Goal: Task Accomplishment & Management: Use online tool/utility

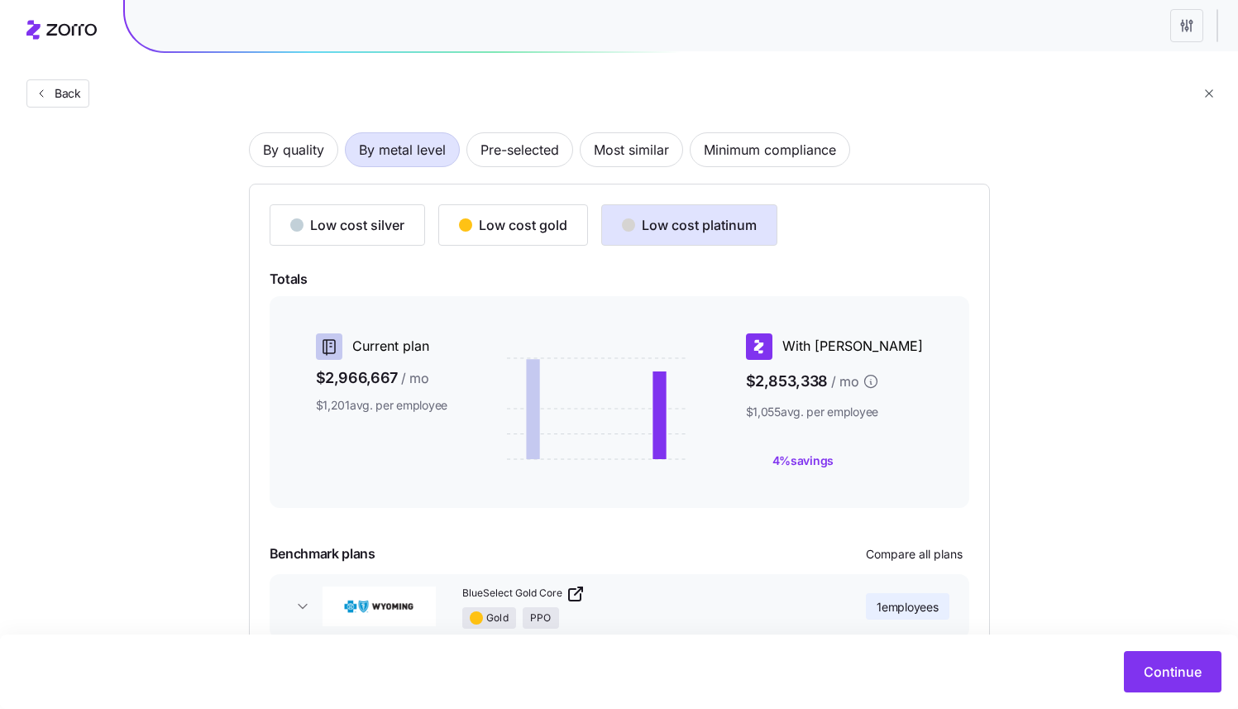
scroll to position [175, 0]
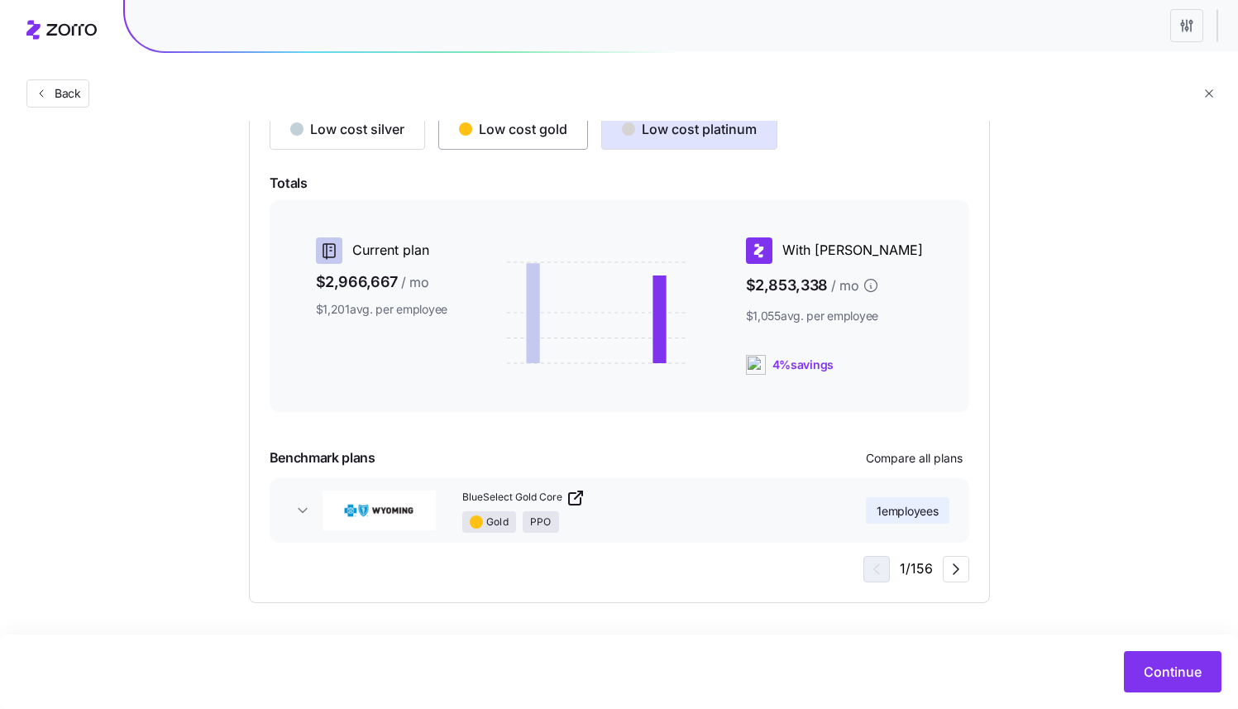
click at [498, 142] on button "Low cost gold" at bounding box center [513, 128] width 150 height 41
click at [685, 131] on div "Low cost platinum" at bounding box center [689, 129] width 135 height 20
click at [954, 574] on icon "button" at bounding box center [956, 569] width 5 height 10
click at [949, 568] on icon "button" at bounding box center [956, 569] width 20 height 20
click at [863, 573] on span "button" at bounding box center [874, 569] width 25 height 25
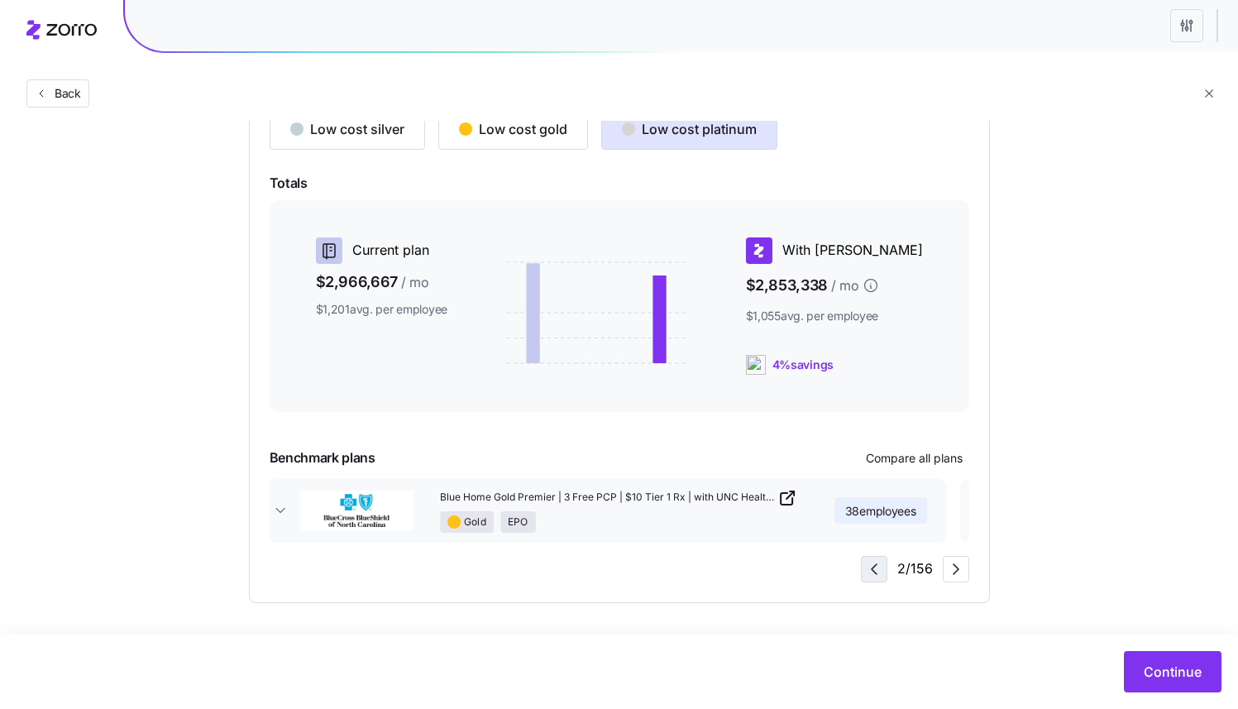
click at [877, 574] on icon "button" at bounding box center [874, 569] width 20 height 20
click at [953, 566] on icon "button" at bounding box center [956, 569] width 20 height 20
click at [951, 567] on icon "button" at bounding box center [956, 569] width 20 height 20
click at [887, 574] on button "button" at bounding box center [874, 569] width 26 height 26
click at [944, 575] on span "button" at bounding box center [956, 569] width 25 height 25
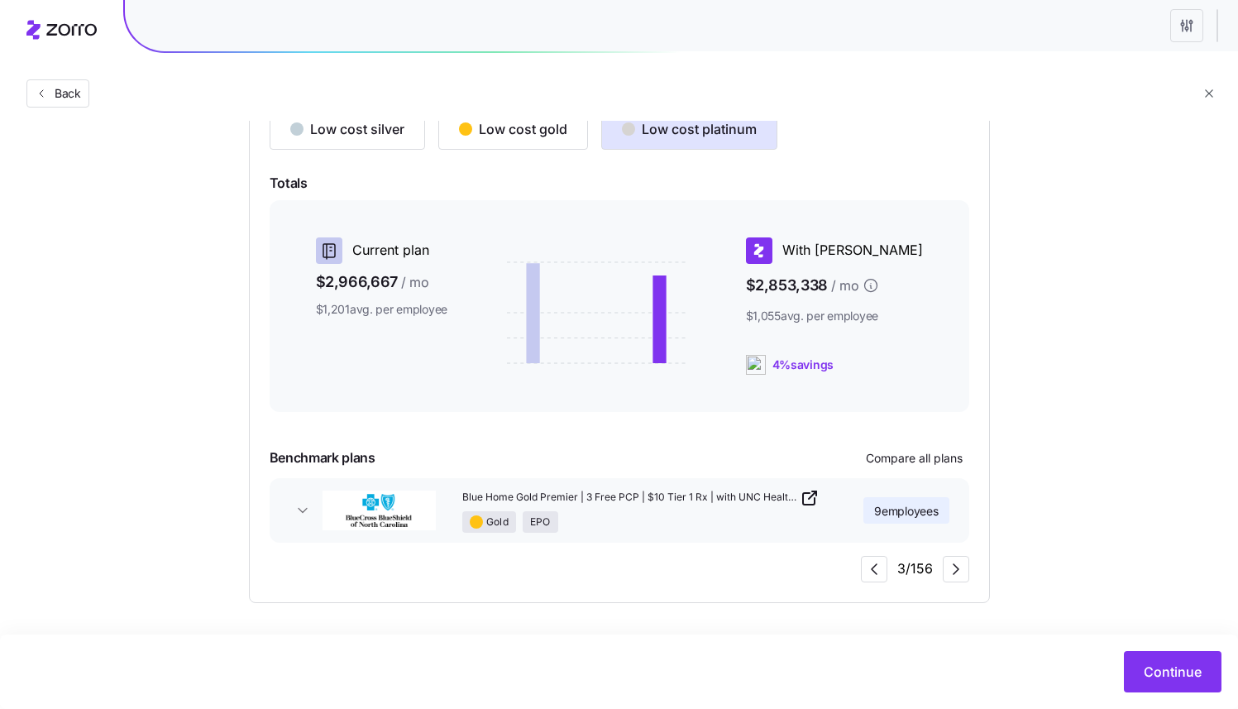
click at [224, 387] on div "Choose a plan matching strategy By quality By metal level Pre-selected Most sim…" at bounding box center [619, 286] width 820 height 633
click at [954, 567] on icon "button" at bounding box center [956, 569] width 20 height 20
click at [958, 564] on icon "button" at bounding box center [956, 569] width 20 height 20
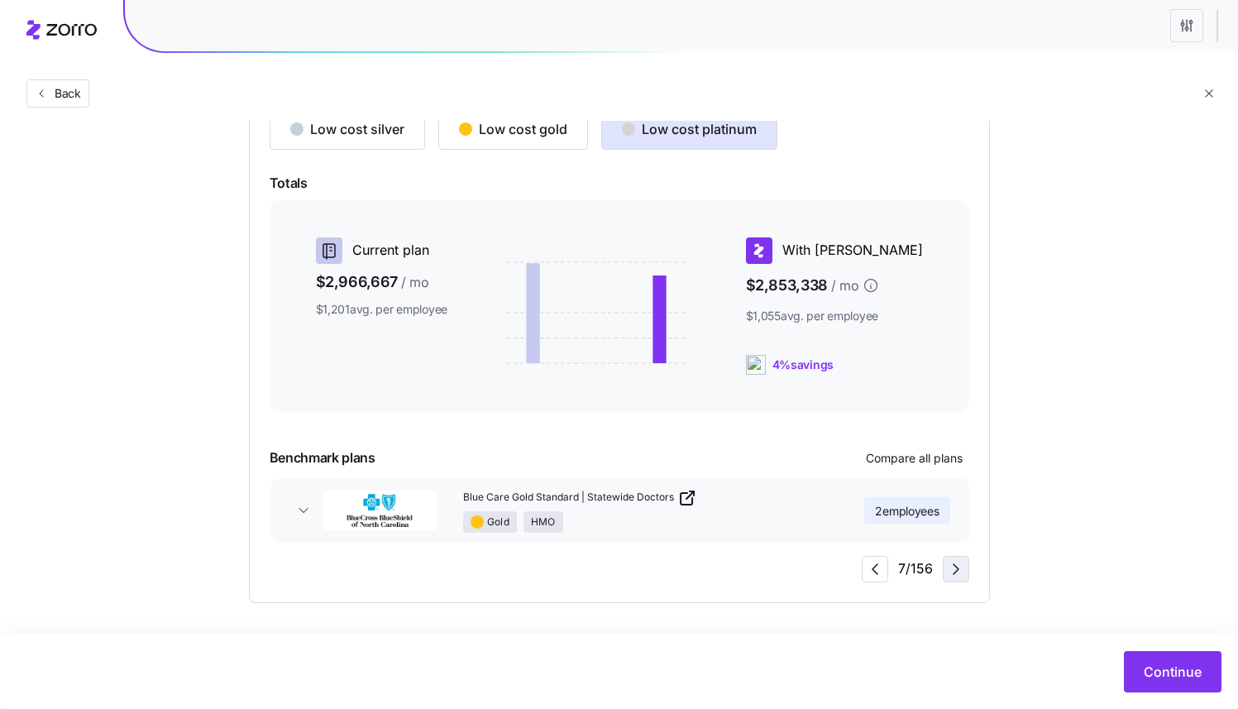
click at [955, 569] on icon "button" at bounding box center [956, 569] width 20 height 20
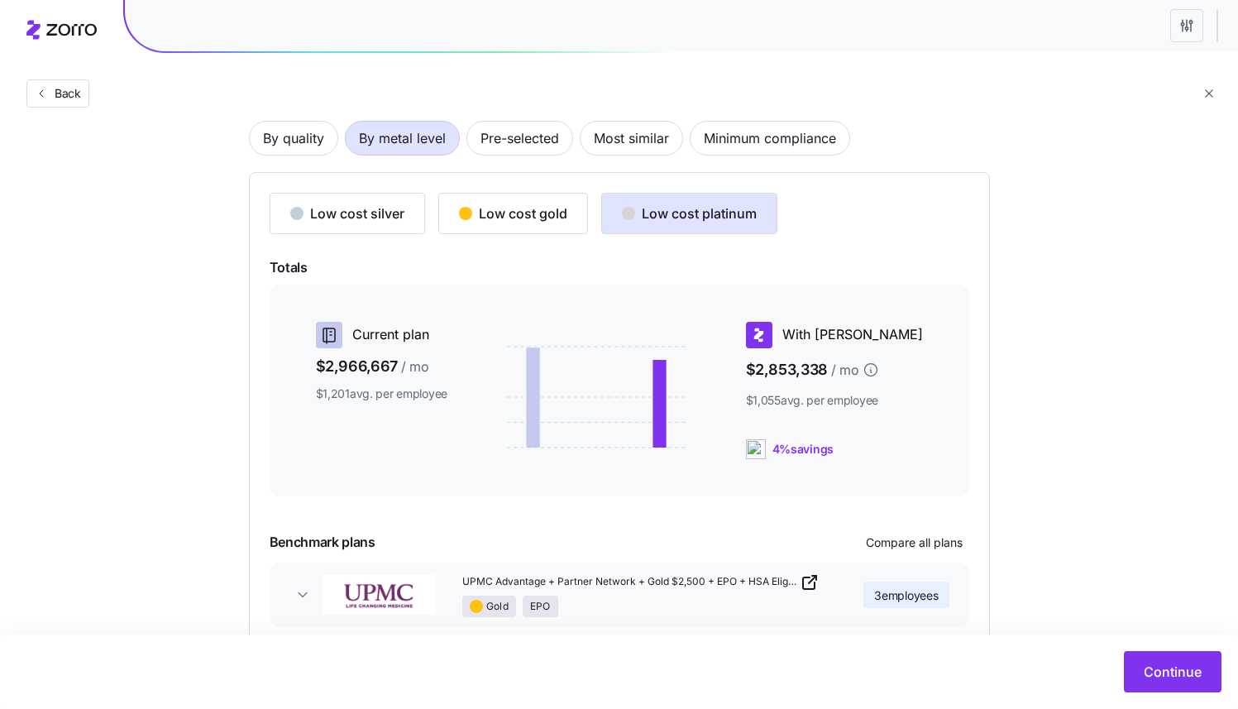
scroll to position [0, 0]
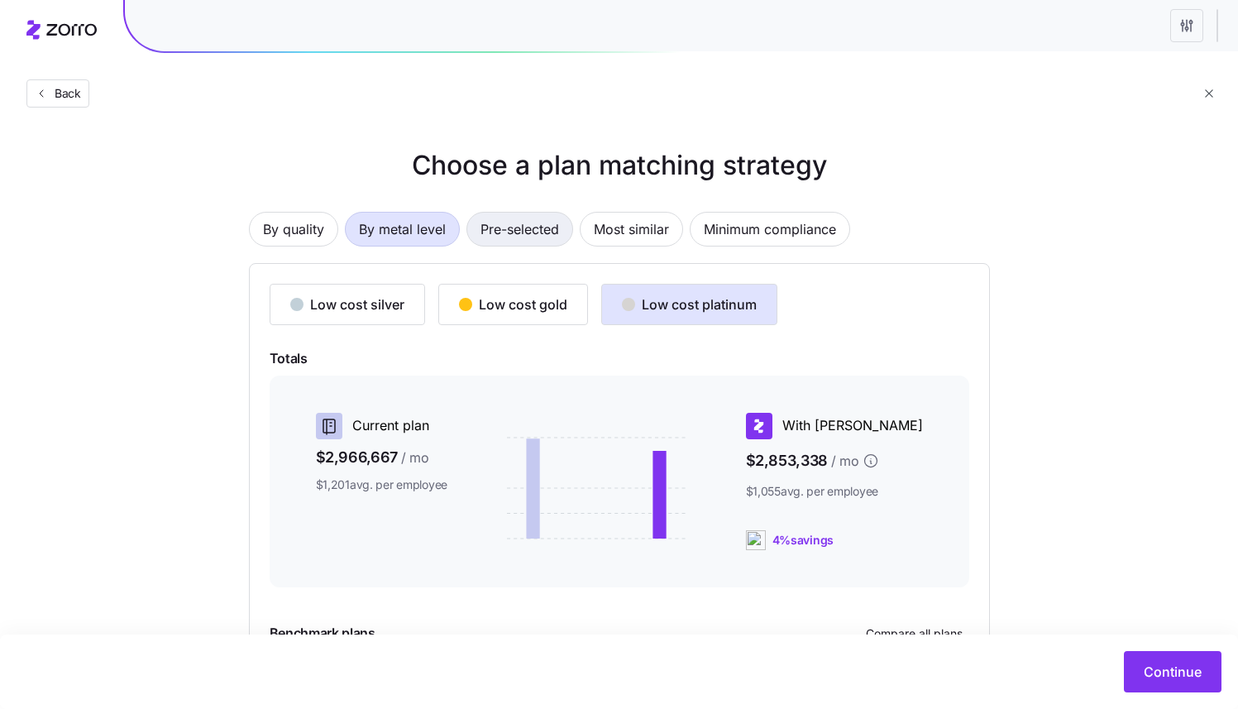
click at [559, 241] on span "Pre-selected" at bounding box center [519, 229] width 79 height 33
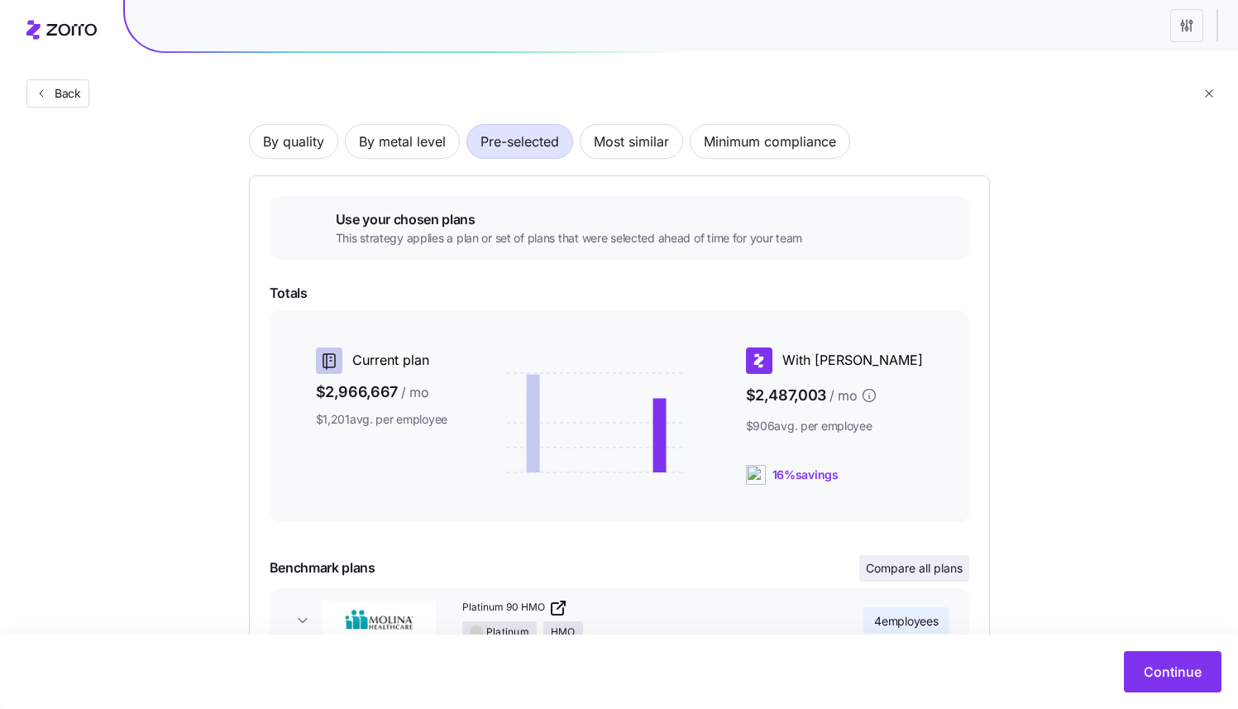
scroll to position [198, 0]
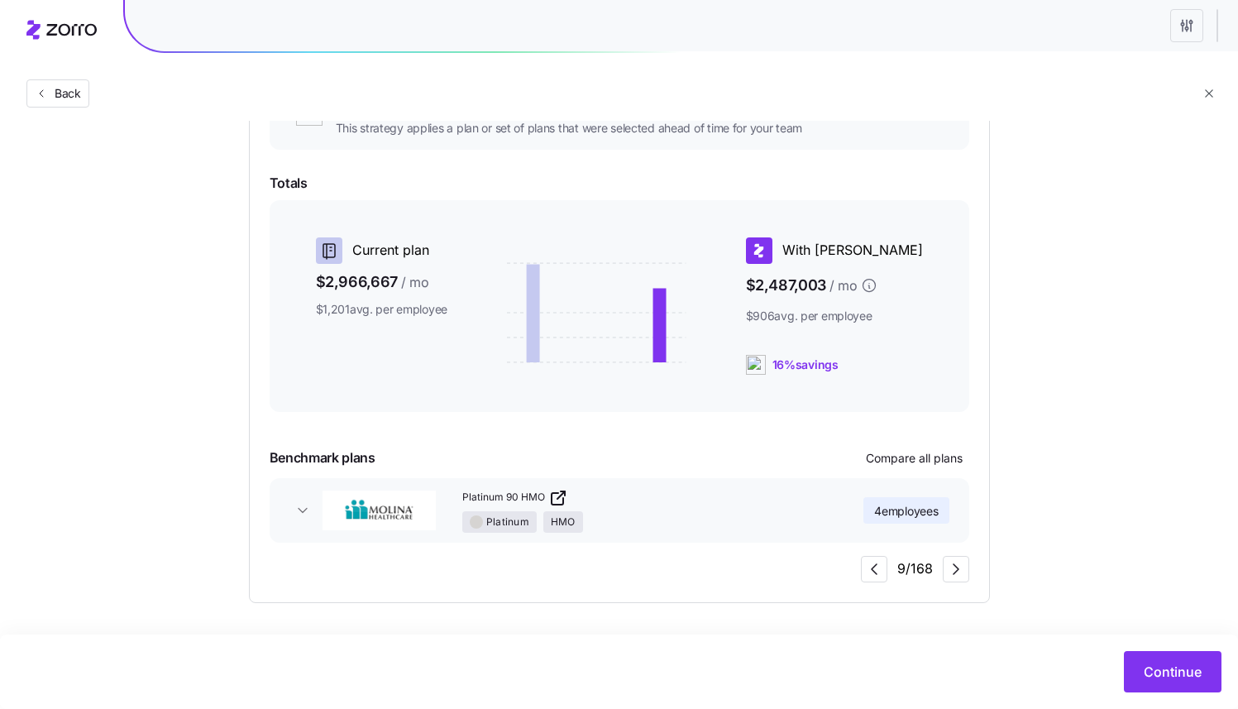
click at [1183, 695] on div "Continue" at bounding box center [619, 671] width 1238 height 74
click at [1182, 662] on span "Continue" at bounding box center [1173, 672] width 58 height 20
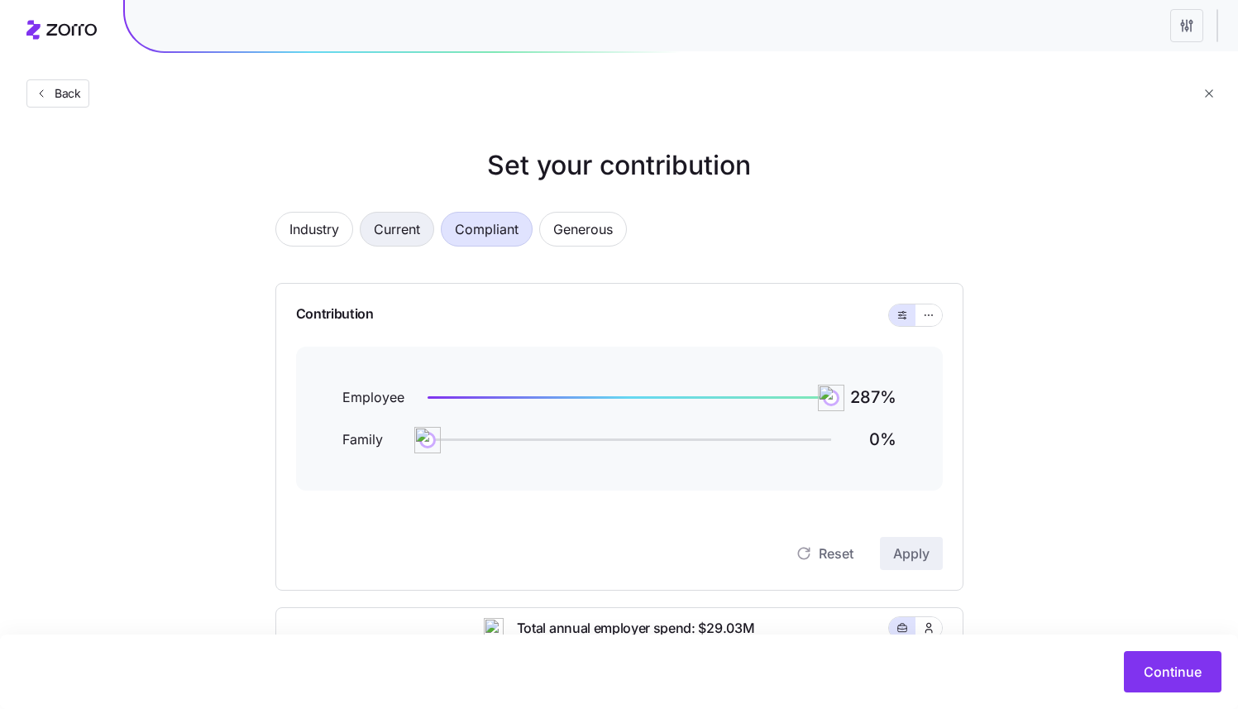
click at [383, 240] on span "Current" at bounding box center [397, 229] width 46 height 33
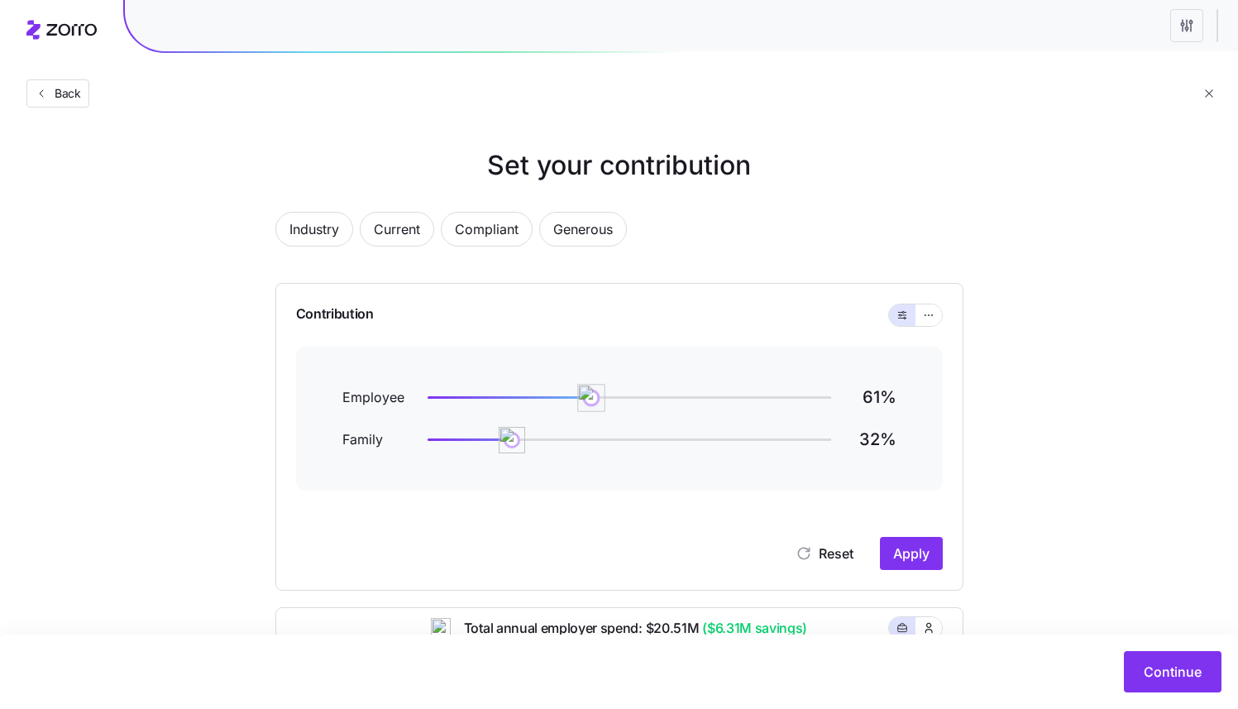
drag, startPoint x: 631, startPoint y: 399, endPoint x: 645, endPoint y: 400, distance: 14.1
click at [605, 401] on img at bounding box center [591, 398] width 28 height 28
click at [493, 224] on span "Compliant" at bounding box center [487, 229] width 64 height 33
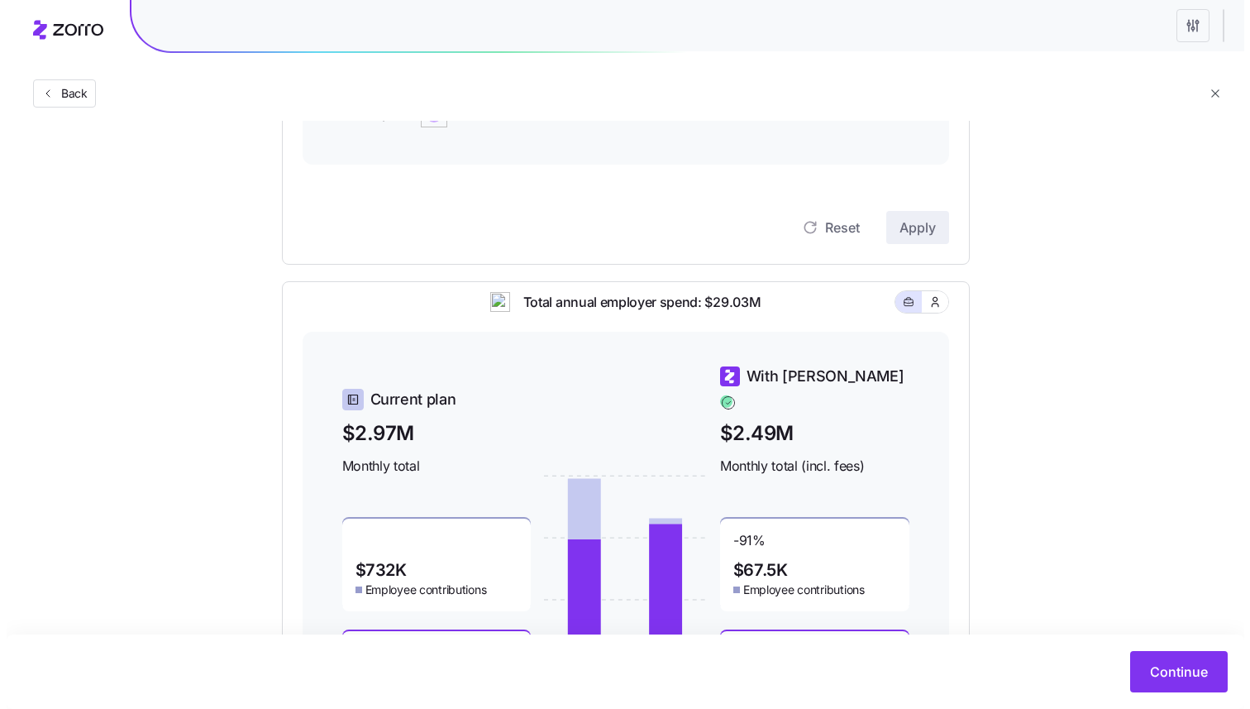
scroll to position [490, 0]
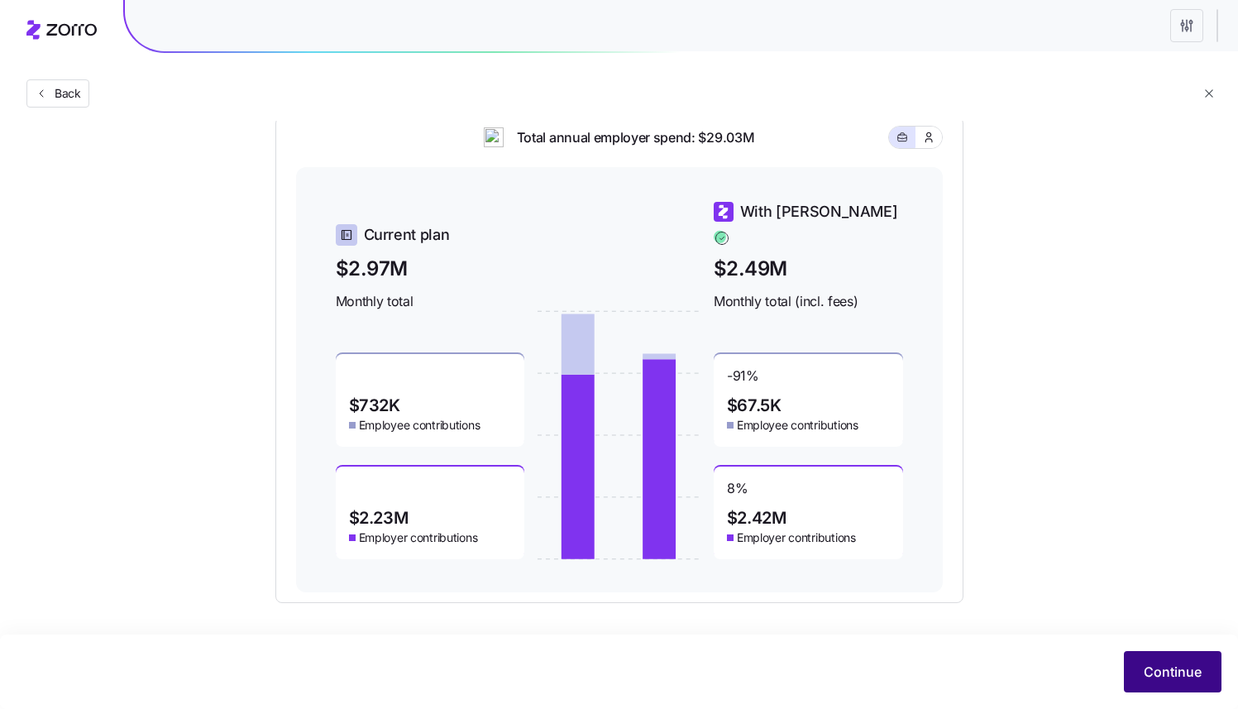
click at [1158, 679] on span "Continue" at bounding box center [1173, 672] width 58 height 20
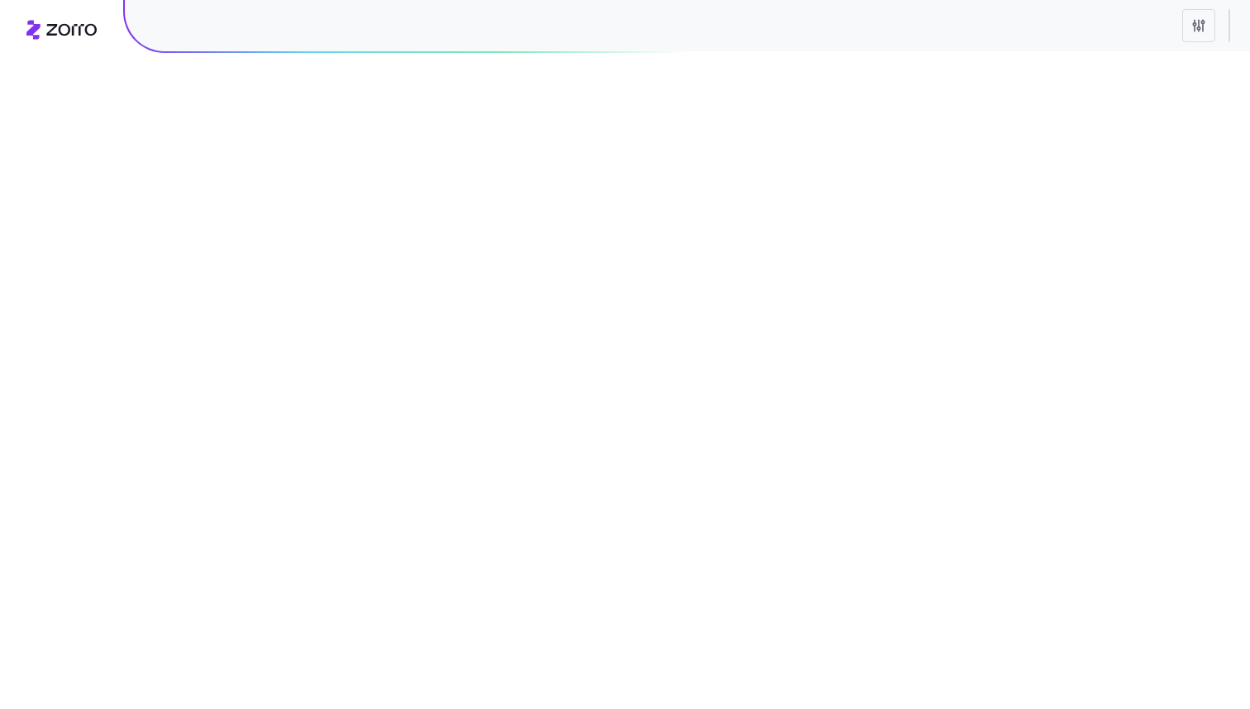
scroll to position [0, 0]
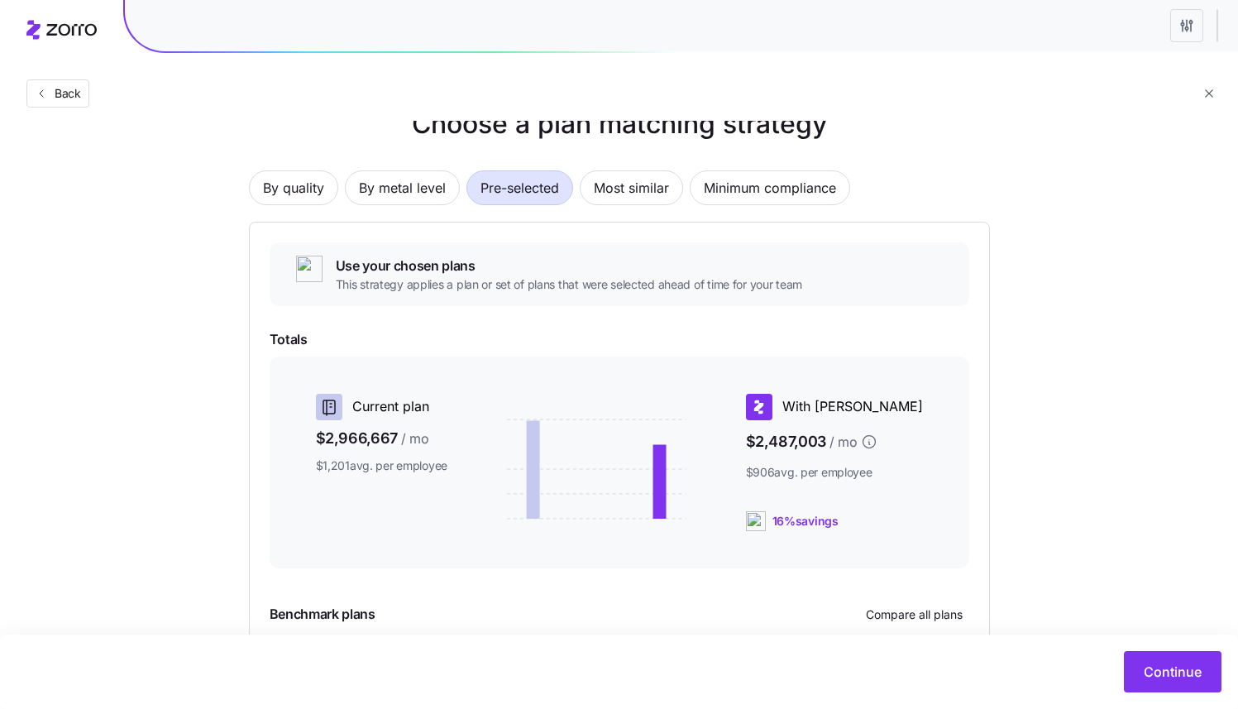
scroll to position [198, 0]
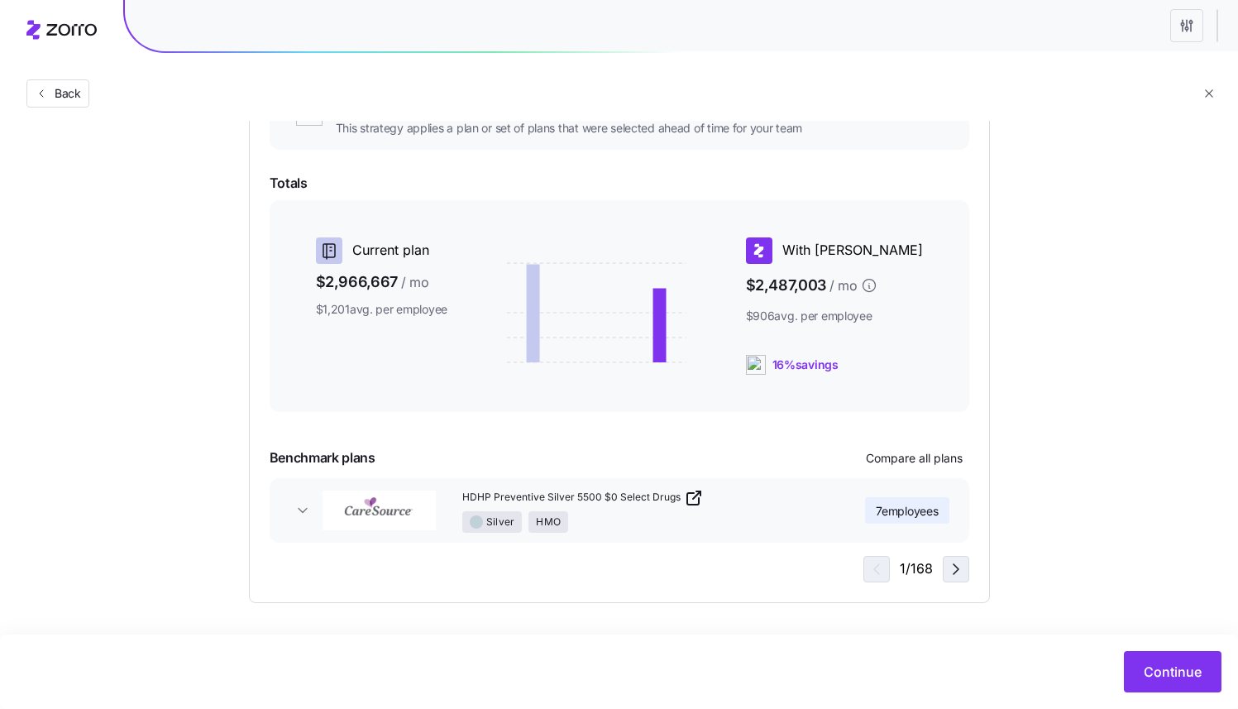
click at [960, 574] on icon "button" at bounding box center [956, 569] width 20 height 20
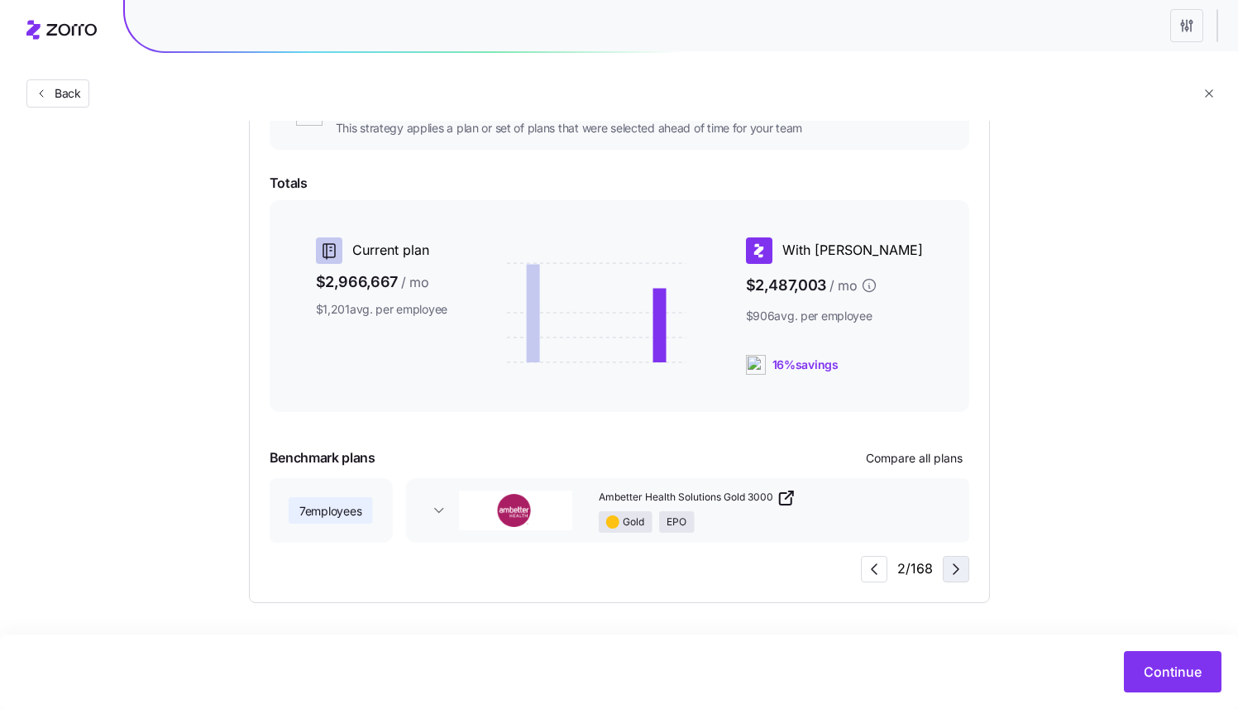
click at [955, 575] on icon "button" at bounding box center [956, 569] width 20 height 20
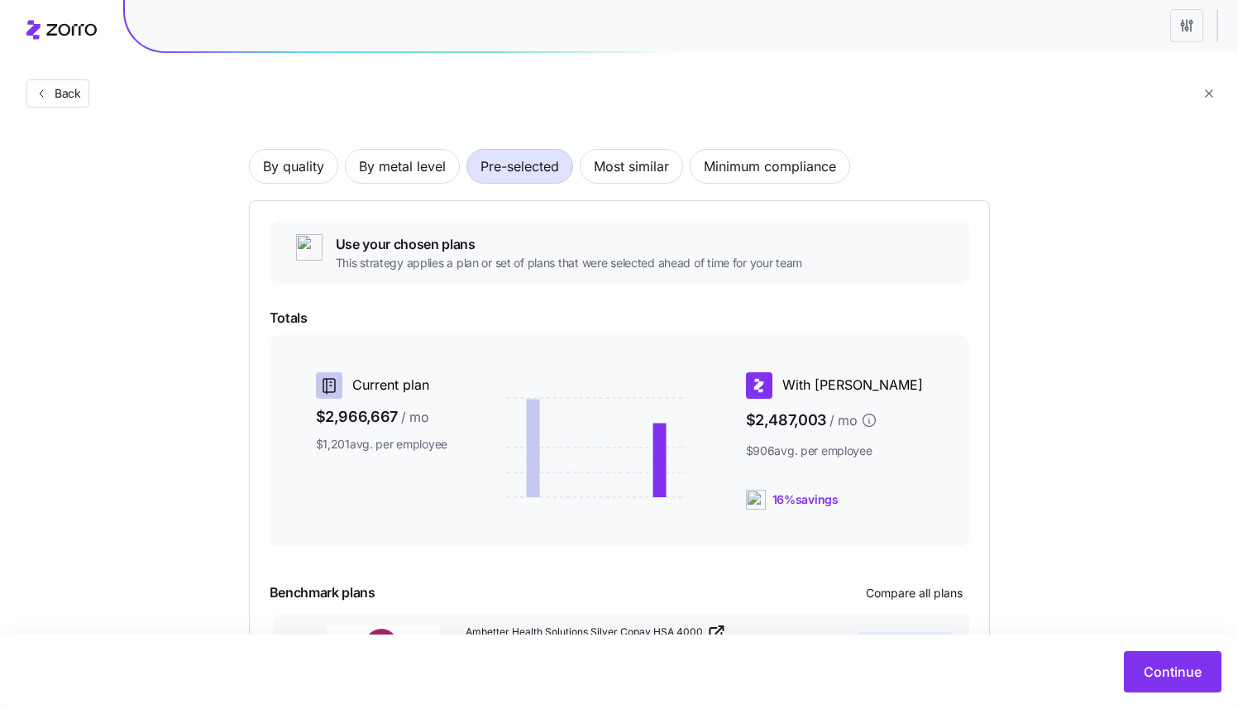
scroll to position [0, 0]
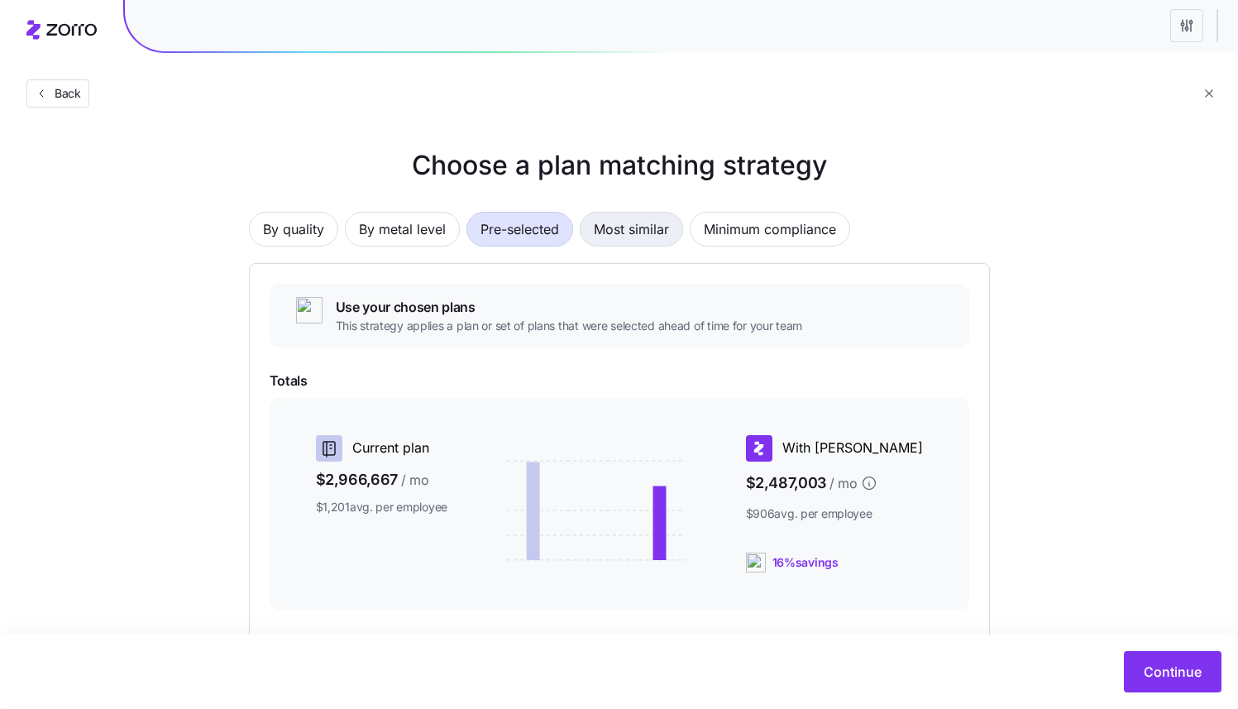
click at [633, 232] on span "Most similar" at bounding box center [631, 229] width 75 height 33
click at [545, 238] on span "Pre-selected" at bounding box center [519, 229] width 79 height 33
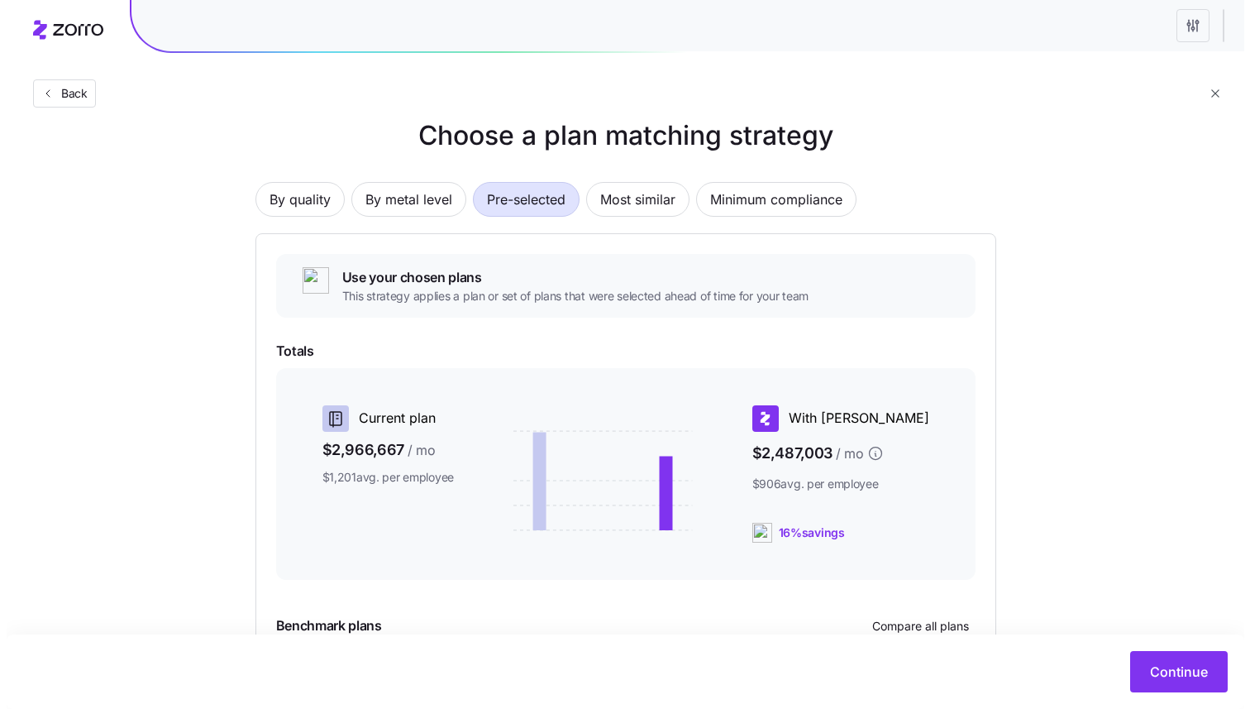
scroll to position [198, 0]
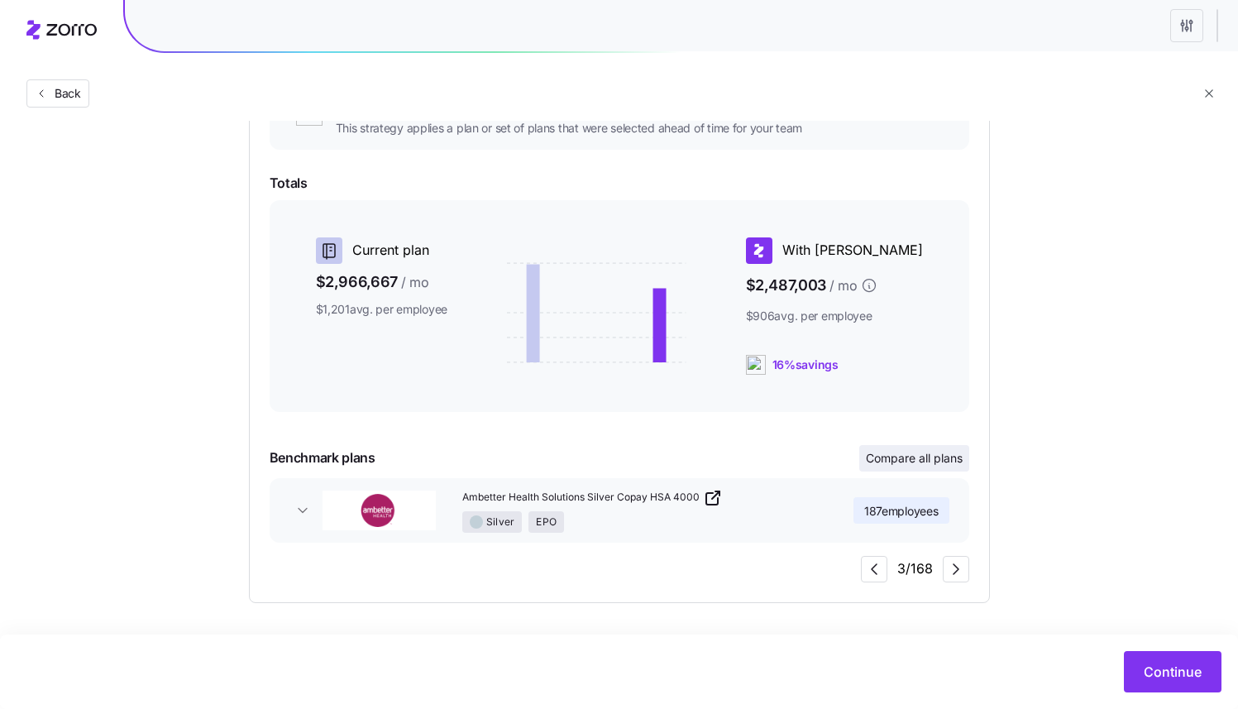
click at [911, 459] on span "Compare all plans" at bounding box center [914, 458] width 97 height 17
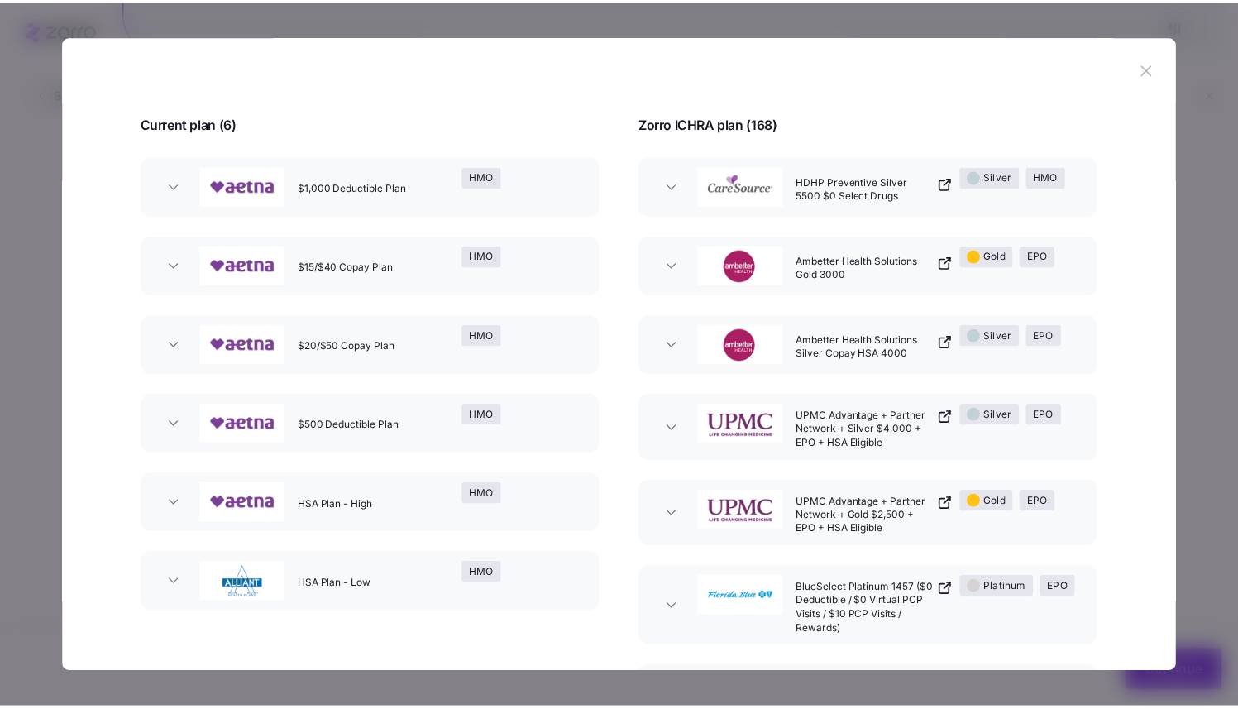
scroll to position [0, 0]
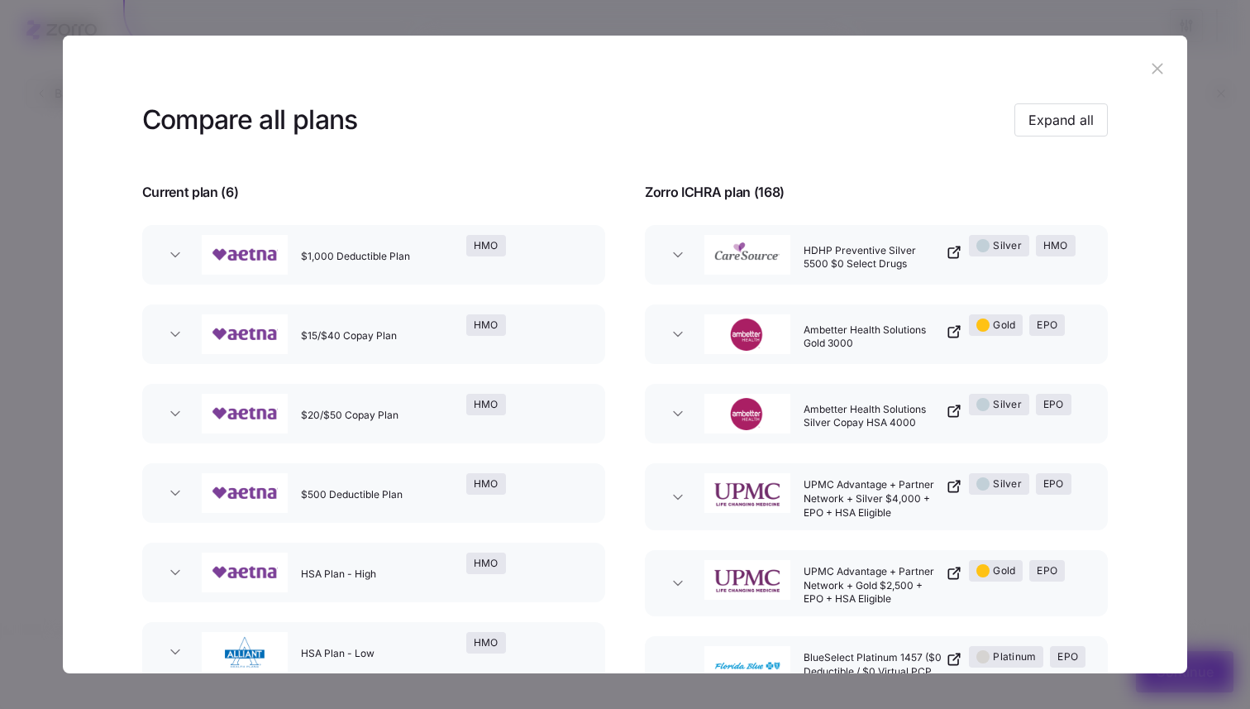
click at [1151, 76] on icon "button" at bounding box center [1158, 69] width 18 height 18
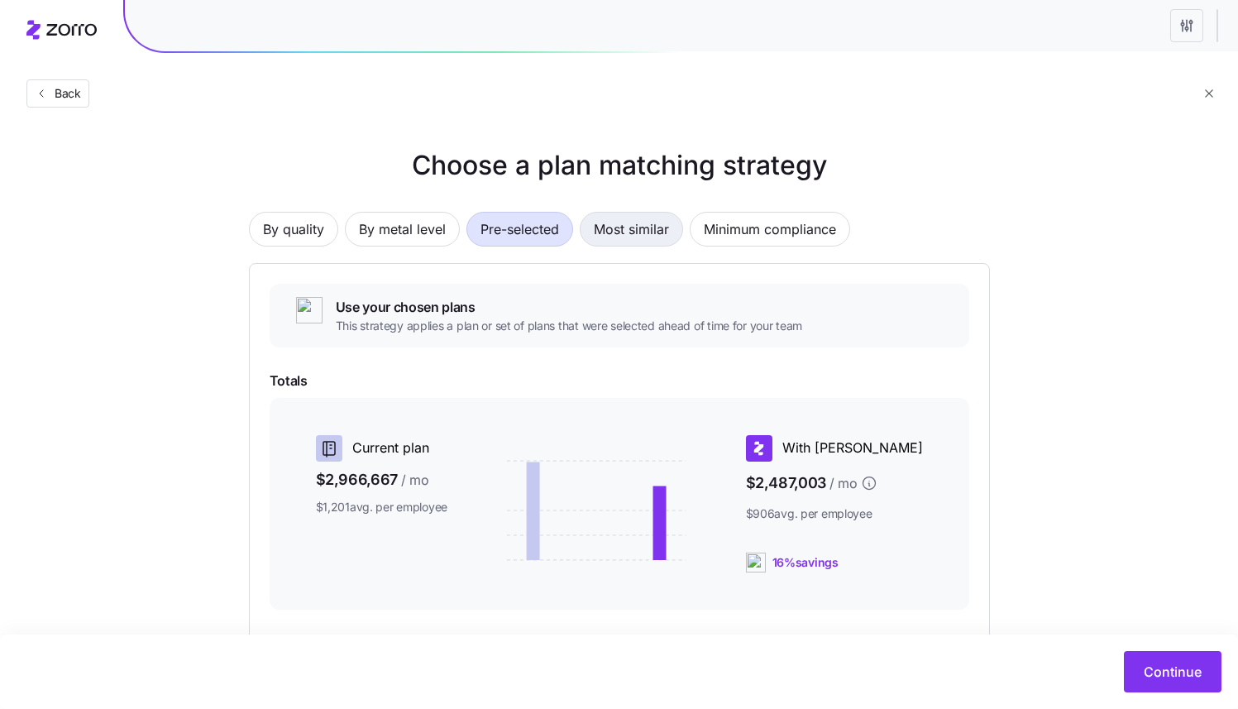
click at [642, 231] on span "Most similar" at bounding box center [631, 229] width 75 height 33
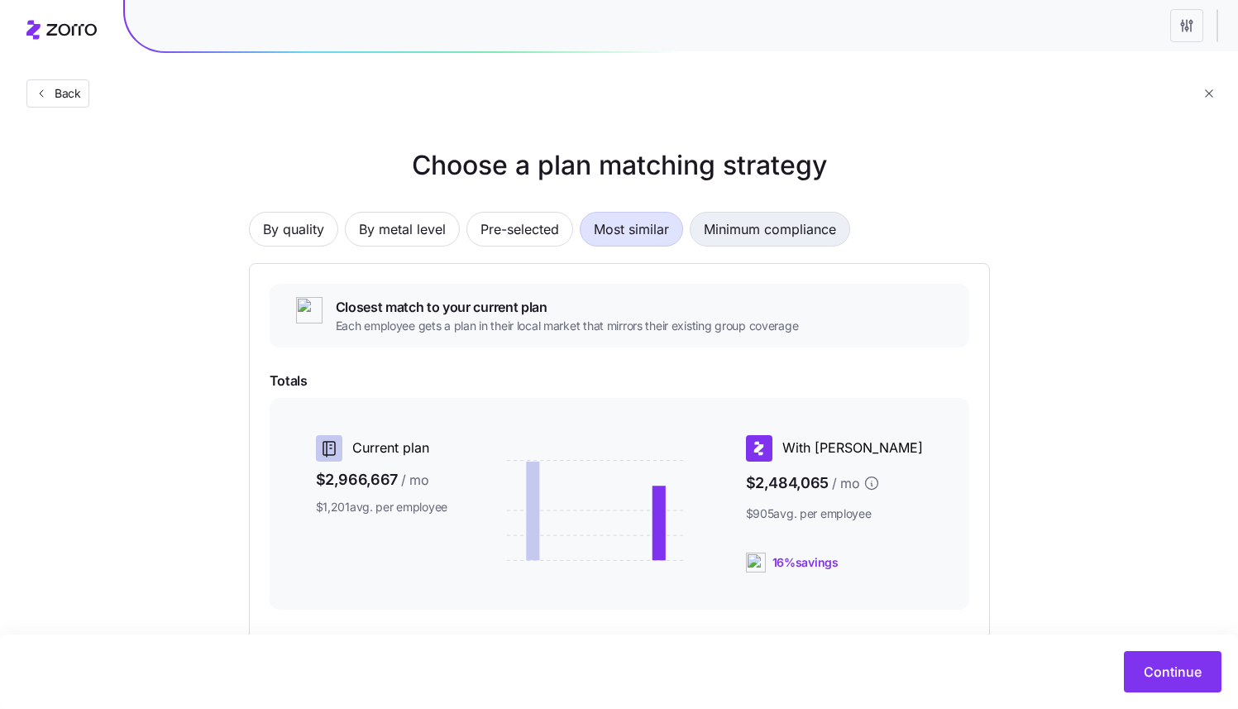
click at [752, 224] on span "Minimum compliance" at bounding box center [770, 229] width 132 height 33
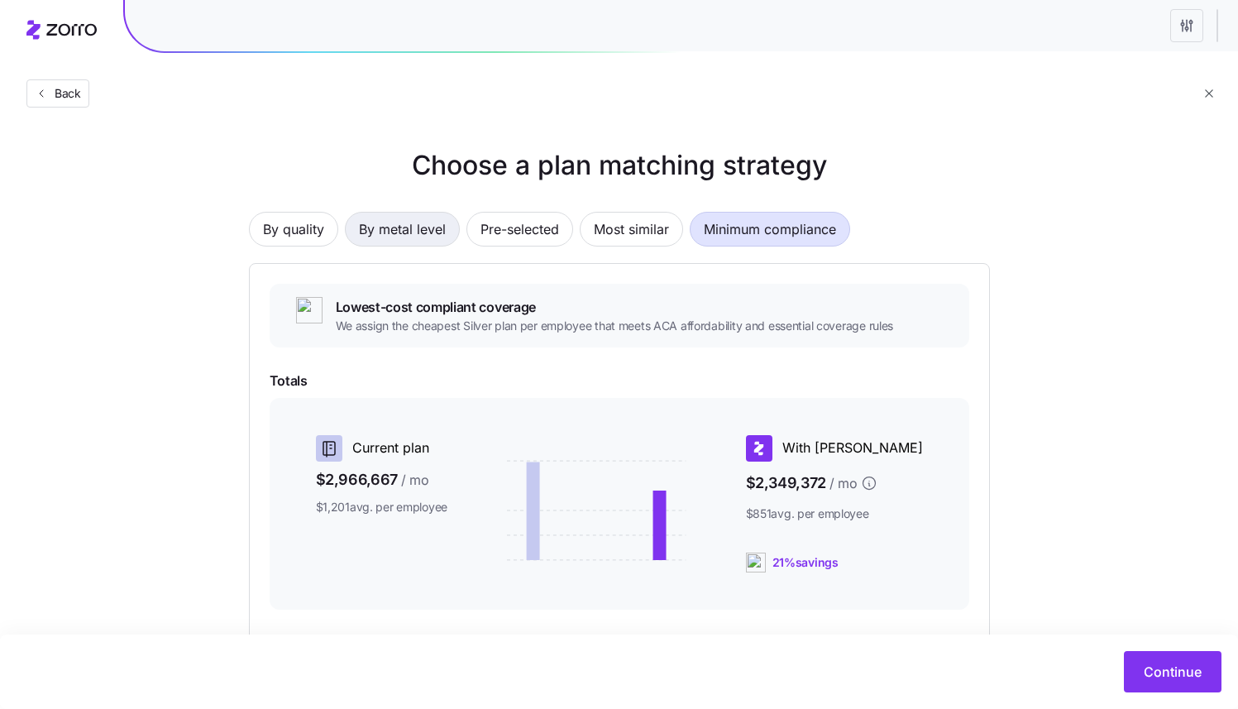
click at [413, 222] on span "By metal level" at bounding box center [402, 229] width 87 height 33
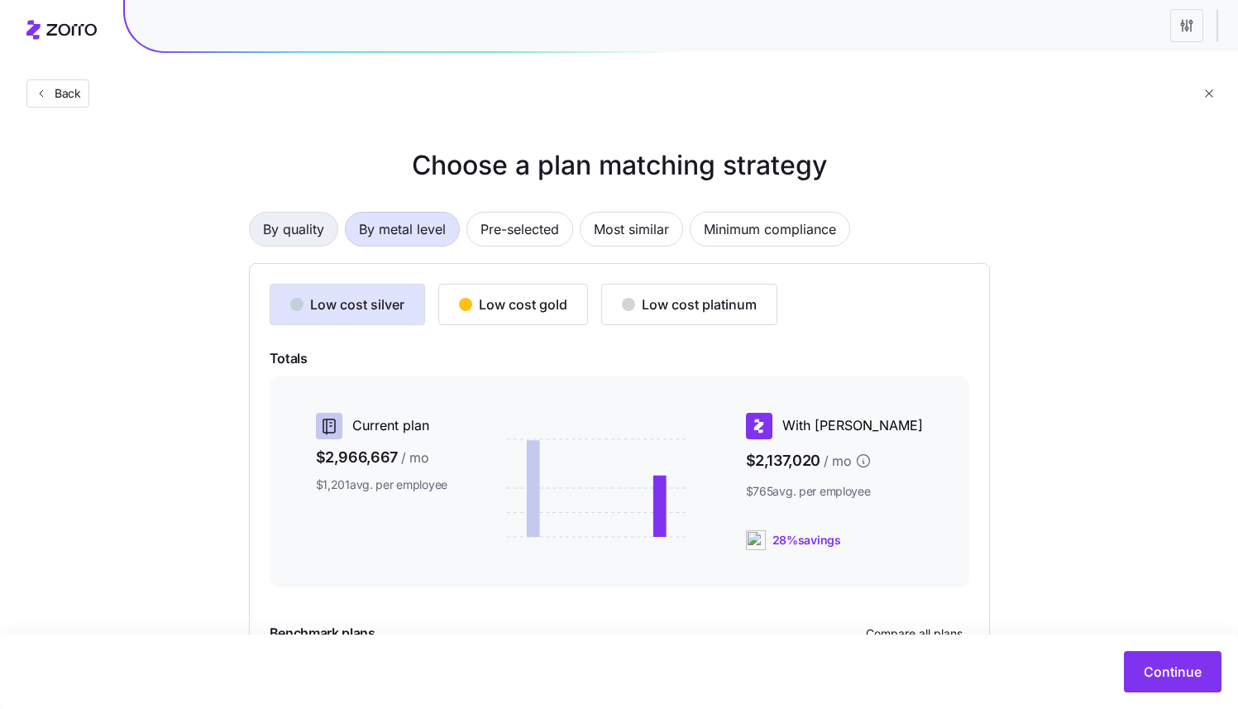
click at [277, 240] on span "By quality" at bounding box center [293, 229] width 61 height 33
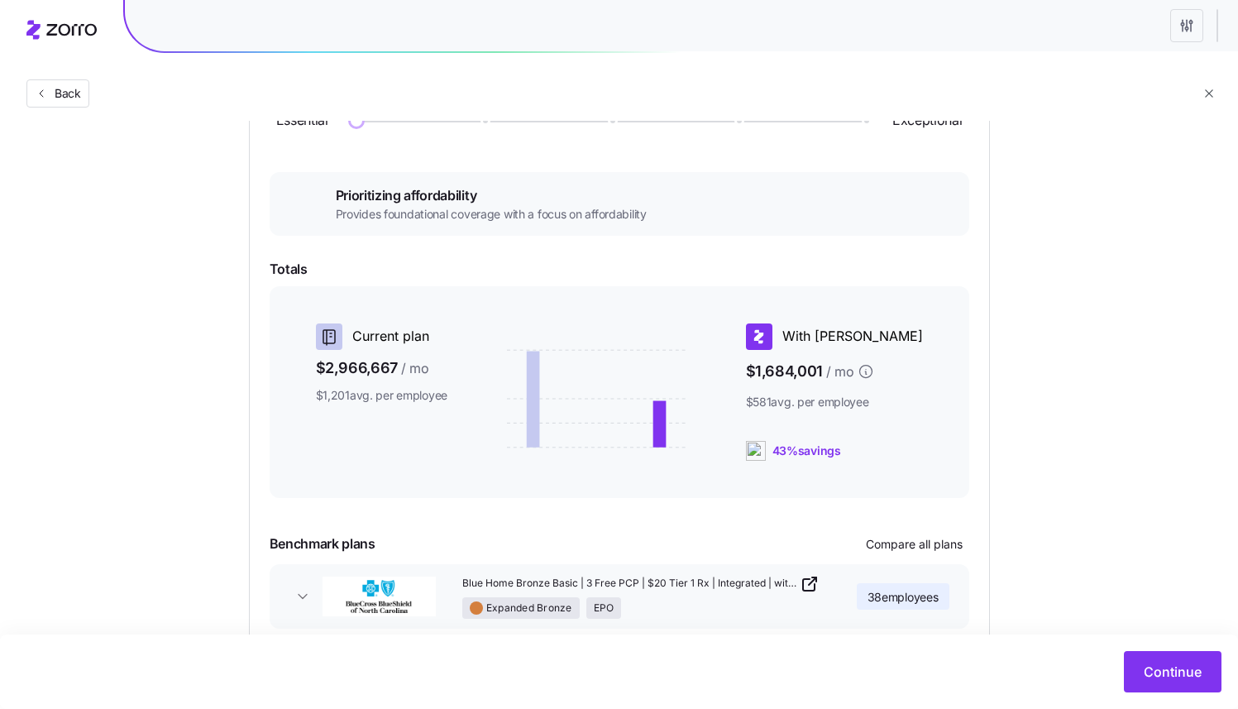
scroll to position [294, 0]
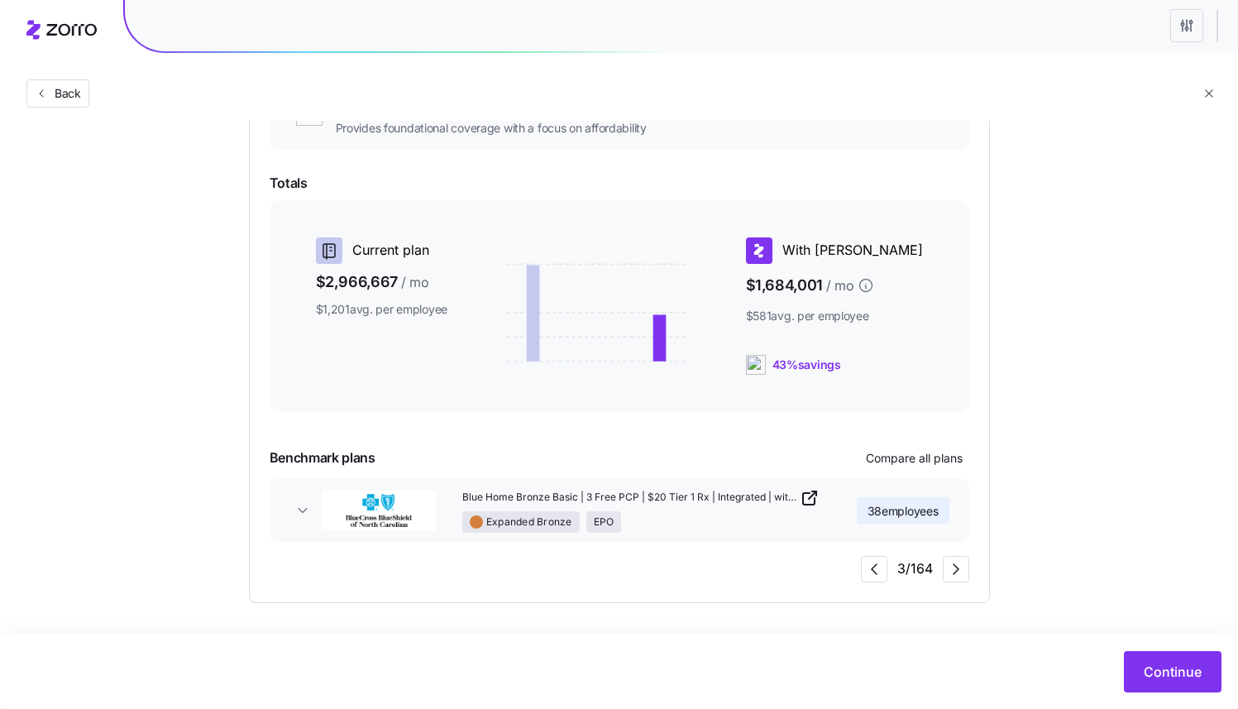
click at [946, 571] on icon "button" at bounding box center [956, 569] width 20 height 20
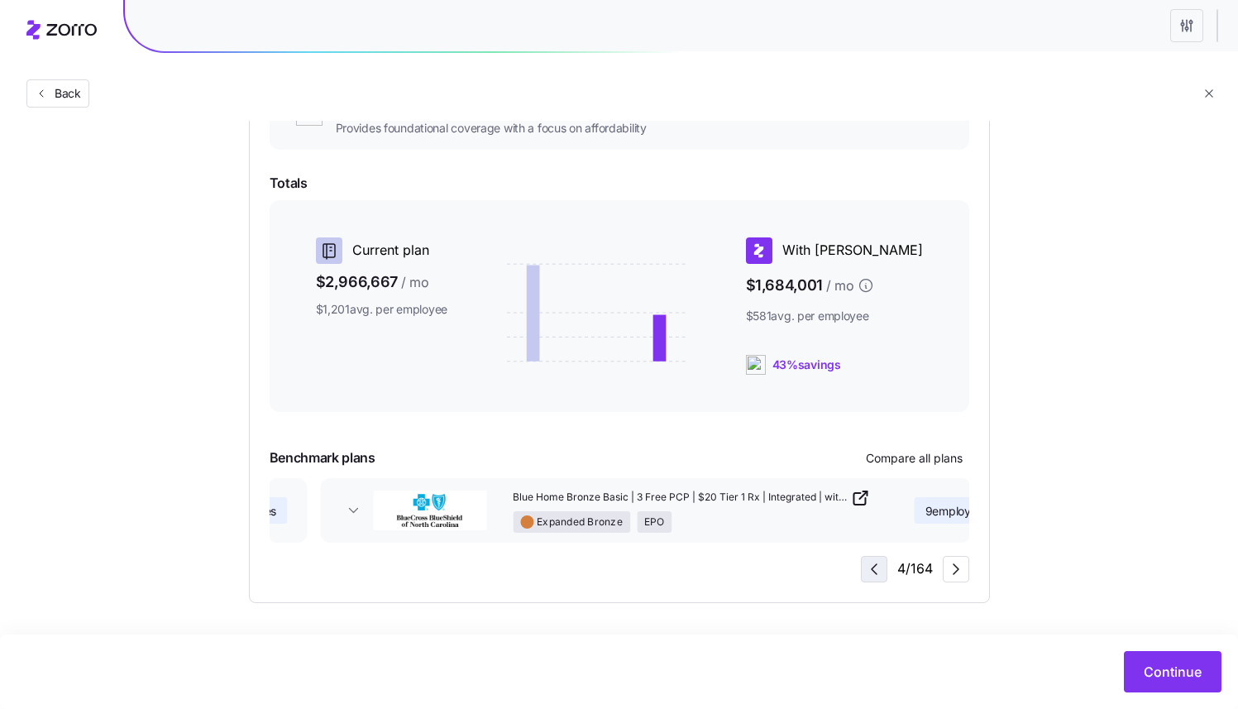
click at [877, 575] on icon "button" at bounding box center [874, 569] width 20 height 20
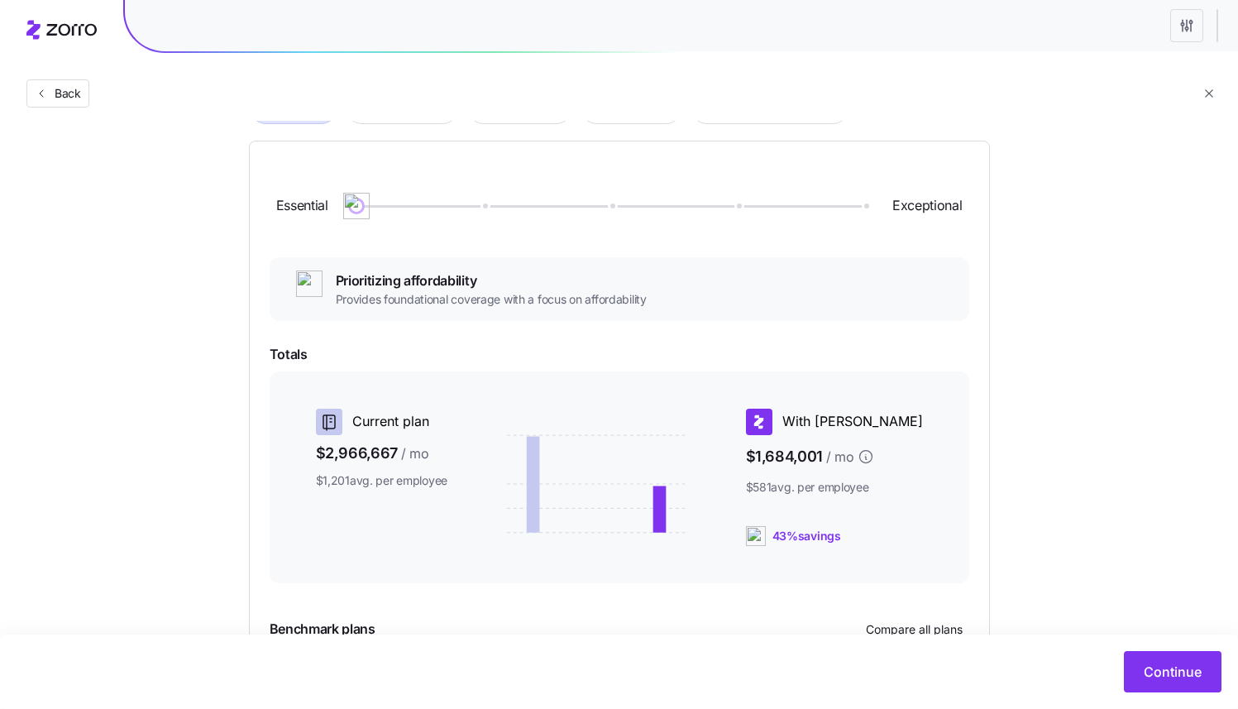
scroll to position [0, 0]
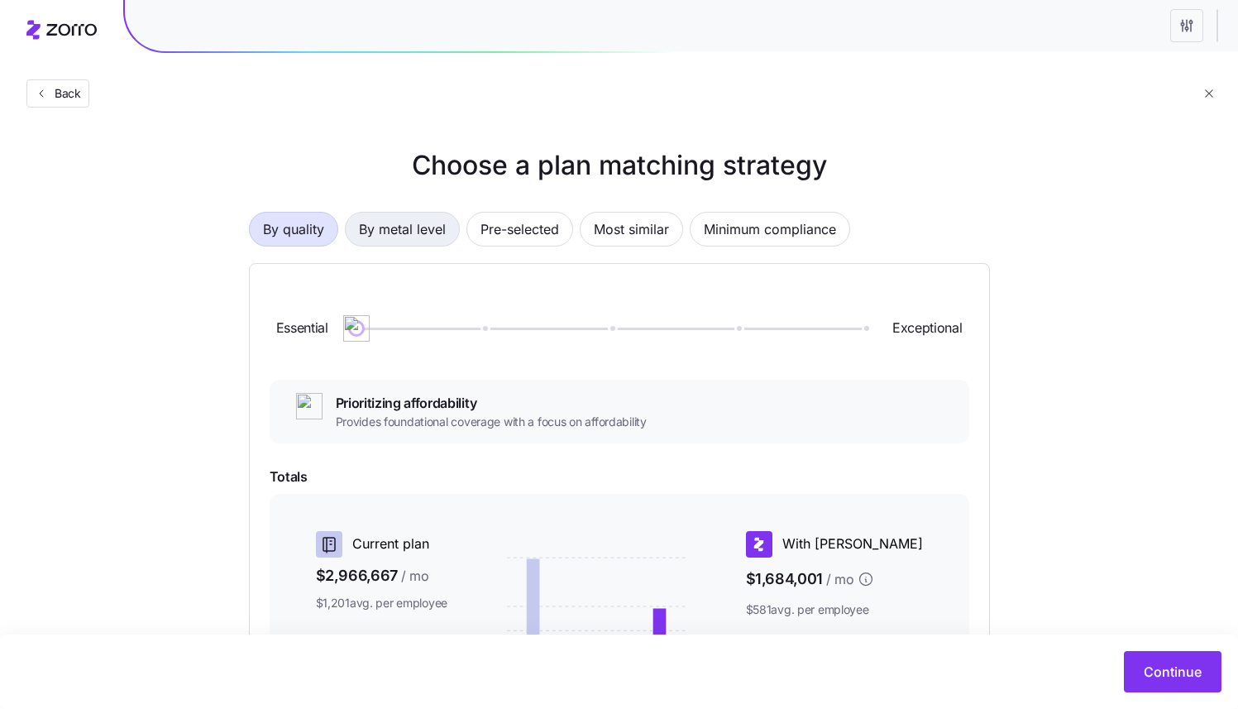
click at [405, 221] on span "By metal level" at bounding box center [402, 229] width 87 height 33
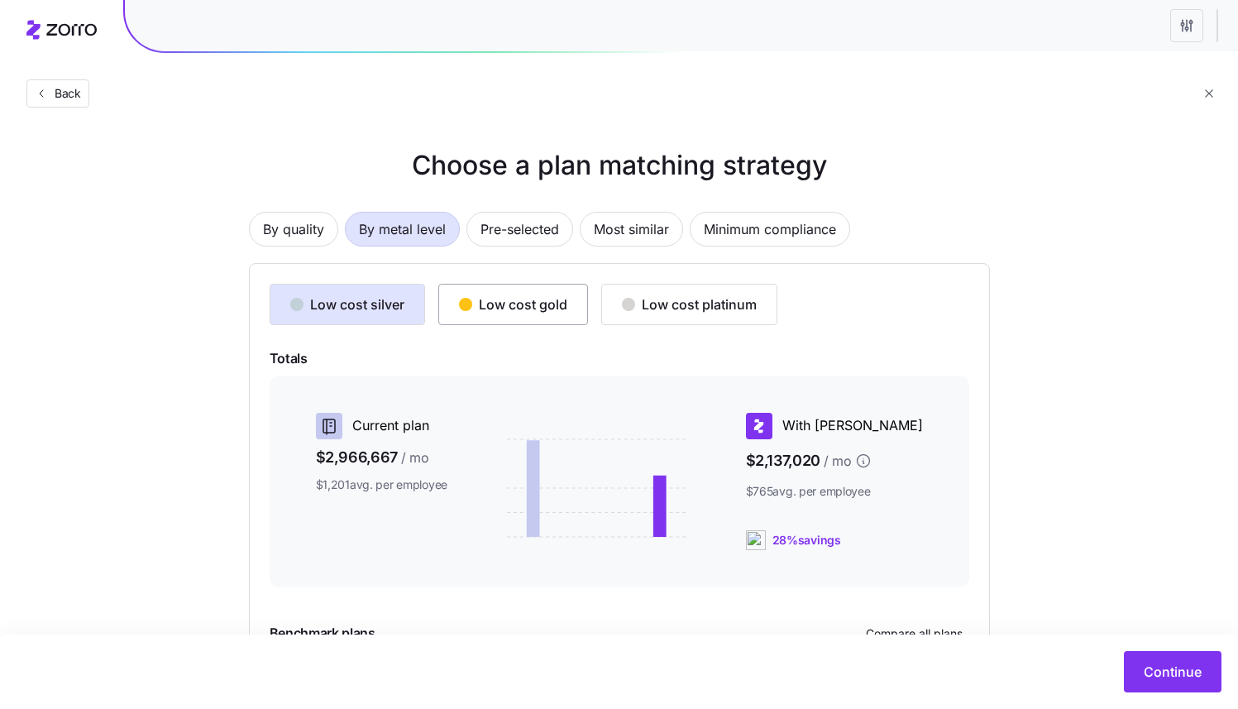
click at [518, 285] on button "Low cost gold" at bounding box center [513, 304] width 150 height 41
click at [677, 306] on div "Low cost platinum" at bounding box center [689, 304] width 135 height 20
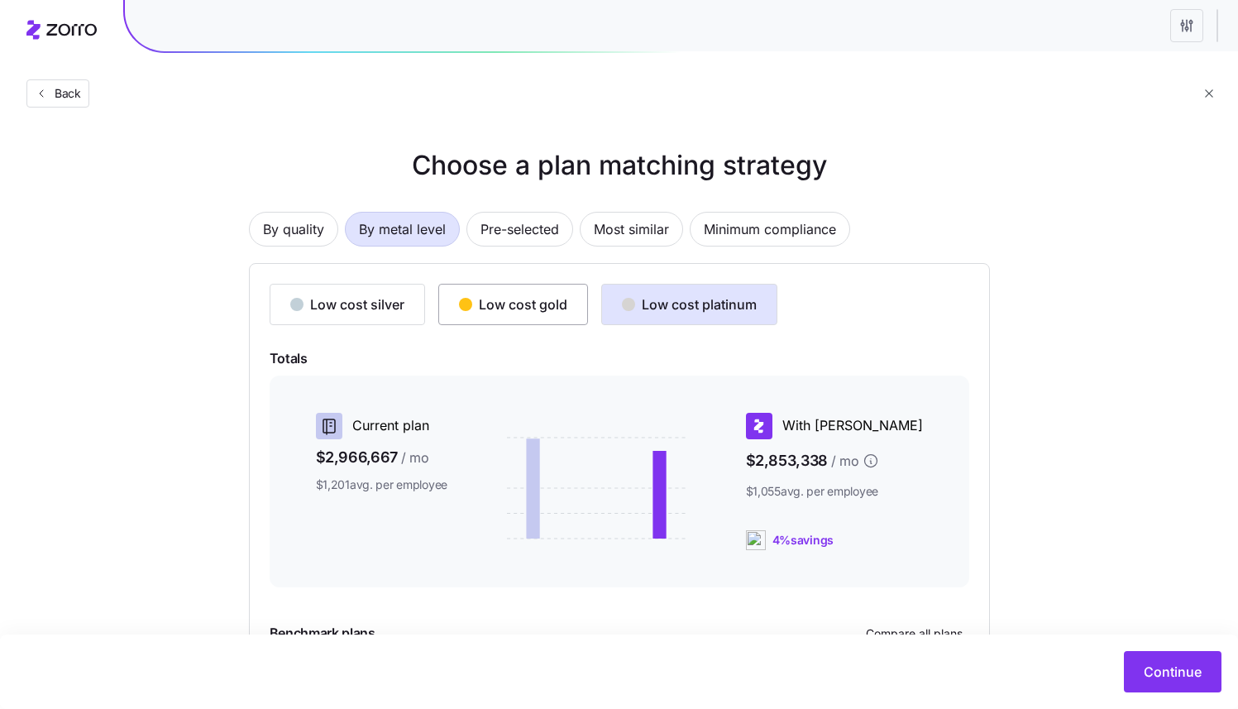
click at [537, 314] on button "Low cost gold" at bounding box center [513, 304] width 150 height 41
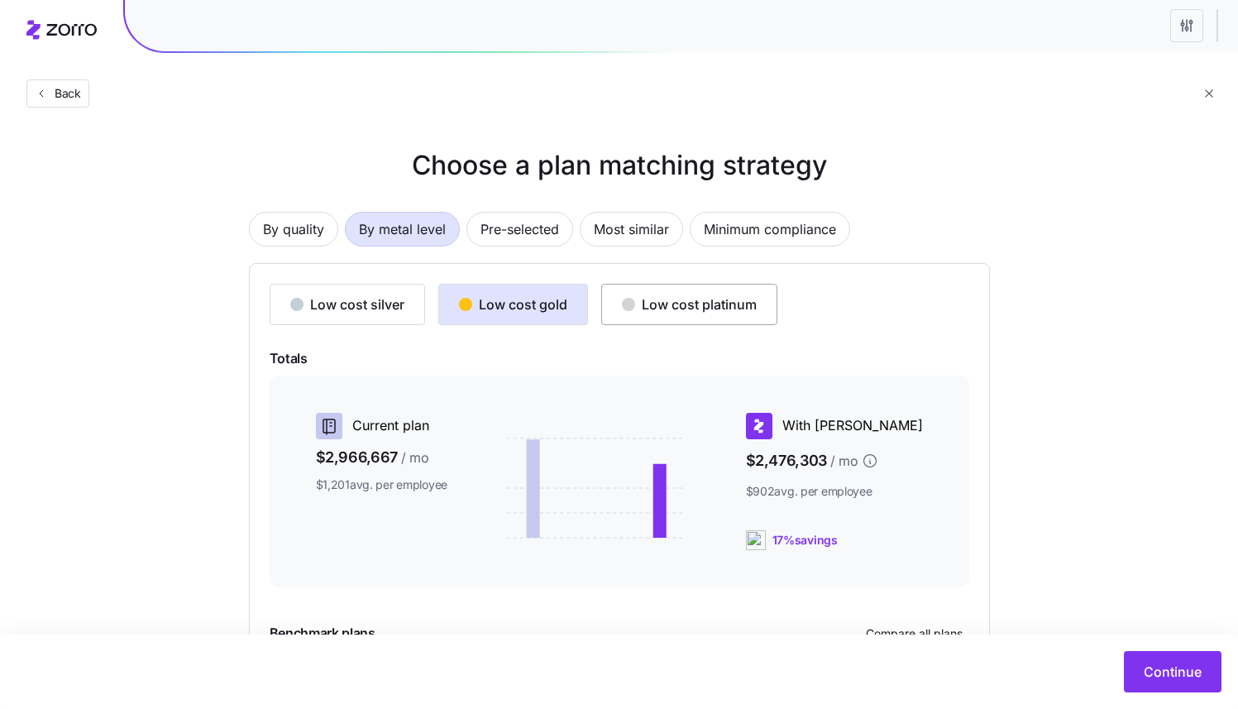
click at [774, 318] on button "Low cost platinum" at bounding box center [689, 304] width 176 height 41
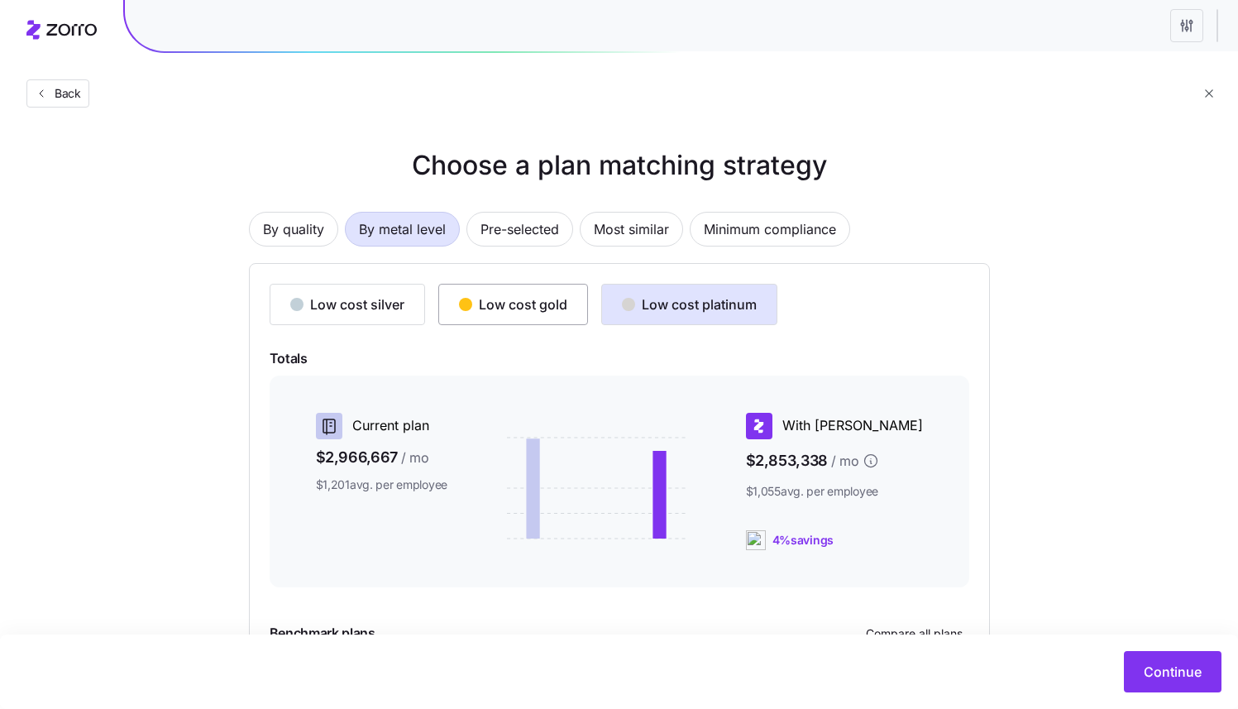
click at [529, 299] on div "Low cost gold" at bounding box center [513, 304] width 108 height 20
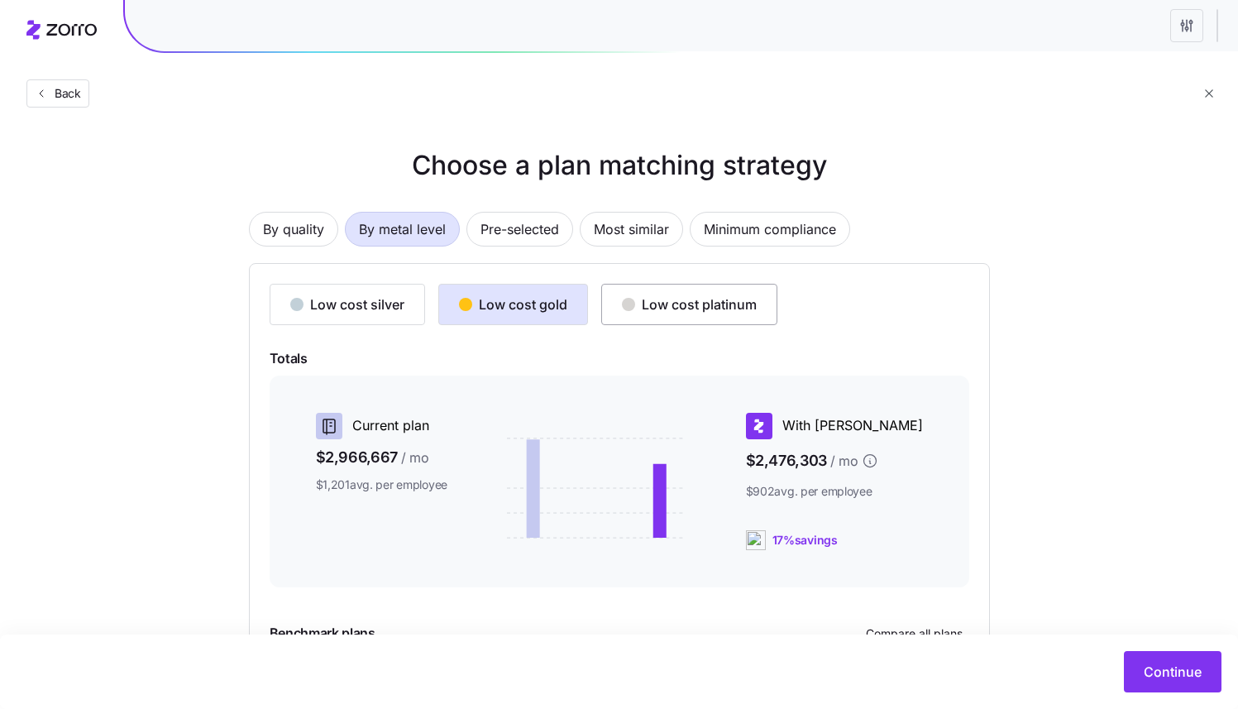
click at [753, 299] on div "Low cost platinum" at bounding box center [689, 304] width 135 height 20
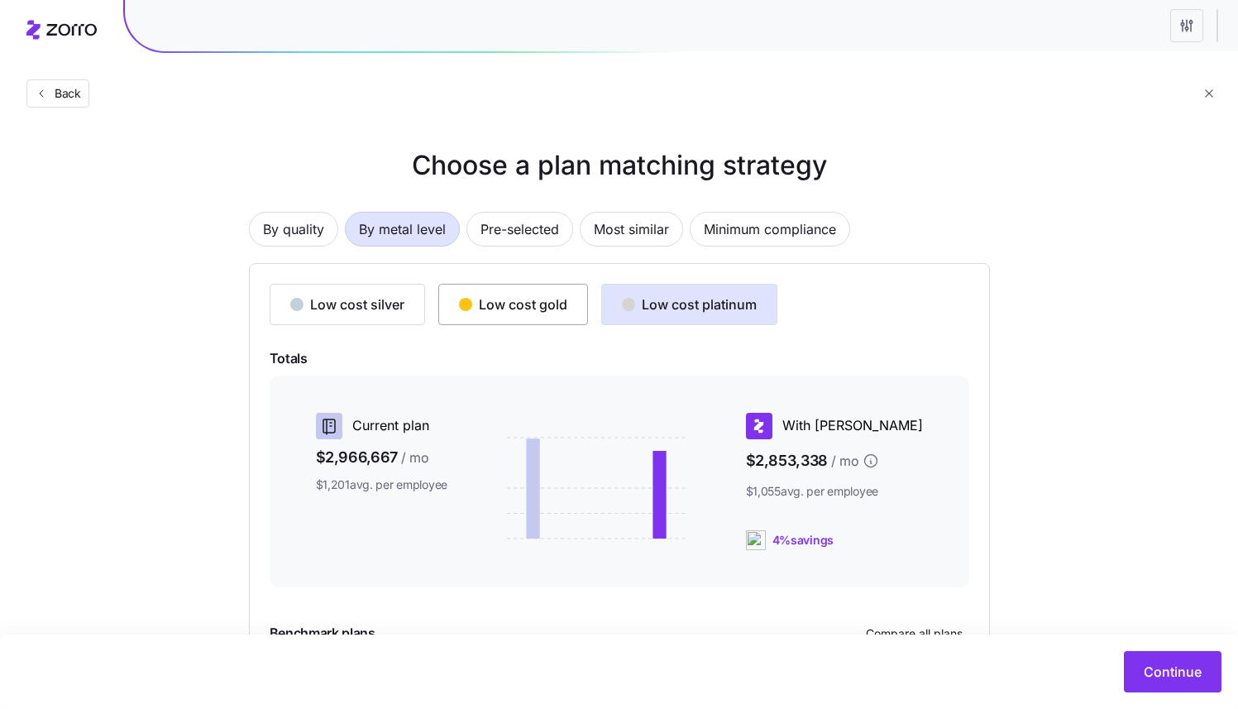
click at [525, 293] on button "Low cost gold" at bounding box center [513, 304] width 150 height 41
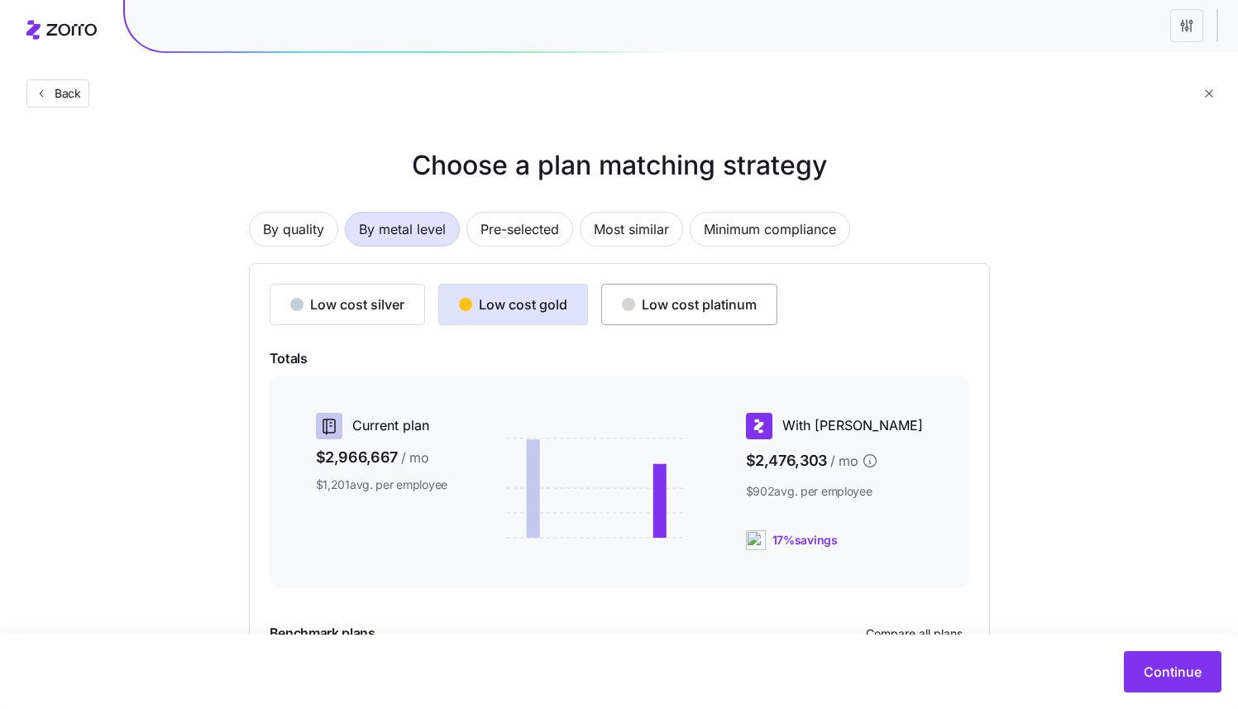
click at [720, 302] on div "Low cost platinum" at bounding box center [689, 304] width 135 height 20
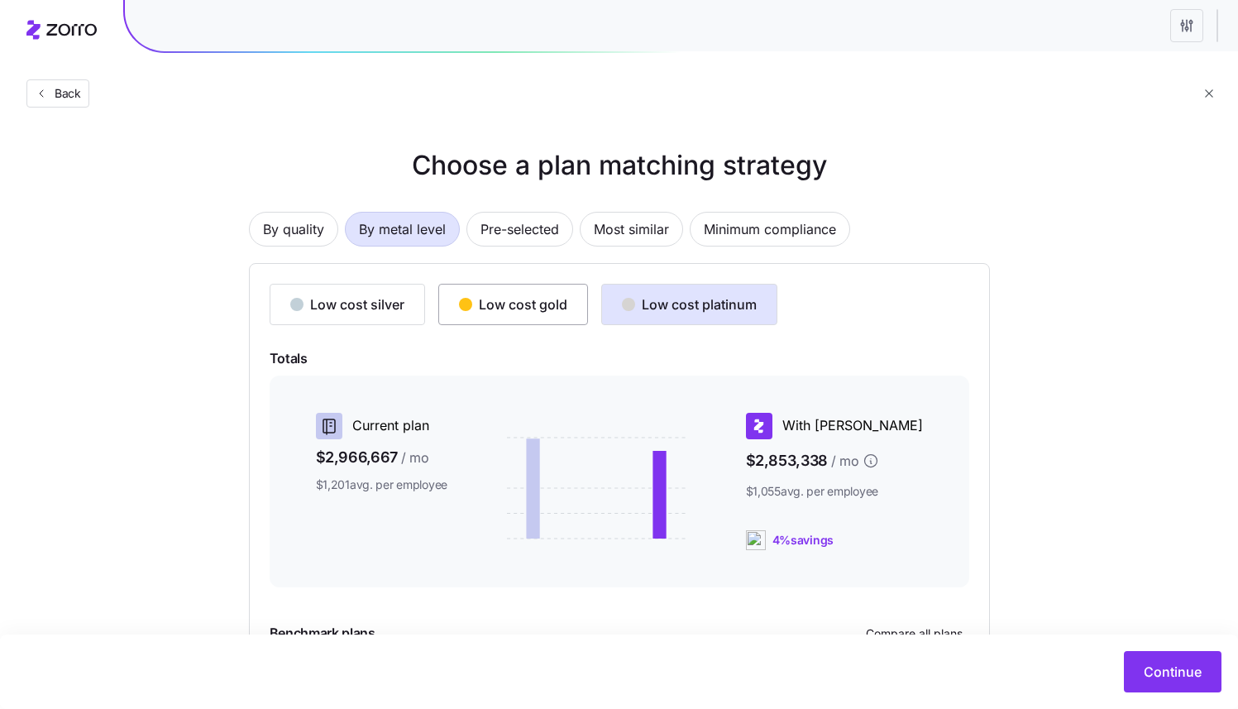
click at [516, 311] on div "Low cost gold" at bounding box center [513, 304] width 108 height 20
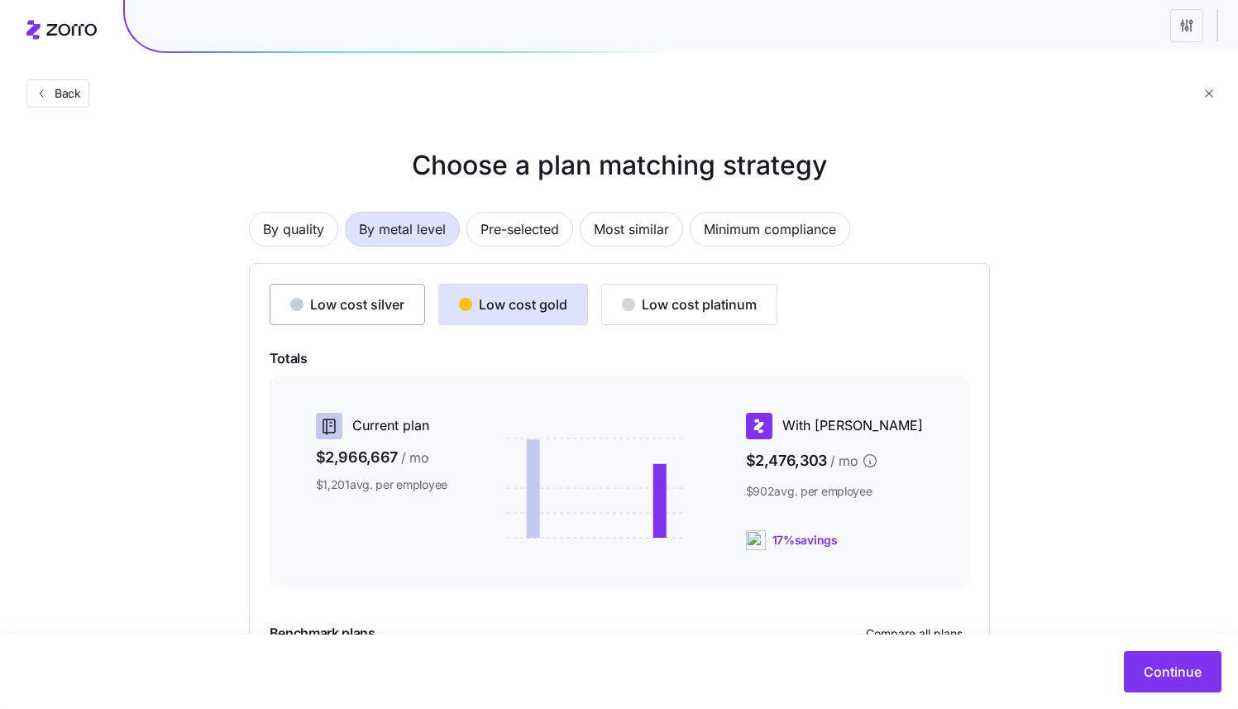
click at [377, 303] on div "Low cost silver" at bounding box center [347, 304] width 114 height 20
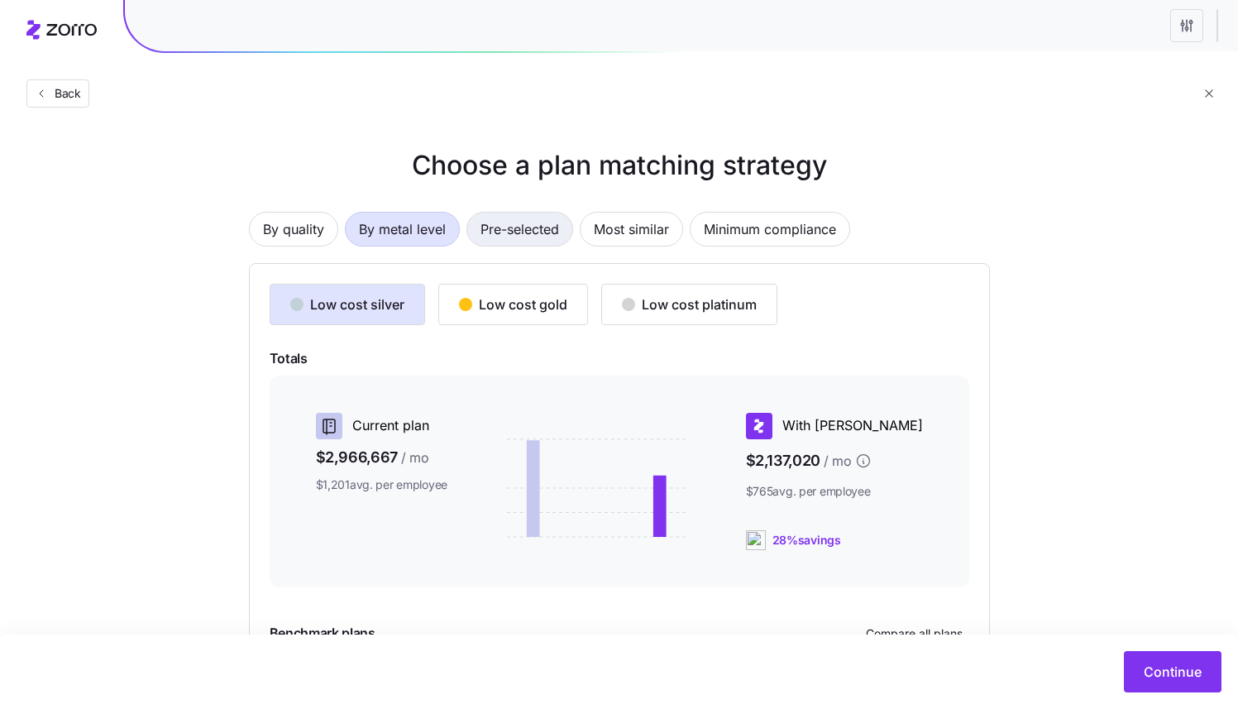
click at [507, 235] on span "Pre-selected" at bounding box center [519, 229] width 79 height 33
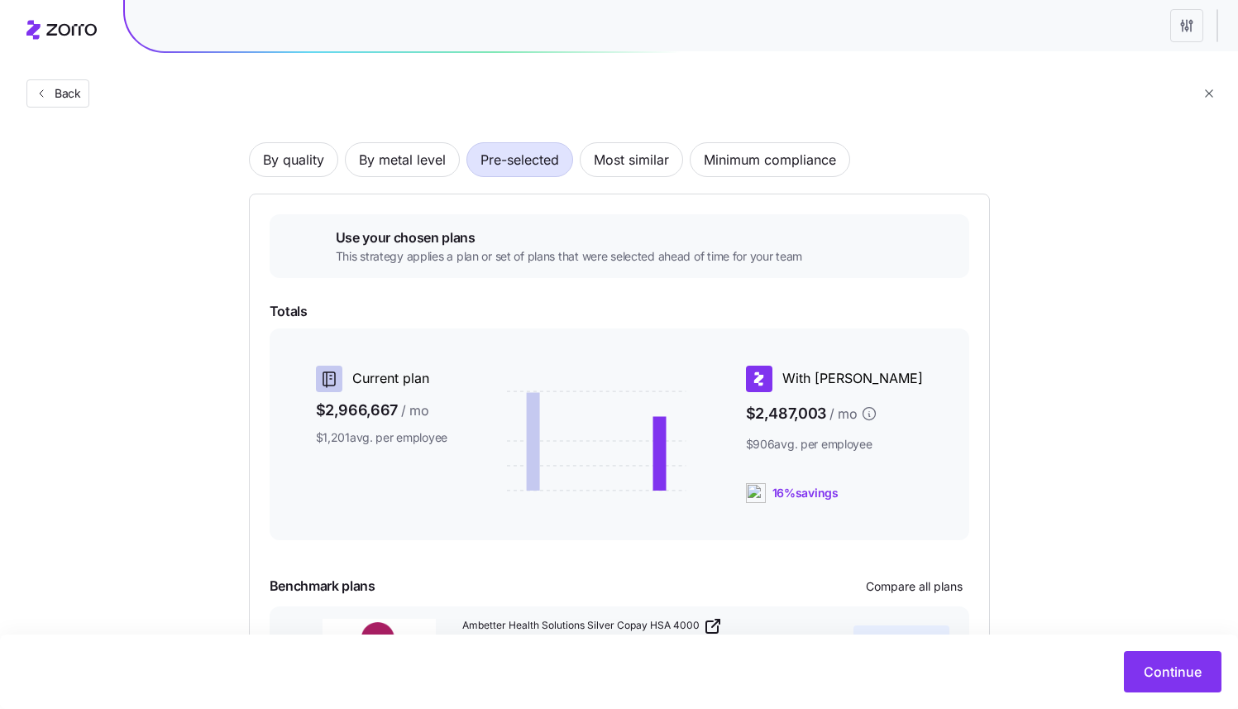
scroll to position [198, 0]
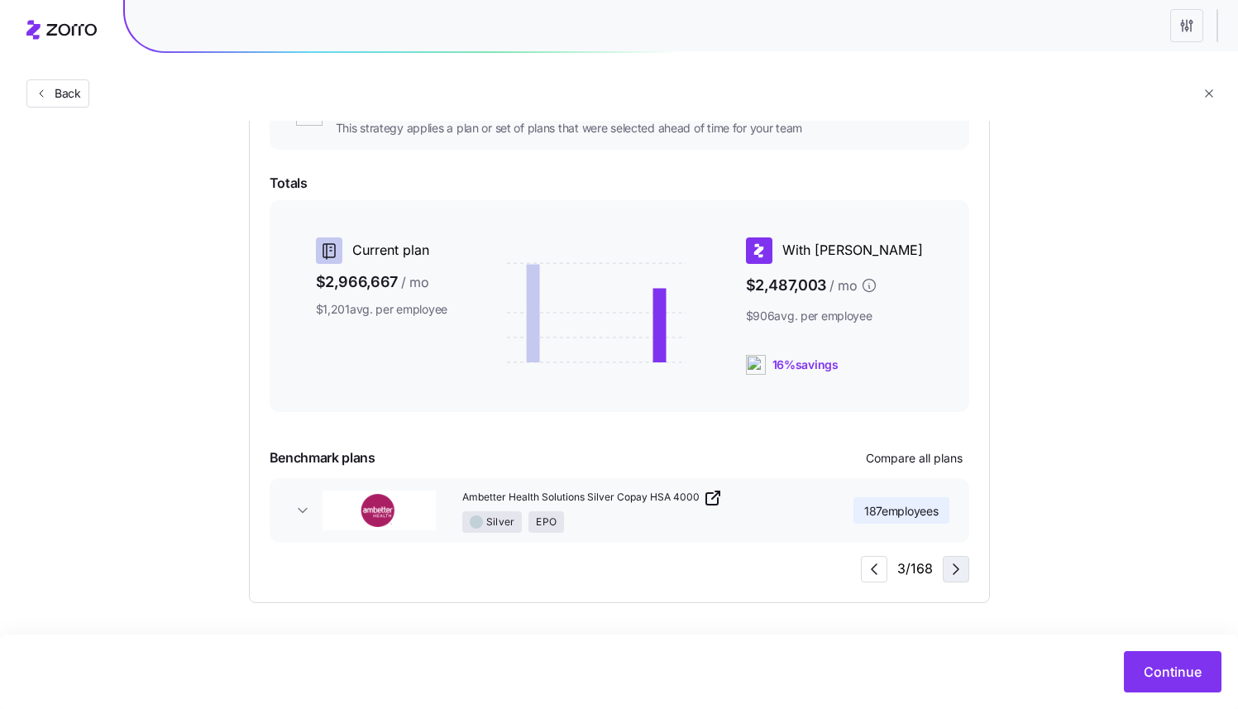
click at [949, 578] on icon "button" at bounding box center [956, 569] width 20 height 20
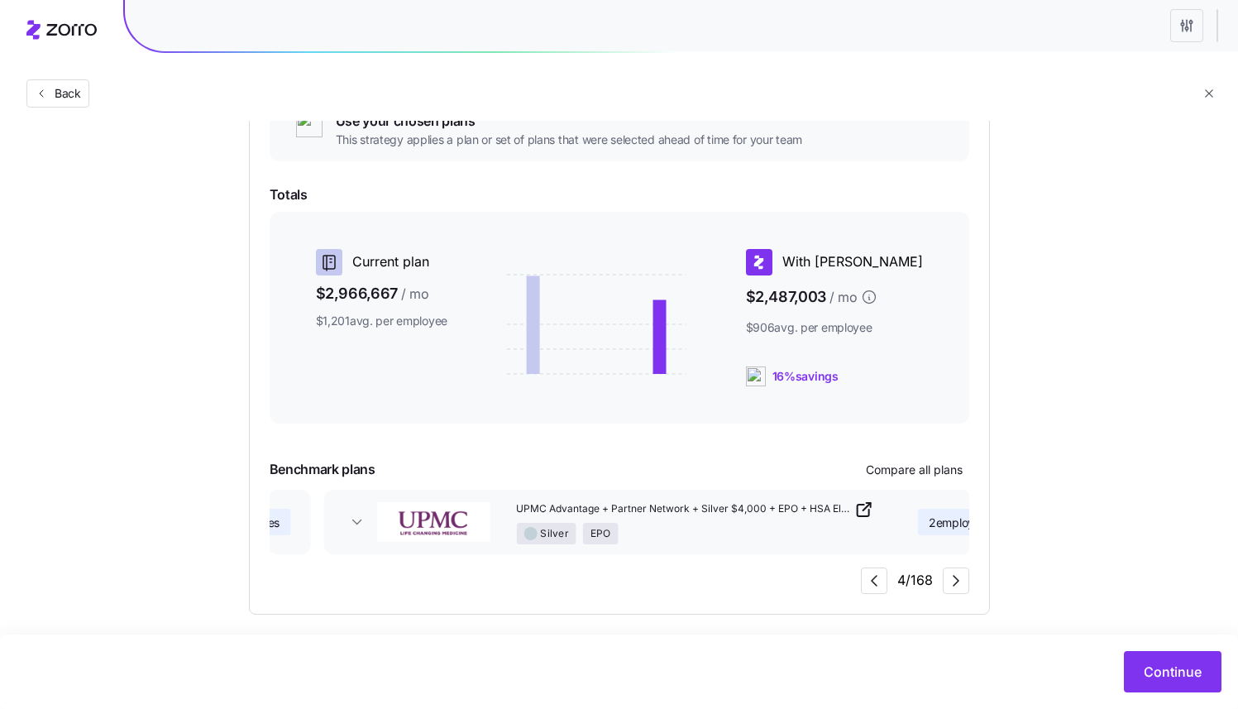
scroll to position [0, 0]
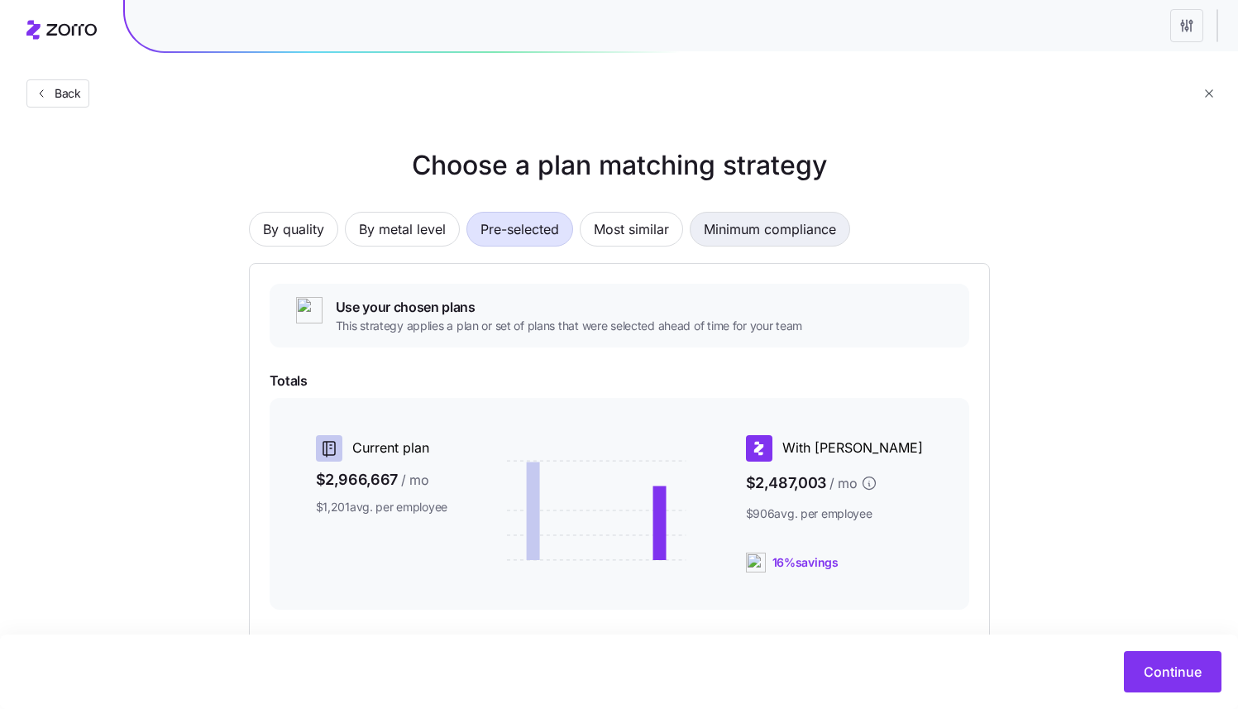
click at [758, 239] on span "Minimum compliance" at bounding box center [770, 229] width 132 height 33
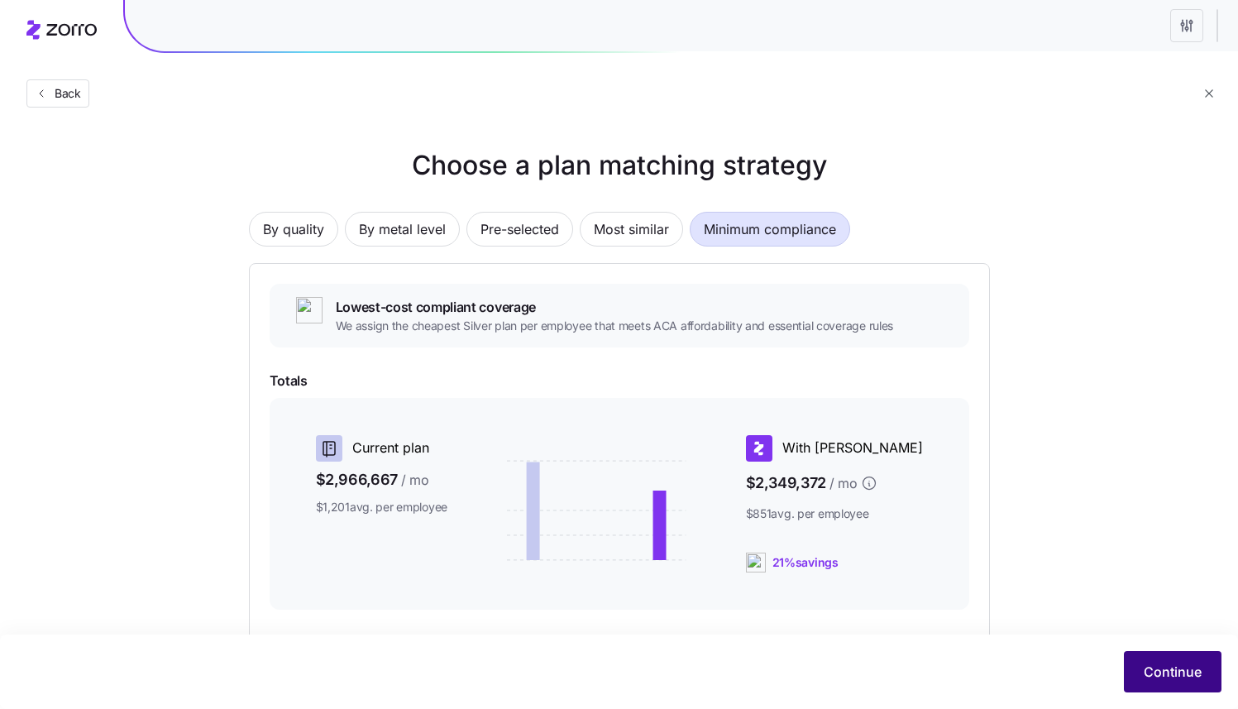
click at [1154, 681] on span "Continue" at bounding box center [1173, 672] width 58 height 20
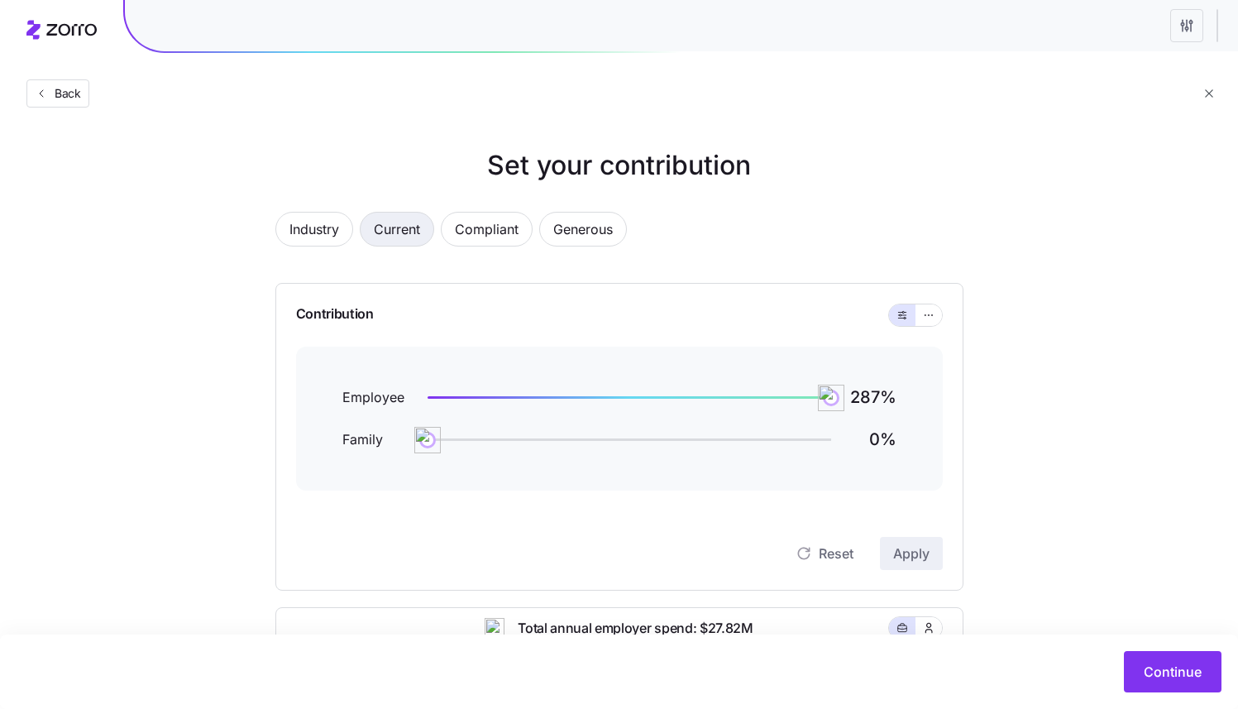
click at [397, 237] on span "Current" at bounding box center [397, 229] width 46 height 33
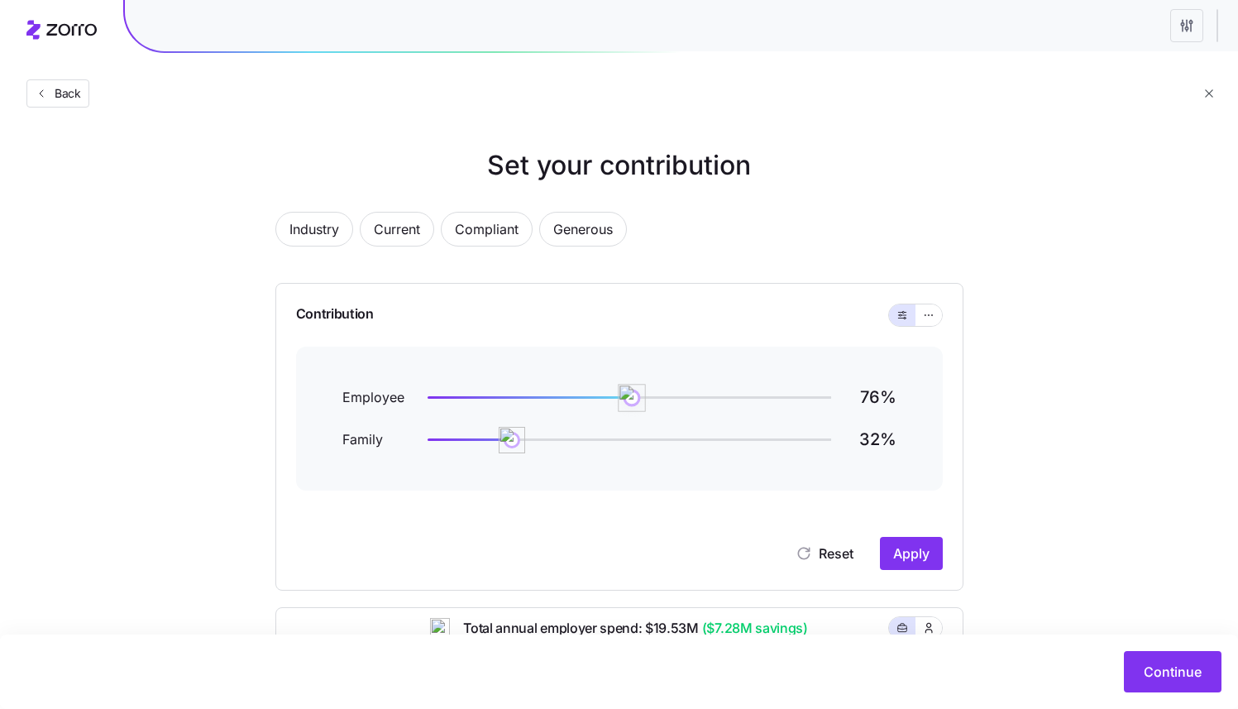
drag, startPoint x: 646, startPoint y: 403, endPoint x: 631, endPoint y: 385, distance: 23.5
click at [631, 385] on img at bounding box center [632, 398] width 28 height 28
click at [923, 312] on icon "button" at bounding box center [929, 315] width 12 height 20
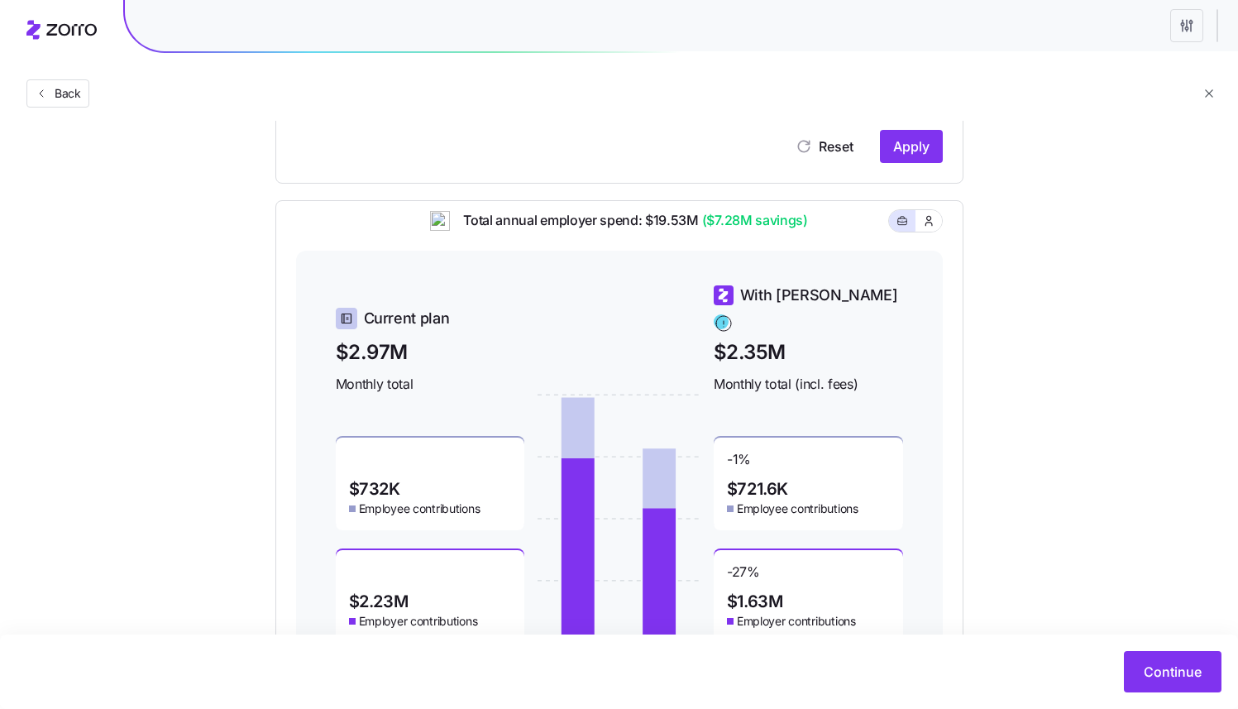
scroll to position [354, 0]
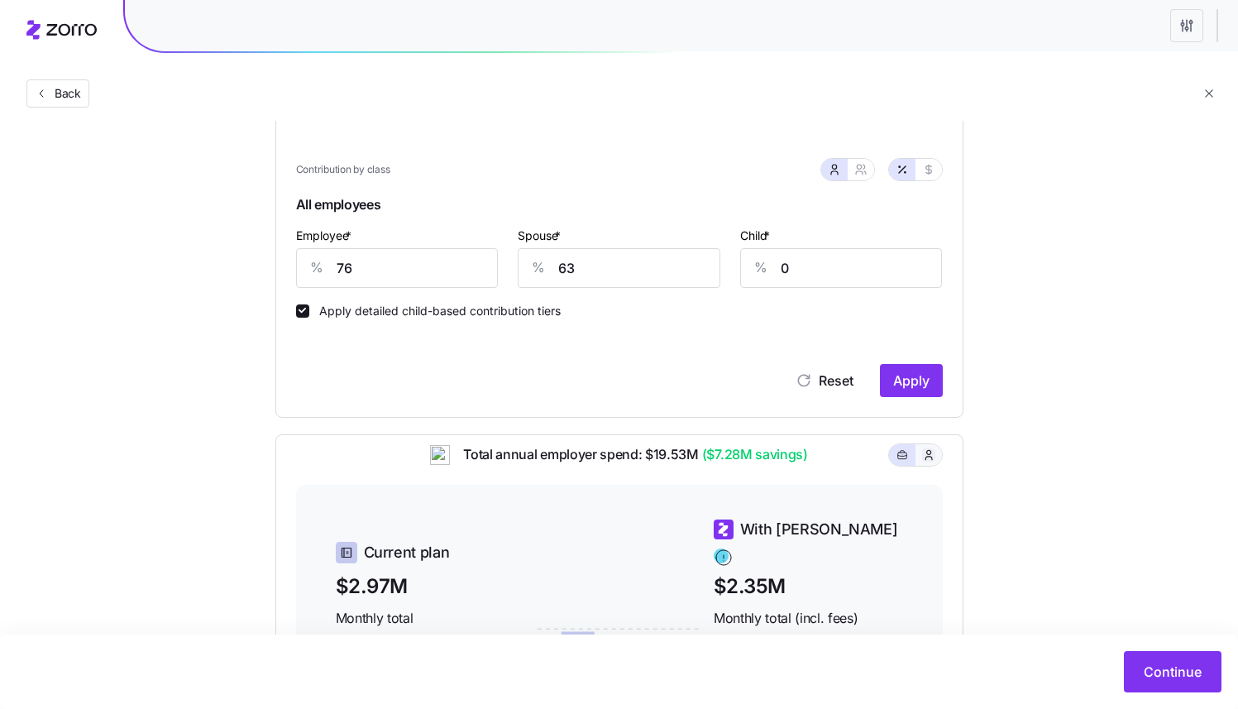
click at [929, 463] on icon "button" at bounding box center [928, 455] width 13 height 17
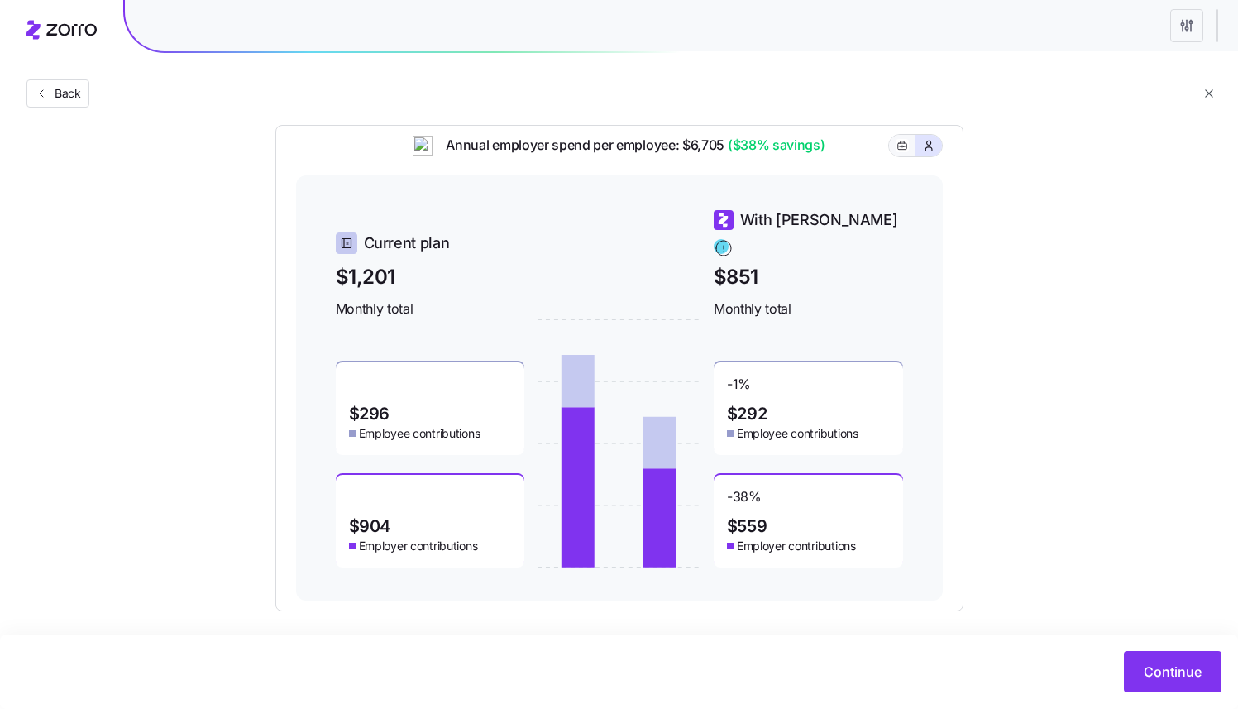
click at [891, 156] on button "button" at bounding box center [902, 146] width 26 height 22
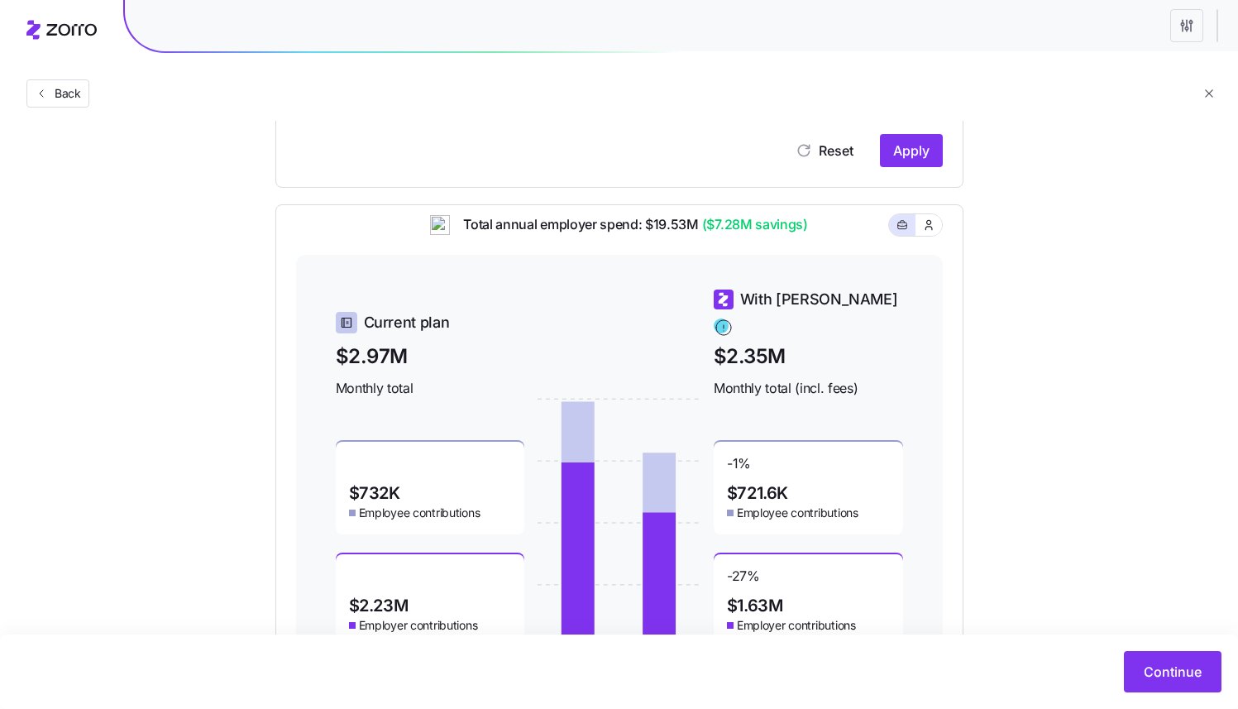
scroll to position [345, 0]
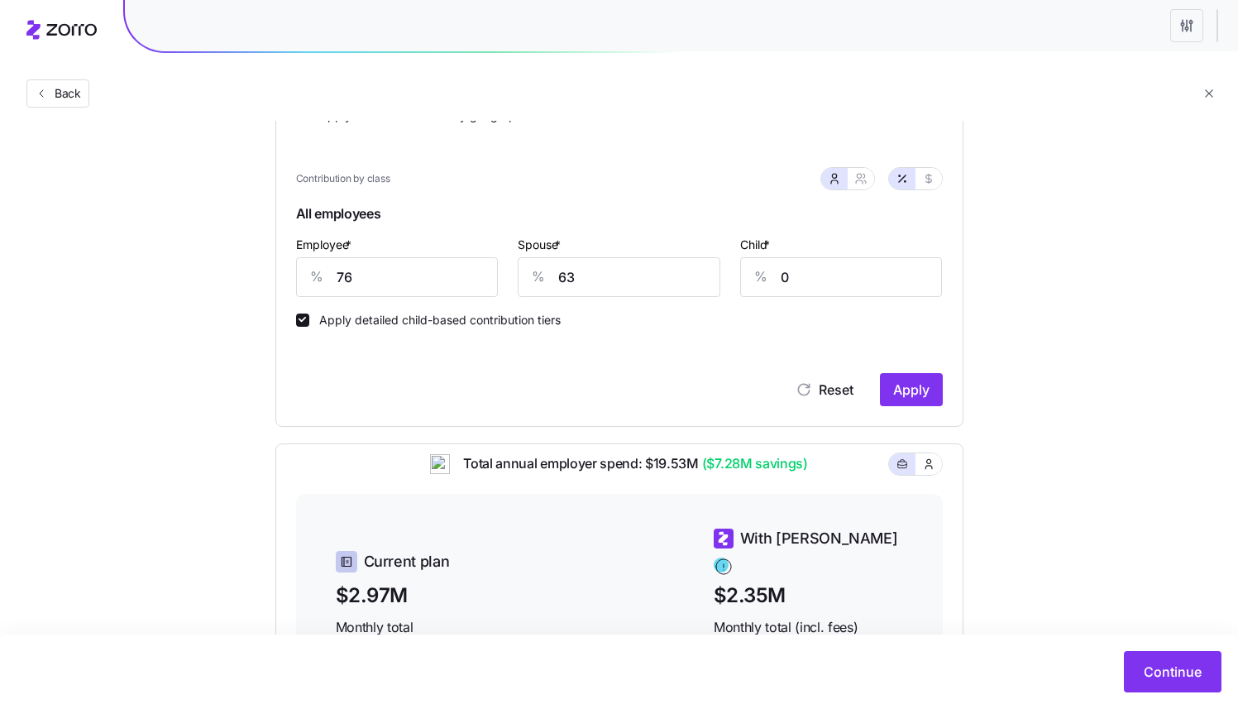
click at [939, 171] on div at bounding box center [915, 179] width 53 height 22
click at [930, 178] on icon "button" at bounding box center [928, 178] width 13 height 13
type input "435"
type input "362"
click at [854, 176] on button "button" at bounding box center [860, 178] width 13 height 13
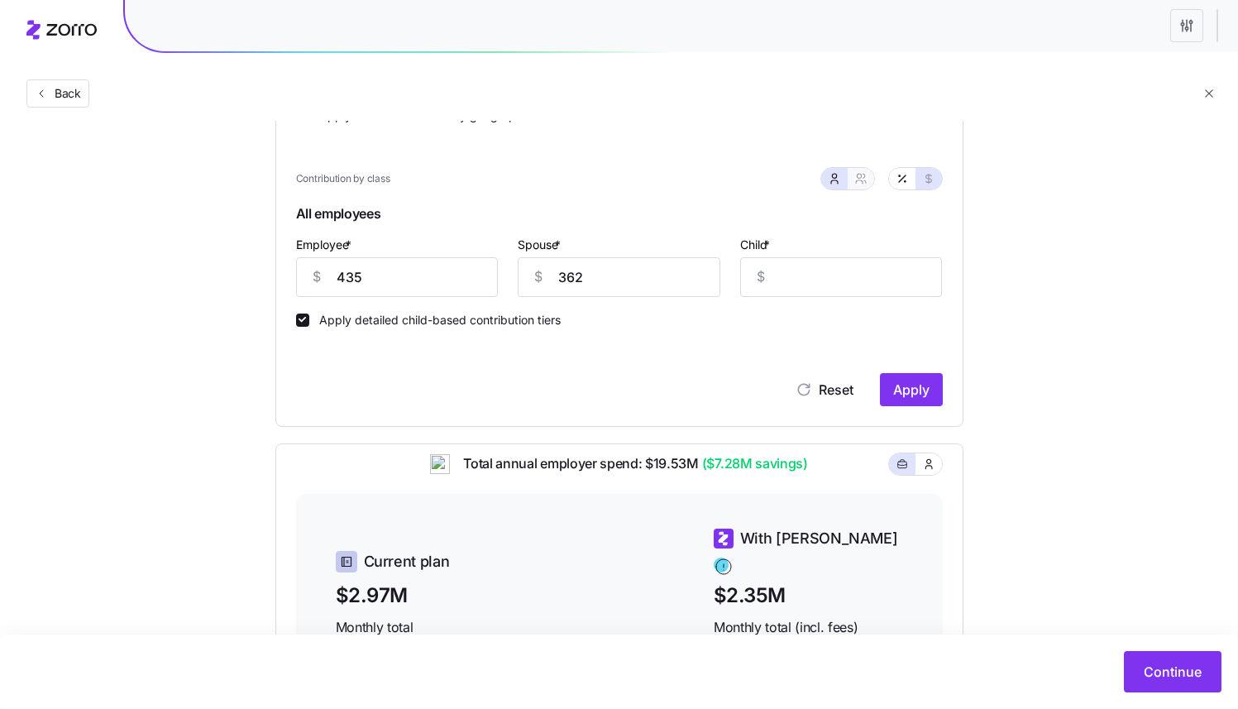
type input "796"
type input "435"
click at [828, 181] on icon "button" at bounding box center [834, 178] width 13 height 13
type input "362"
click at [896, 179] on icon "button" at bounding box center [902, 178] width 13 height 13
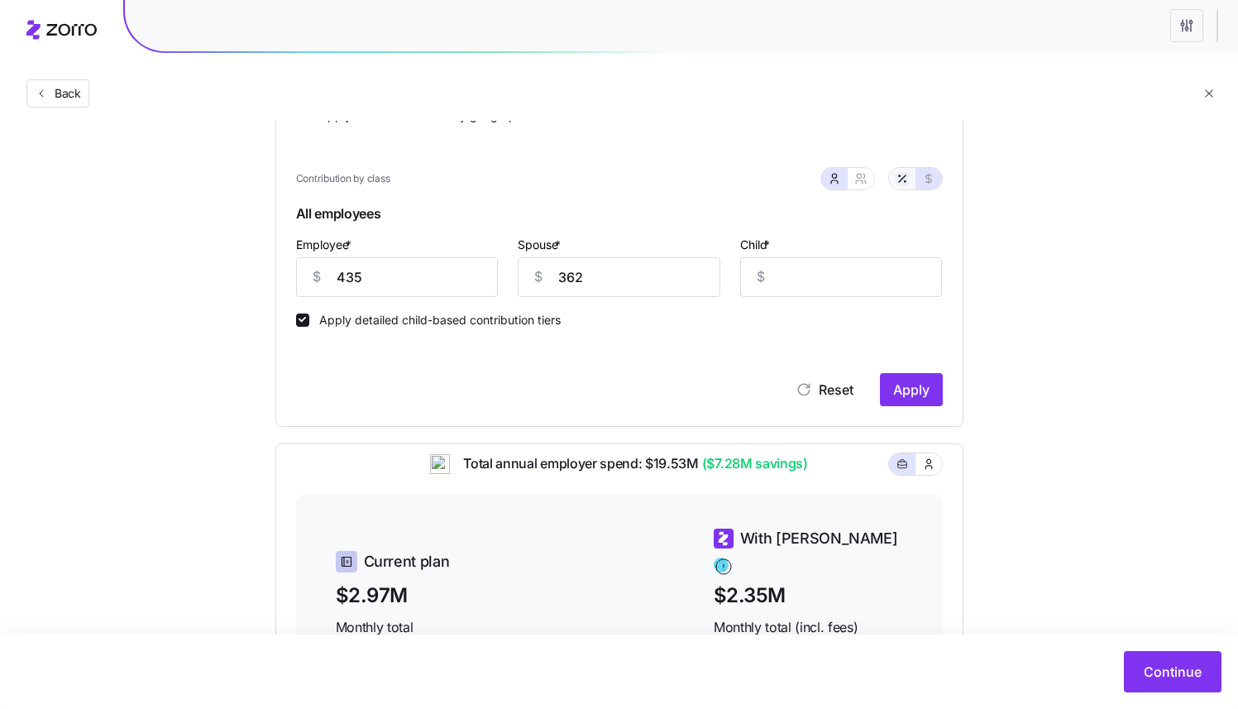
type input "76"
type input "63"
type input "0"
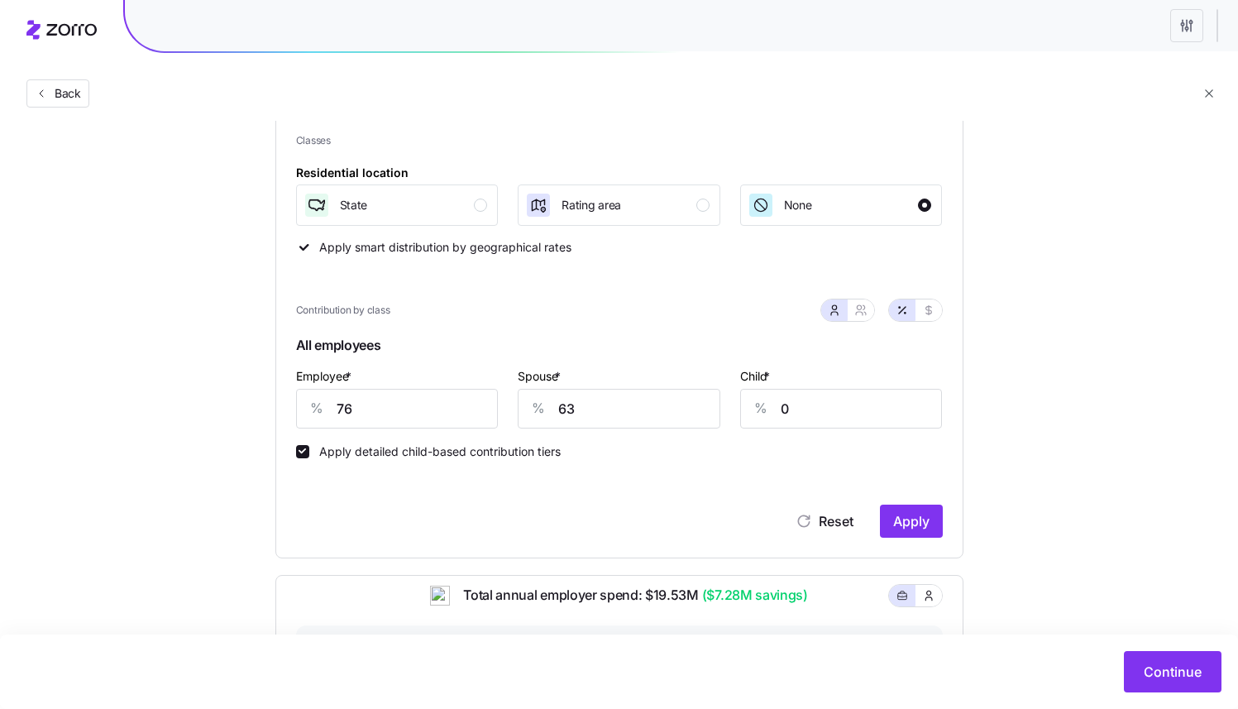
scroll to position [0, 0]
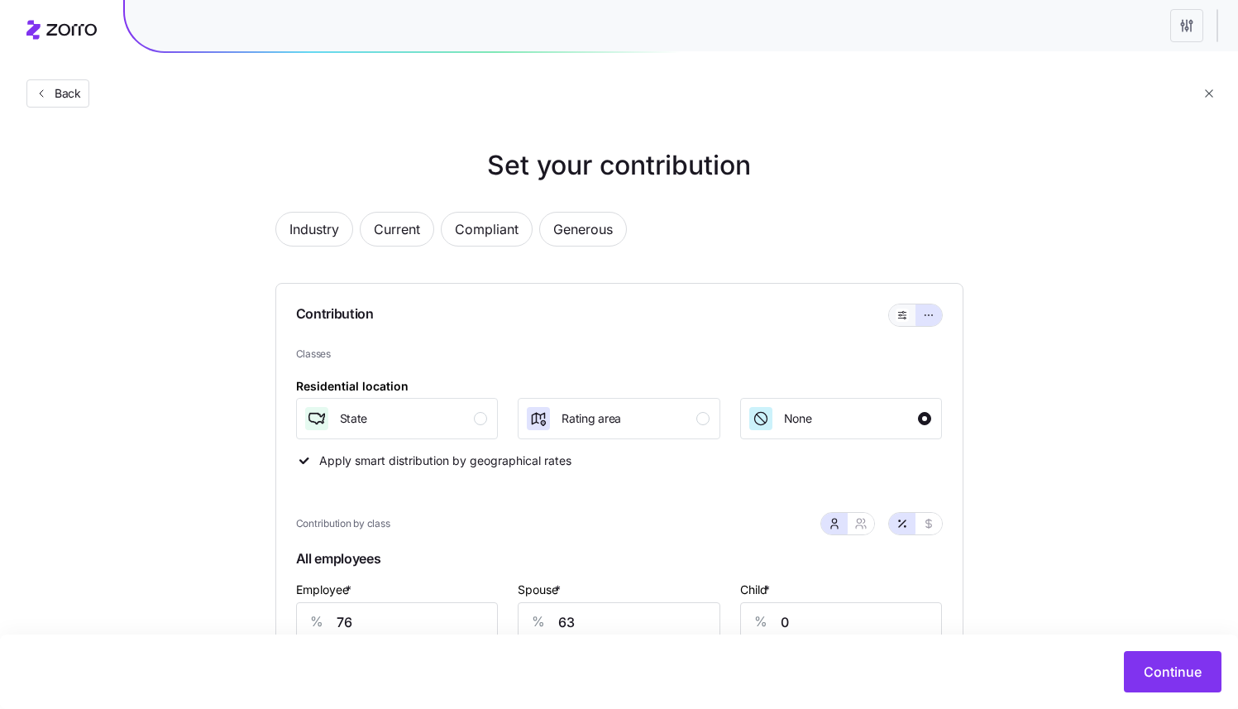
click at [892, 312] on button "button" at bounding box center [902, 315] width 26 height 22
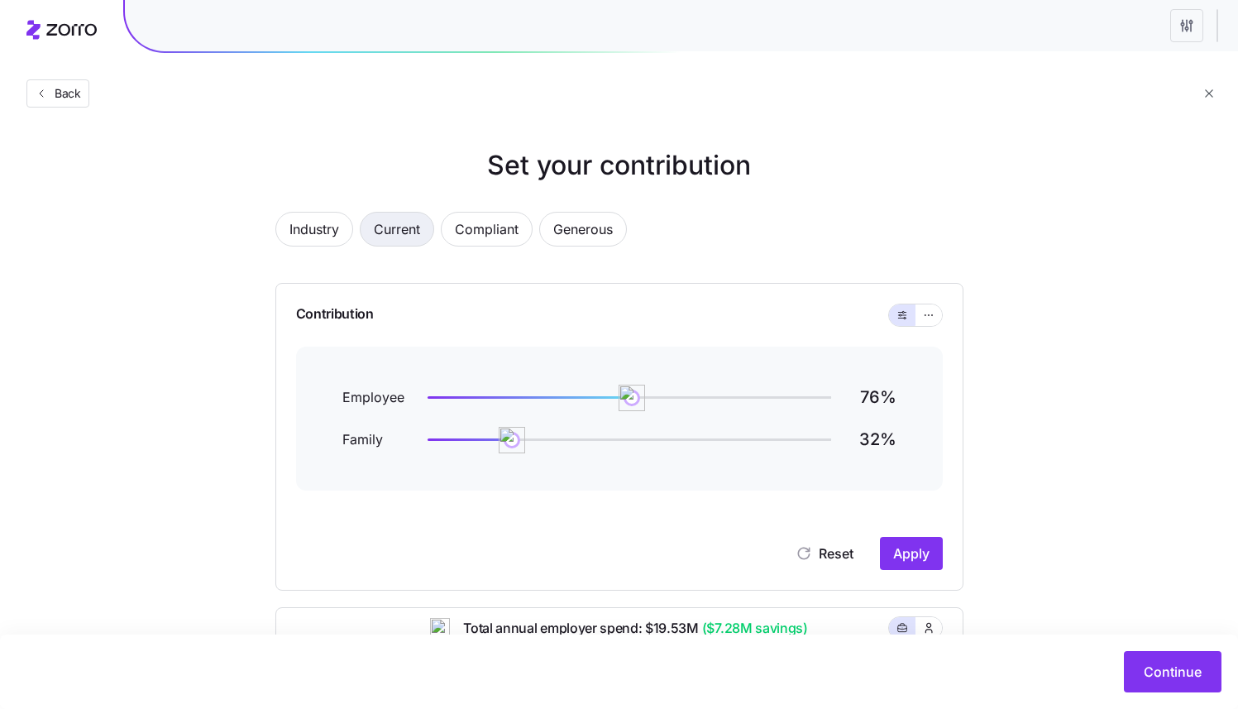
click at [405, 234] on span "Current" at bounding box center [397, 229] width 46 height 33
click at [72, 78] on div "Back" at bounding box center [619, 60] width 1238 height 121
click at [72, 84] on button "Back" at bounding box center [57, 93] width 63 height 28
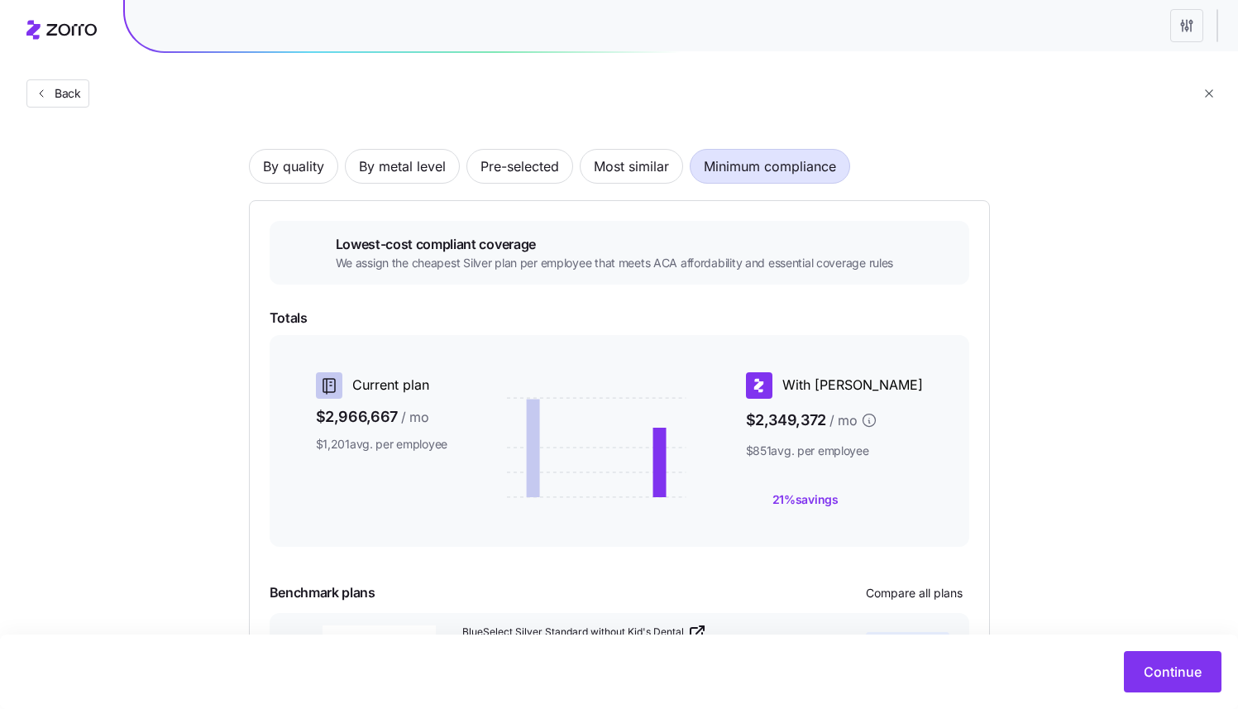
scroll to position [198, 0]
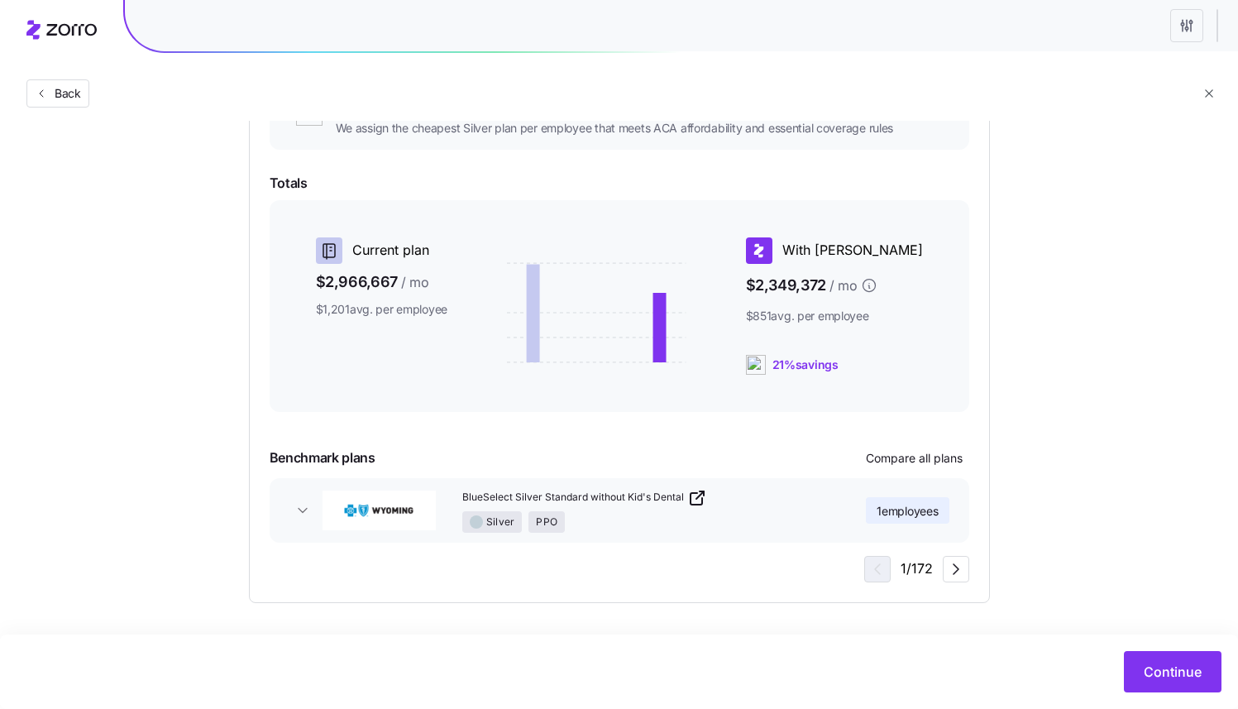
click at [1188, 26] on html "Back Choose a plan matching strategy By quality By metal level Pre-selected Mos…" at bounding box center [619, 255] width 1238 height 906
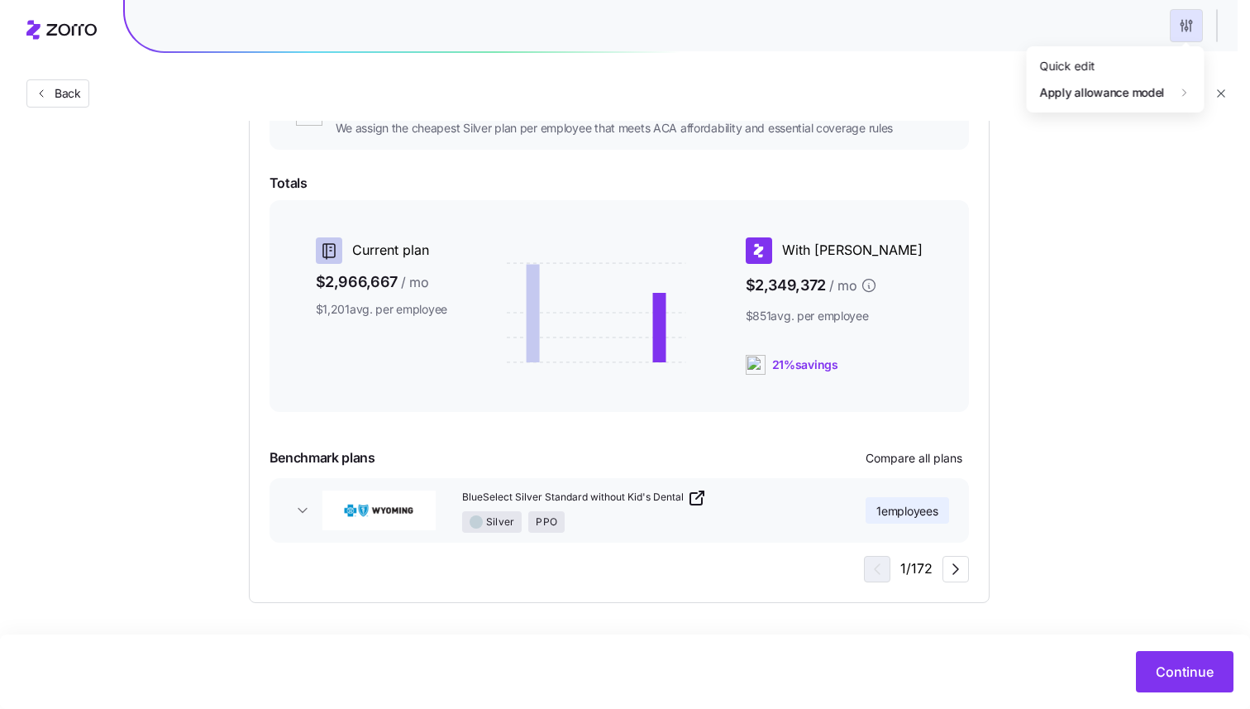
click at [1188, 28] on html "Back Choose a plan matching strategy By quality By metal level Pre-selected Mos…" at bounding box center [625, 255] width 1250 height 906
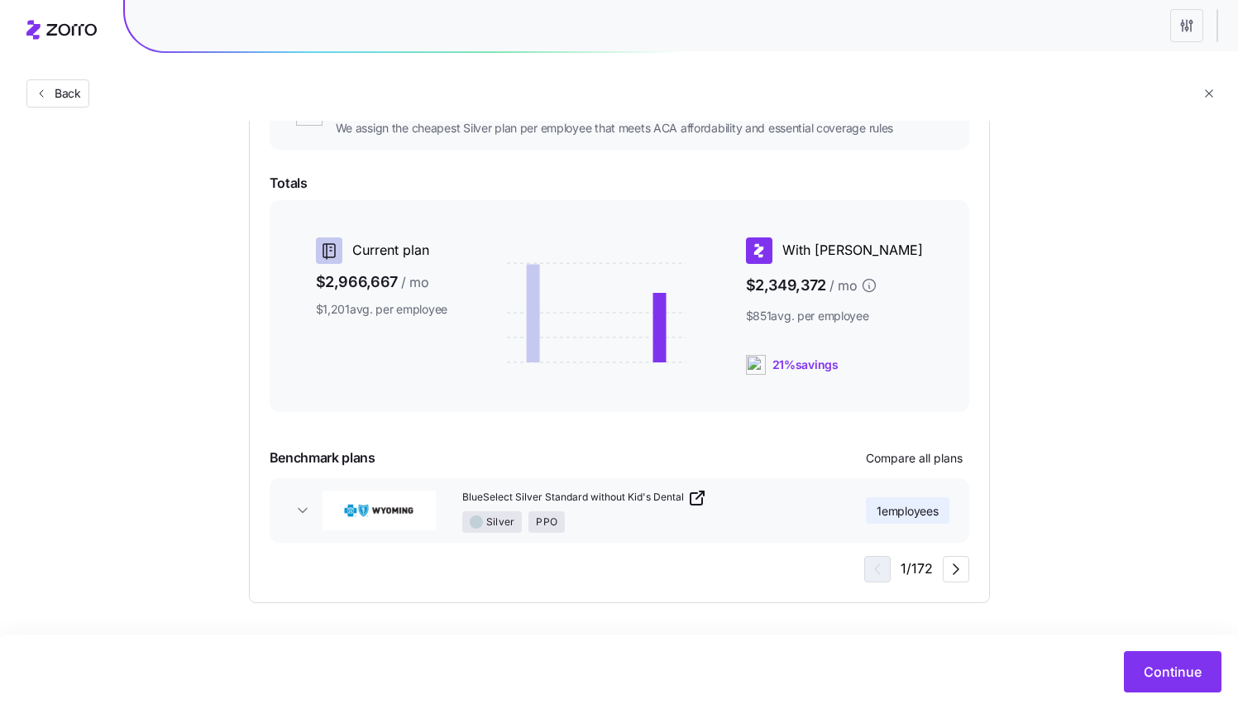
click at [1179, 28] on html "Back Choose a plan matching strategy By quality By metal level Pre-selected Mos…" at bounding box center [619, 255] width 1238 height 906
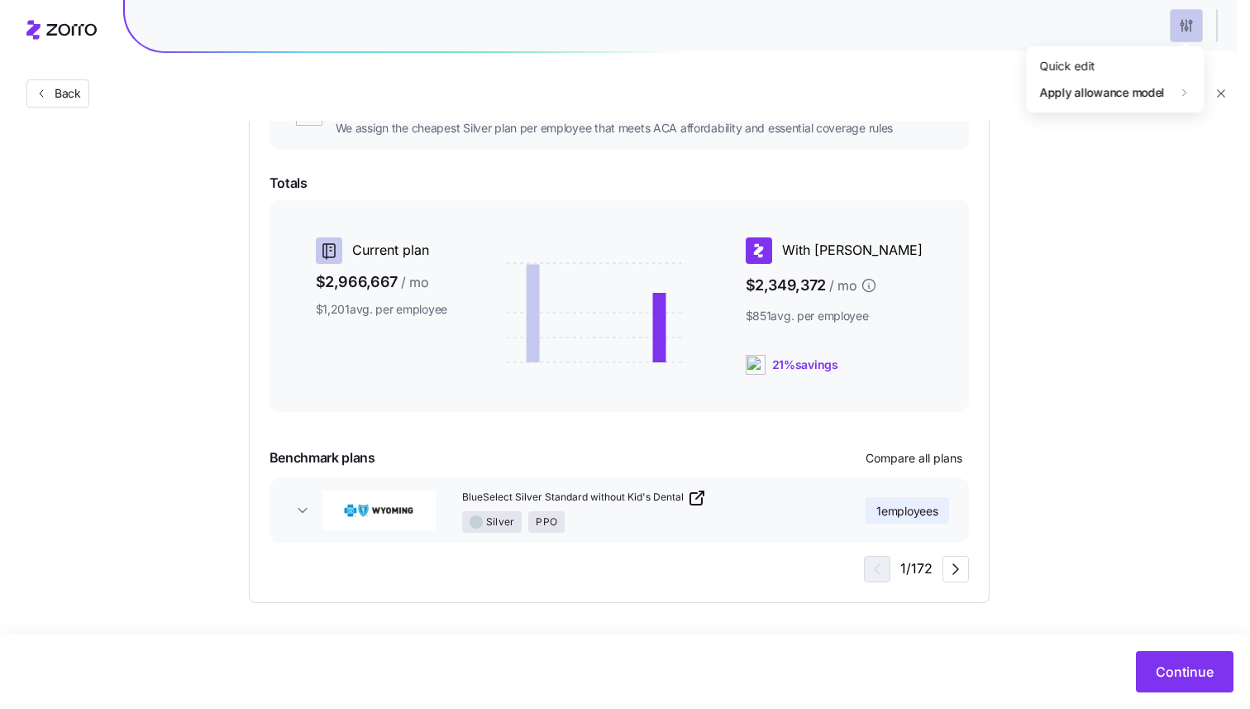
click at [1179, 28] on html "Back Choose a plan matching strategy By quality By metal level Pre-selected Mos…" at bounding box center [625, 255] width 1250 height 906
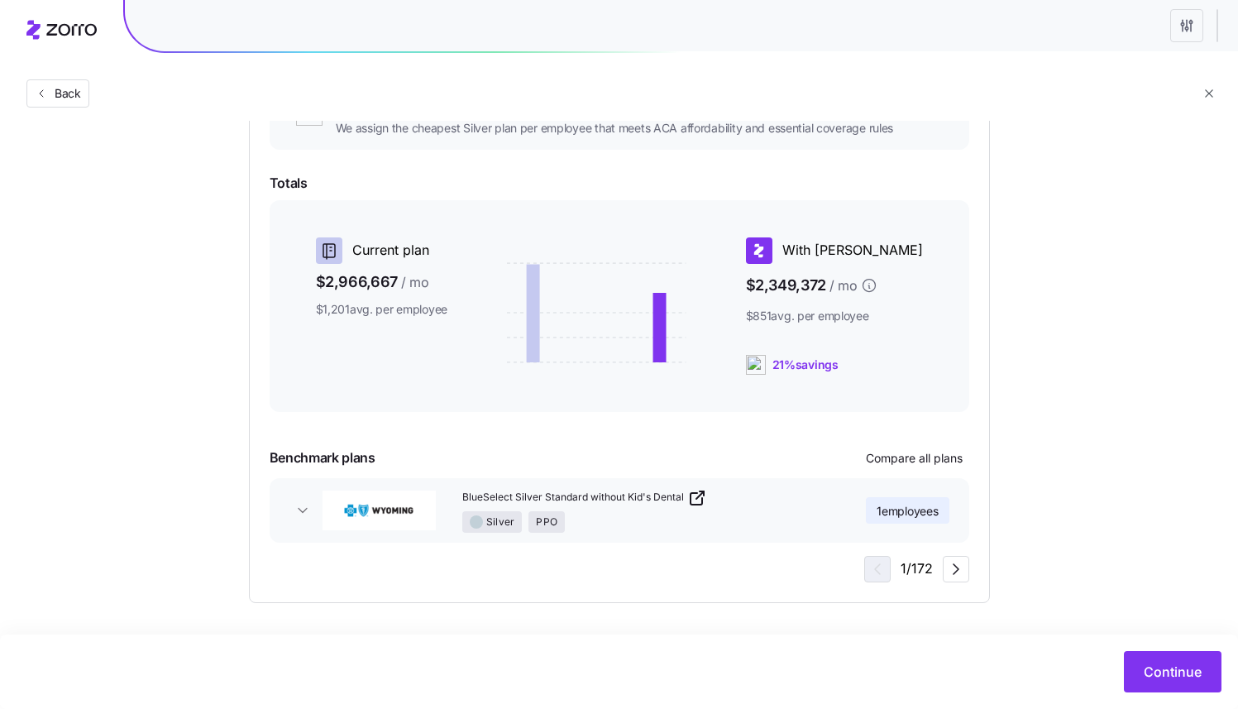
click at [1184, 26] on html "Back Choose a plan matching strategy By quality By metal level Pre-selected Mos…" at bounding box center [619, 255] width 1238 height 906
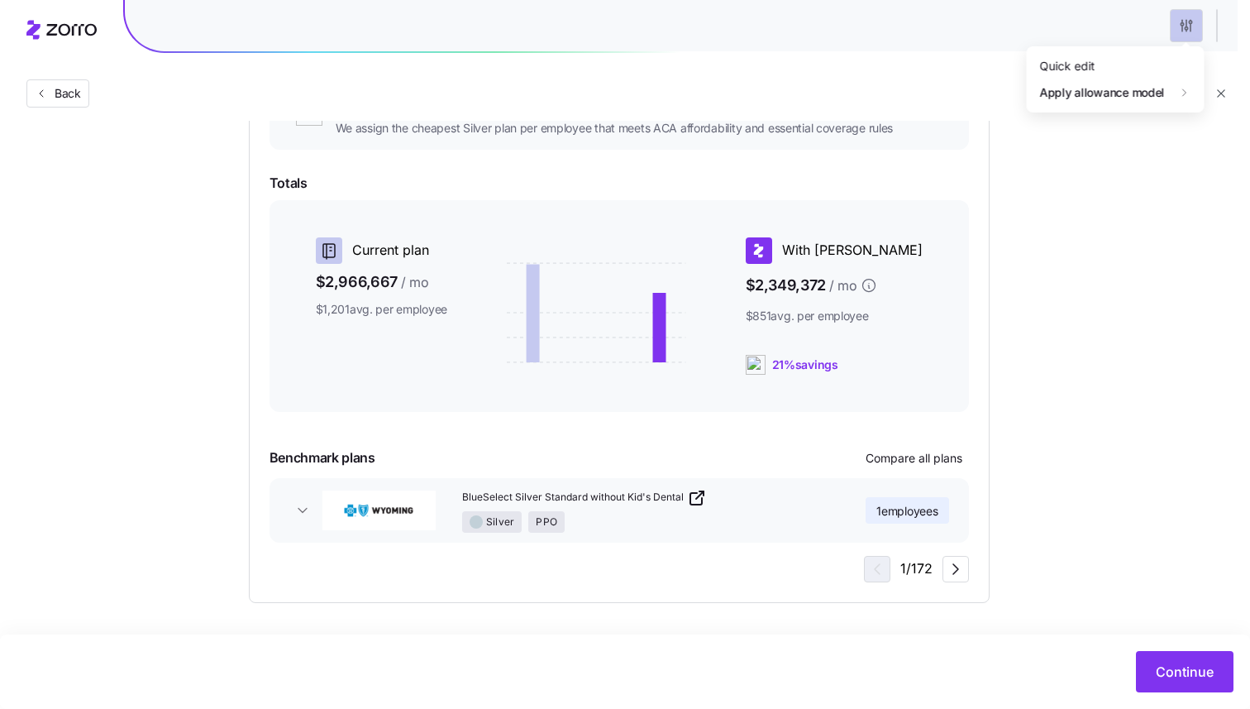
click at [1184, 27] on html "Back Choose a plan matching strategy By quality By metal level Pre-selected Mos…" at bounding box center [625, 255] width 1250 height 906
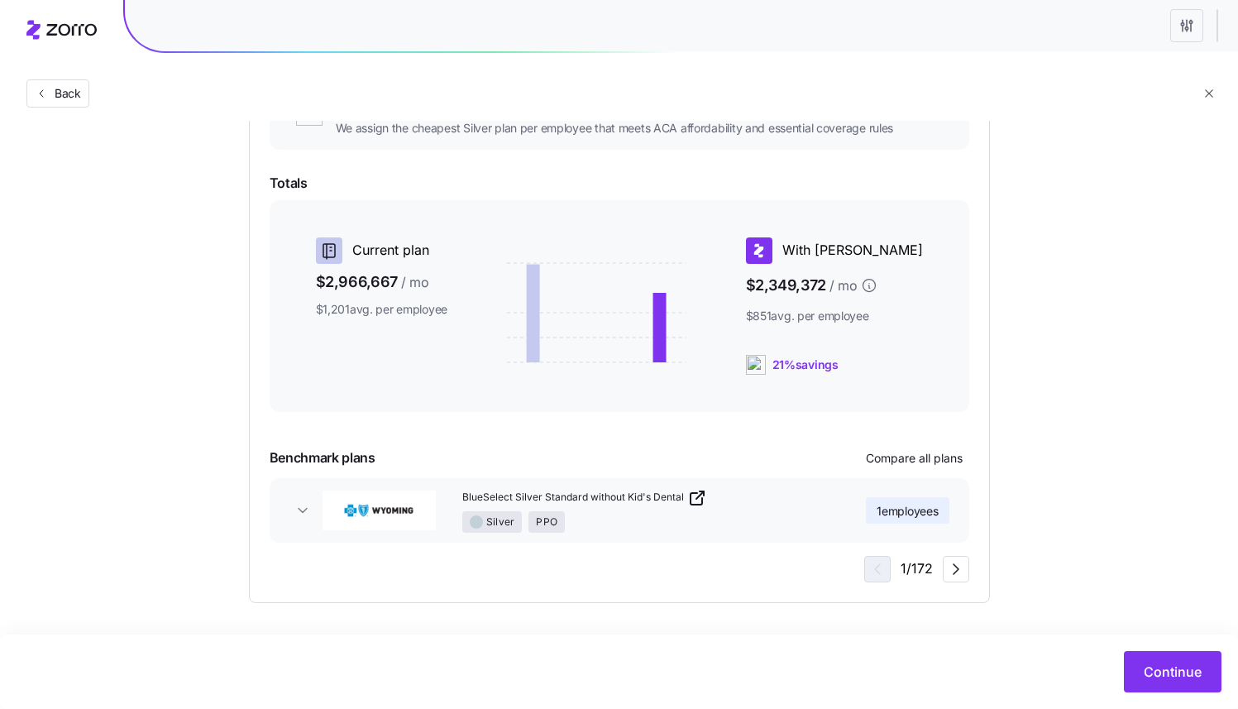
click at [1184, 27] on html "Back Choose a plan matching strategy By quality By metal level Pre-selected Mos…" at bounding box center [619, 255] width 1238 height 906
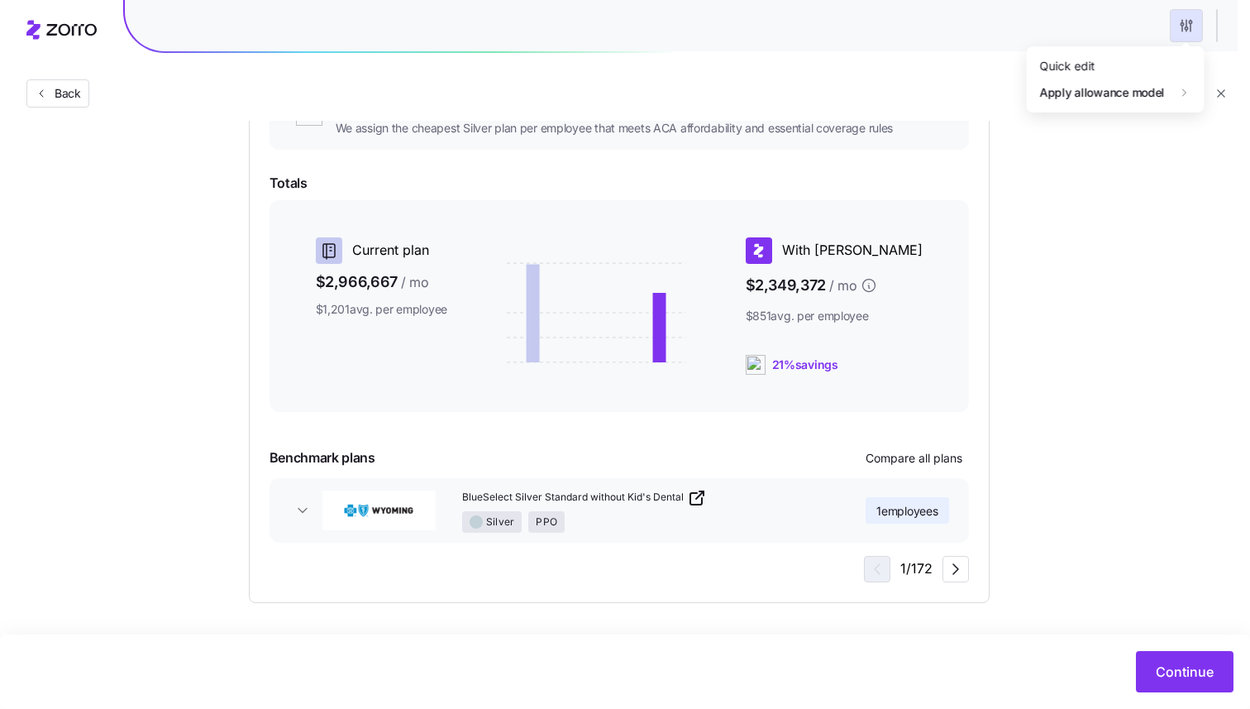
click at [1184, 27] on html "Back Choose a plan matching strategy By quality By metal level Pre-selected Mos…" at bounding box center [625, 255] width 1250 height 906
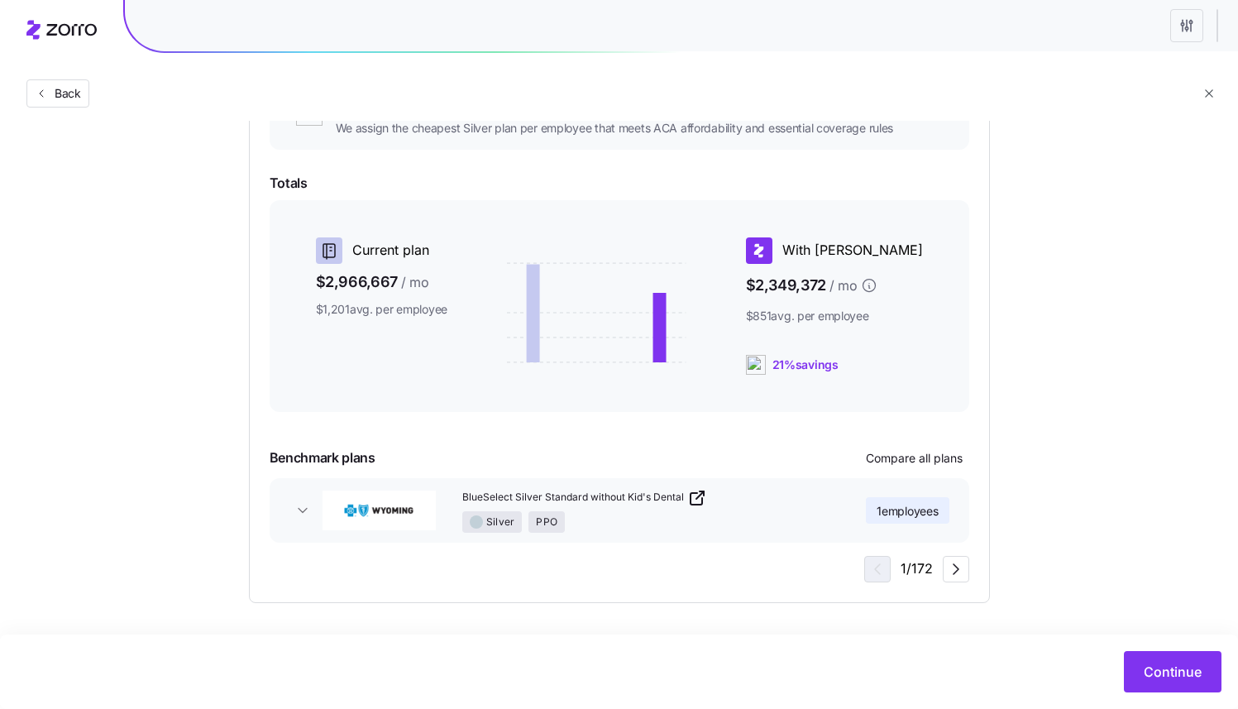
click at [1184, 27] on html "Back Choose a plan matching strategy By quality By metal level Pre-selected Mos…" at bounding box center [619, 255] width 1238 height 906
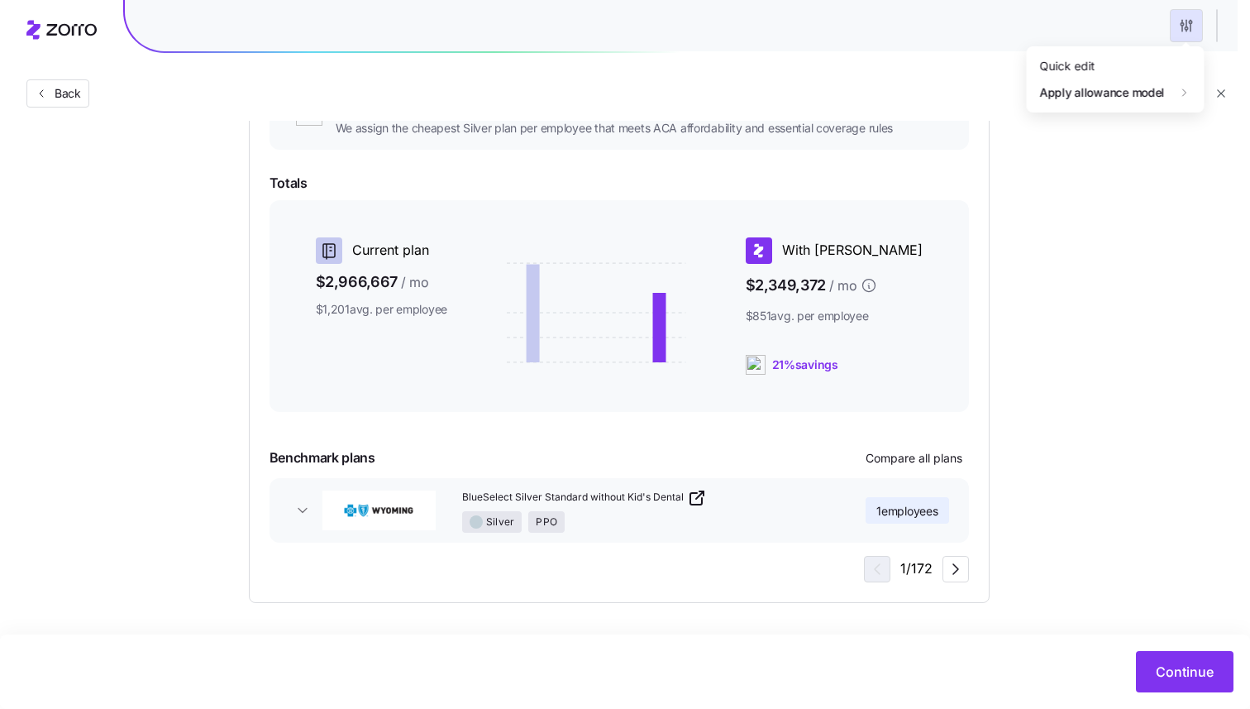
click at [1184, 27] on html "Back Choose a plan matching strategy By quality By metal level Pre-selected Mos…" at bounding box center [625, 255] width 1250 height 906
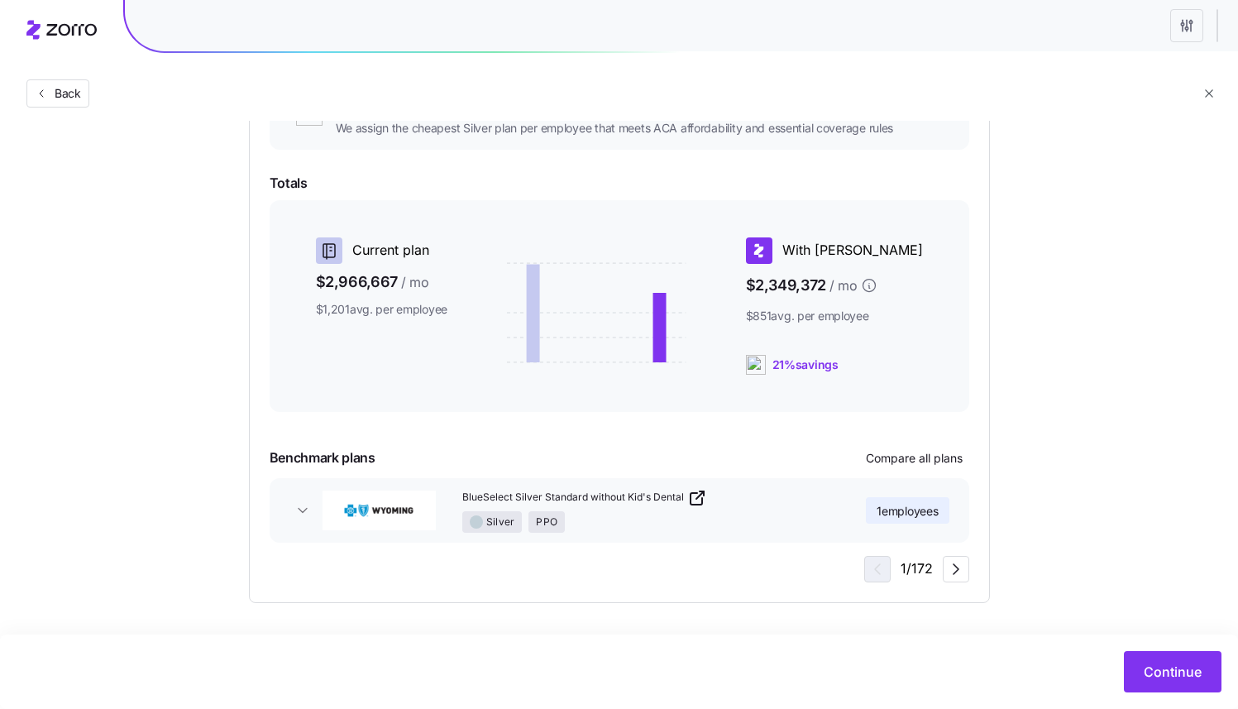
click at [1184, 27] on html "Back Choose a plan matching strategy By quality By metal level Pre-selected Mos…" at bounding box center [619, 255] width 1238 height 906
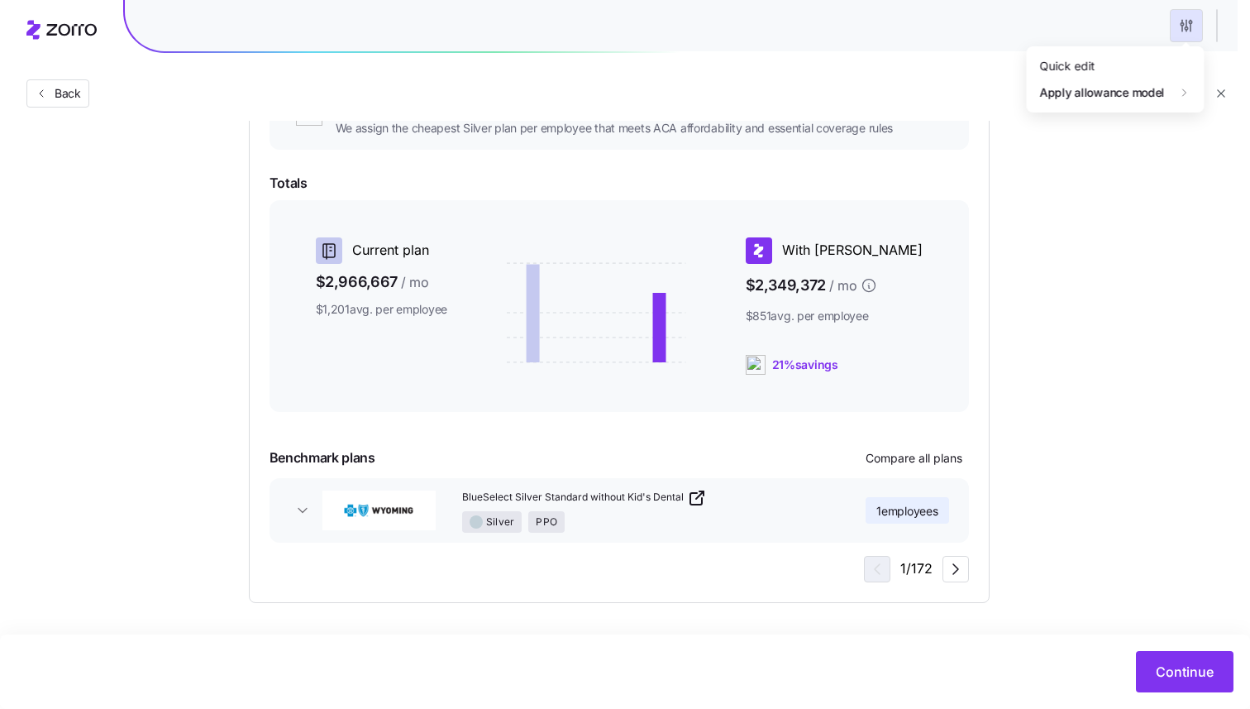
click at [1184, 27] on html "Back Choose a plan matching strategy By quality By metal level Pre-selected Mos…" at bounding box center [625, 255] width 1250 height 906
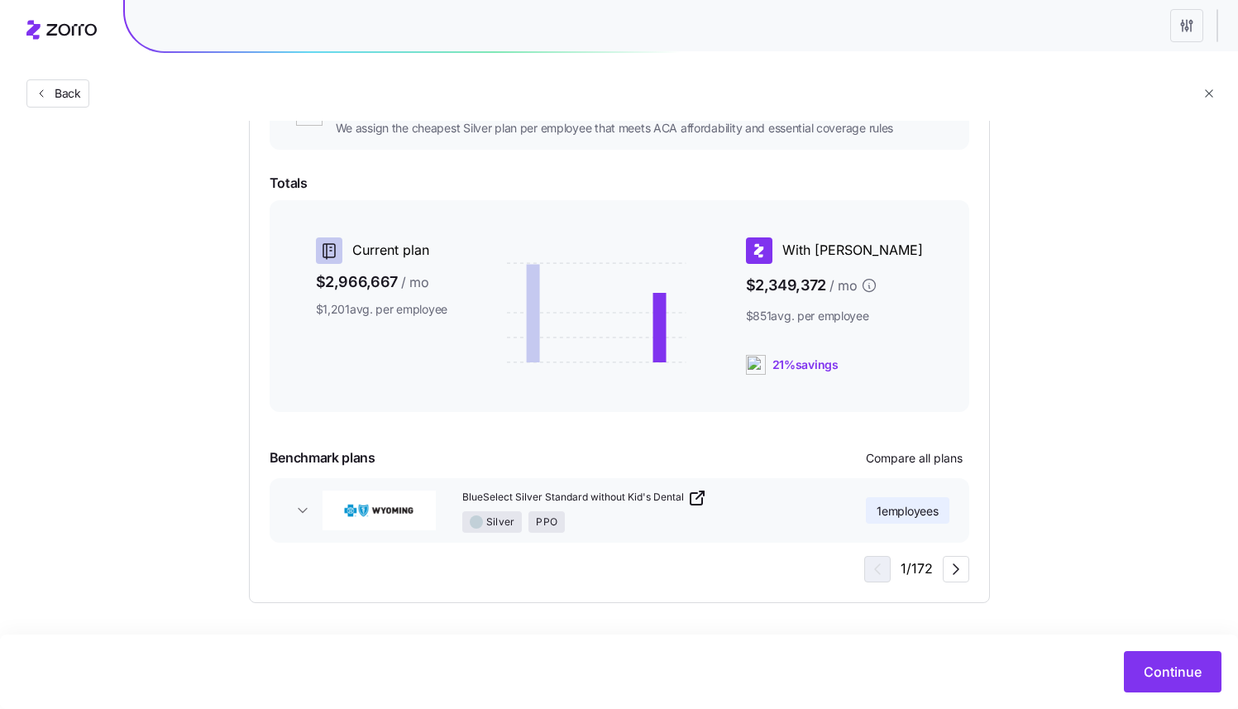
scroll to position [0, 0]
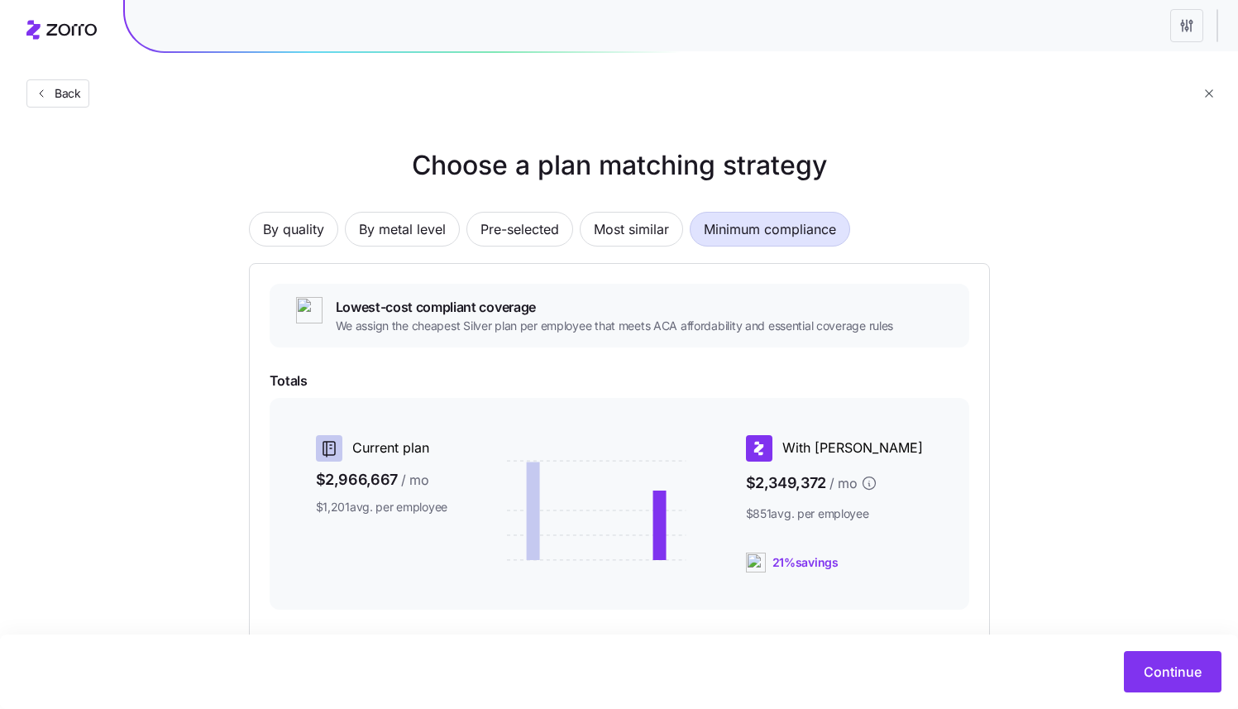
click at [1179, 28] on html "Back Choose a plan matching strategy By quality By metal level Pre-selected Mos…" at bounding box center [619, 453] width 1238 height 906
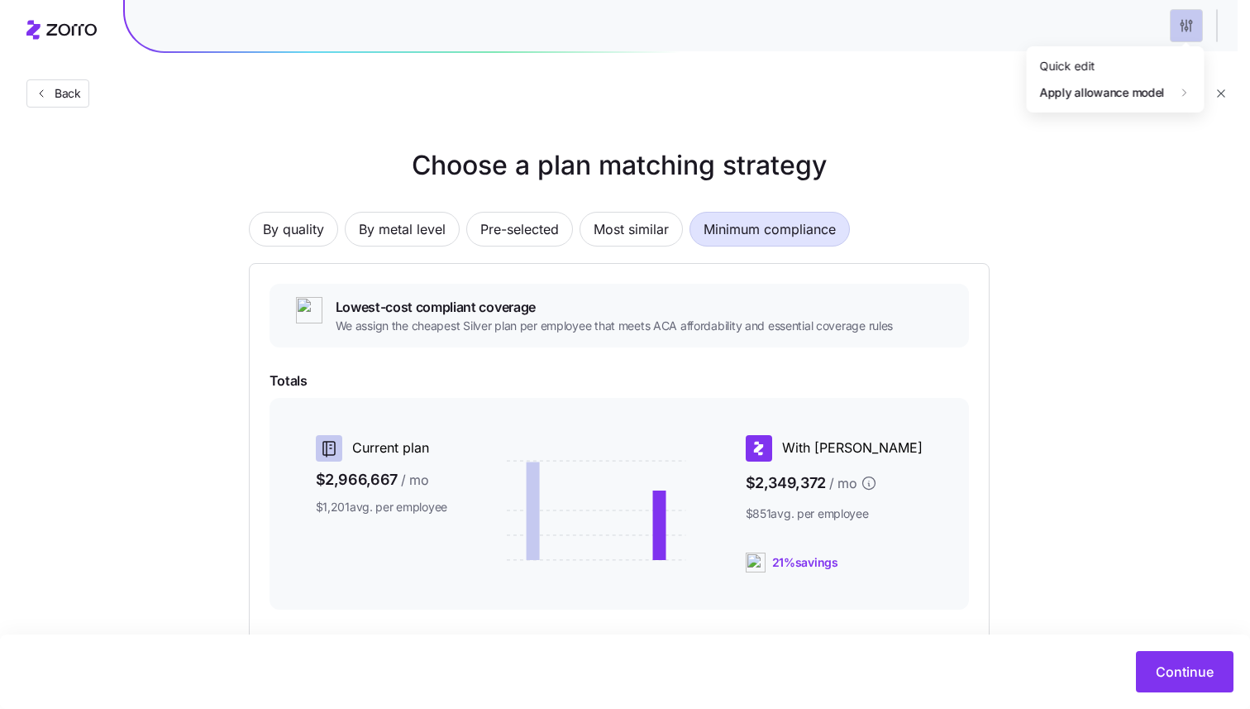
click at [1179, 28] on html "Back Choose a plan matching strategy By quality By metal level Pre-selected Mos…" at bounding box center [625, 453] width 1250 height 906
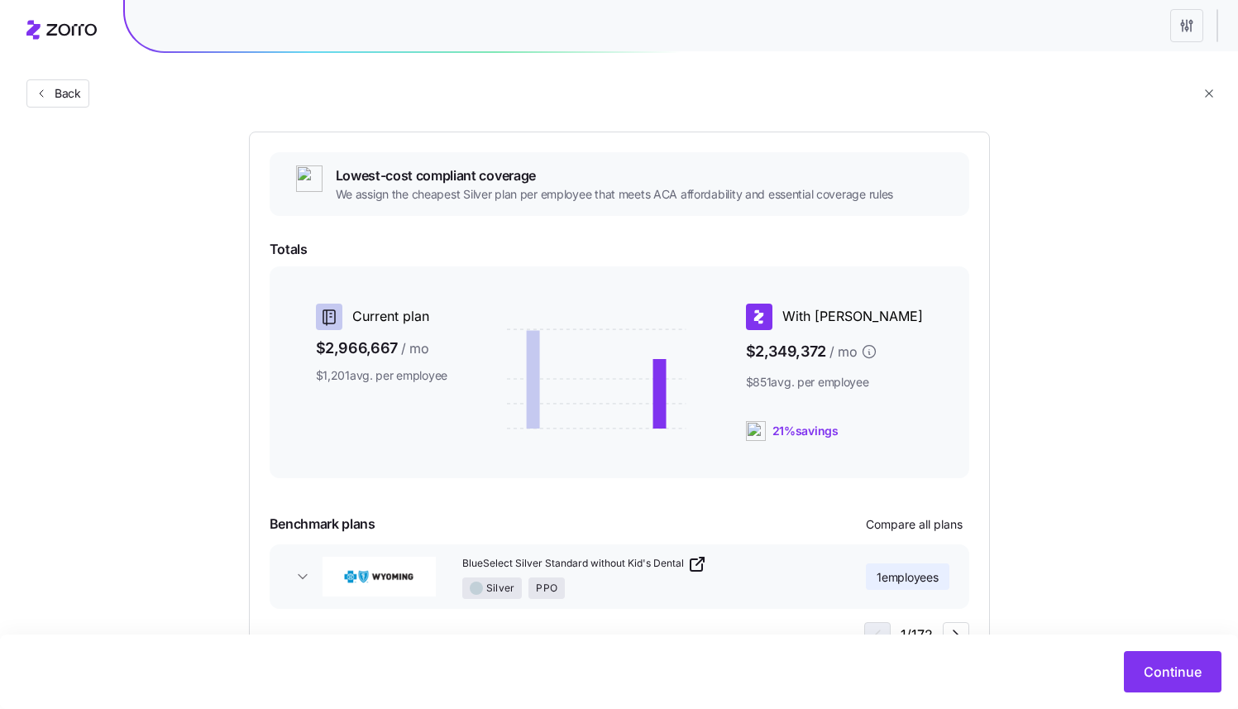
scroll to position [198, 0]
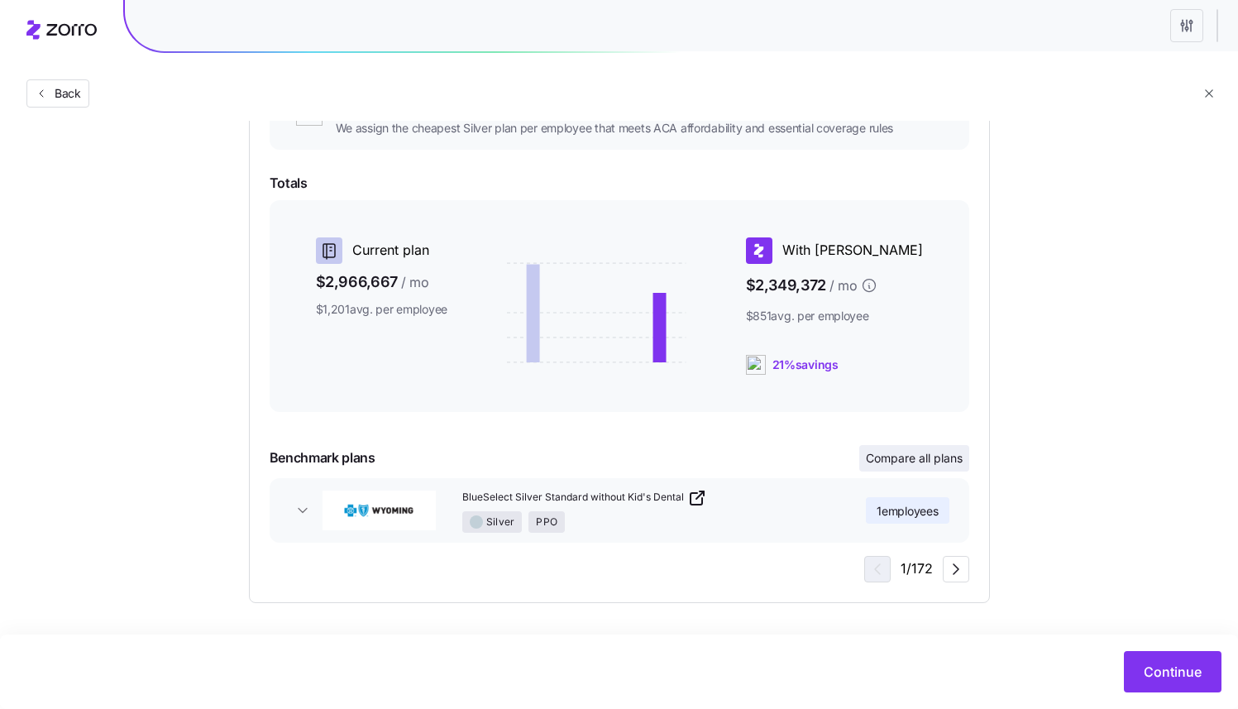
click at [884, 455] on span "Compare all plans" at bounding box center [914, 458] width 97 height 17
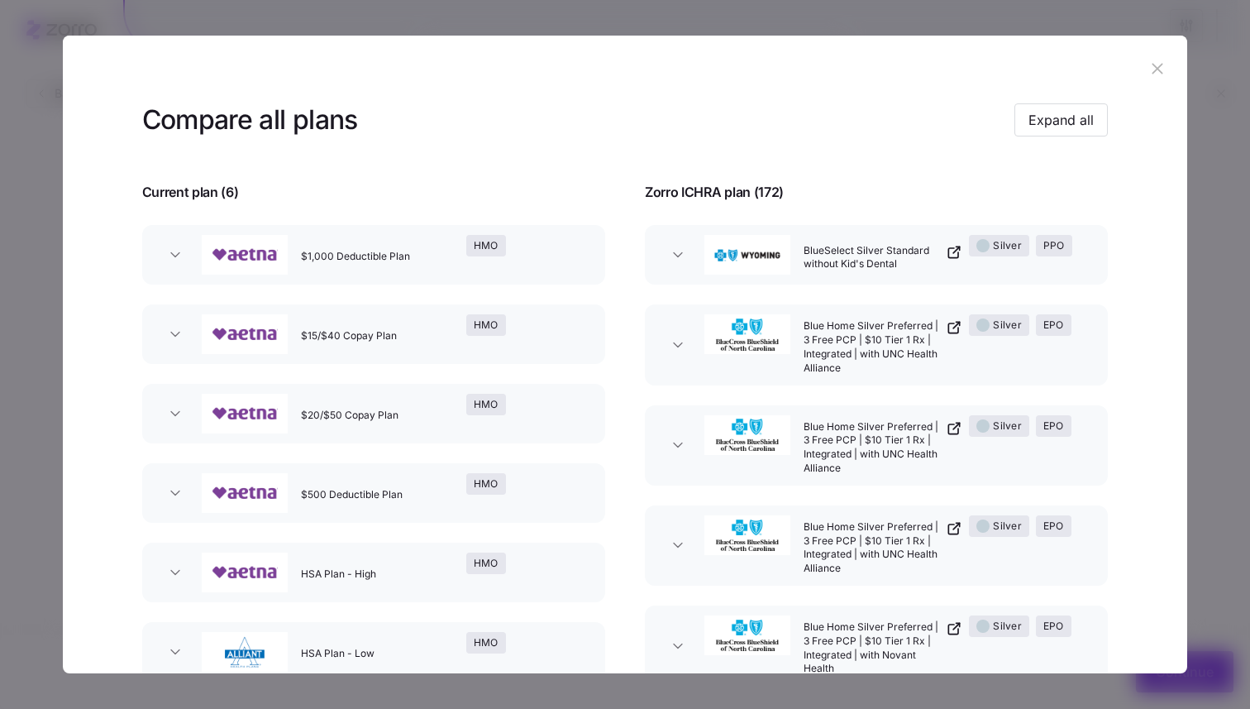
click at [1152, 69] on icon "button" at bounding box center [1158, 69] width 18 height 18
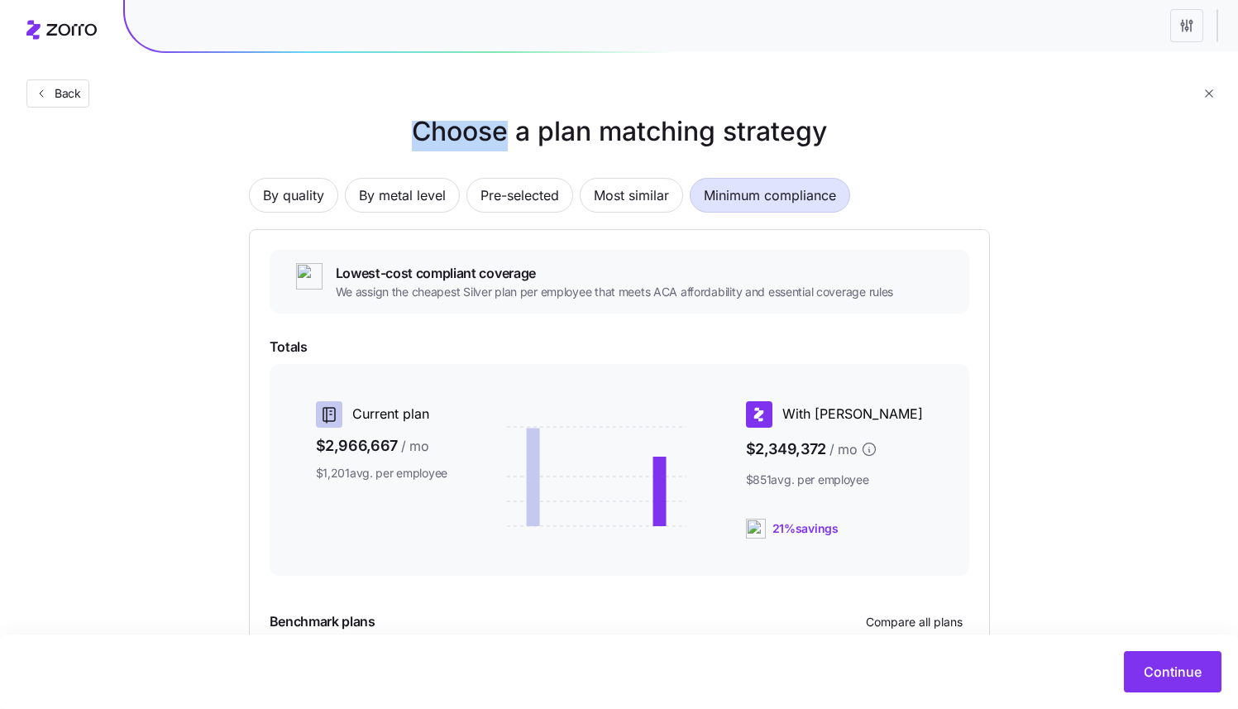
scroll to position [0, 0]
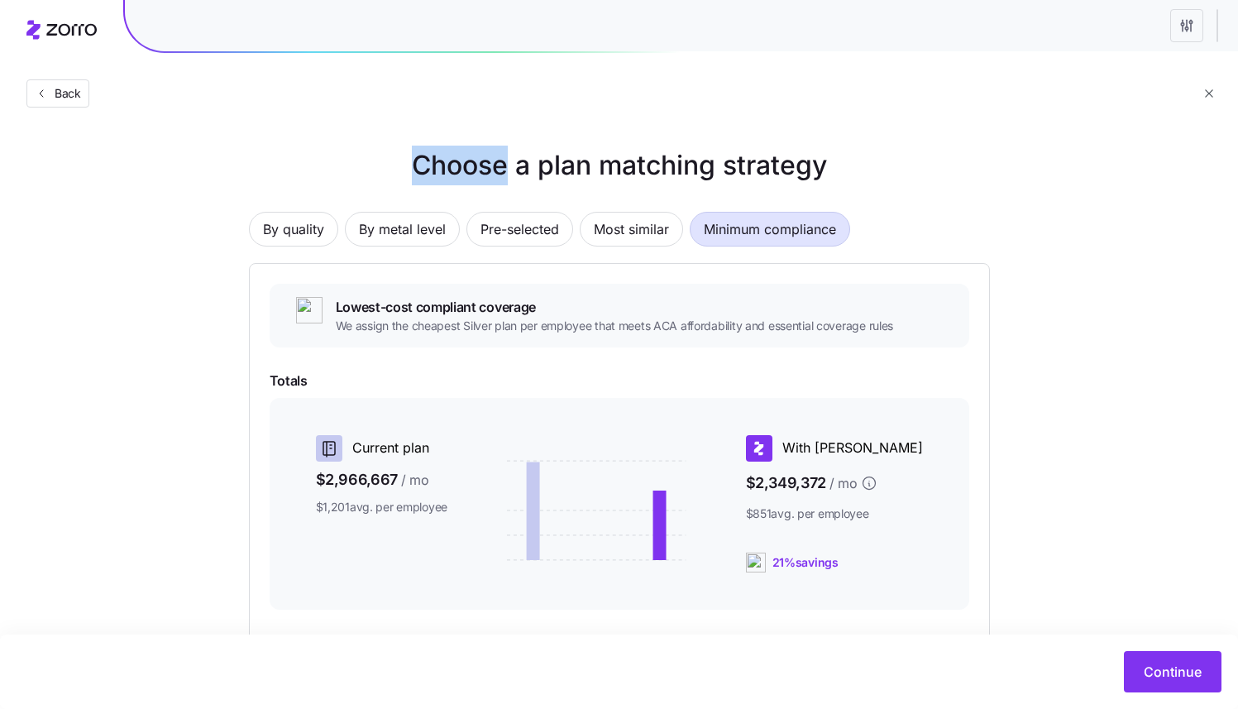
click at [1208, 93] on icon "button" at bounding box center [1208, 92] width 7 height 7
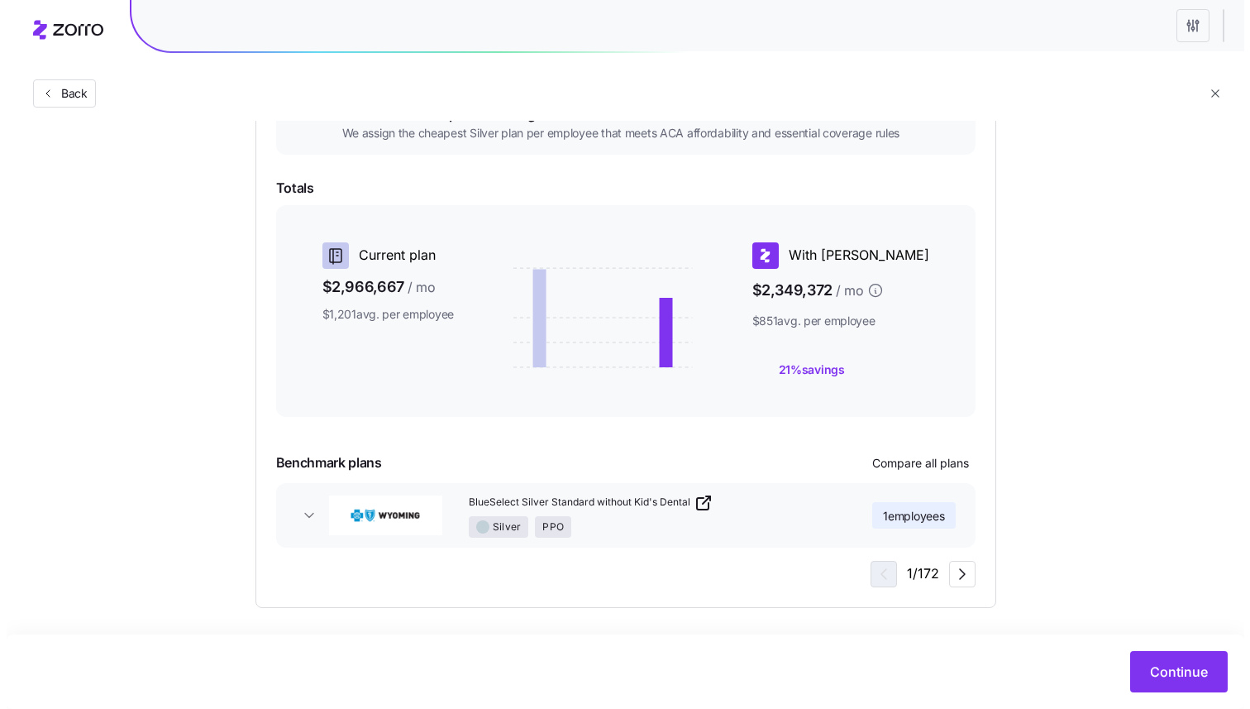
scroll to position [198, 0]
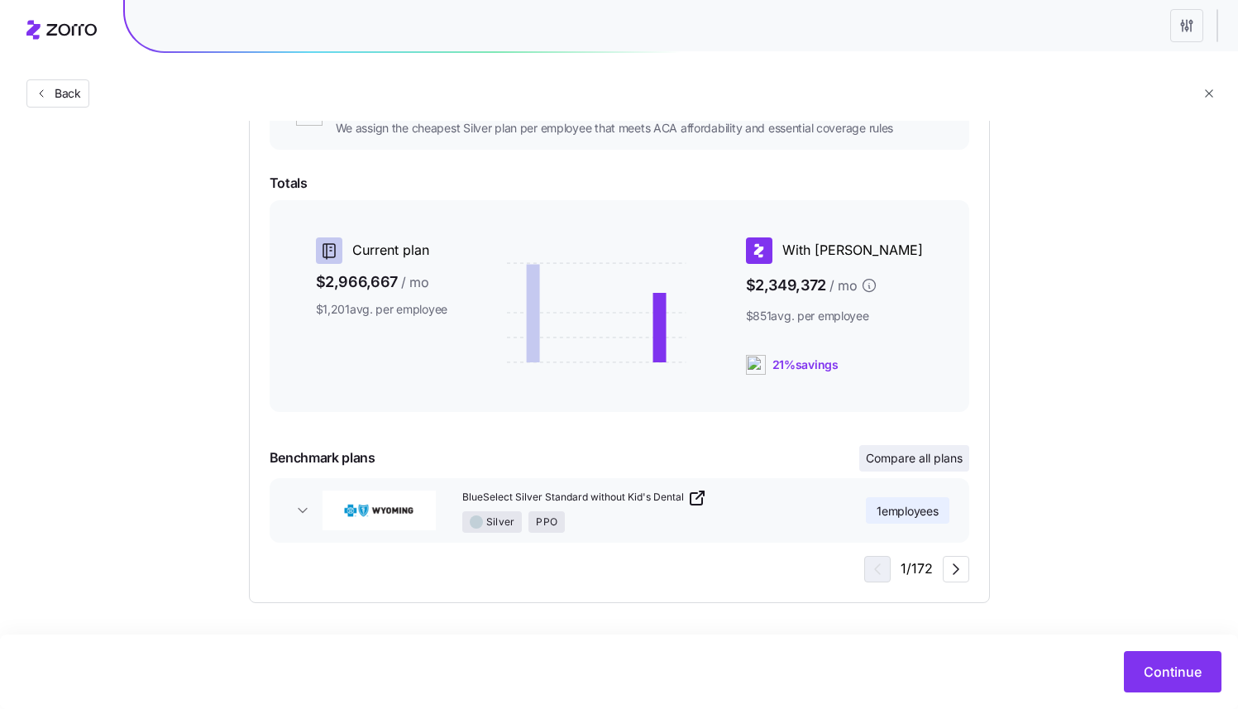
click at [948, 459] on span "Compare all plans" at bounding box center [914, 458] width 97 height 17
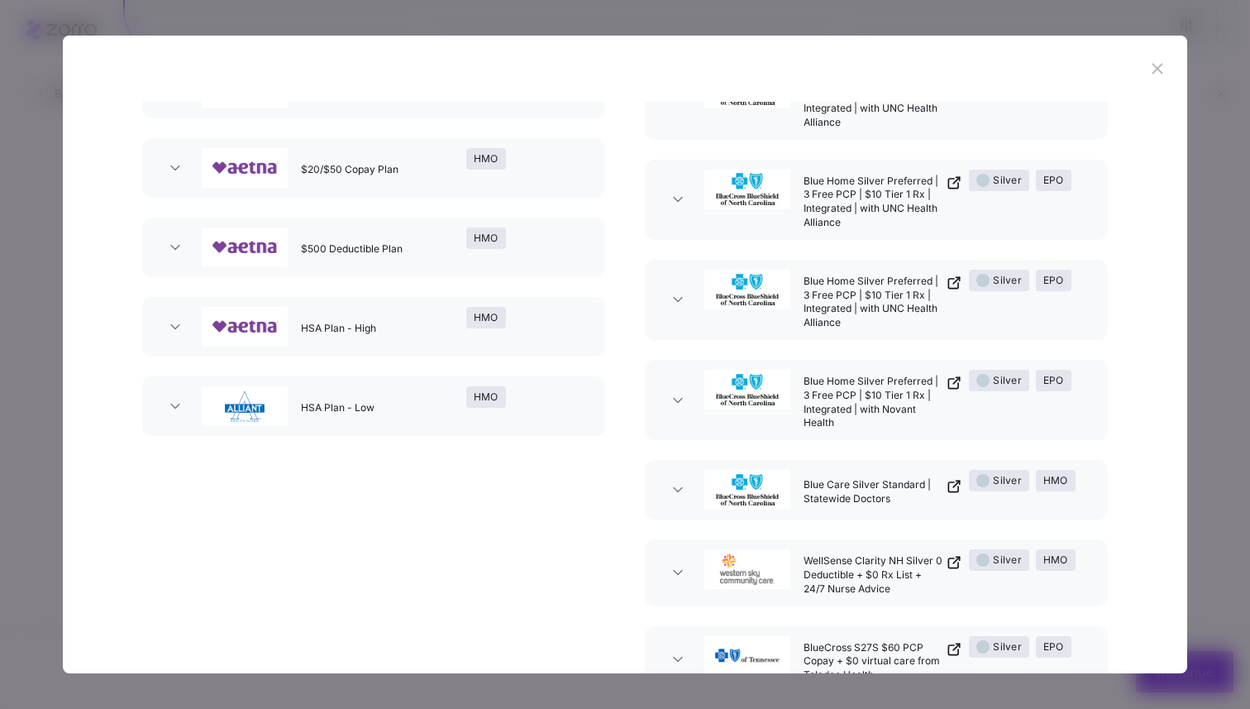
scroll to position [0, 0]
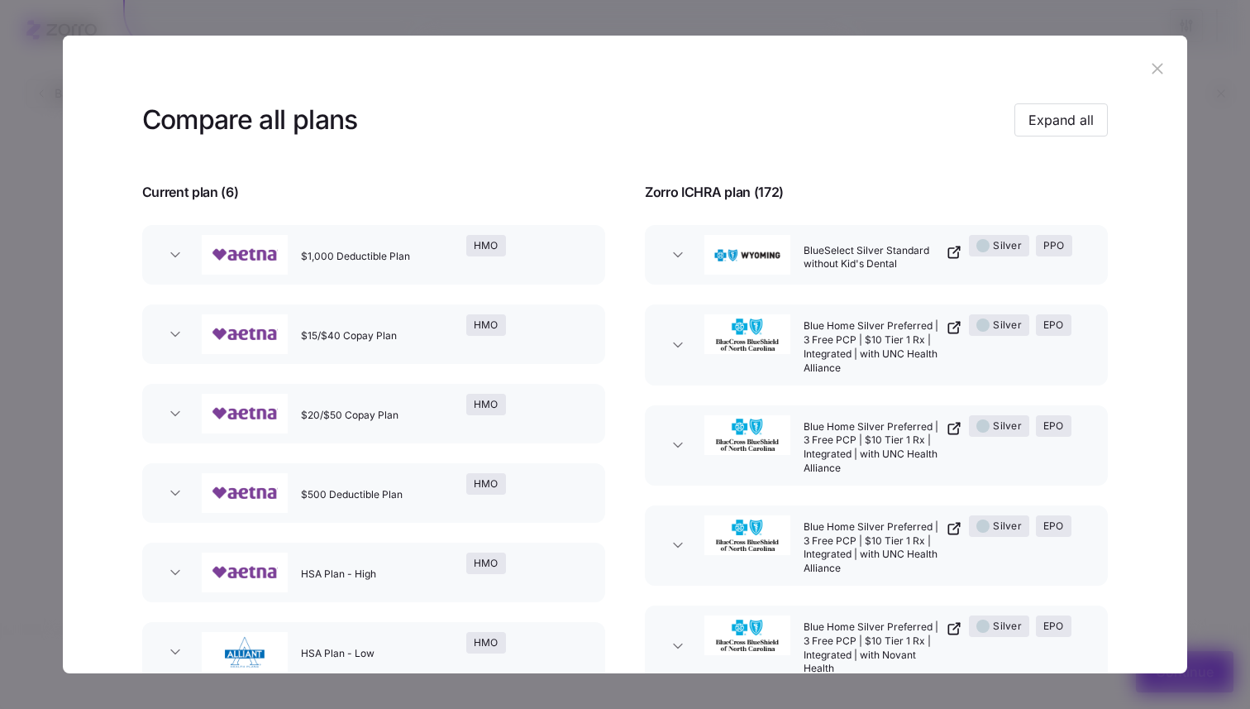
click at [670, 265] on button "BlueSelect Silver Standard without Kid's Dental Silver PPO" at bounding box center [876, 255] width 463 height 60
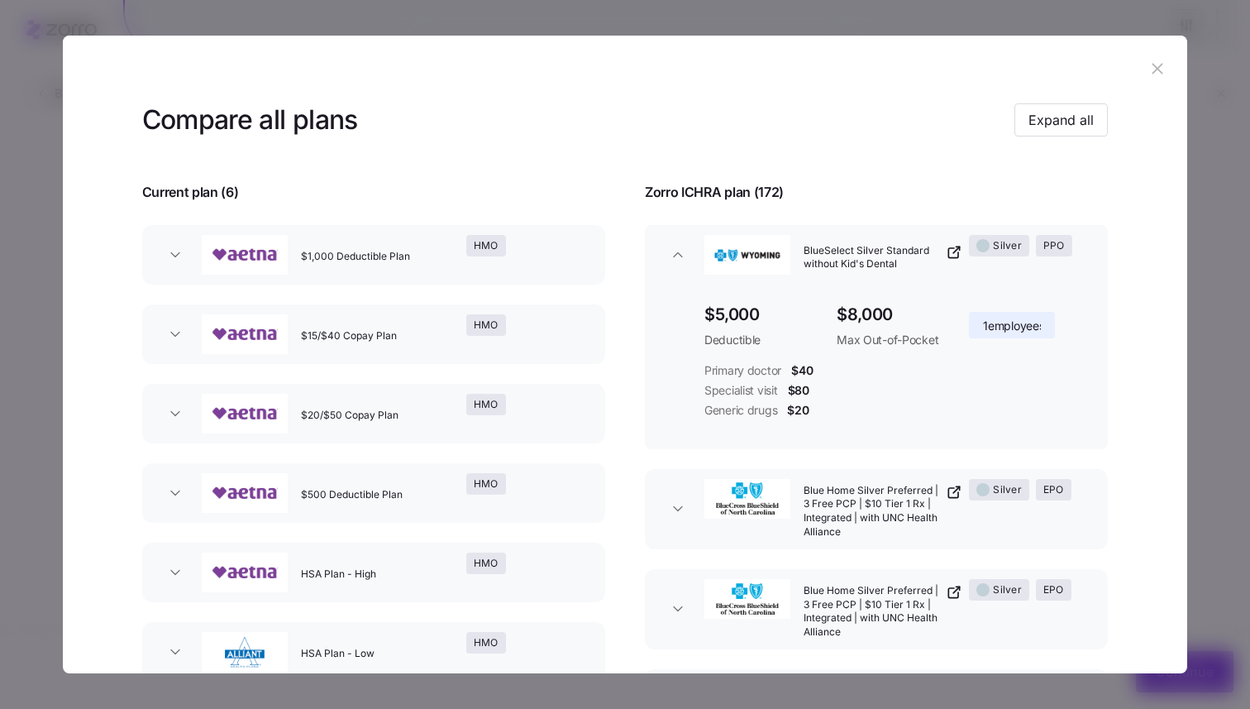
click at [671, 261] on icon "button" at bounding box center [678, 254] width 17 height 17
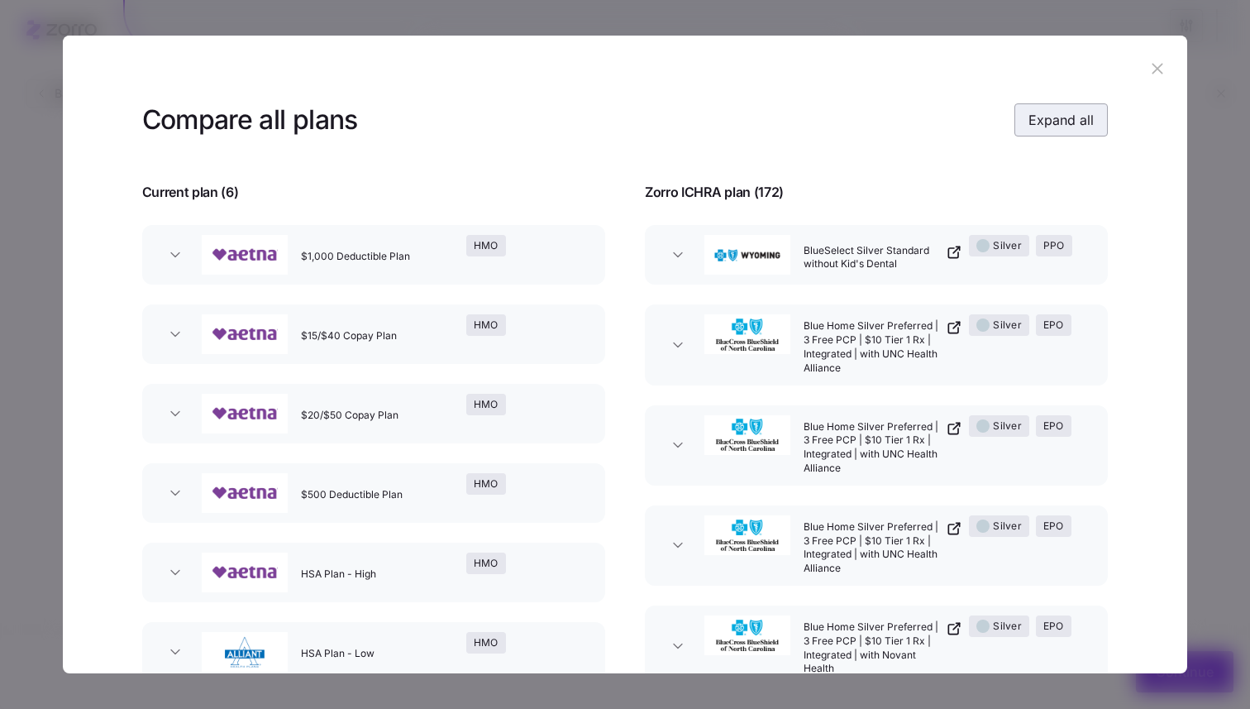
click at [1033, 117] on span "Expand all" at bounding box center [1061, 120] width 65 height 20
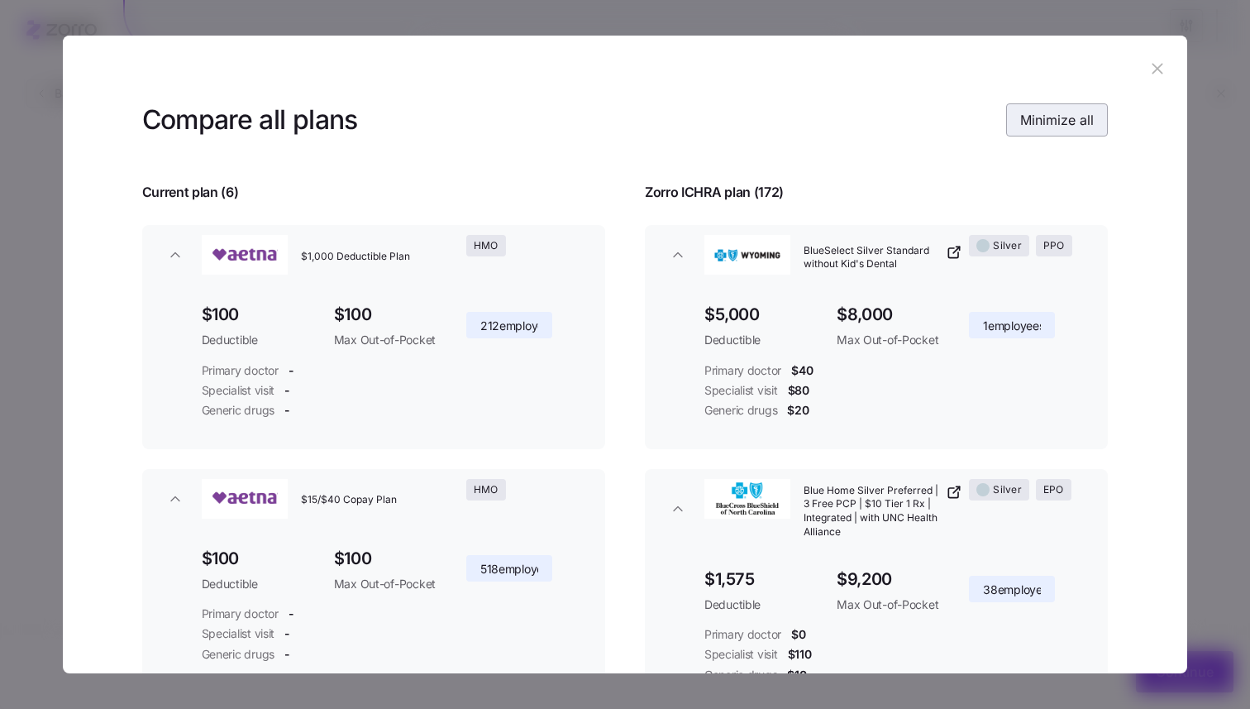
click at [1040, 112] on span "Minimize all" at bounding box center [1057, 120] width 74 height 20
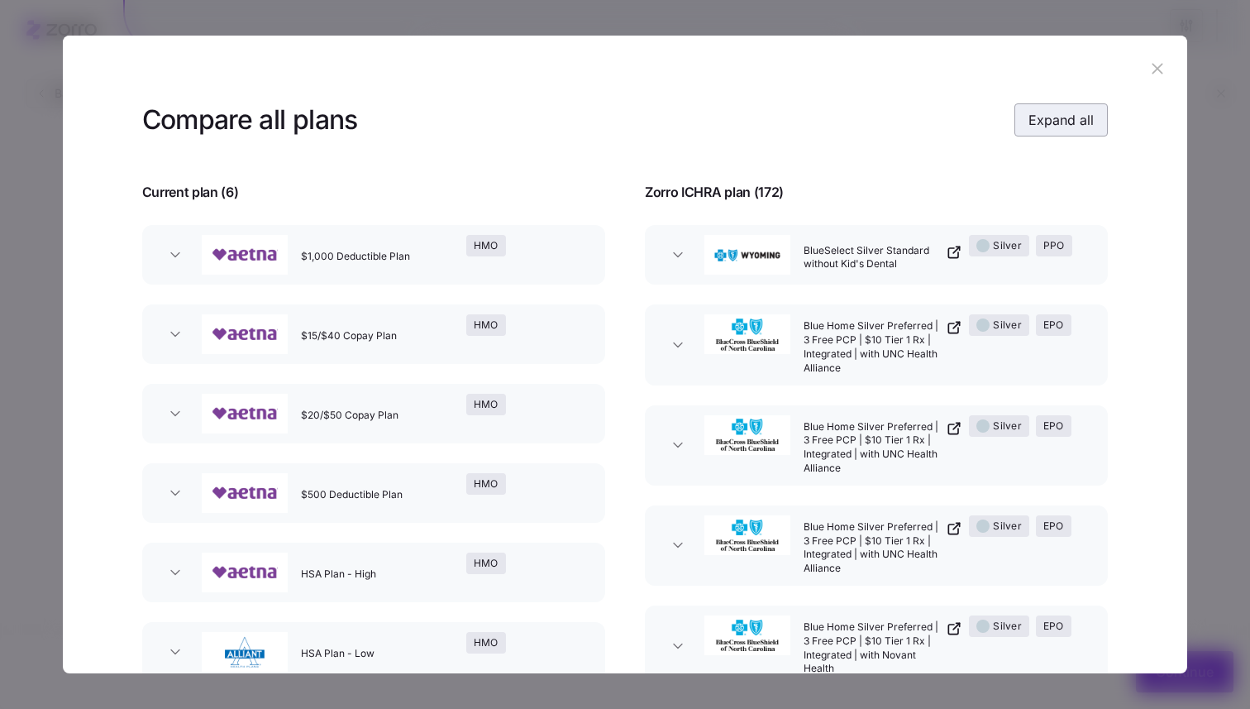
click at [1039, 112] on span "Expand all" at bounding box center [1061, 120] width 65 height 20
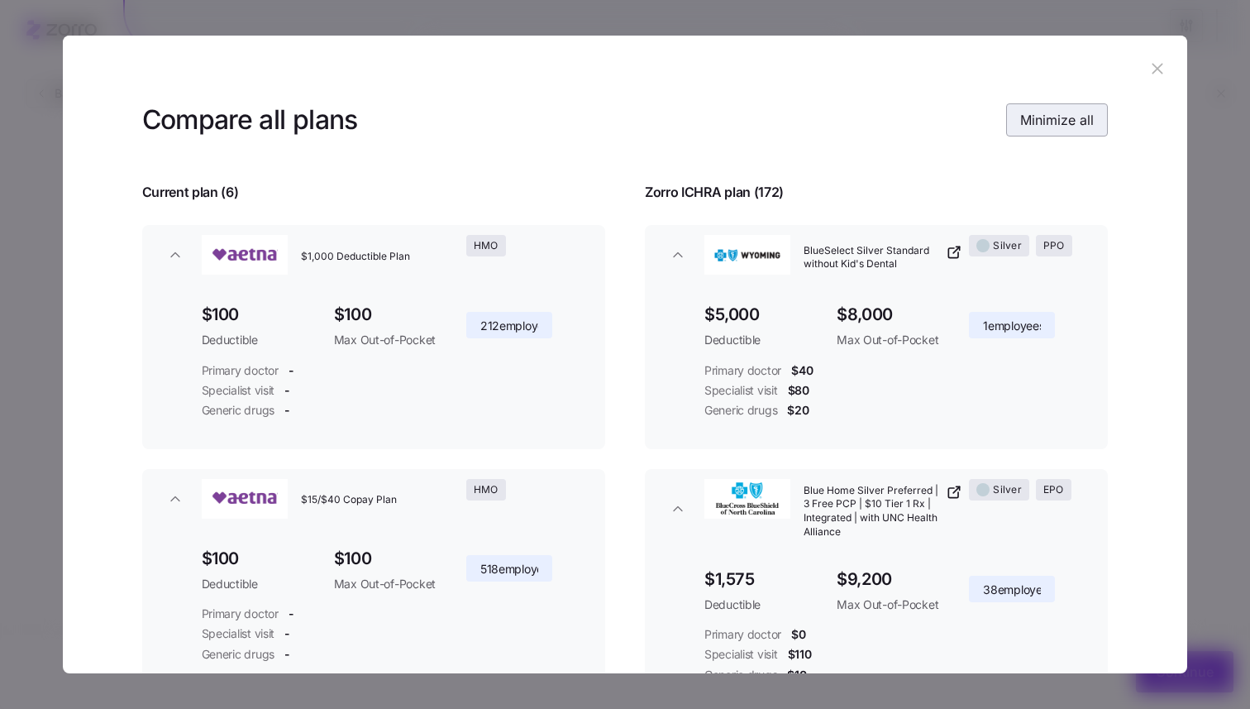
click at [1072, 116] on span "Minimize all" at bounding box center [1057, 120] width 74 height 20
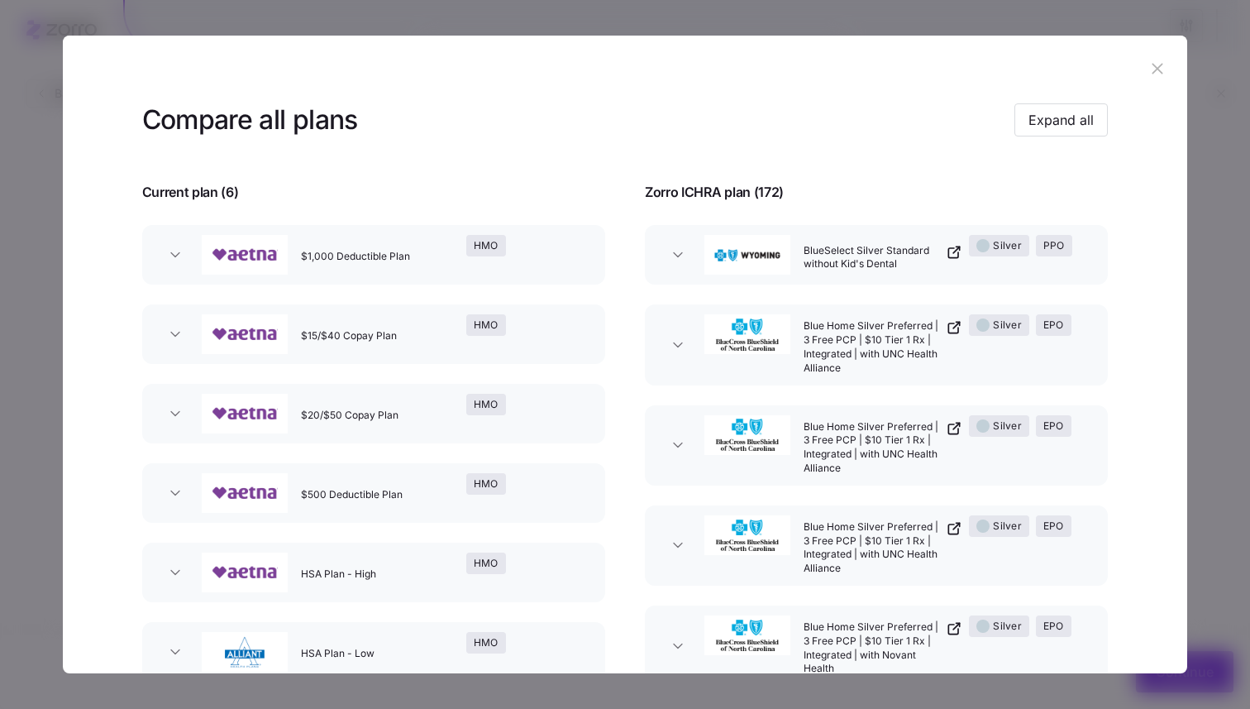
click at [1156, 56] on header at bounding box center [626, 69] width 1126 height 66
click at [1153, 74] on icon "button" at bounding box center [1158, 68] width 11 height 11
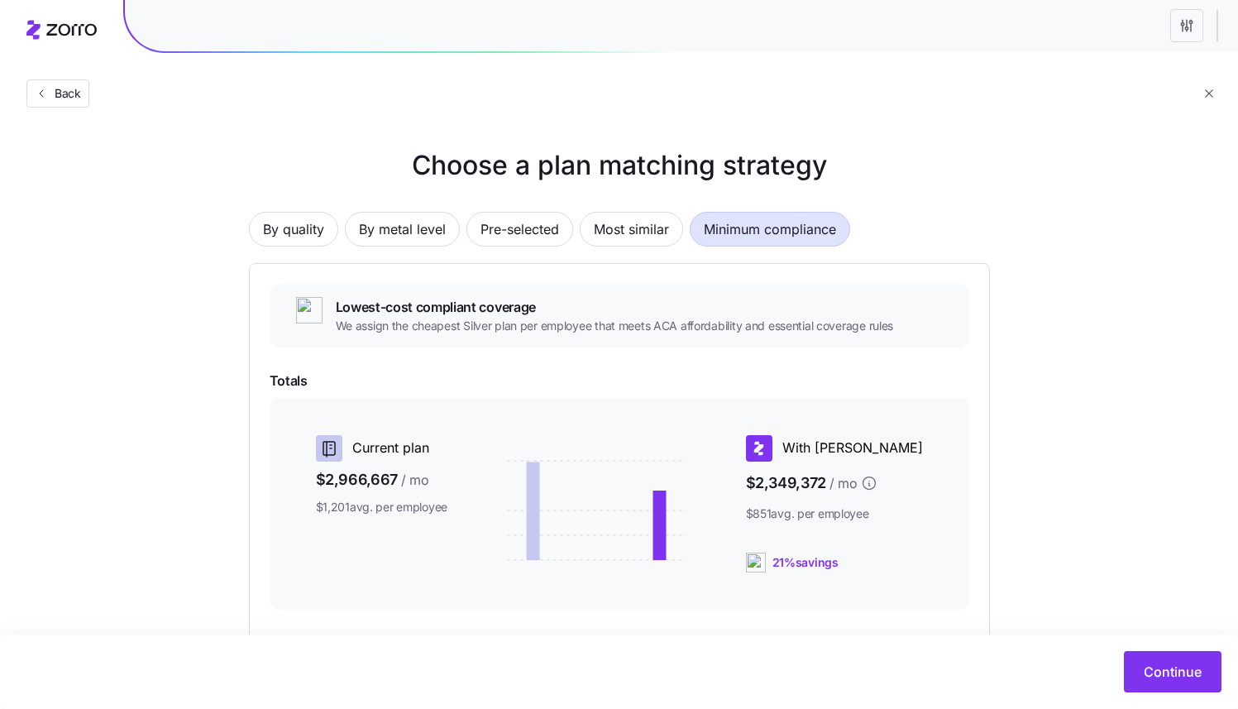
click at [1187, 35] on html "Back Choose a plan matching strategy By quality By metal level Pre-selected Mos…" at bounding box center [619, 453] width 1238 height 906
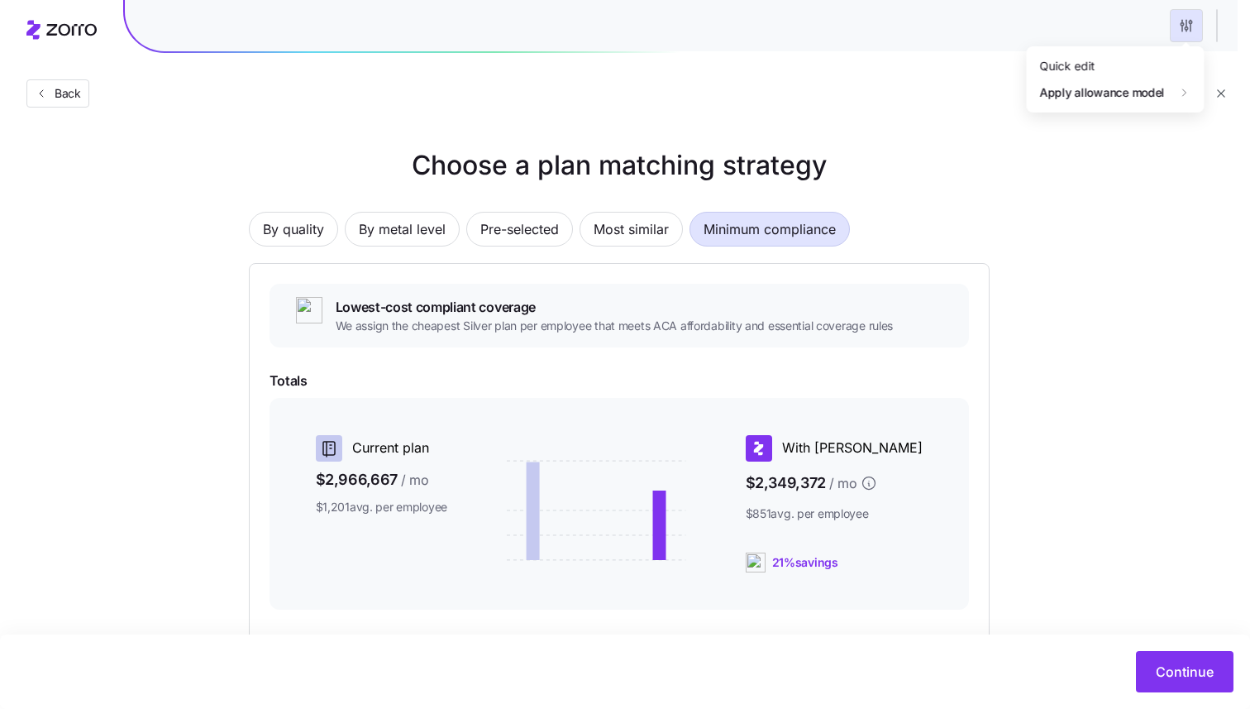
click at [1188, 31] on html "Back Choose a plan matching strategy By quality By metal level Pre-selected Mos…" at bounding box center [625, 453] width 1250 height 906
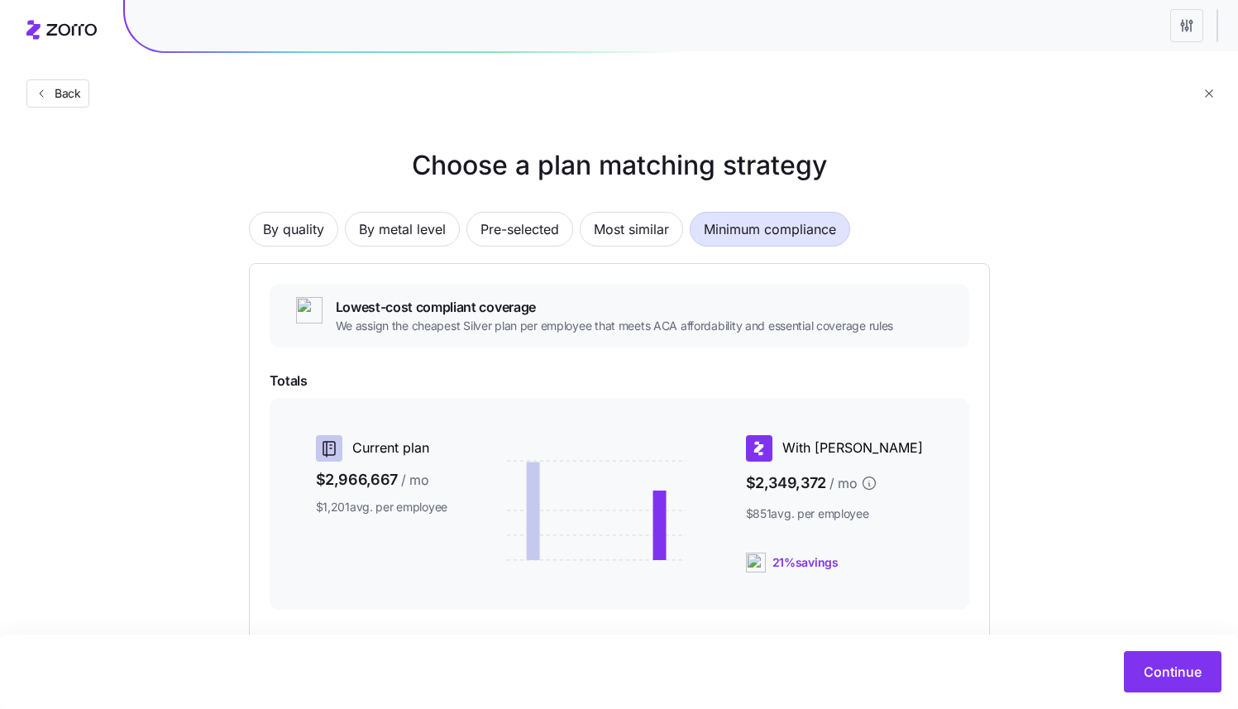
click at [1188, 31] on html "Back Choose a plan matching strategy By quality By metal level Pre-selected Mos…" at bounding box center [619, 453] width 1238 height 906
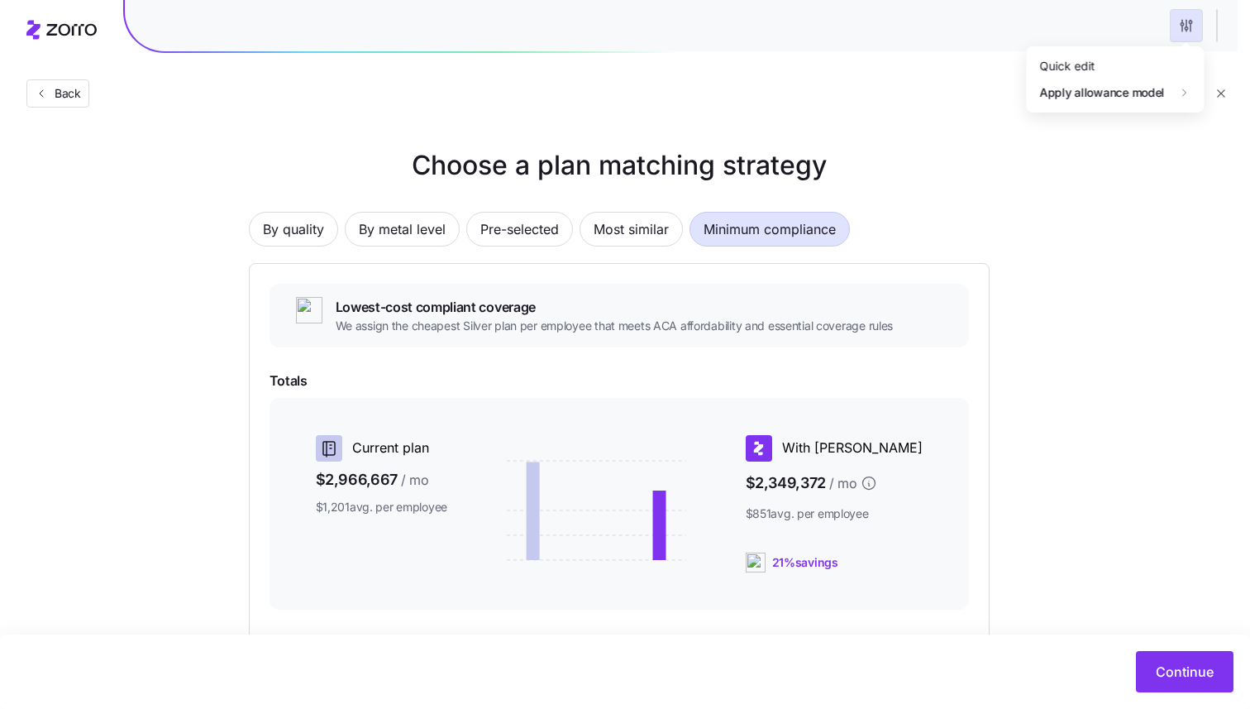
click at [1188, 31] on html "Back Choose a plan matching strategy By quality By metal level Pre-selected Mos…" at bounding box center [625, 453] width 1250 height 906
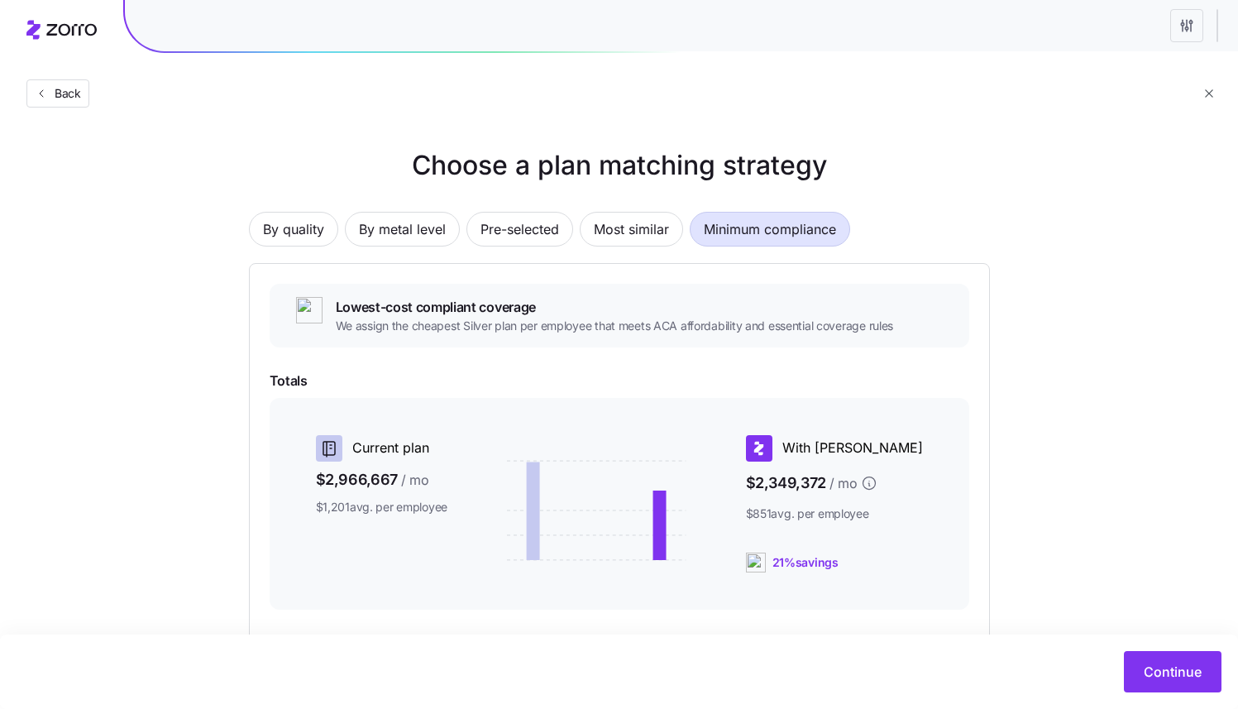
click at [1188, 31] on html "Back Choose a plan matching strategy By quality By metal level Pre-selected Mos…" at bounding box center [619, 453] width 1238 height 906
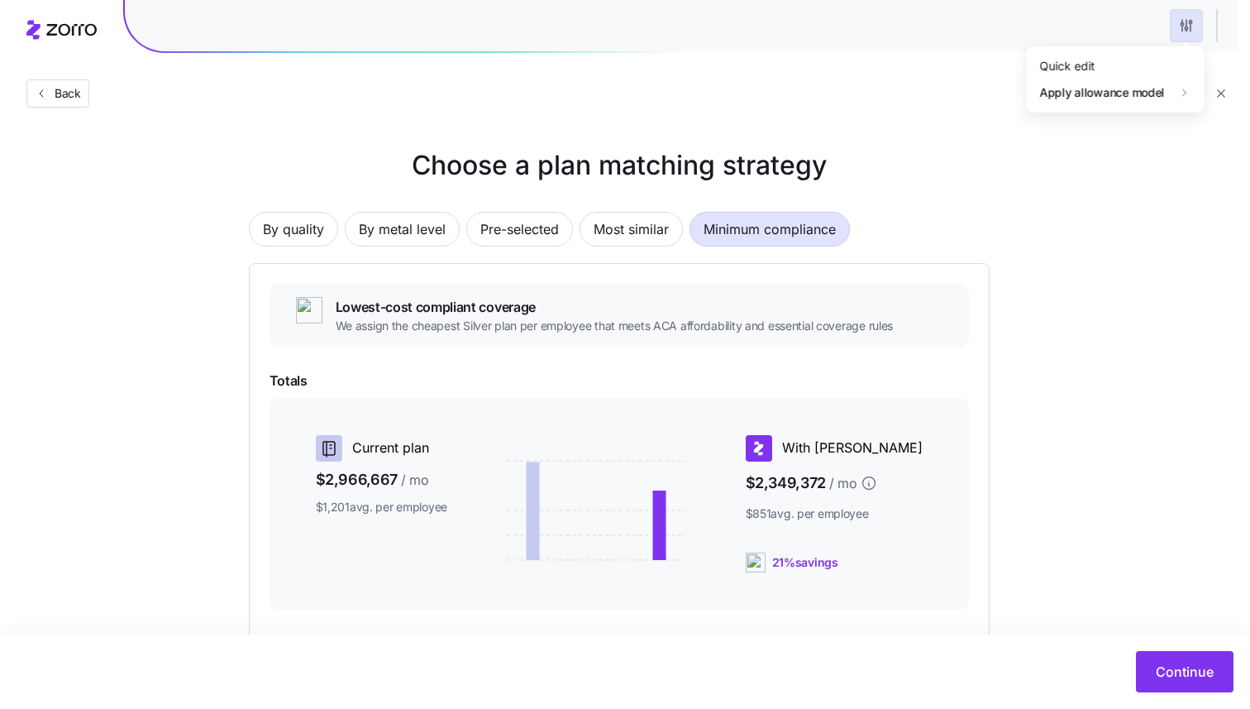
click at [1188, 32] on html "Back Choose a plan matching strategy By quality By metal level Pre-selected Mos…" at bounding box center [625, 453] width 1250 height 906
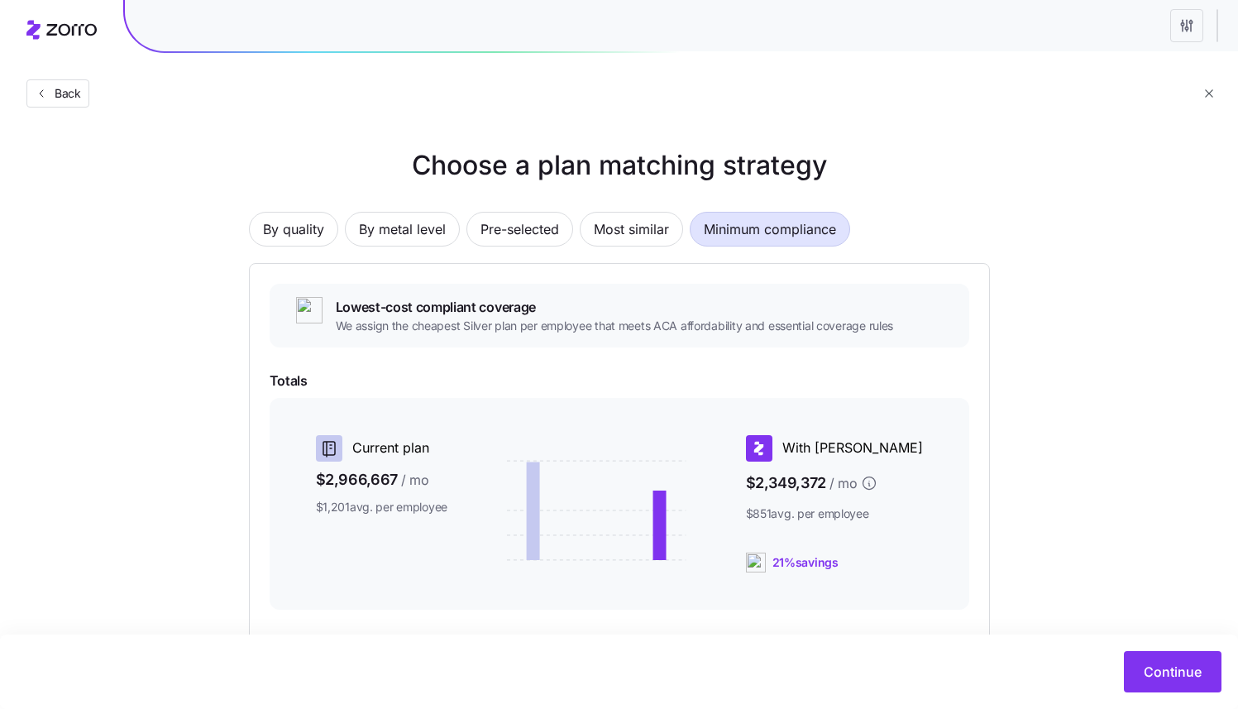
click at [1188, 32] on html "Back Choose a plan matching strategy By quality By metal level Pre-selected Mos…" at bounding box center [619, 453] width 1238 height 906
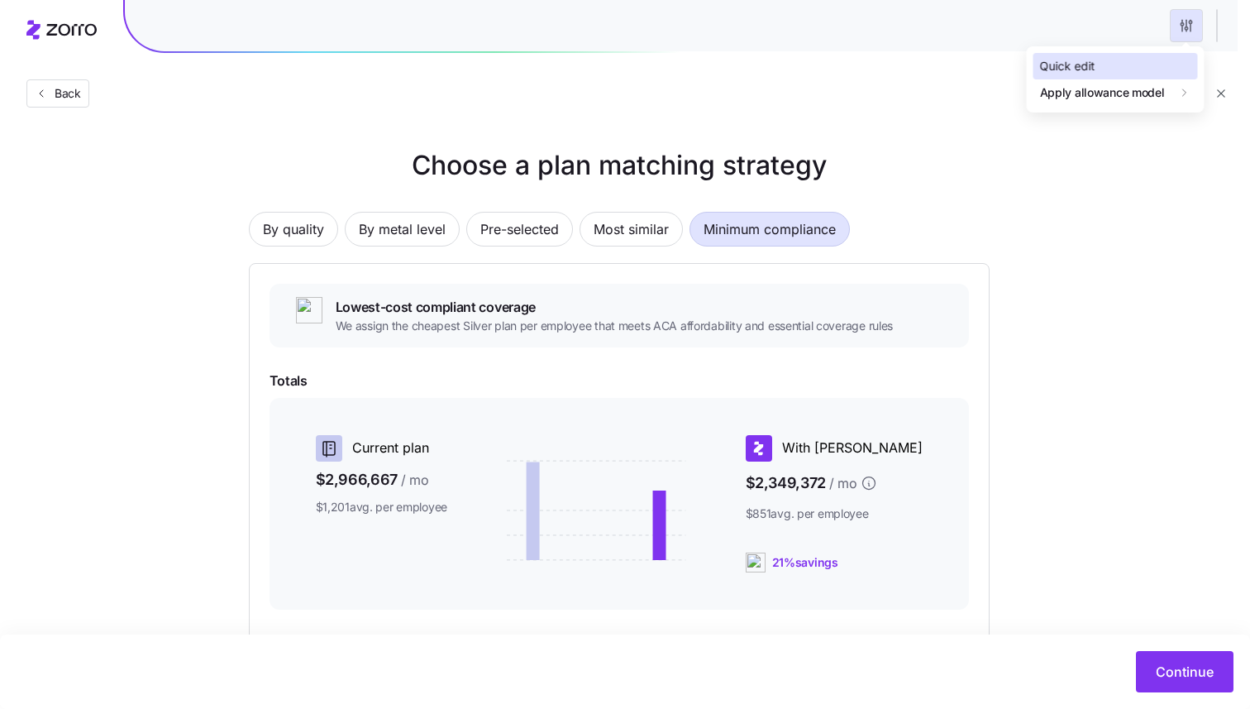
click at [1169, 60] on div "Quick edit" at bounding box center [1116, 66] width 165 height 26
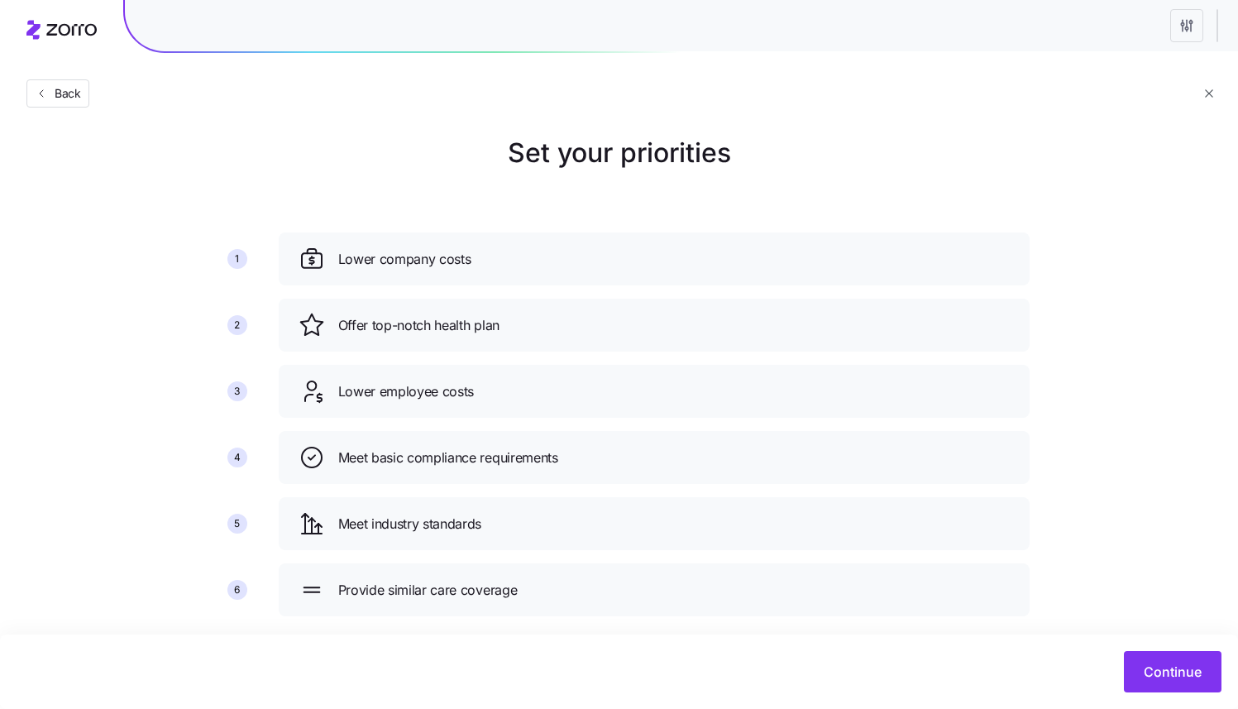
scroll to position [39, 0]
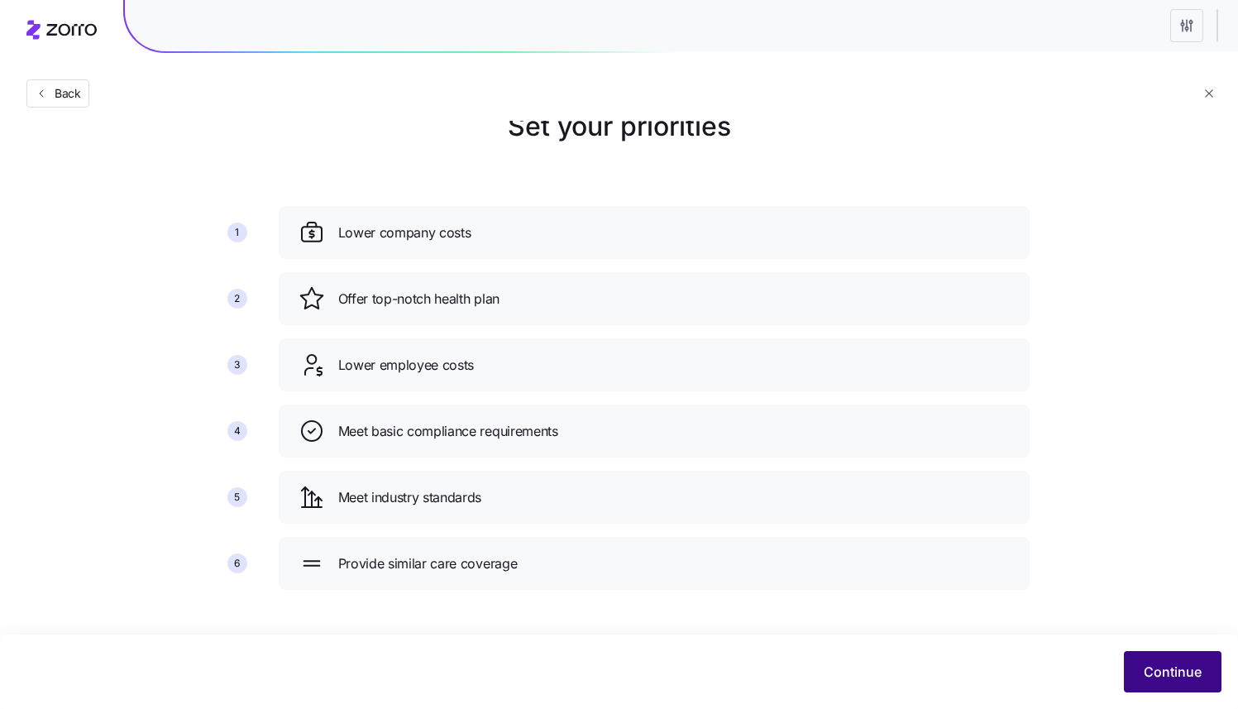
click at [1152, 673] on span "Continue" at bounding box center [1173, 672] width 58 height 20
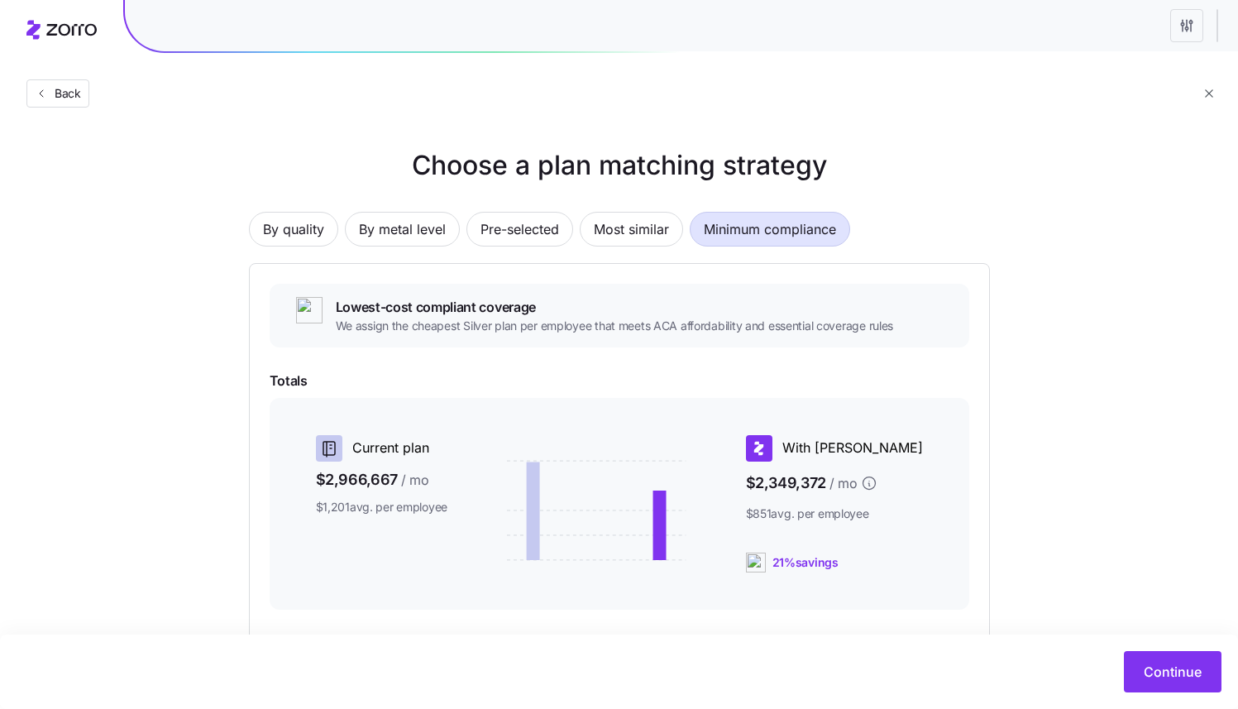
click at [1197, 31] on html "Back Choose a plan matching strategy By quality By metal level Pre-selected Mos…" at bounding box center [619, 453] width 1238 height 906
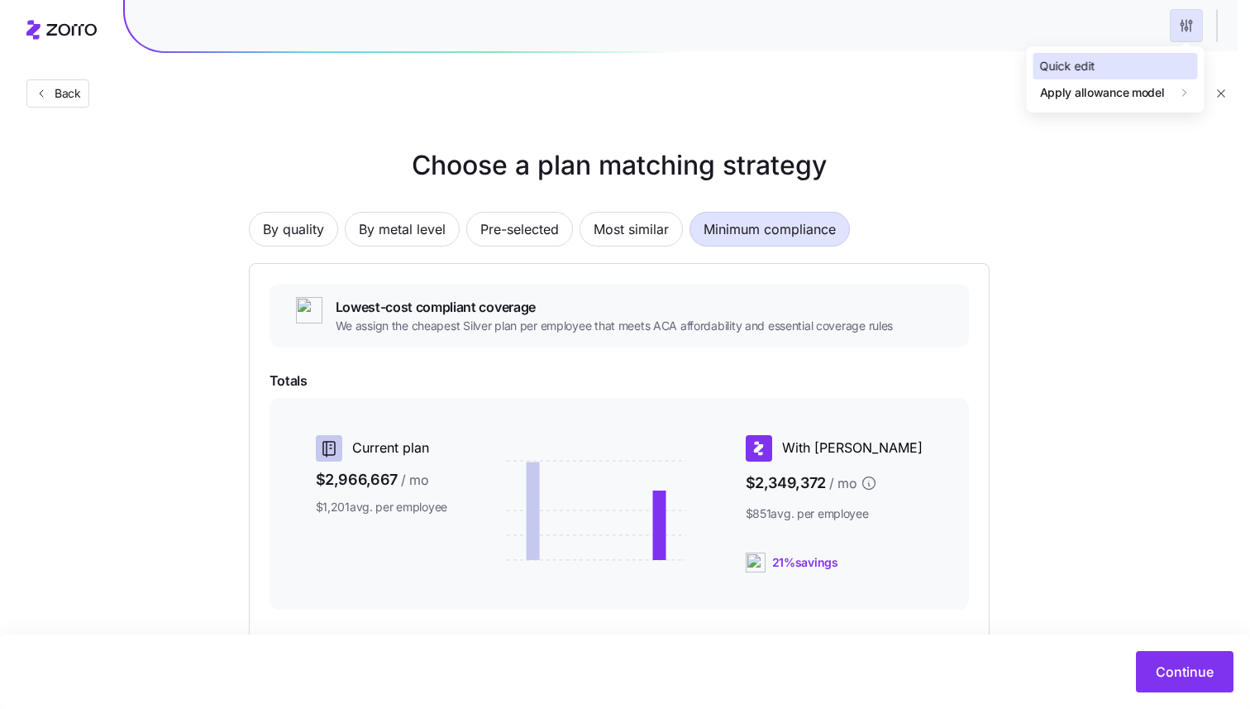
click at [1095, 63] on div "Quick edit" at bounding box center [1116, 66] width 165 height 26
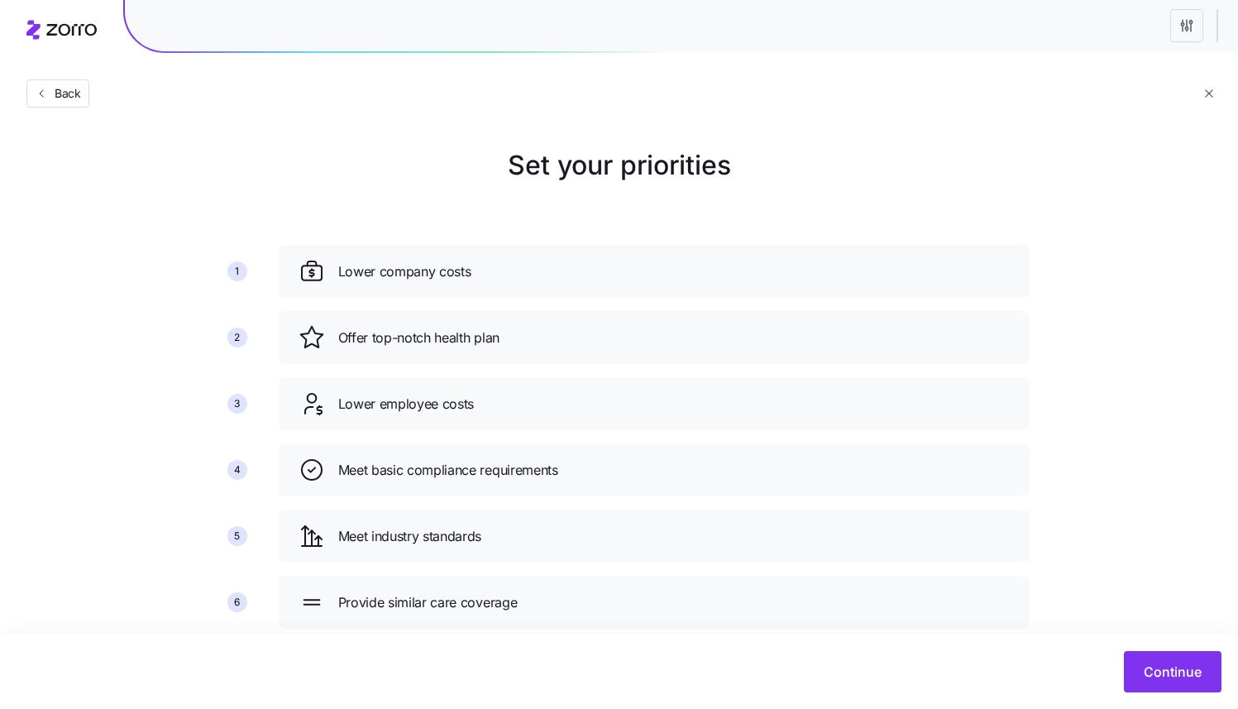
click at [427, 354] on div "Offer top-notch health plan" at bounding box center [654, 337] width 751 height 53
click at [427, 347] on div "Offer top-notch health plan" at bounding box center [654, 337] width 711 height 26
click at [418, 402] on span "Lower employee costs" at bounding box center [406, 404] width 136 height 21
click at [409, 420] on div "Lower employee costs" at bounding box center [654, 403] width 751 height 53
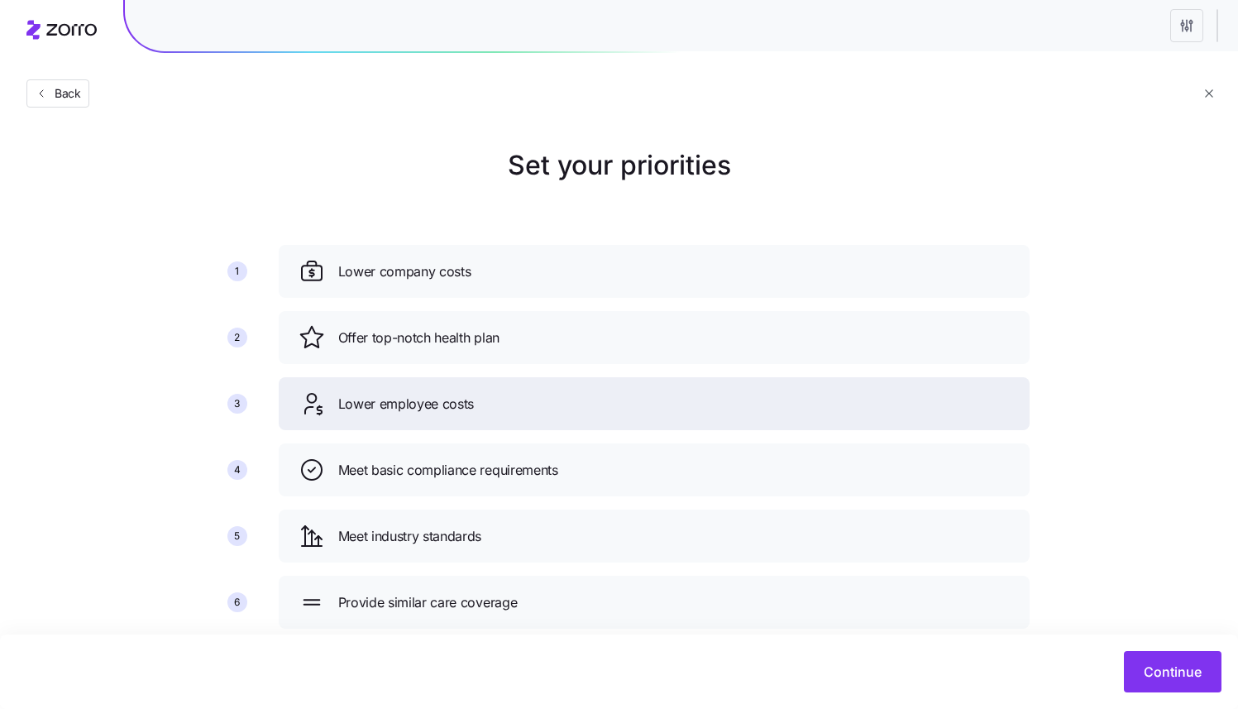
click at [409, 420] on div "Lower employee costs" at bounding box center [654, 403] width 751 height 53
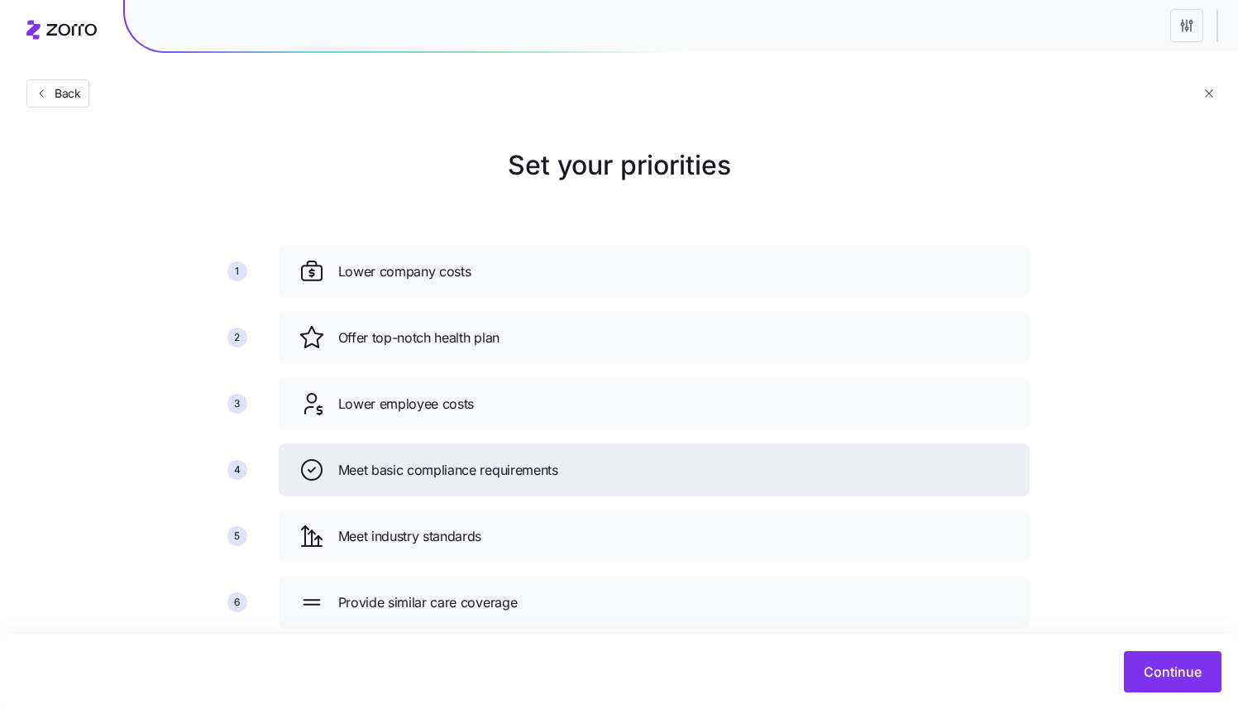
click at [413, 464] on span "Meet basic compliance requirements" at bounding box center [448, 470] width 220 height 21
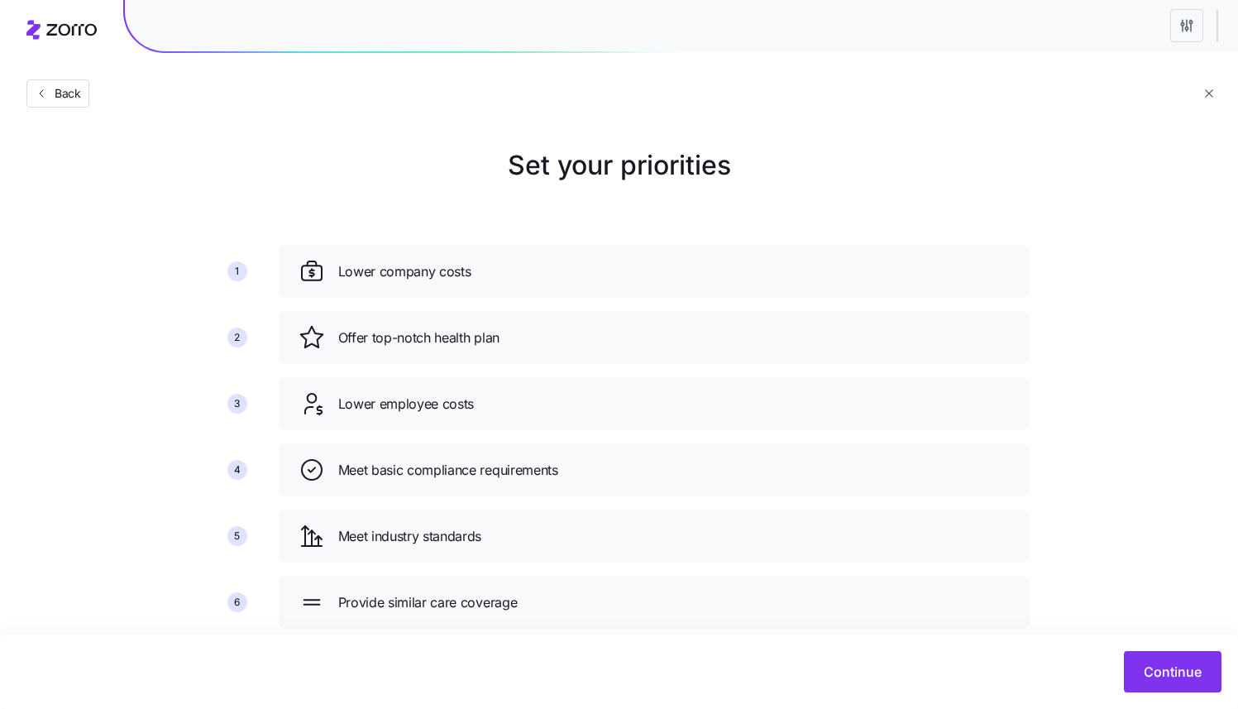
click at [413, 464] on span "Meet basic compliance requirements" at bounding box center [448, 470] width 220 height 21
click at [413, 463] on span "Meet basic compliance requirements" at bounding box center [448, 470] width 220 height 21
click at [413, 403] on span "Lower employee costs" at bounding box center [406, 404] width 136 height 21
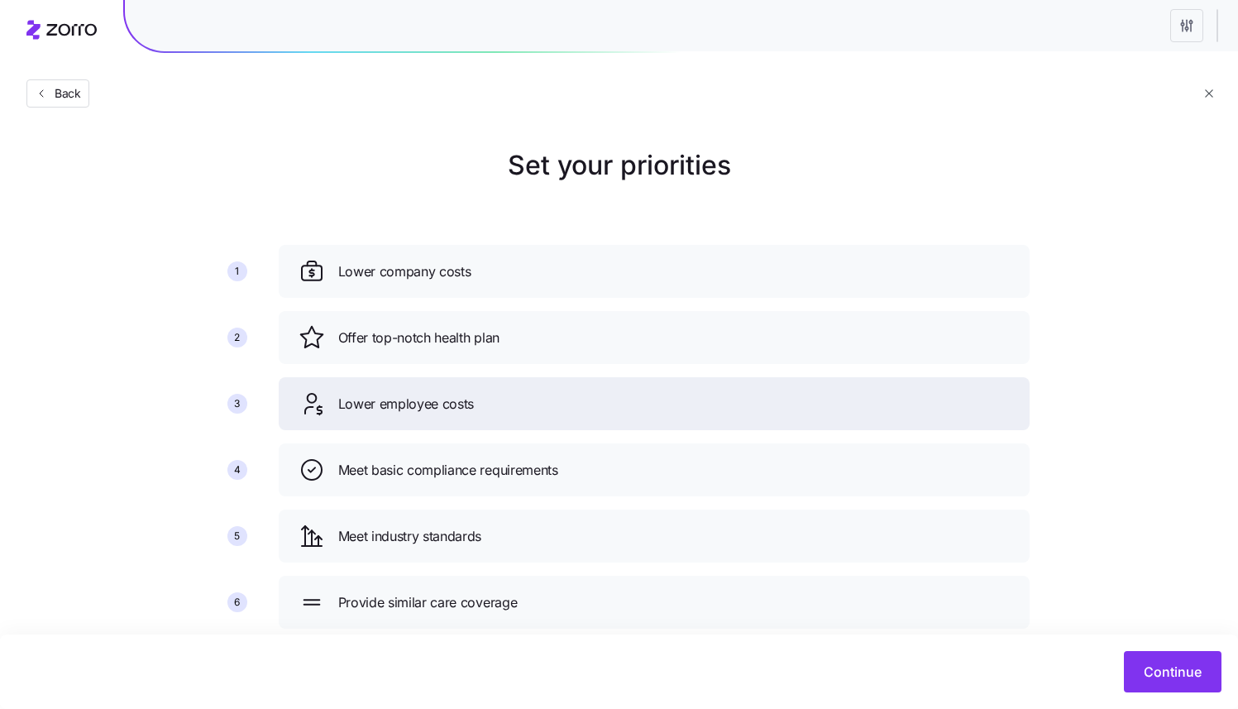
click at [412, 403] on span "Lower employee costs" at bounding box center [406, 404] width 136 height 21
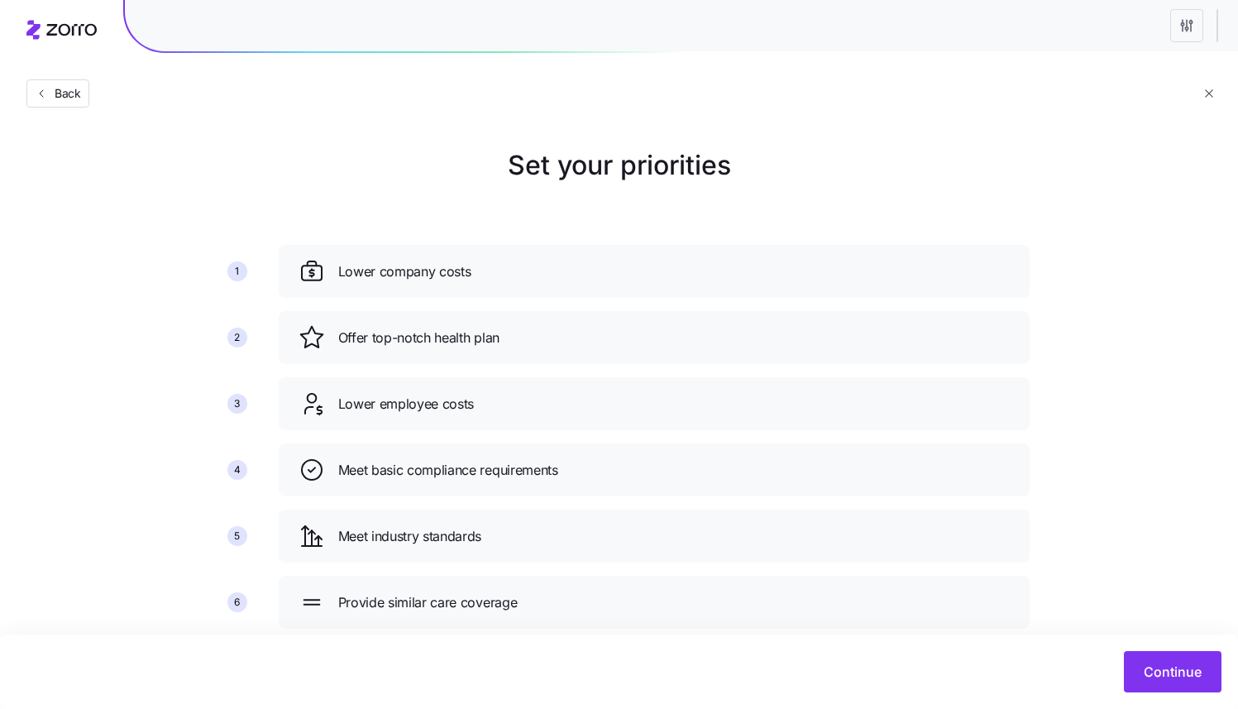
click at [1211, 99] on icon "button" at bounding box center [1208, 93] width 12 height 12
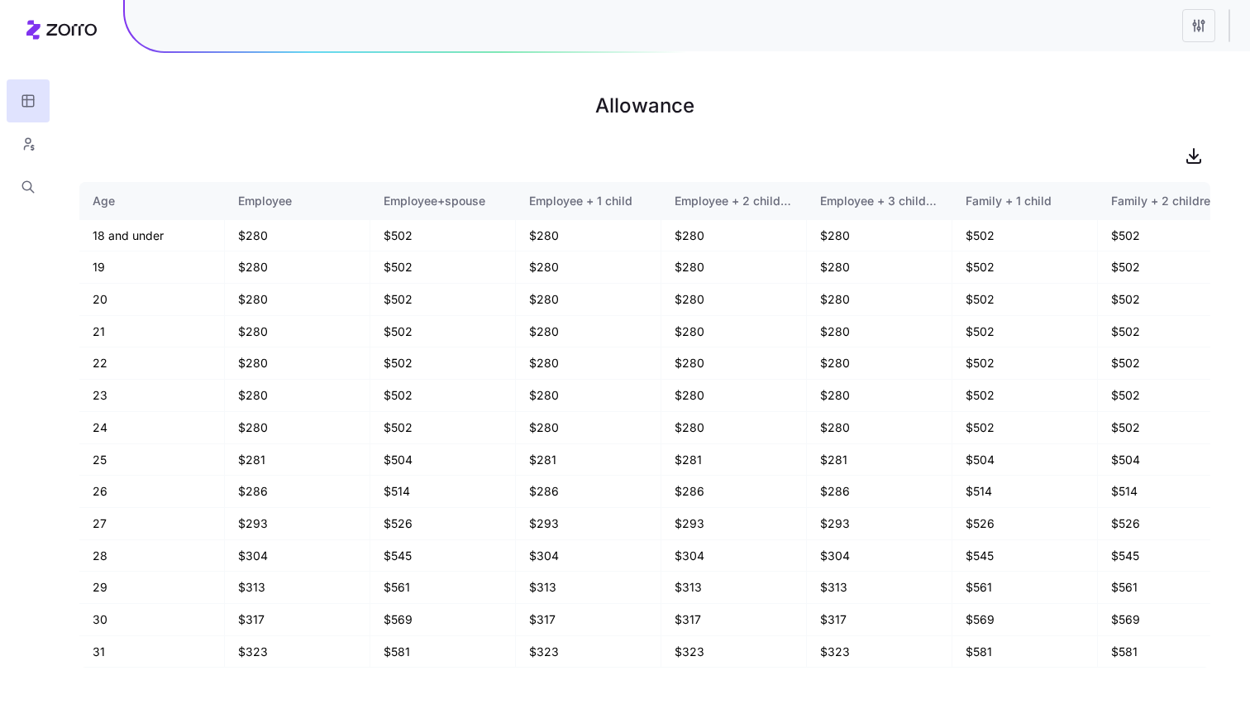
click at [1185, 31] on html "Allowance Age Employee Employee+spouse Employee + 1 child Employee + 2 children…" at bounding box center [625, 354] width 1250 height 709
click at [1193, 31] on html "Allowance Age Employee Employee+spouse Employee + 1 child Employee + 2 children…" at bounding box center [625, 354] width 1250 height 709
click at [1193, 32] on html "Allowance Age Employee Employee+spouse Employee + 1 child Employee + 2 children…" at bounding box center [625, 354] width 1250 height 709
click at [1151, 69] on div "Quick edit" at bounding box center [1128, 66] width 165 height 26
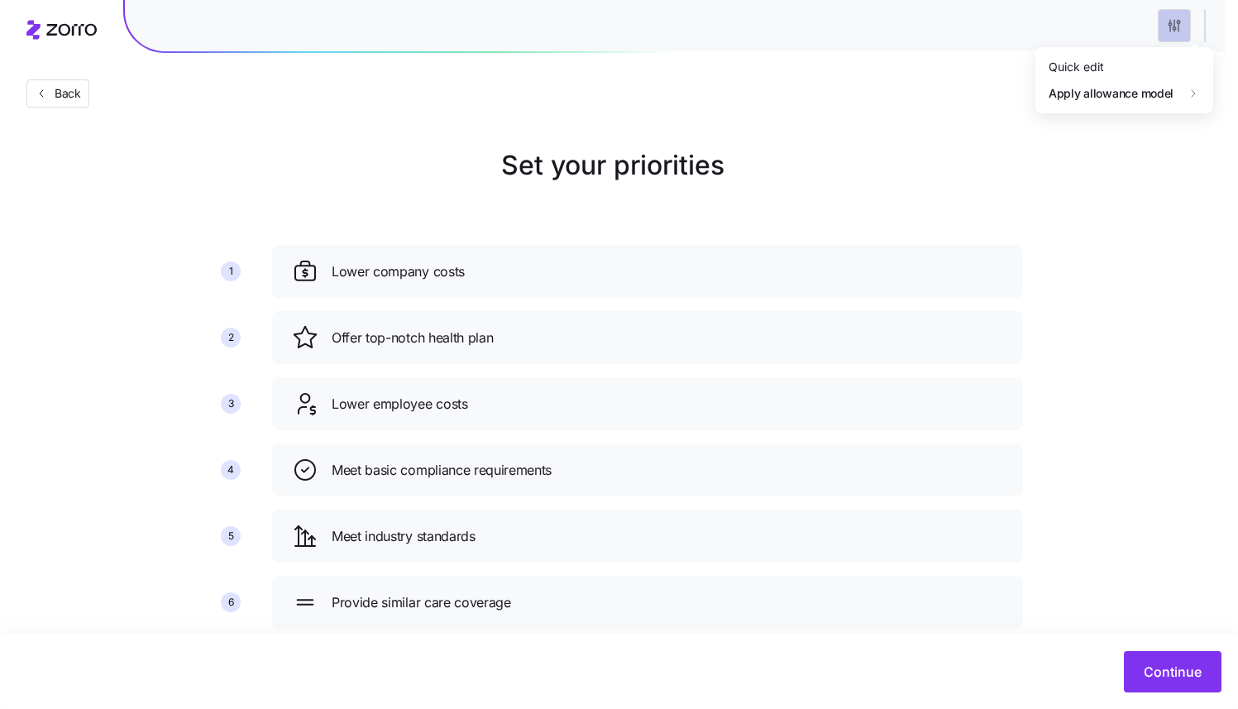
click at [1178, 31] on html "Back Set your priorities 1 2 3 4 5 6 Lower company costs Offer top-notch health…" at bounding box center [619, 374] width 1238 height 748
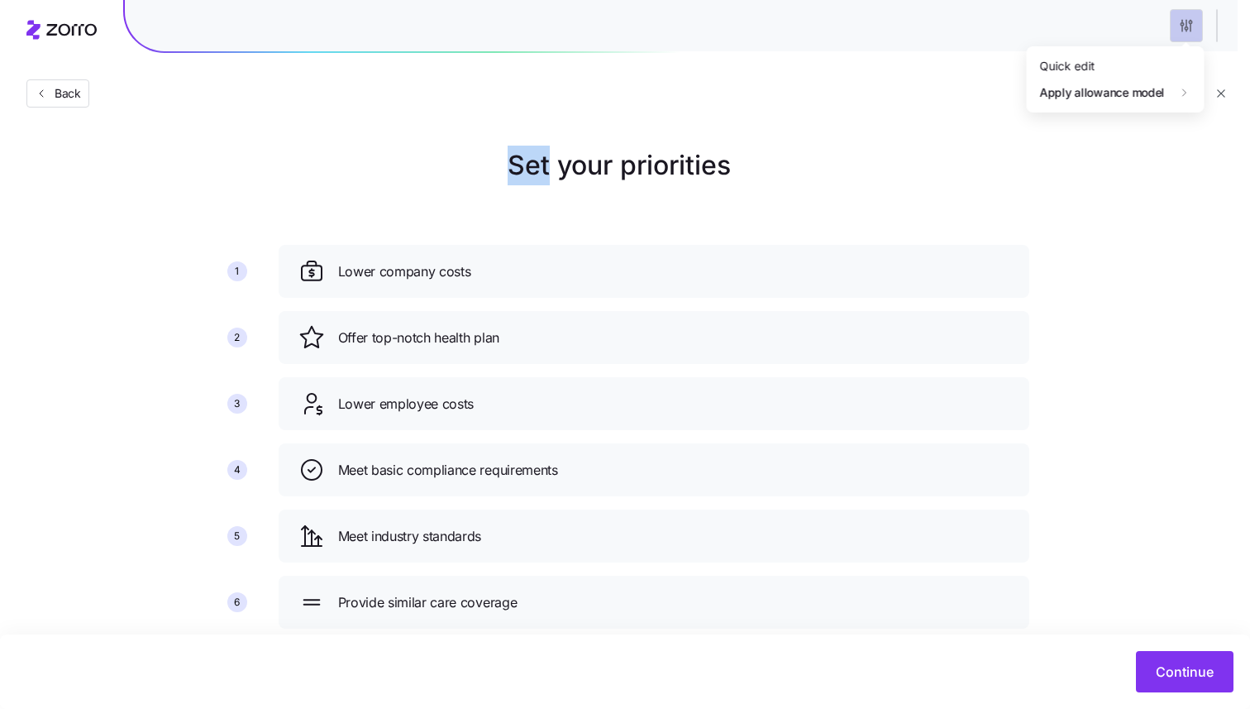
click at [1178, 31] on html "Back Set your priorities 1 2 3 4 5 6 Lower company costs Offer top-notch health…" at bounding box center [625, 374] width 1250 height 748
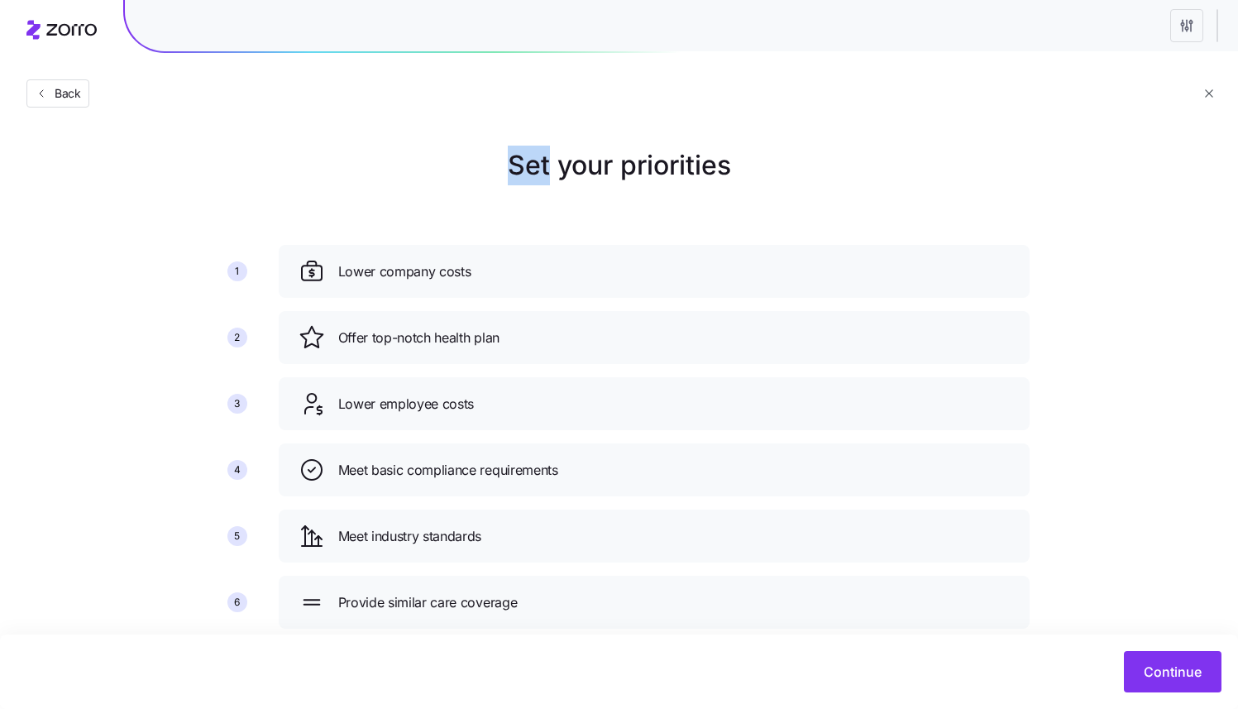
click at [1212, 98] on icon "button" at bounding box center [1208, 93] width 12 height 12
click at [1169, 676] on span "Continue" at bounding box center [1173, 672] width 58 height 20
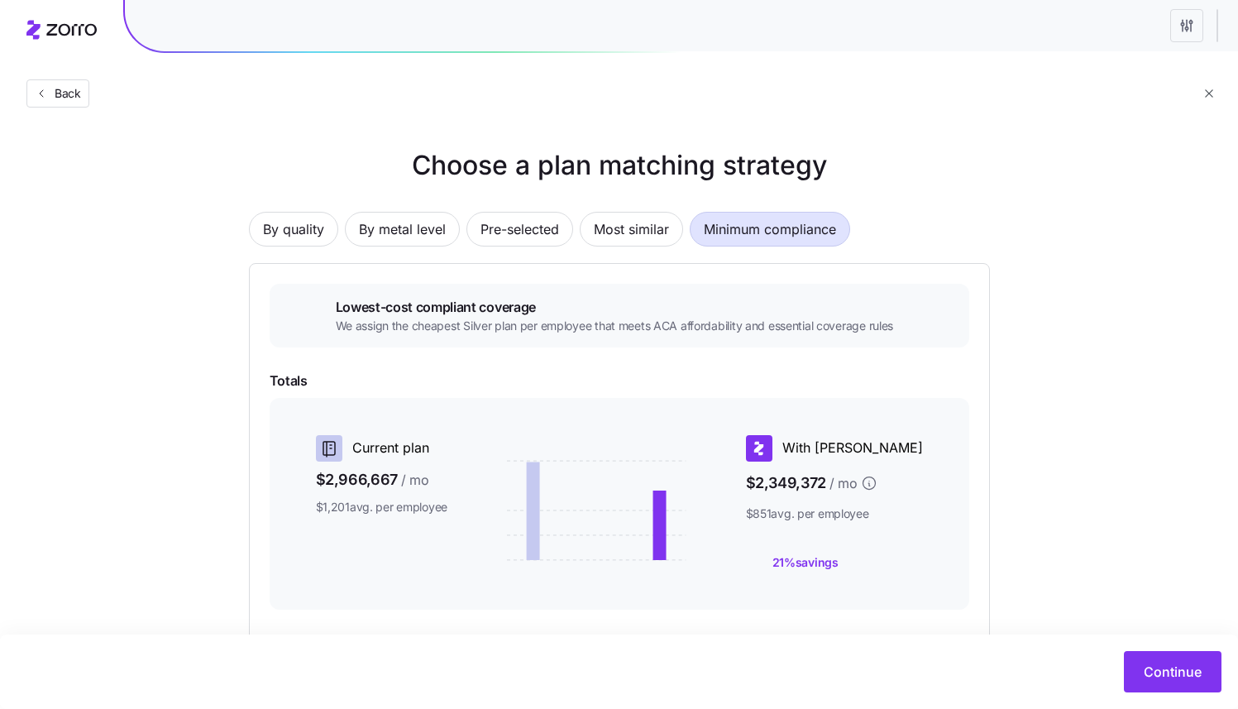
click at [1179, 34] on html "Back Choose a plan matching strategy By quality By metal level Pre-selected Mos…" at bounding box center [619, 453] width 1238 height 906
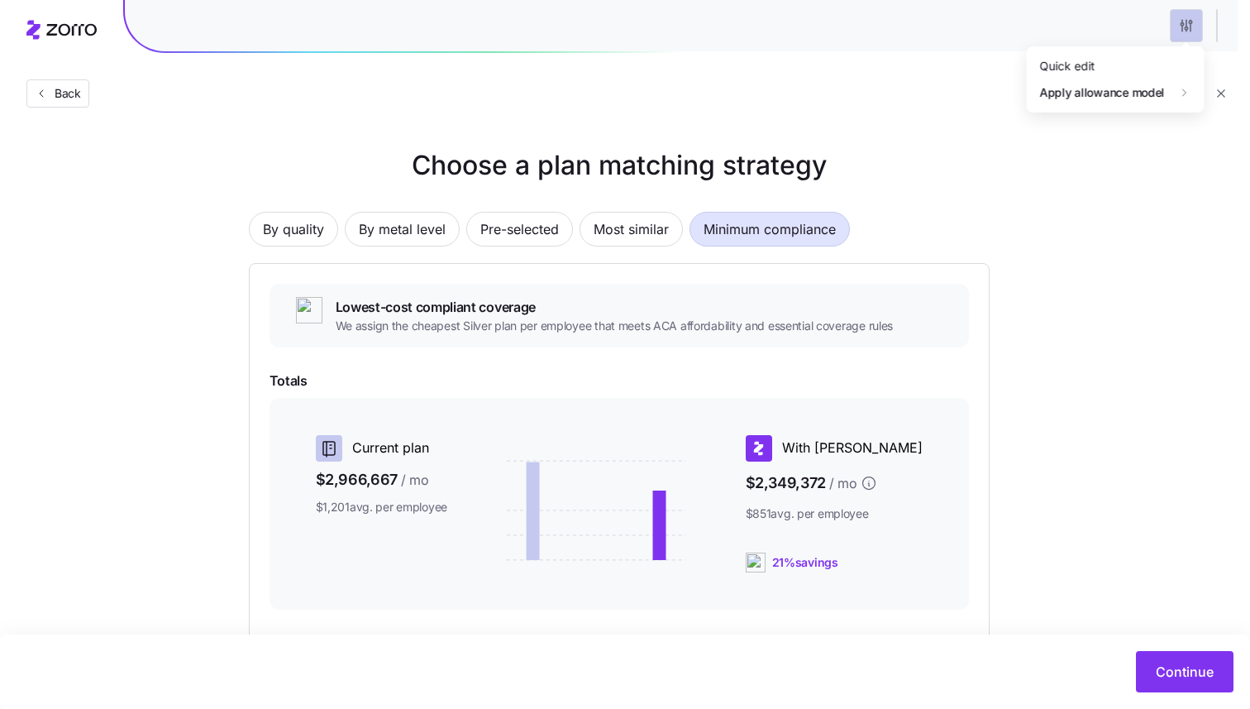
click at [1179, 34] on html "Back Choose a plan matching strategy By quality By metal level Pre-selected Mos…" at bounding box center [625, 453] width 1250 height 906
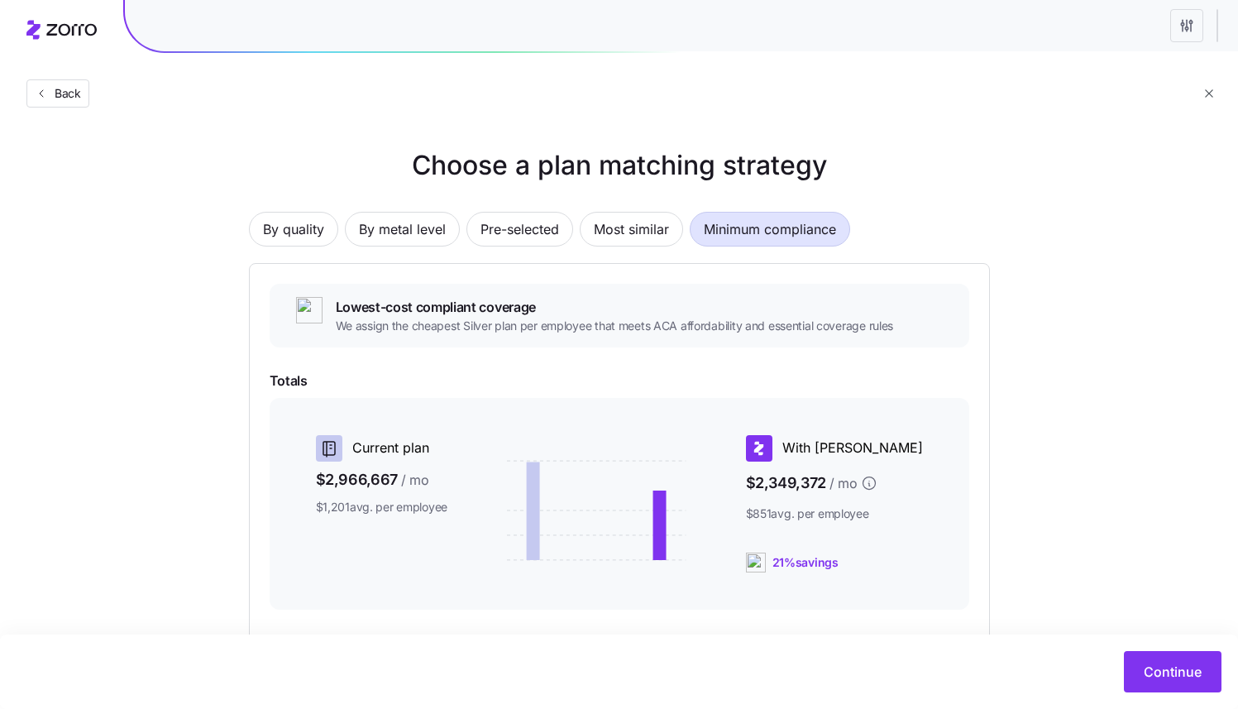
click at [1179, 34] on html "Back Choose a plan matching strategy By quality By metal level Pre-selected Mos…" at bounding box center [619, 453] width 1238 height 906
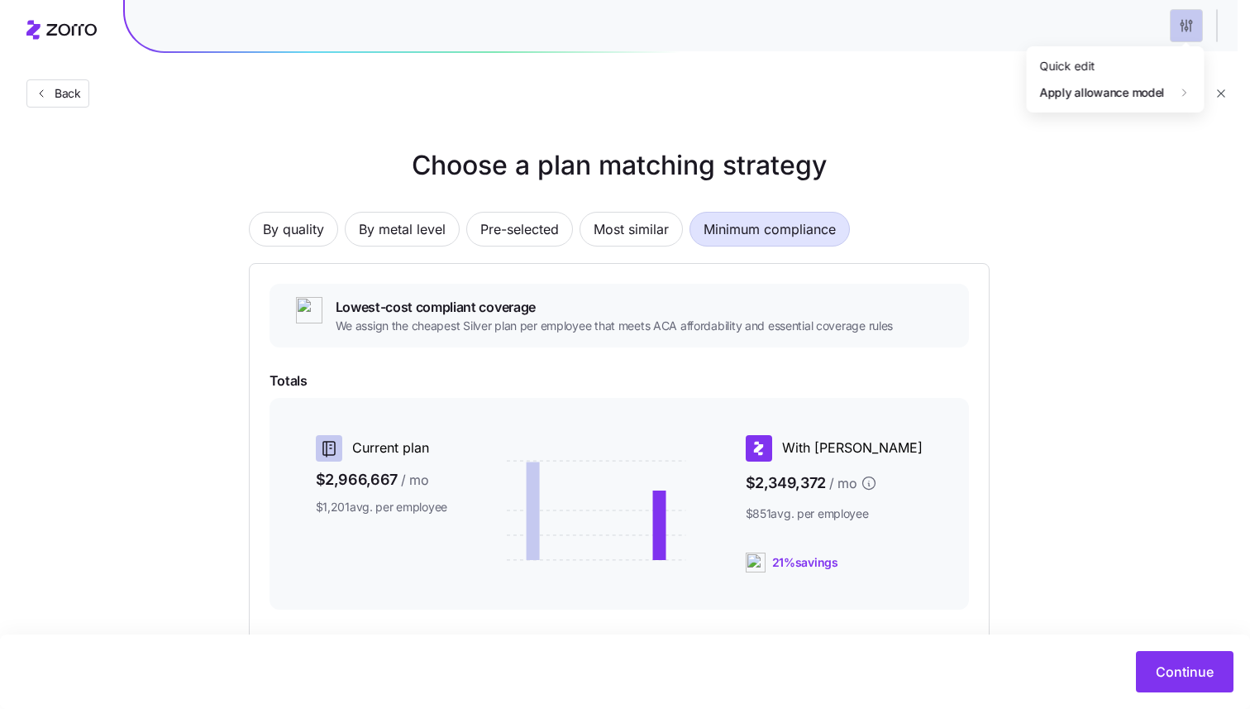
click at [1179, 34] on html "Back Choose a plan matching strategy By quality By metal level Pre-selected Mos…" at bounding box center [625, 453] width 1250 height 906
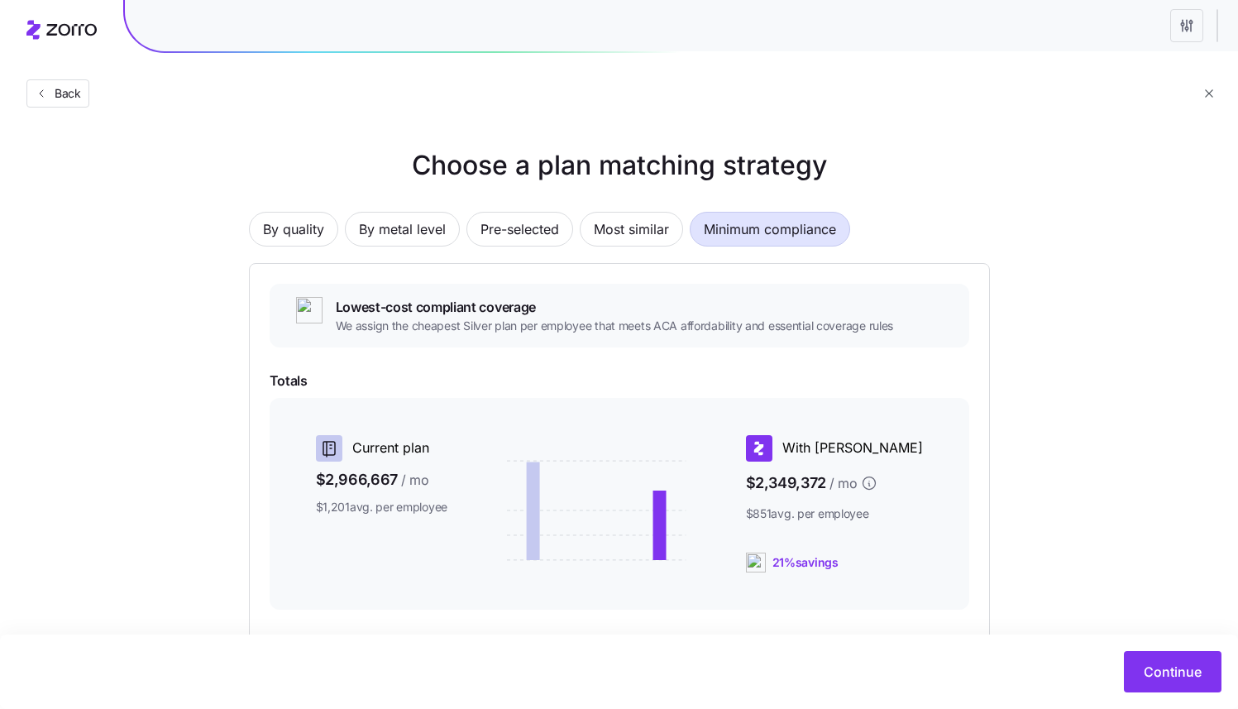
click at [1179, 34] on html "Back Choose a plan matching strategy By quality By metal level Pre-selected Mos…" at bounding box center [619, 453] width 1238 height 906
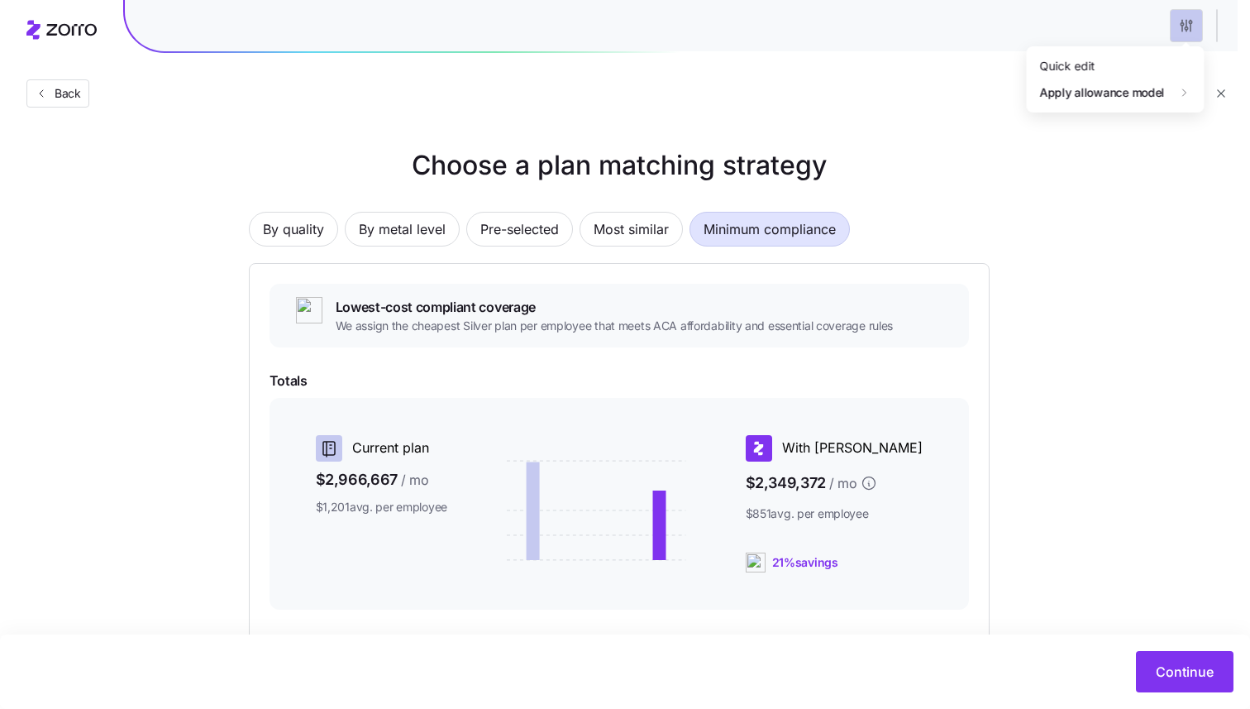
click at [1179, 34] on html "Back Choose a plan matching strategy By quality By metal level Pre-selected Mos…" at bounding box center [625, 453] width 1250 height 906
drag, startPoint x: 0, startPoint y: 0, endPoint x: 1179, endPoint y: 34, distance: 1179.8
click at [1179, 34] on html "Back Choose a plan matching strategy By quality By metal level Pre-selected Mos…" at bounding box center [625, 453] width 1250 height 906
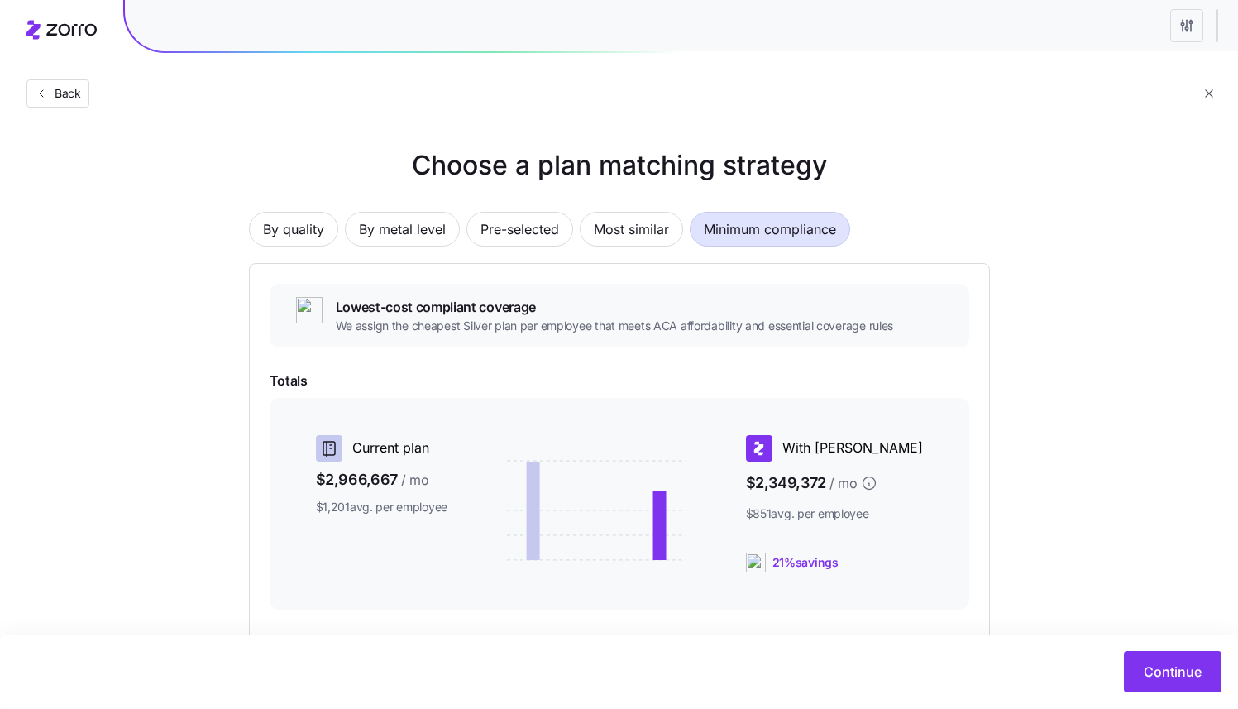
click at [1179, 34] on html "Back Choose a plan matching strategy By quality By metal level Pre-selected Mos…" at bounding box center [619, 453] width 1238 height 906
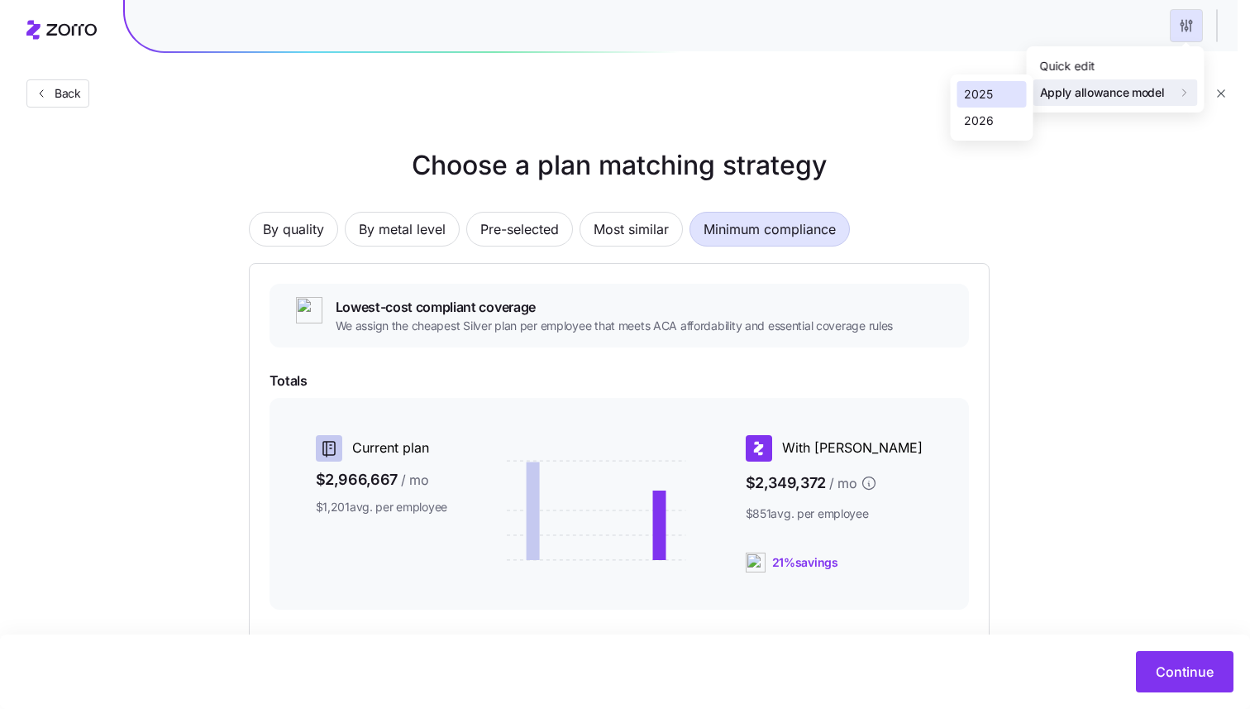
click at [957, 41] on html "Back Choose a plan matching strategy By quality By metal level Pre-selected Mos…" at bounding box center [625, 453] width 1250 height 906
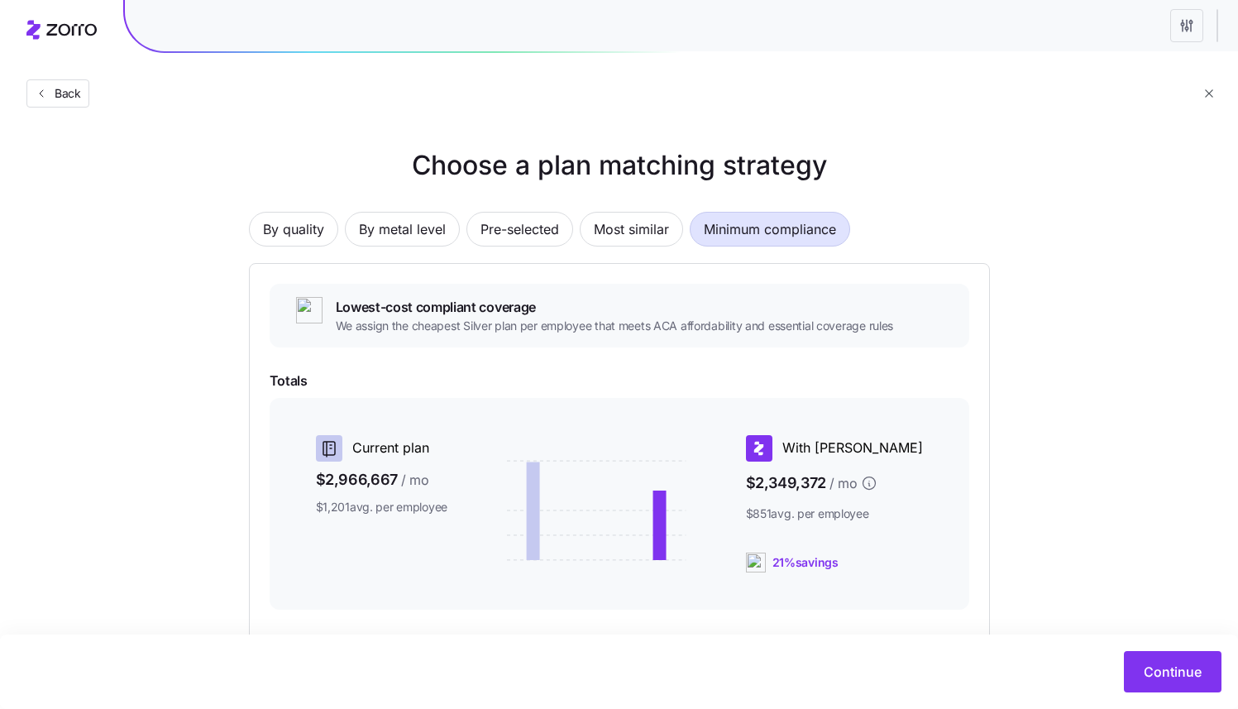
click at [1087, 311] on div "Choose a plan matching strategy By quality By metal level Pre-selected Most sim…" at bounding box center [619, 473] width 1238 height 655
click at [1184, 31] on html "Back Choose a plan matching strategy By quality By metal level Pre-selected Mos…" at bounding box center [619, 453] width 1238 height 906
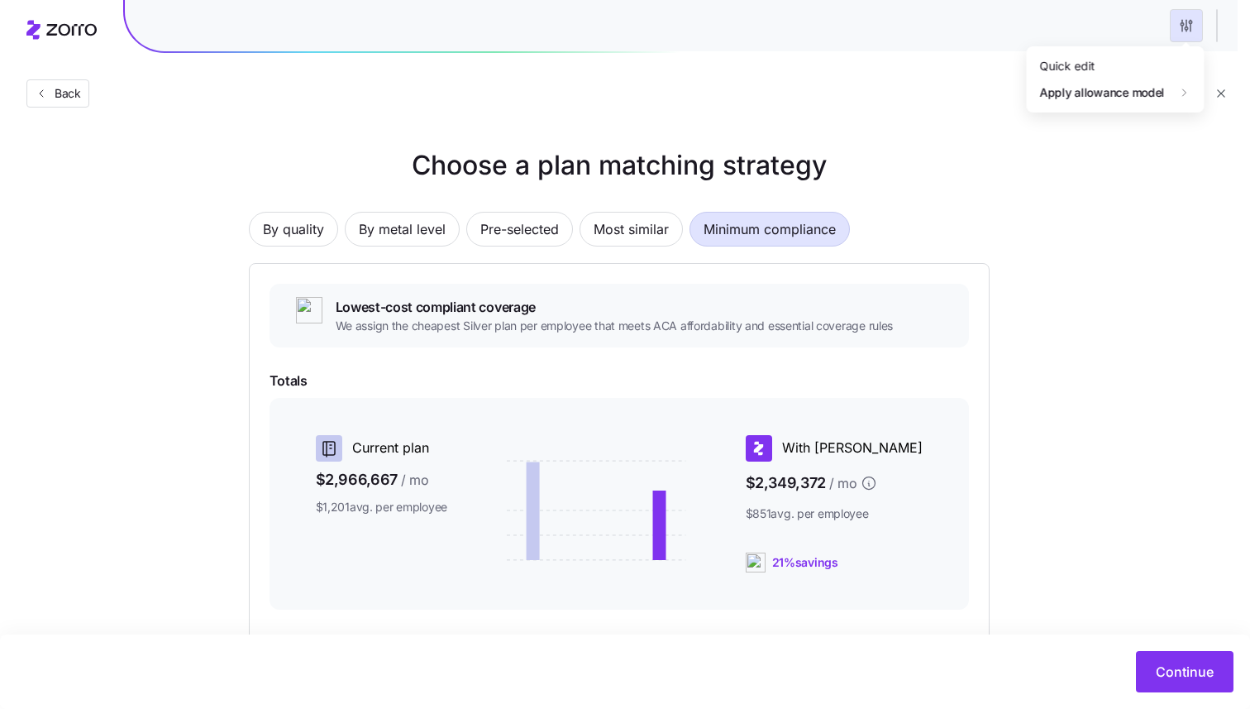
click at [1183, 31] on html "Back Choose a plan matching strategy By quality By metal level Pre-selected Mos…" at bounding box center [625, 453] width 1250 height 906
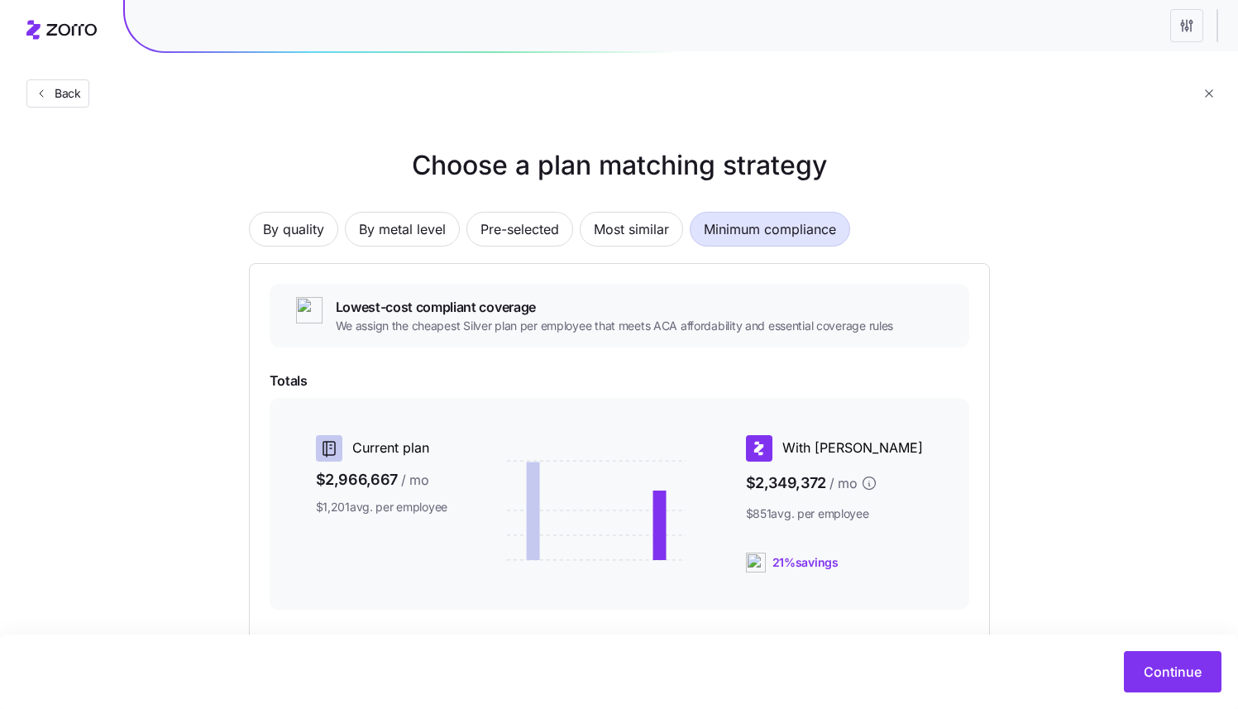
click at [1188, 29] on html "Back Choose a plan matching strategy By quality By metal level Pre-selected Mos…" at bounding box center [619, 453] width 1238 height 906
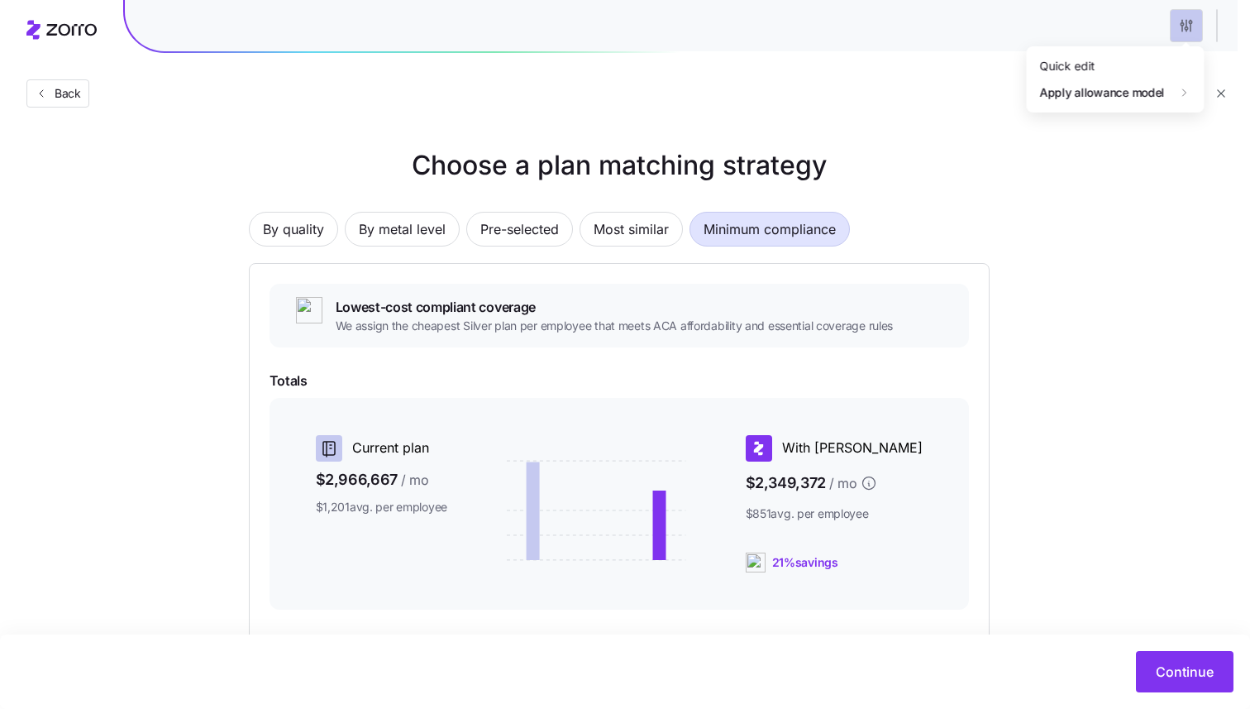
click at [1188, 29] on html "Back Choose a plan matching strategy By quality By metal level Pre-selected Mos…" at bounding box center [625, 453] width 1250 height 906
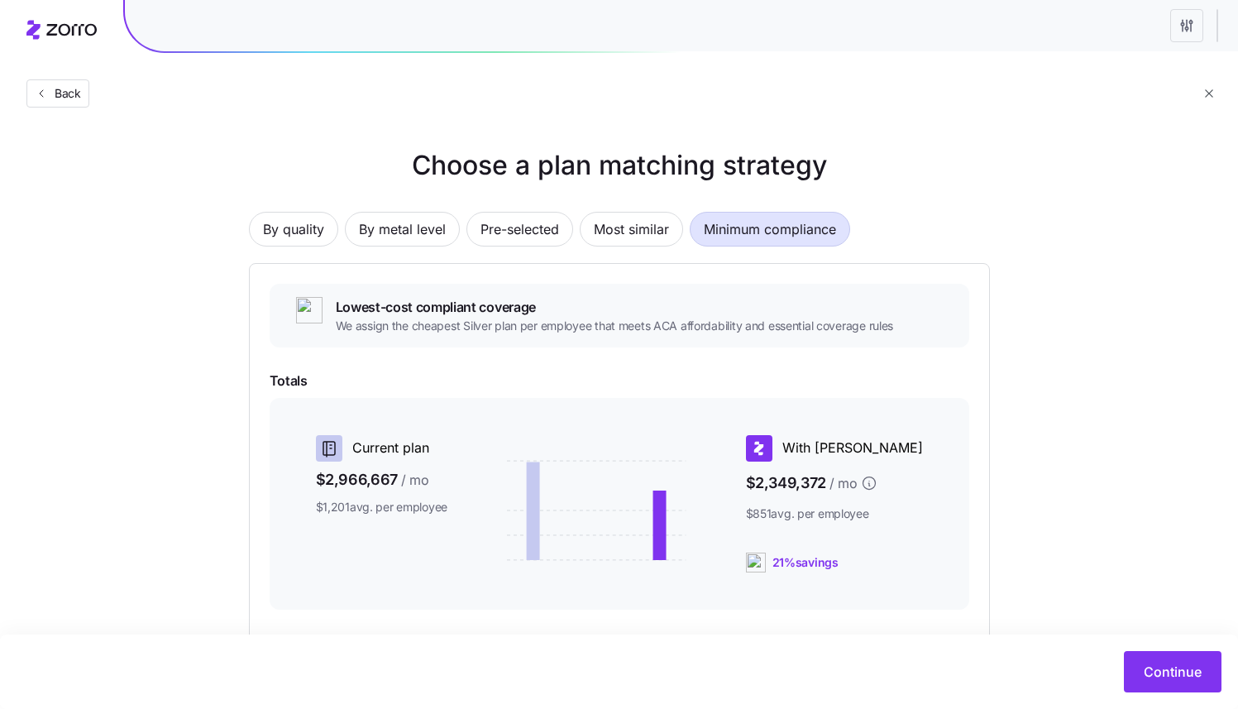
click at [1188, 29] on html "Back Choose a plan matching strategy By quality By metal level Pre-selected Mos…" at bounding box center [619, 453] width 1238 height 906
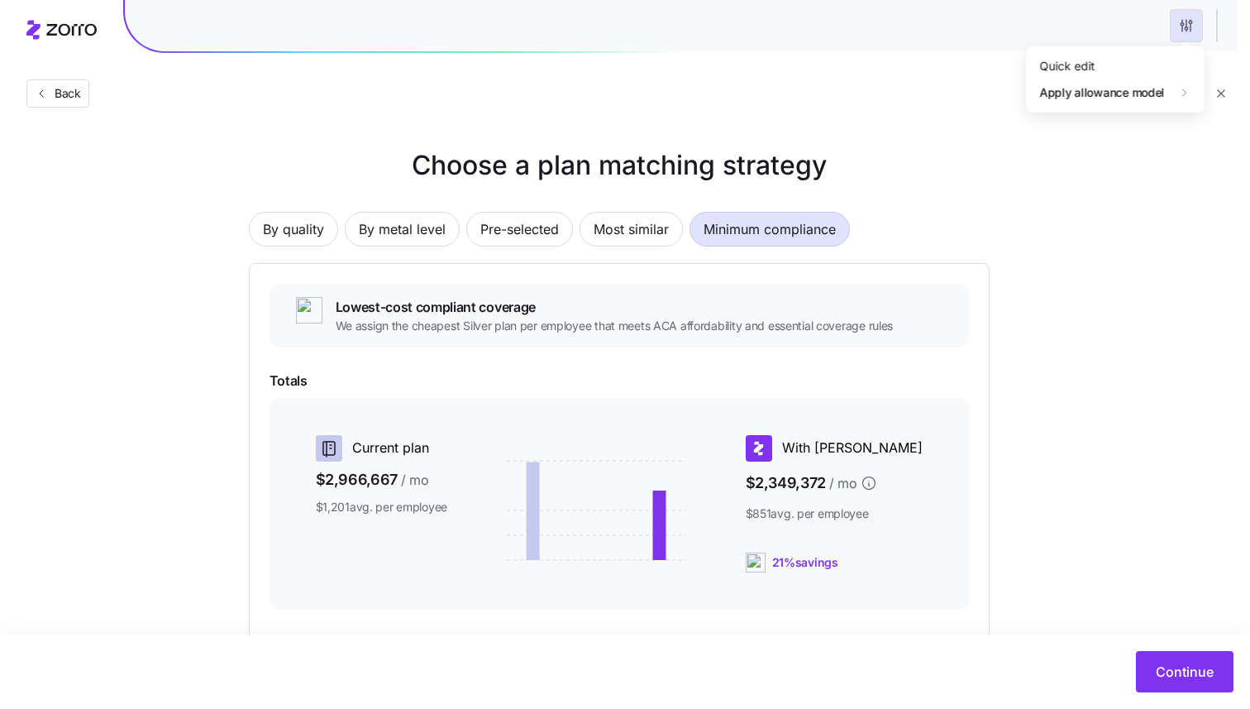
click at [1188, 28] on html "Back Choose a plan matching strategy By quality By metal level Pre-selected Mos…" at bounding box center [625, 453] width 1250 height 906
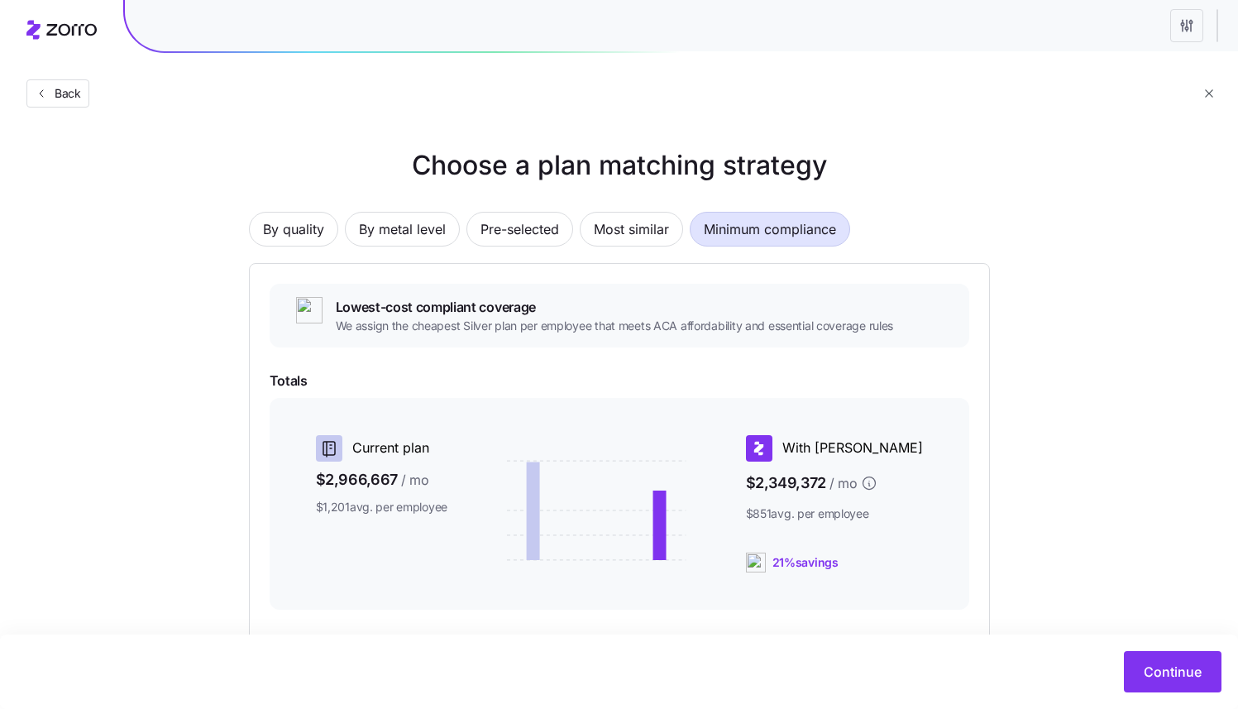
click at [1188, 28] on html "Back Choose a plan matching strategy By quality By metal level Pre-selected Mos…" at bounding box center [619, 453] width 1238 height 906
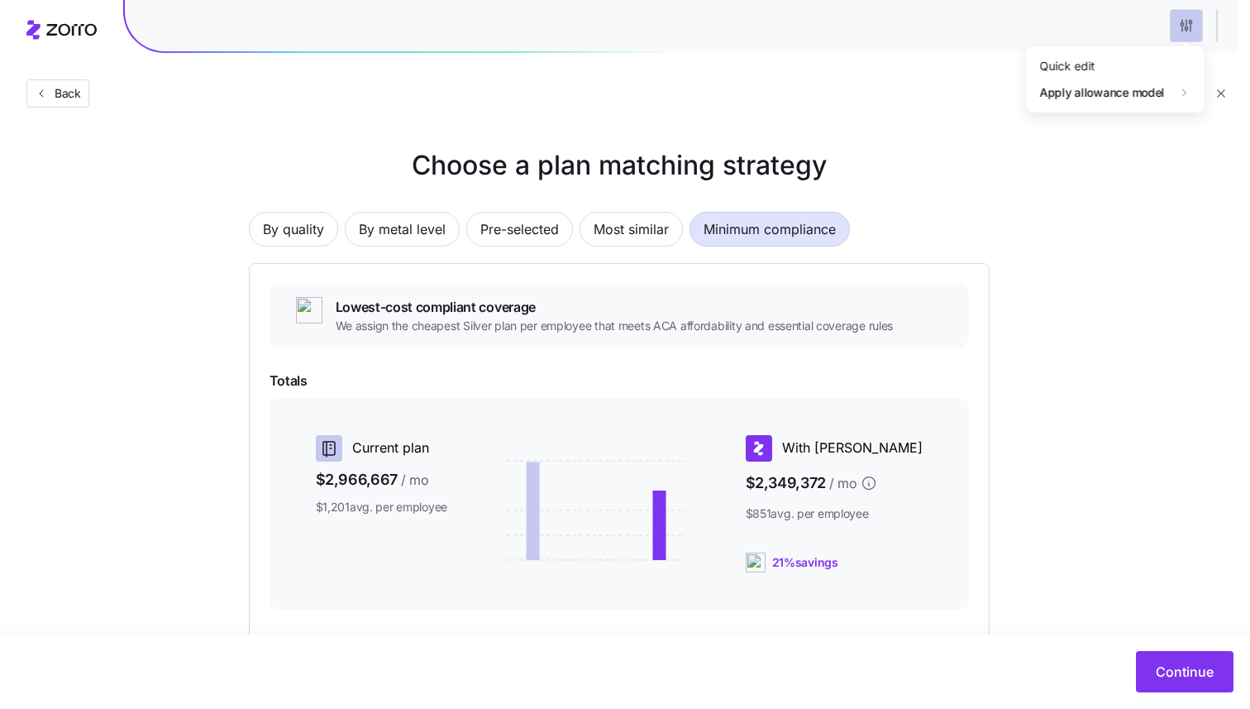
click at [1188, 28] on html "Back Choose a plan matching strategy By quality By metal level Pre-selected Mos…" at bounding box center [625, 453] width 1250 height 906
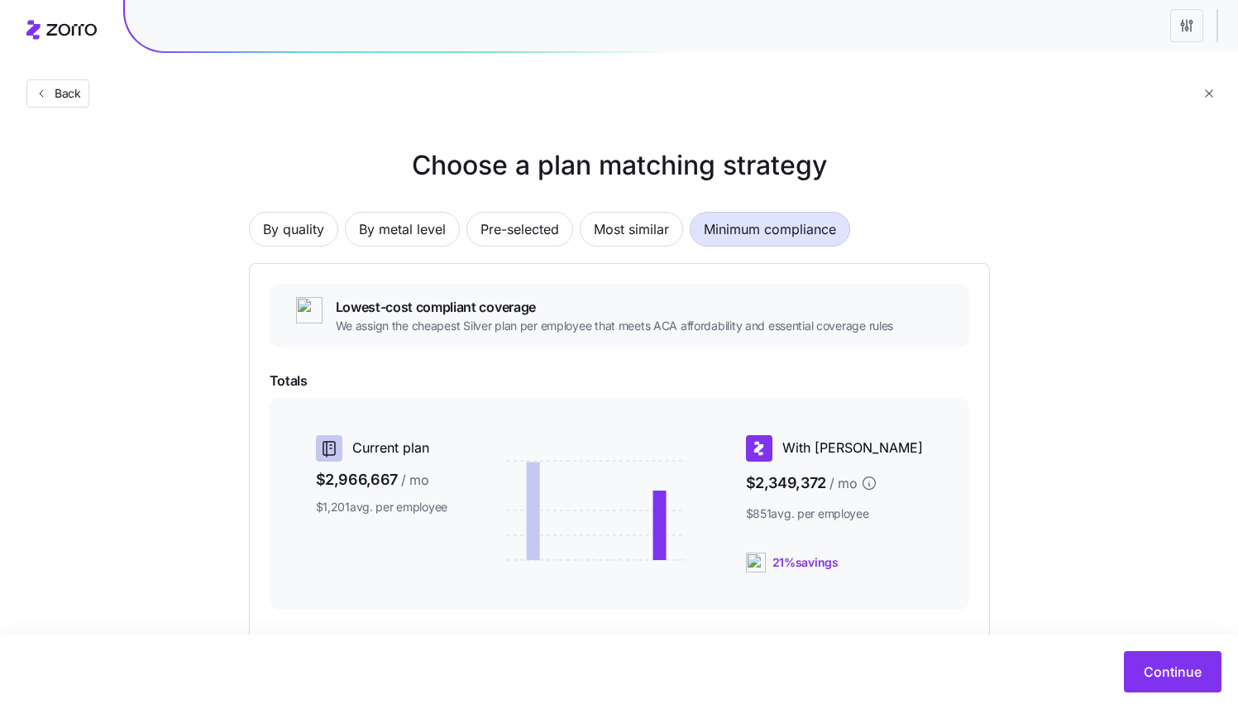
click at [1188, 28] on html "Back Choose a plan matching strategy By quality By metal level Pre-selected Mos…" at bounding box center [619, 453] width 1238 height 906
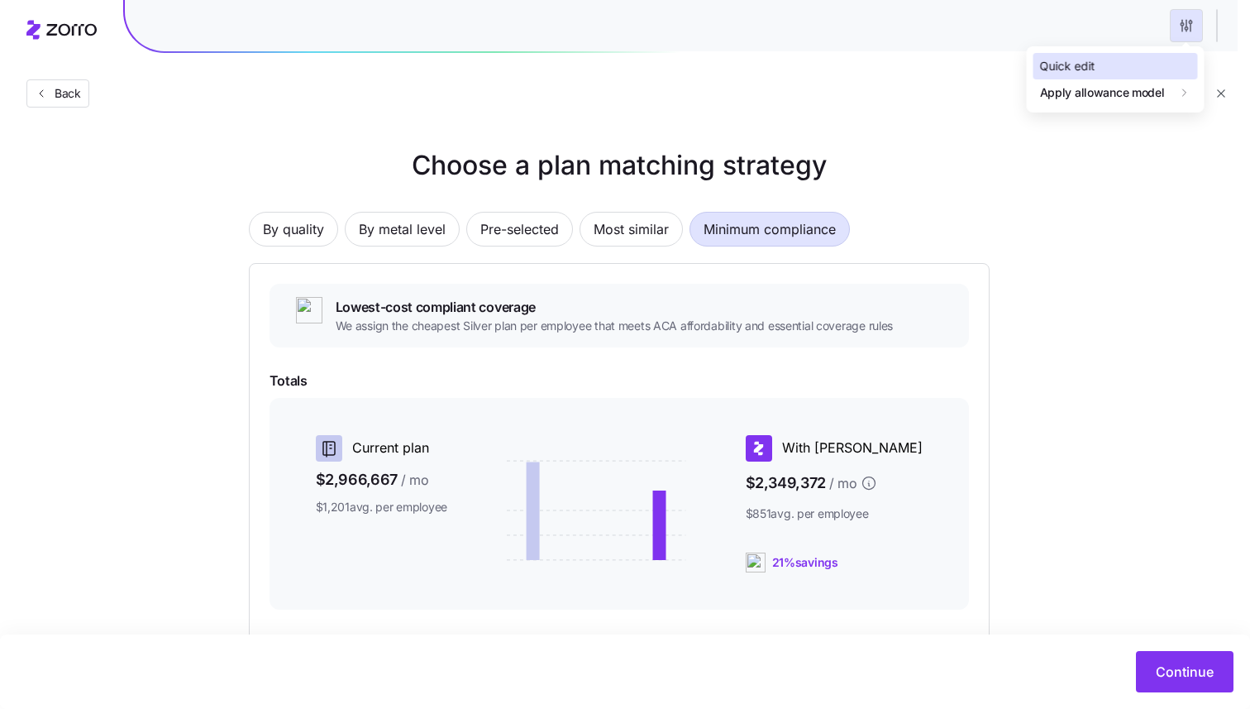
click at [1116, 63] on div "Quick edit" at bounding box center [1116, 66] width 165 height 26
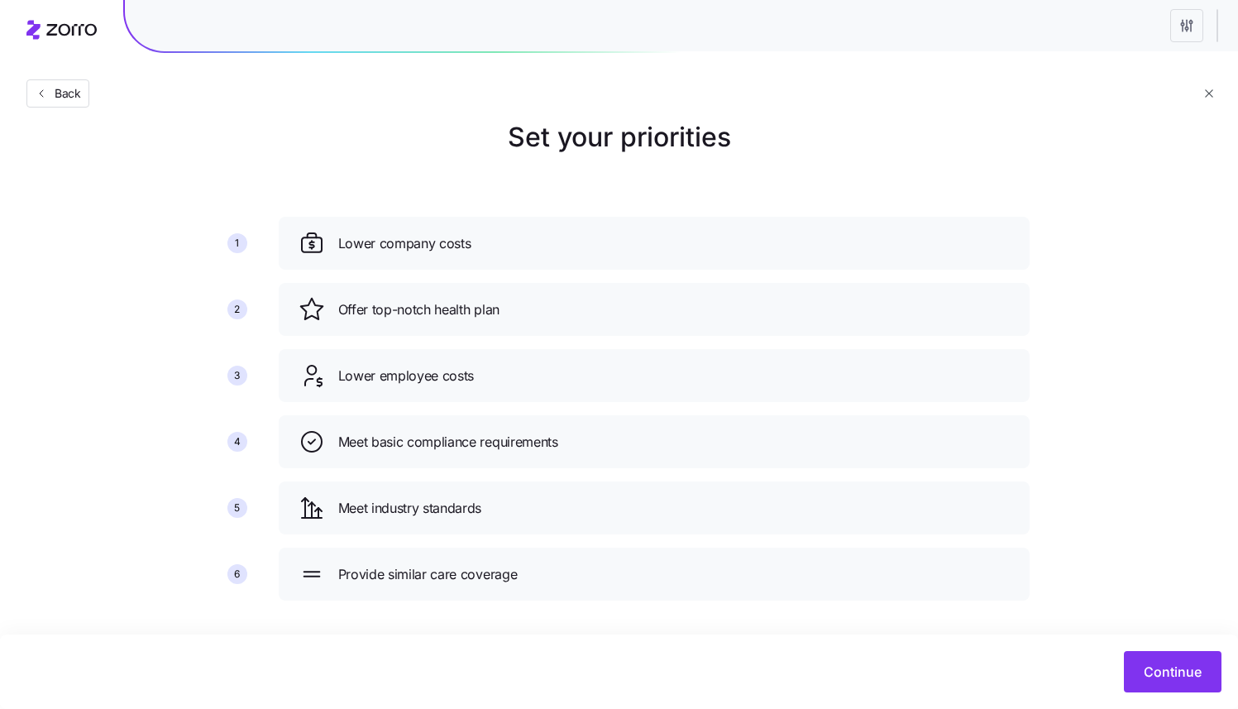
scroll to position [31, 0]
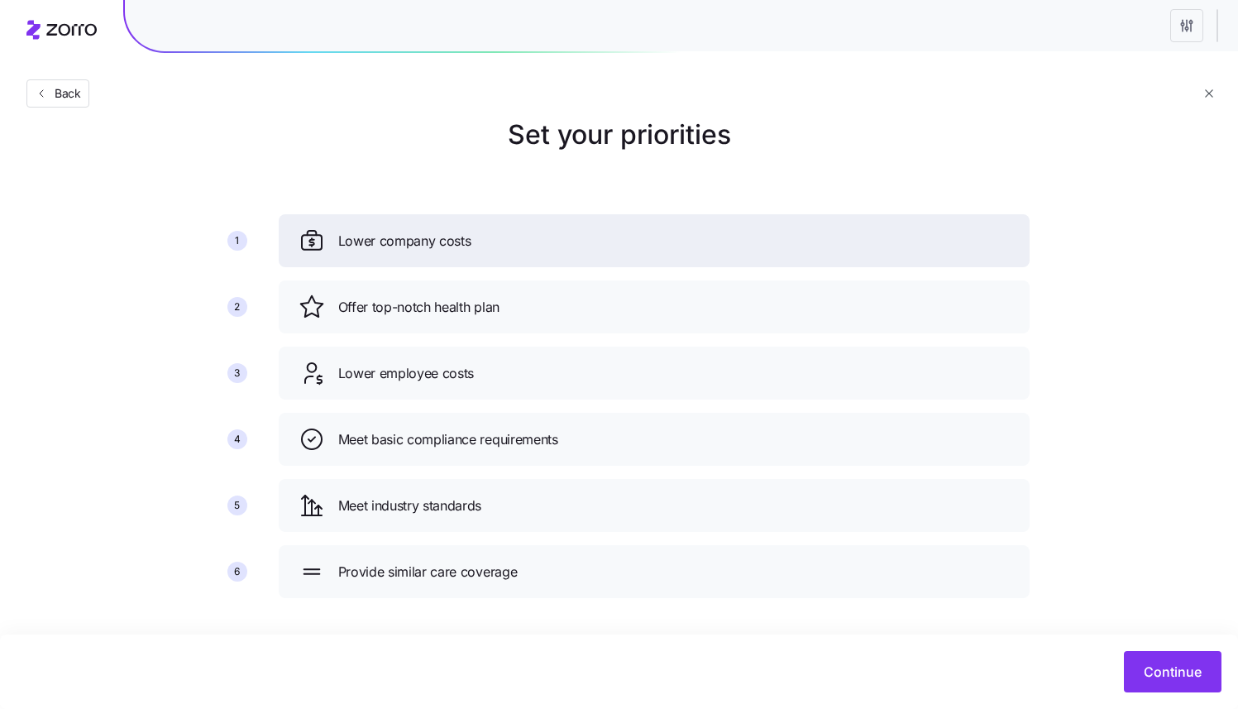
click at [401, 244] on span "Lower company costs" at bounding box center [404, 241] width 133 height 21
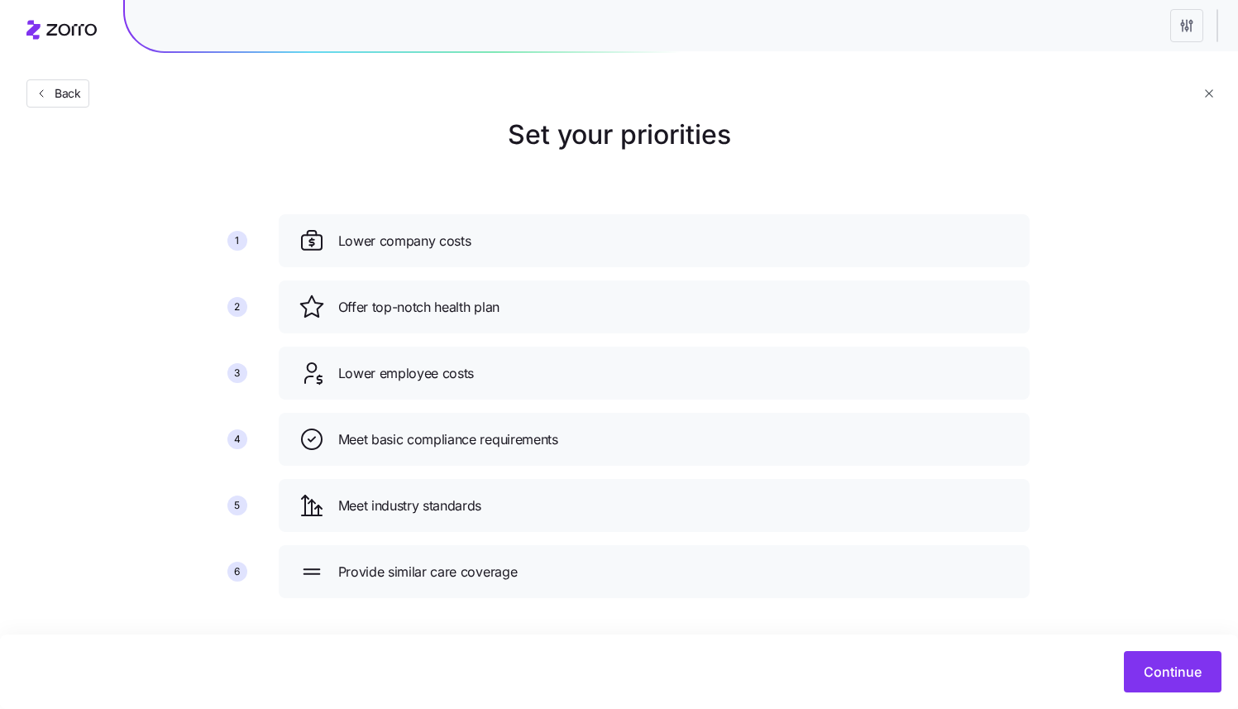
click at [380, 241] on span "Lower company costs" at bounding box center [404, 241] width 133 height 21
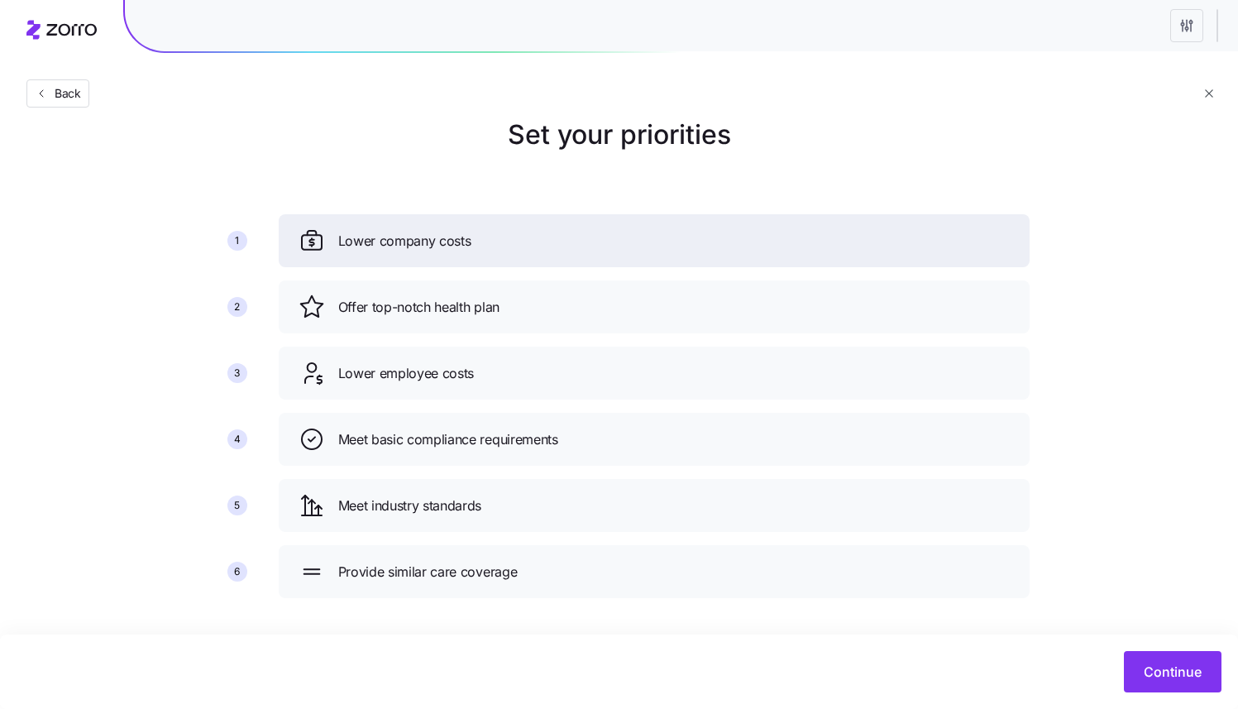
click at [380, 241] on span "Lower company costs" at bounding box center [404, 241] width 133 height 21
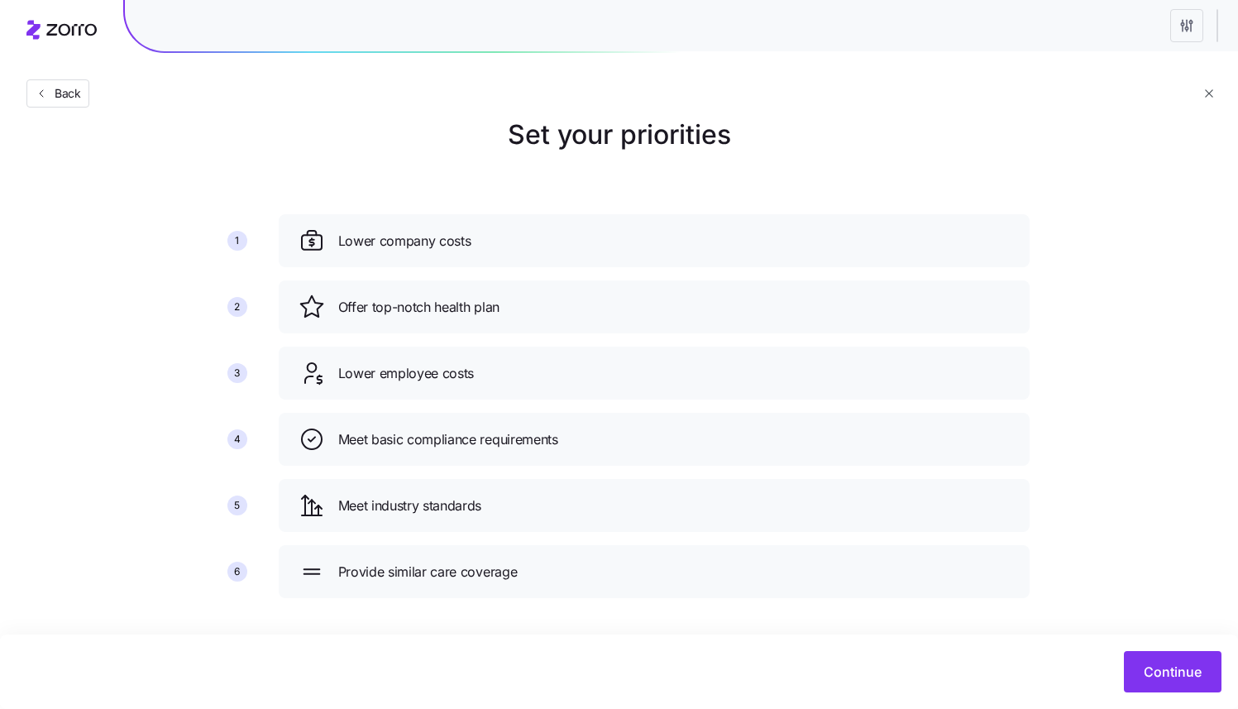
click at [370, 303] on span "Offer top-notch health plan" at bounding box center [418, 307] width 161 height 21
click at [371, 302] on span "Offer top-notch health plan" at bounding box center [418, 307] width 161 height 21
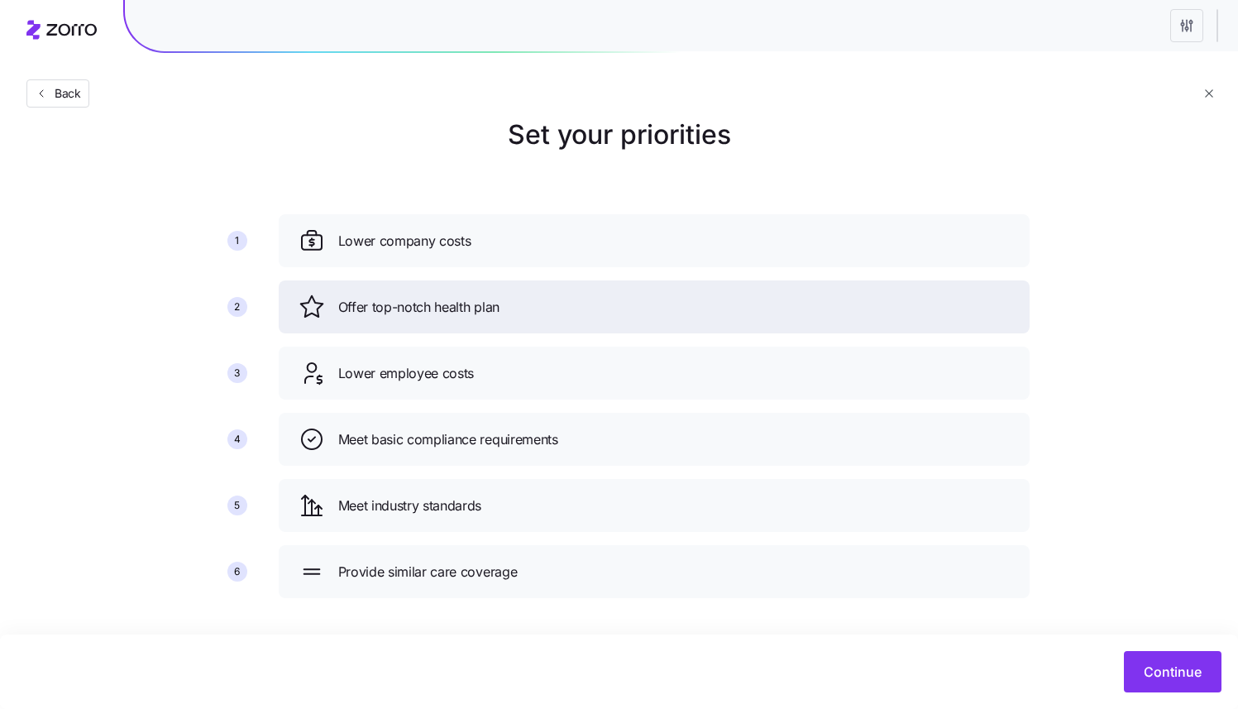
click at [372, 302] on span "Offer top-notch health plan" at bounding box center [418, 307] width 161 height 21
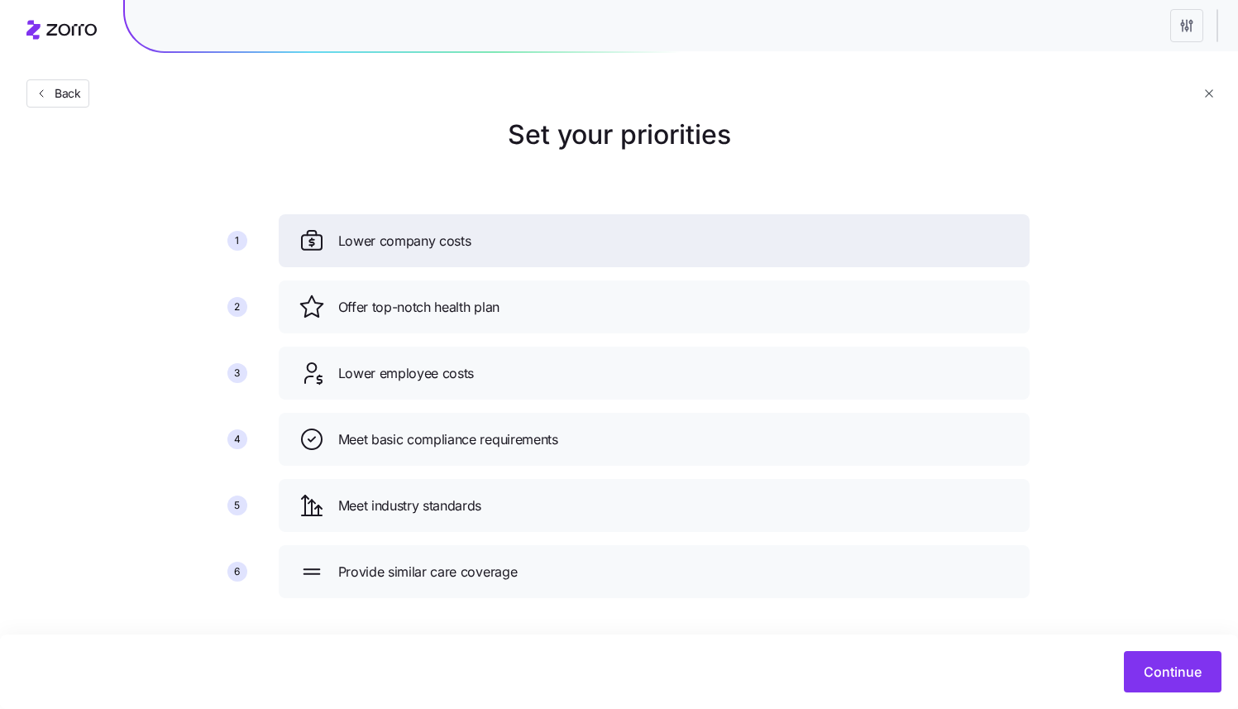
drag, startPoint x: 395, startPoint y: 256, endPoint x: 390, endPoint y: 308, distance: 52.3
click at [396, 256] on div "Lower company costs" at bounding box center [654, 240] width 751 height 53
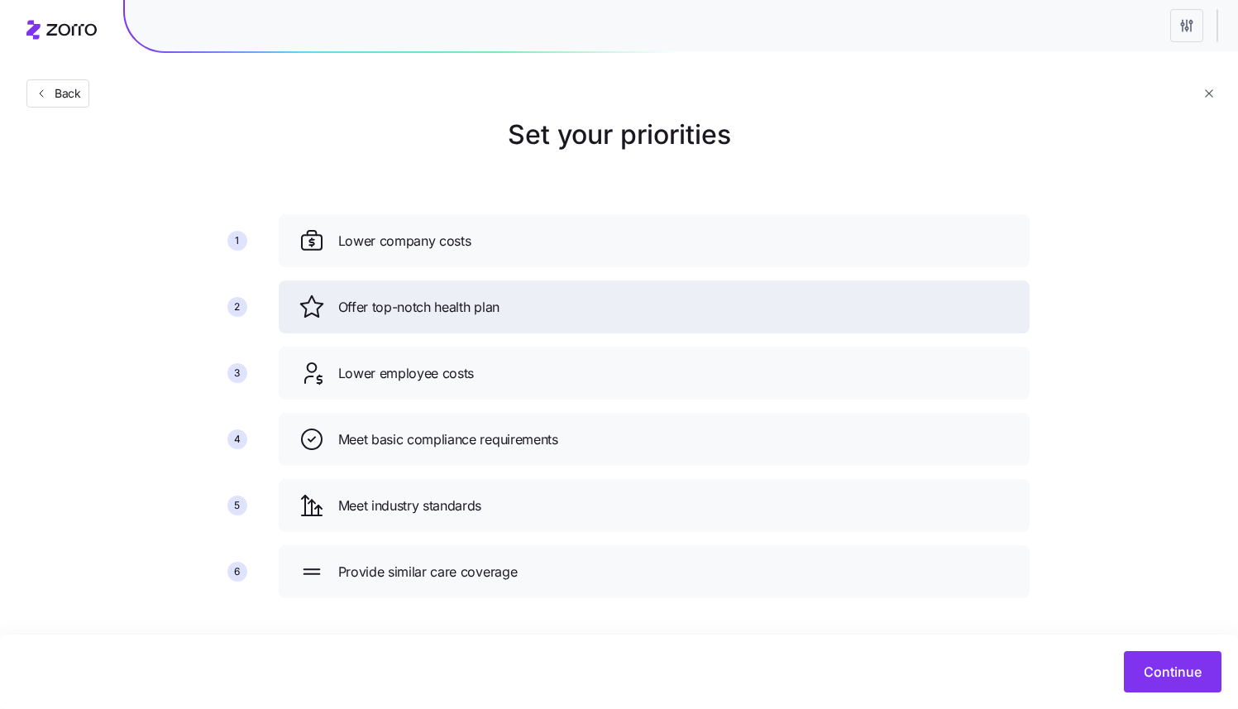
click at [391, 327] on div "Offer top-notch health plan" at bounding box center [654, 306] width 751 height 53
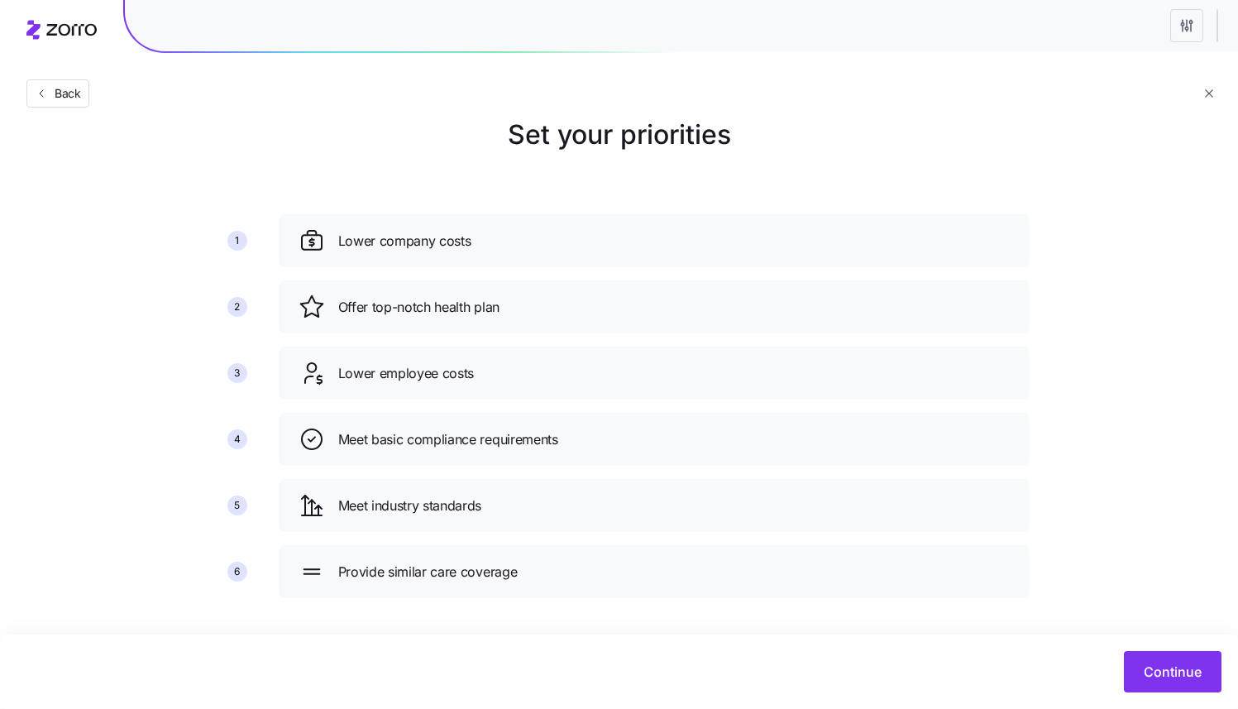
click at [387, 375] on span "Lower employee costs" at bounding box center [406, 373] width 136 height 21
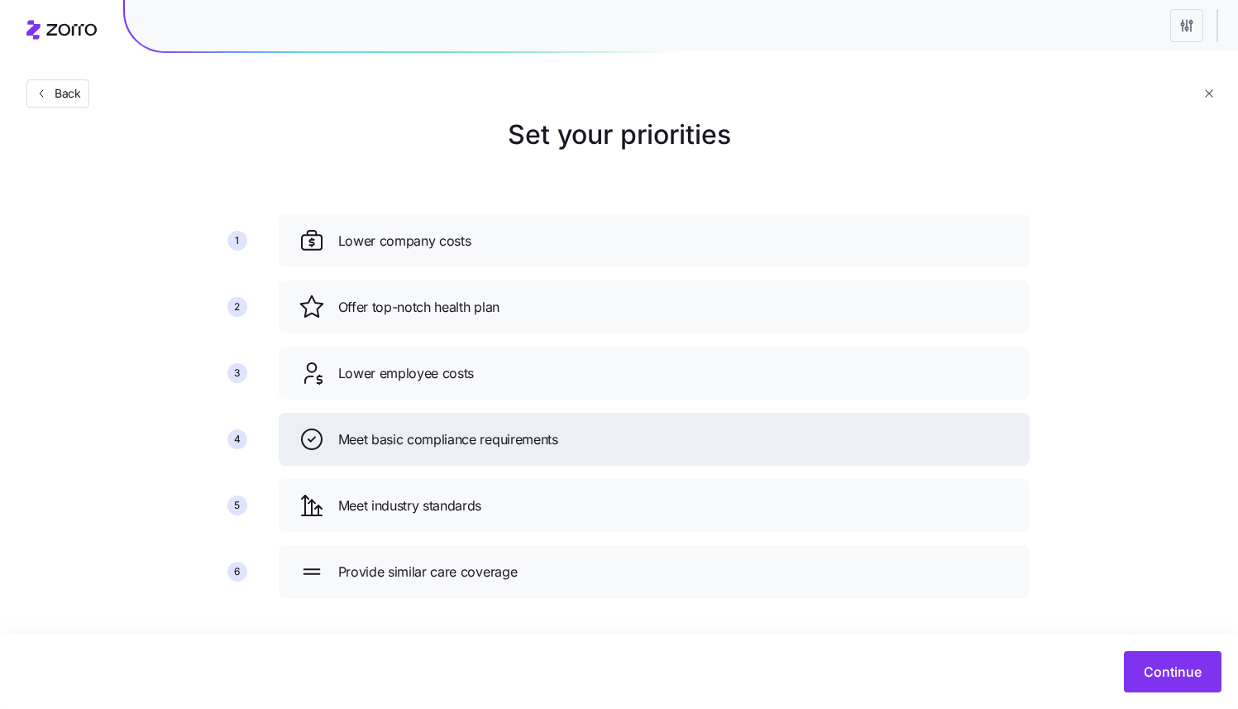
click at [382, 447] on span "Meet basic compliance requirements" at bounding box center [448, 439] width 220 height 21
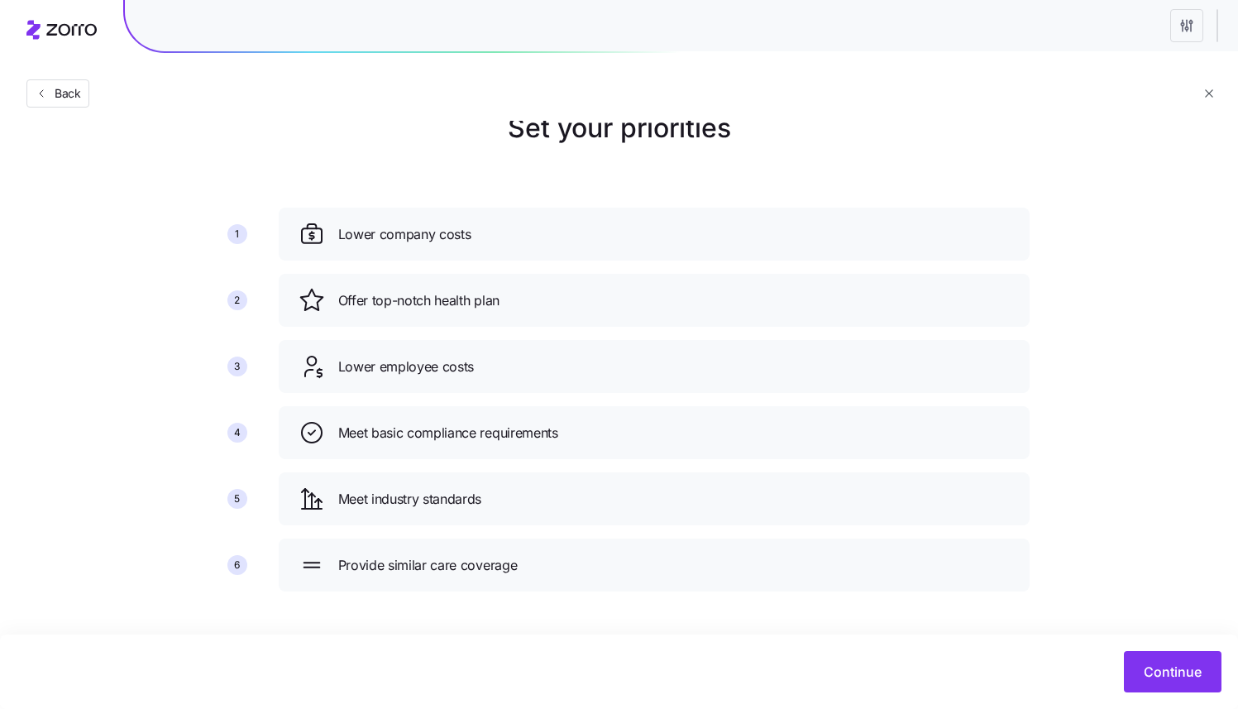
scroll to position [39, 0]
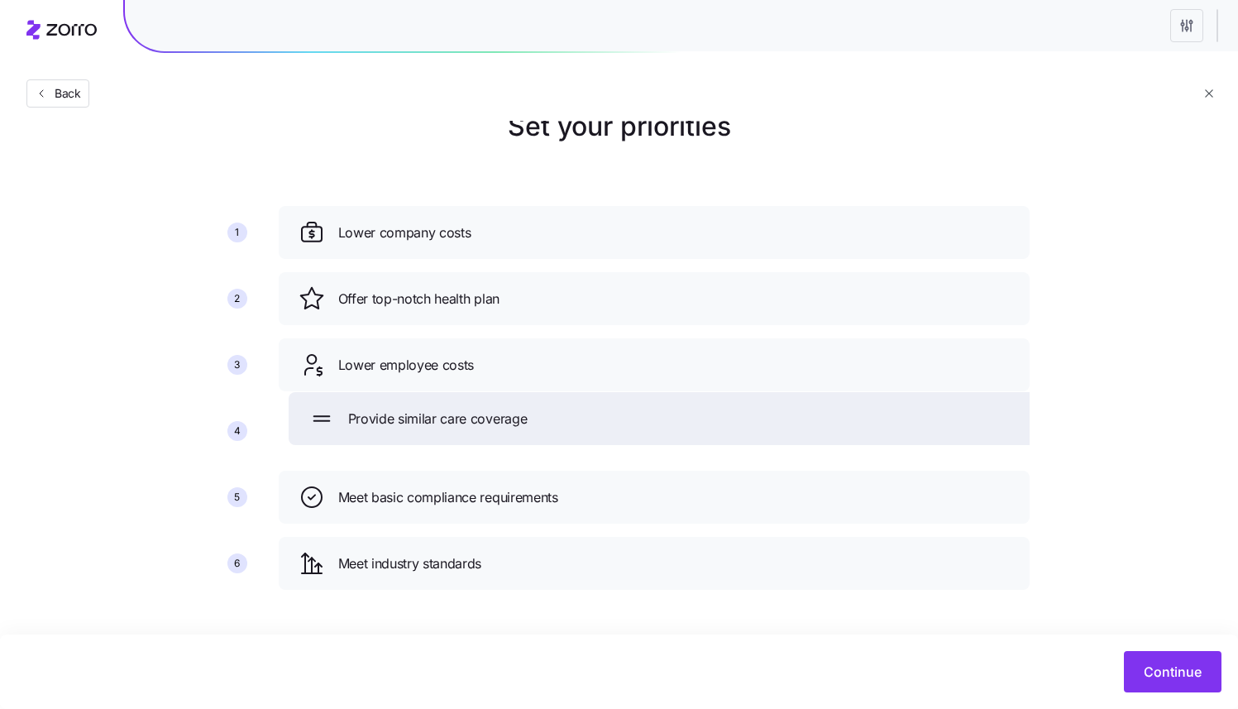
drag, startPoint x: 308, startPoint y: 555, endPoint x: 318, endPoint y: 410, distance: 145.1
click at [318, 410] on icon at bounding box center [321, 418] width 26 height 26
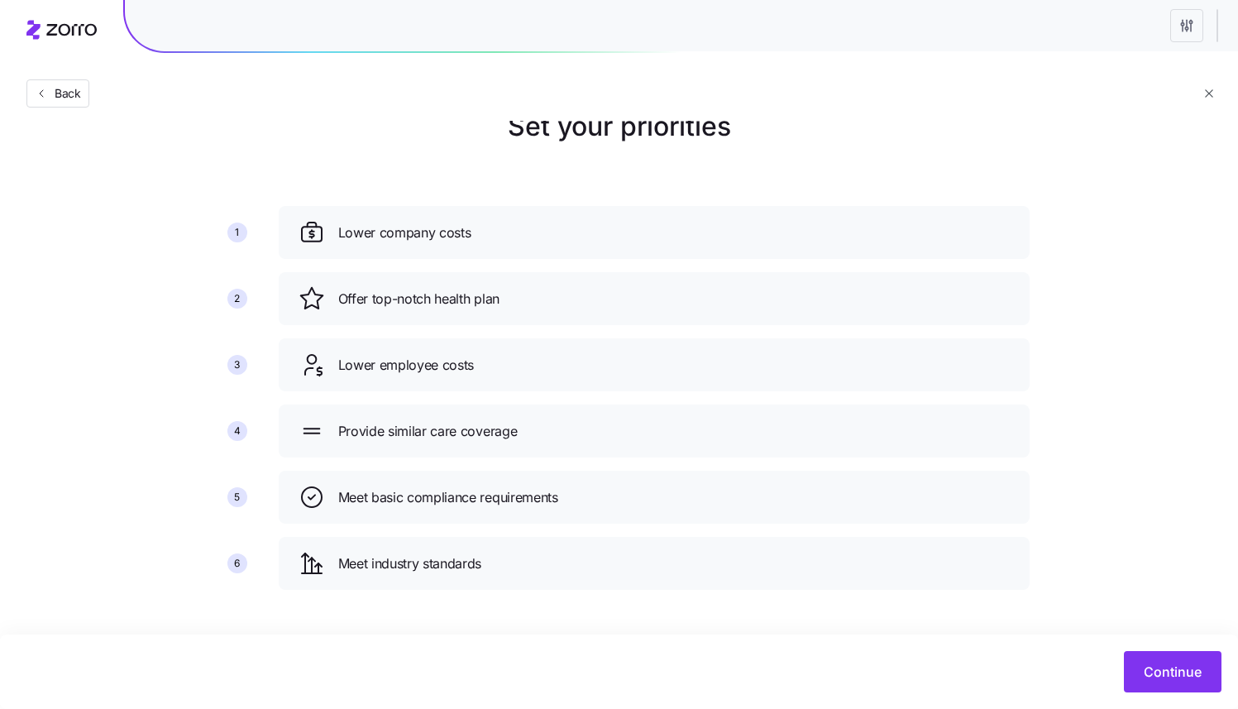
click at [1213, 99] on button "button" at bounding box center [1209, 93] width 18 height 18
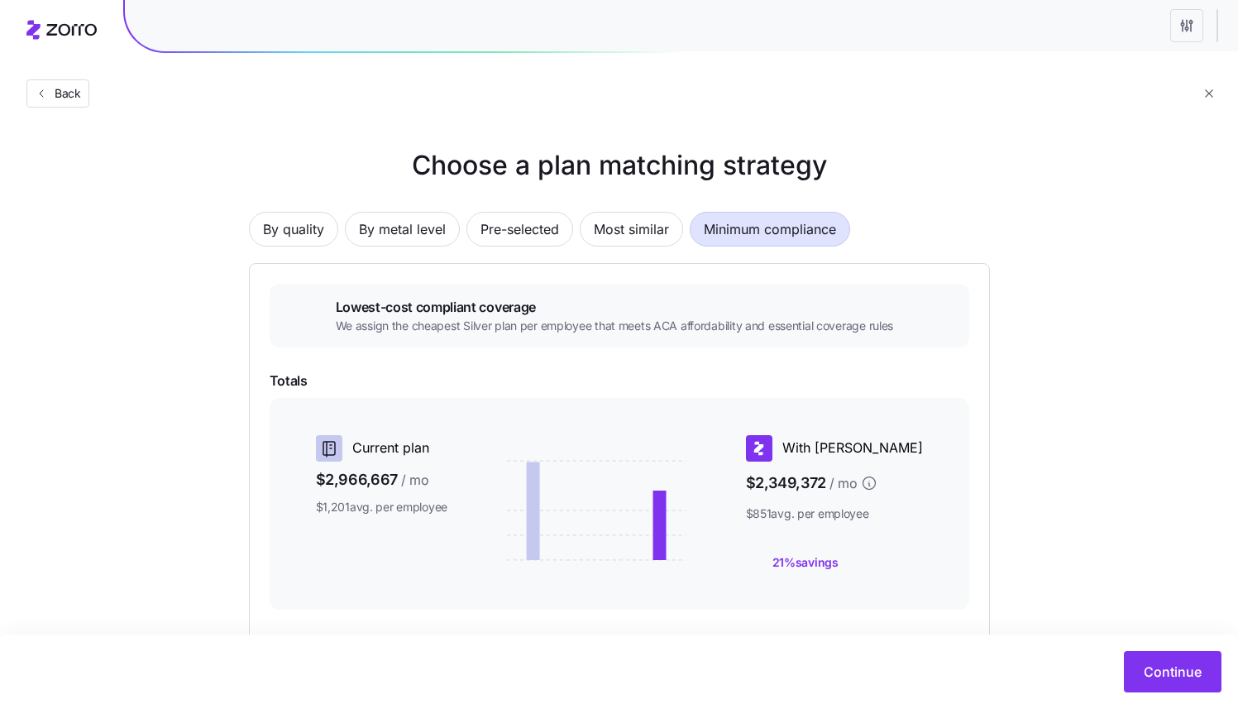
click at [1185, 30] on html "Back Choose a plan matching strategy By quality By metal level Pre-selected Mos…" at bounding box center [619, 453] width 1238 height 906
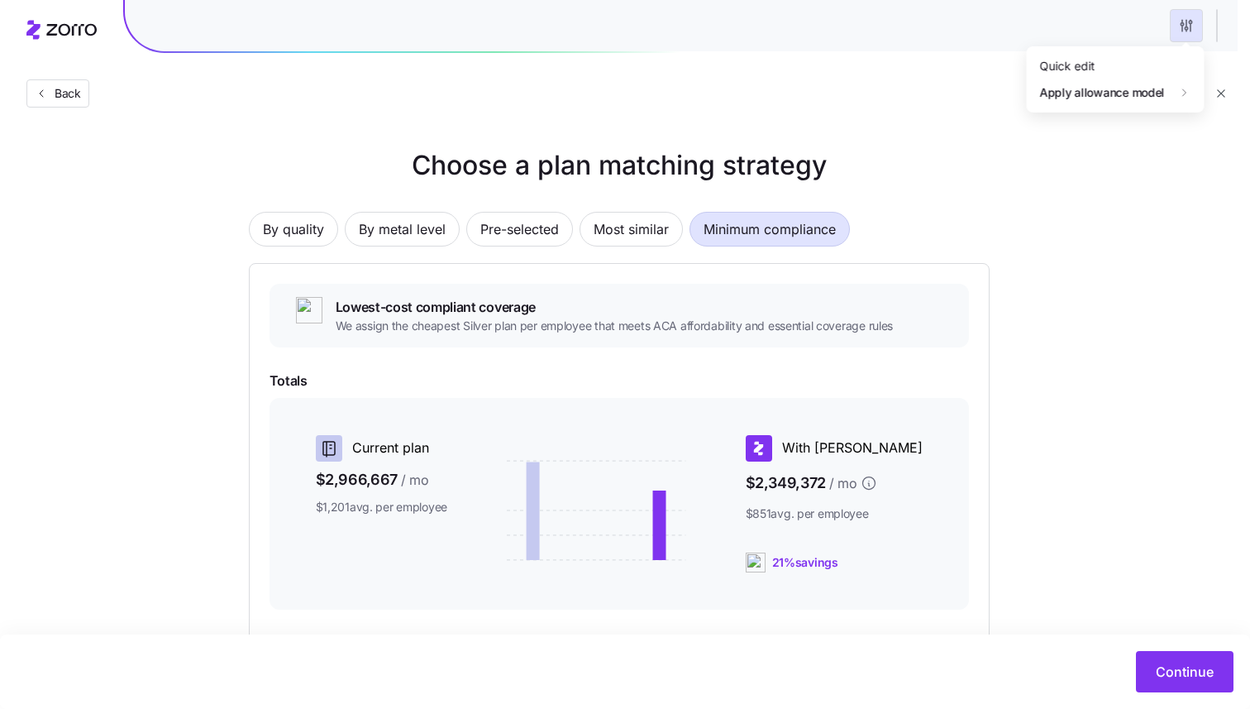
click at [1183, 28] on html "Back Choose a plan matching strategy By quality By metal level Pre-selected Mos…" at bounding box center [625, 453] width 1250 height 906
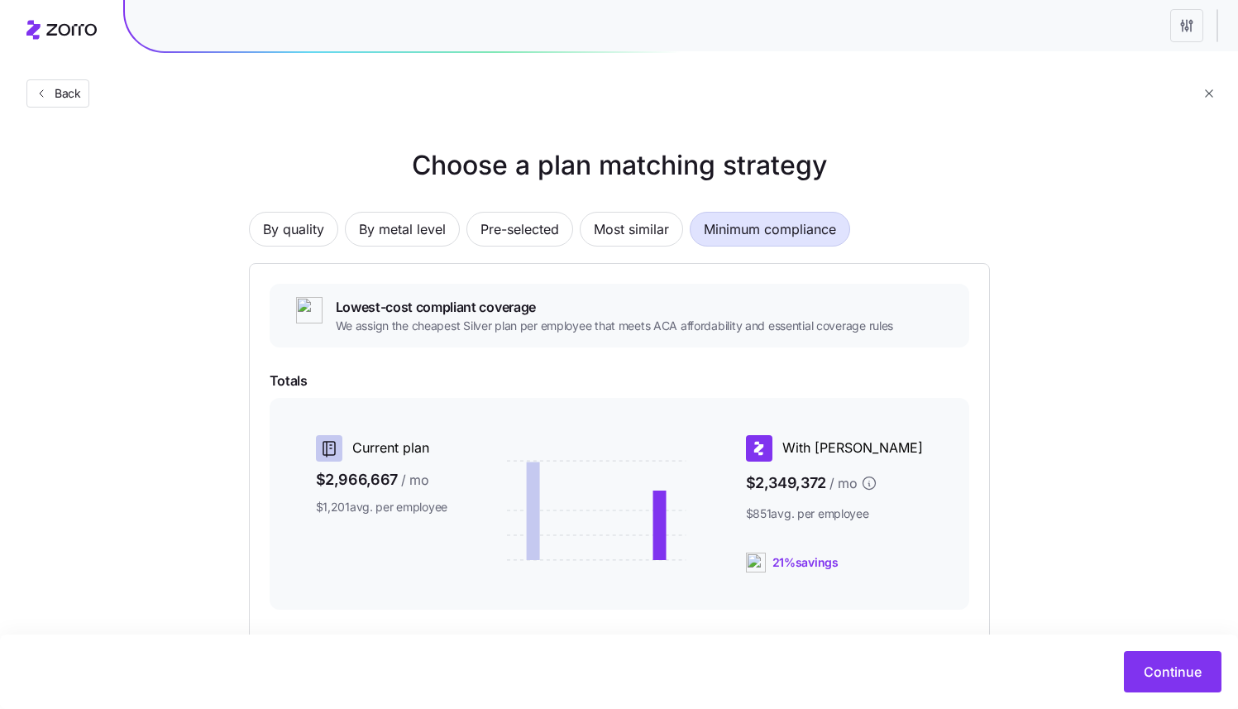
click at [1183, 27] on html "Back Choose a plan matching strategy By quality By metal level Pre-selected Mos…" at bounding box center [619, 453] width 1238 height 906
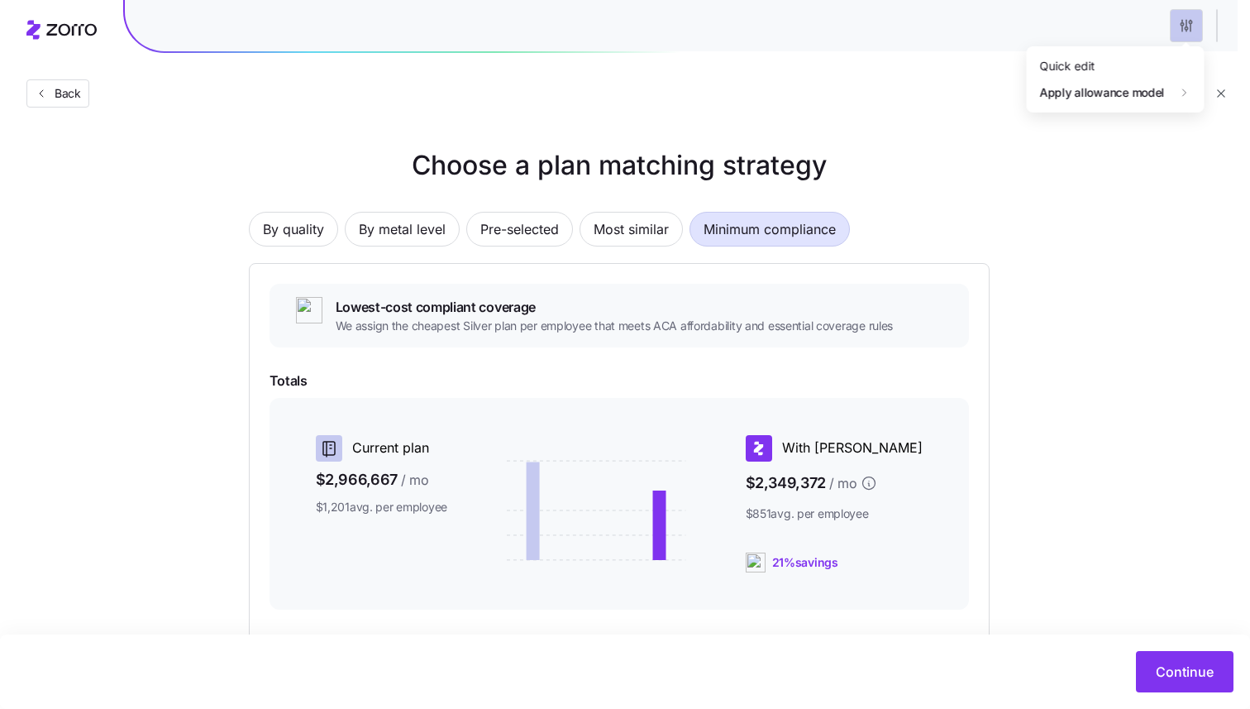
click at [1183, 27] on html "Back Choose a plan matching strategy By quality By metal level Pre-selected Mos…" at bounding box center [625, 453] width 1250 height 906
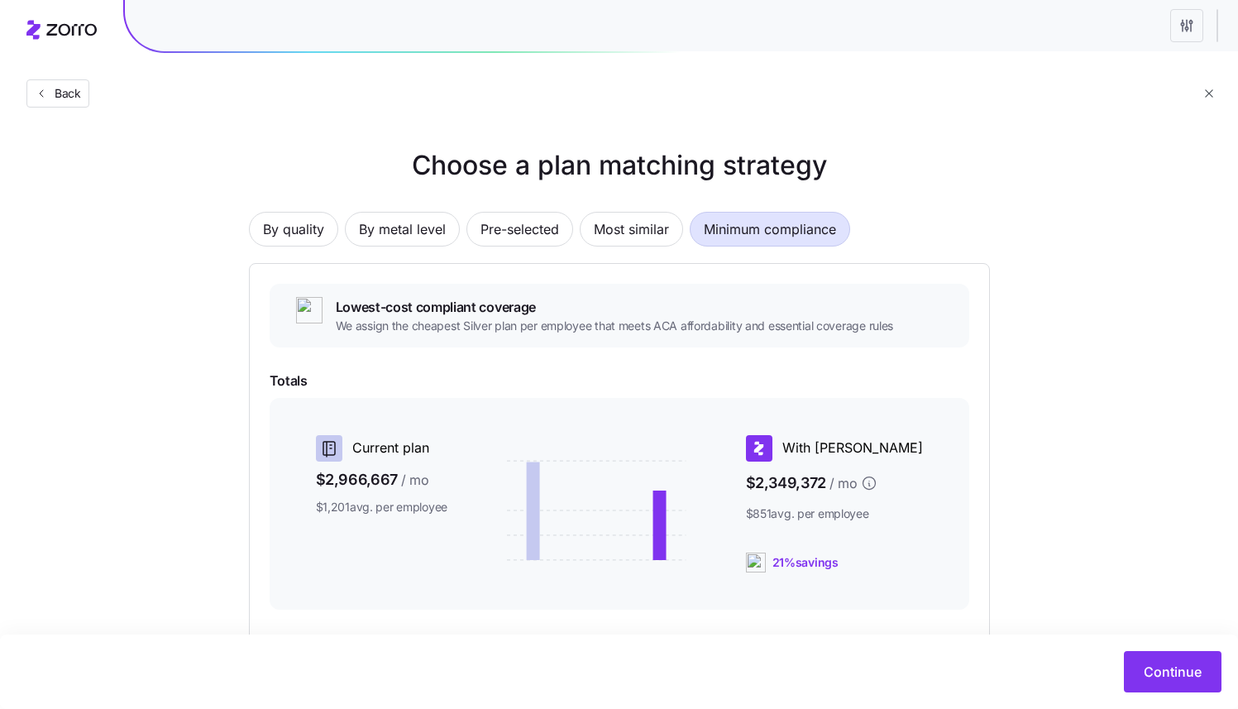
click at [1183, 27] on html "Back Choose a plan matching strategy By quality By metal level Pre-selected Mos…" at bounding box center [619, 453] width 1238 height 906
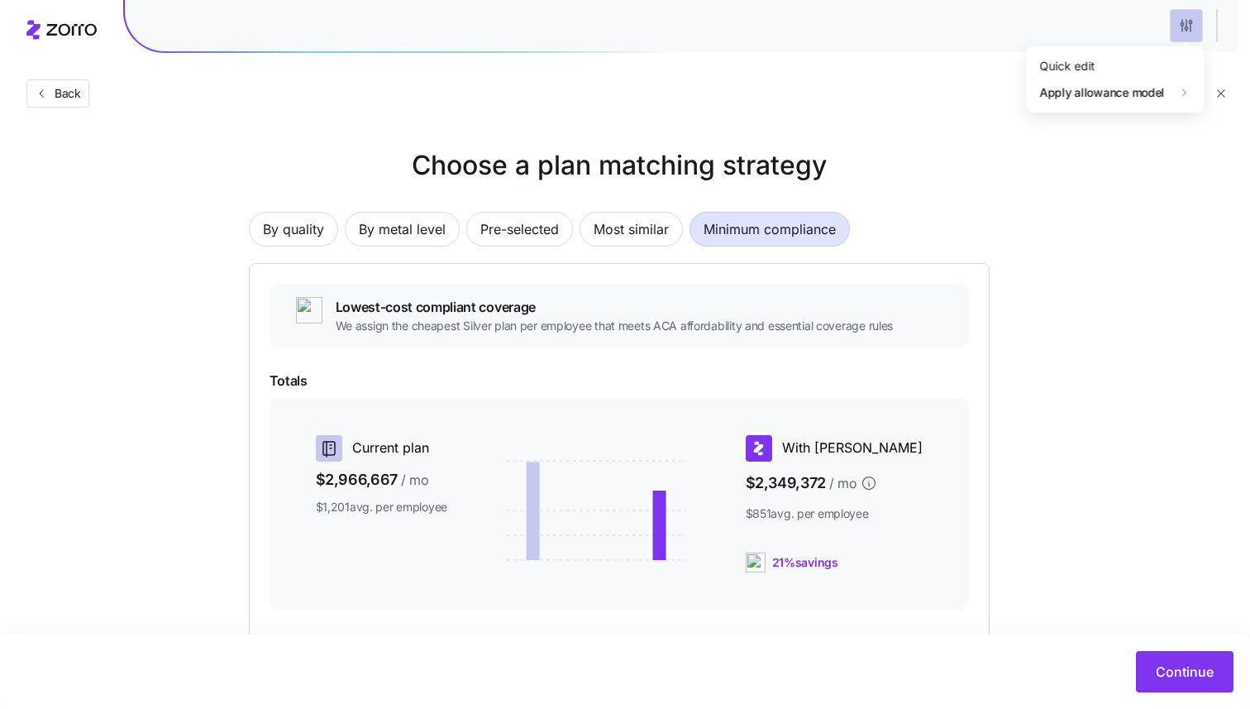
click at [1183, 27] on html "Back Choose a plan matching strategy By quality By metal level Pre-selected Mos…" at bounding box center [625, 453] width 1250 height 906
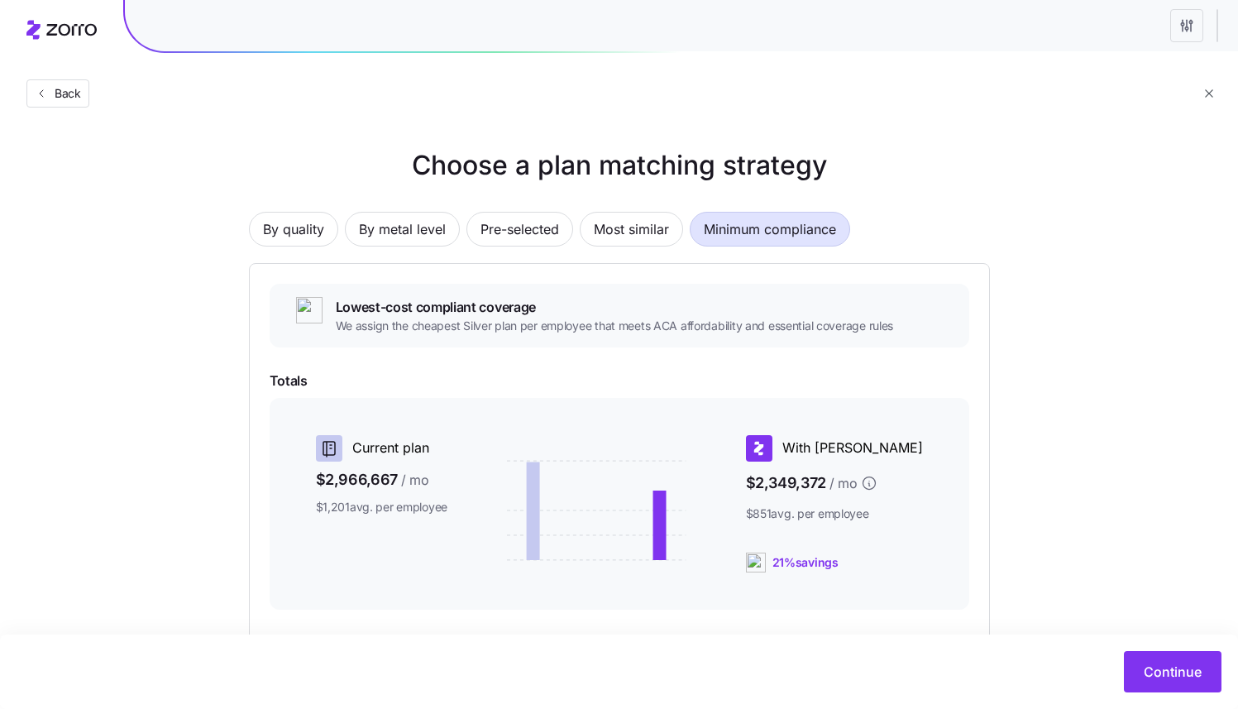
click at [1183, 27] on html "Back Choose a plan matching strategy By quality By metal level Pre-selected Mos…" at bounding box center [619, 453] width 1238 height 906
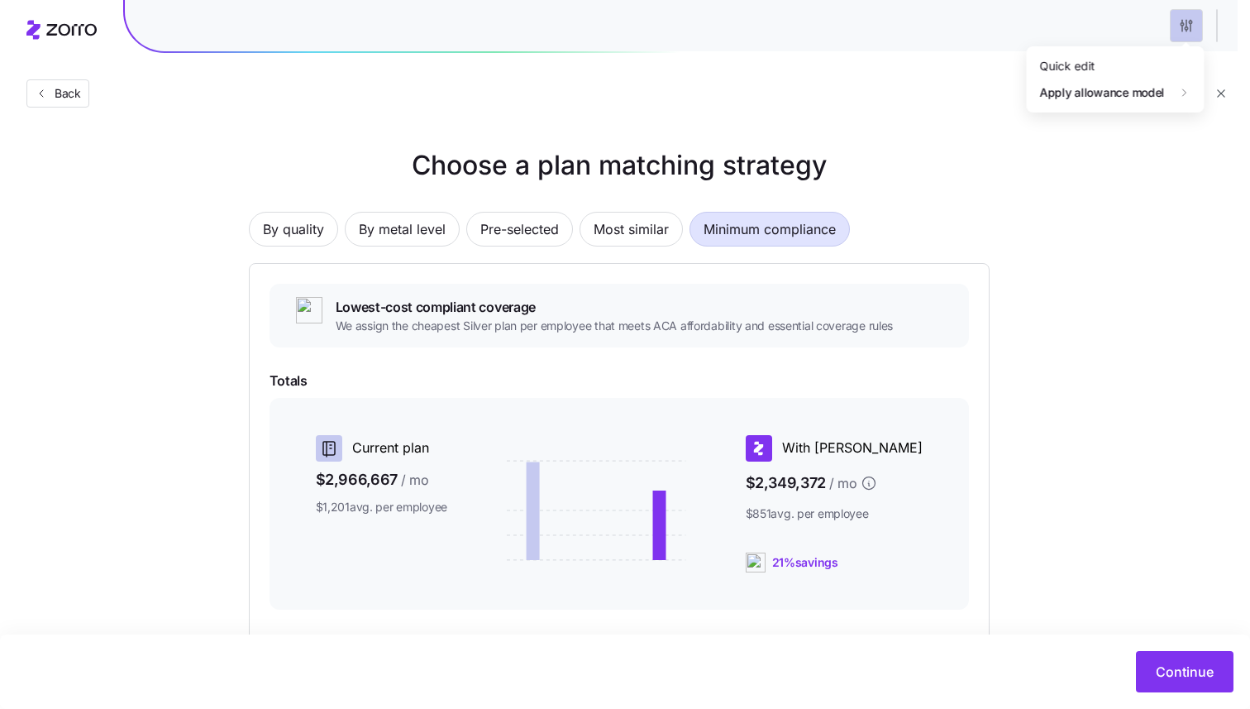
click at [1183, 27] on html "Back Choose a plan matching strategy By quality By metal level Pre-selected Mos…" at bounding box center [625, 453] width 1250 height 906
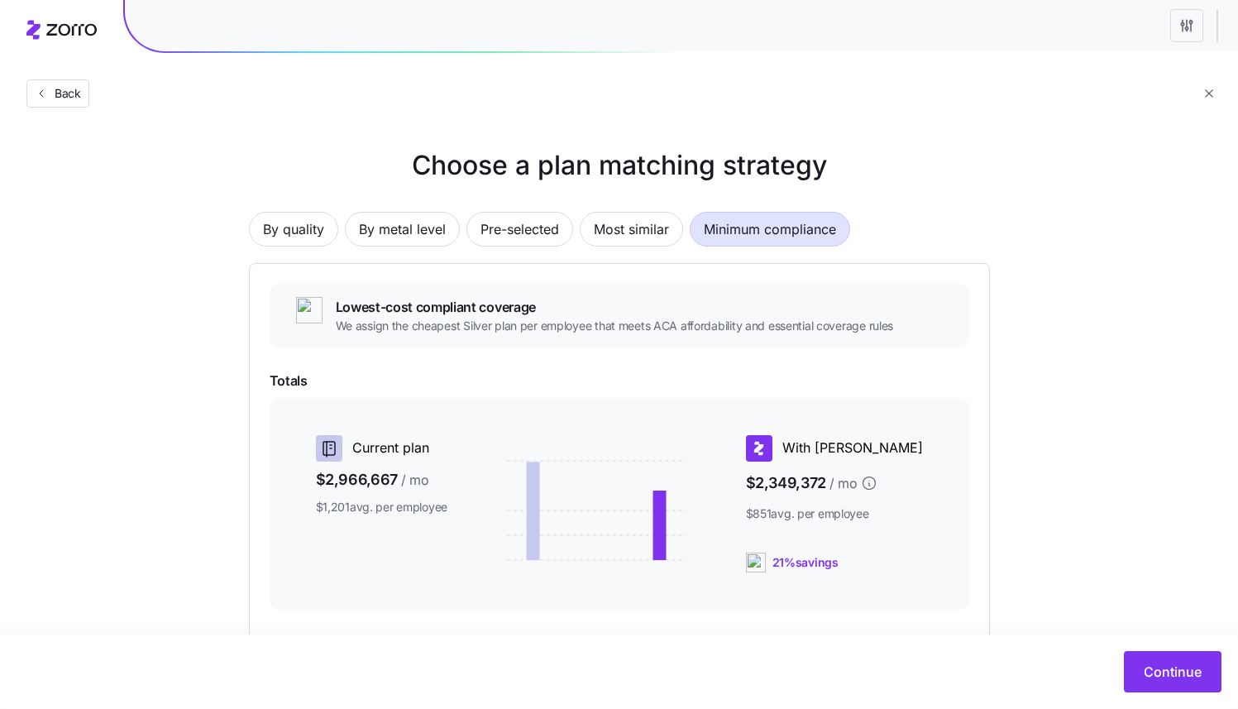
click at [1175, 33] on html "Back Choose a plan matching strategy By quality By metal level Pre-selected Mos…" at bounding box center [619, 453] width 1238 height 906
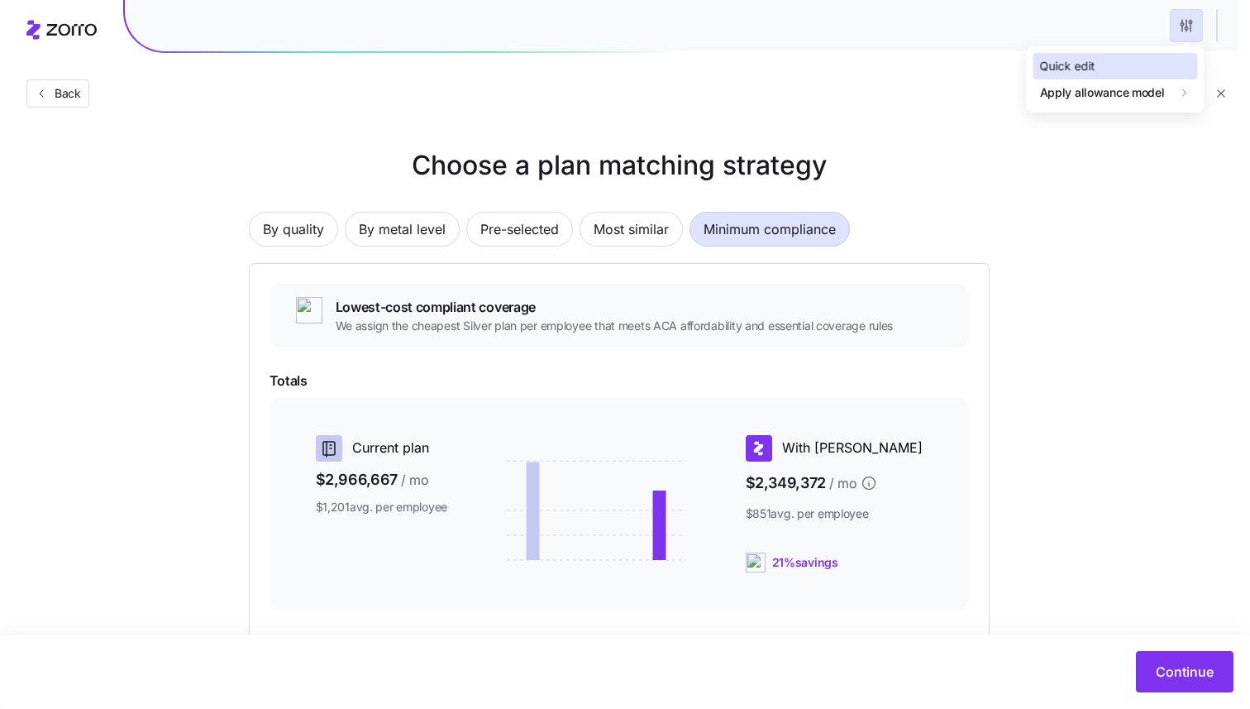
click at [1089, 72] on div "Quick edit" at bounding box center [1067, 66] width 55 height 18
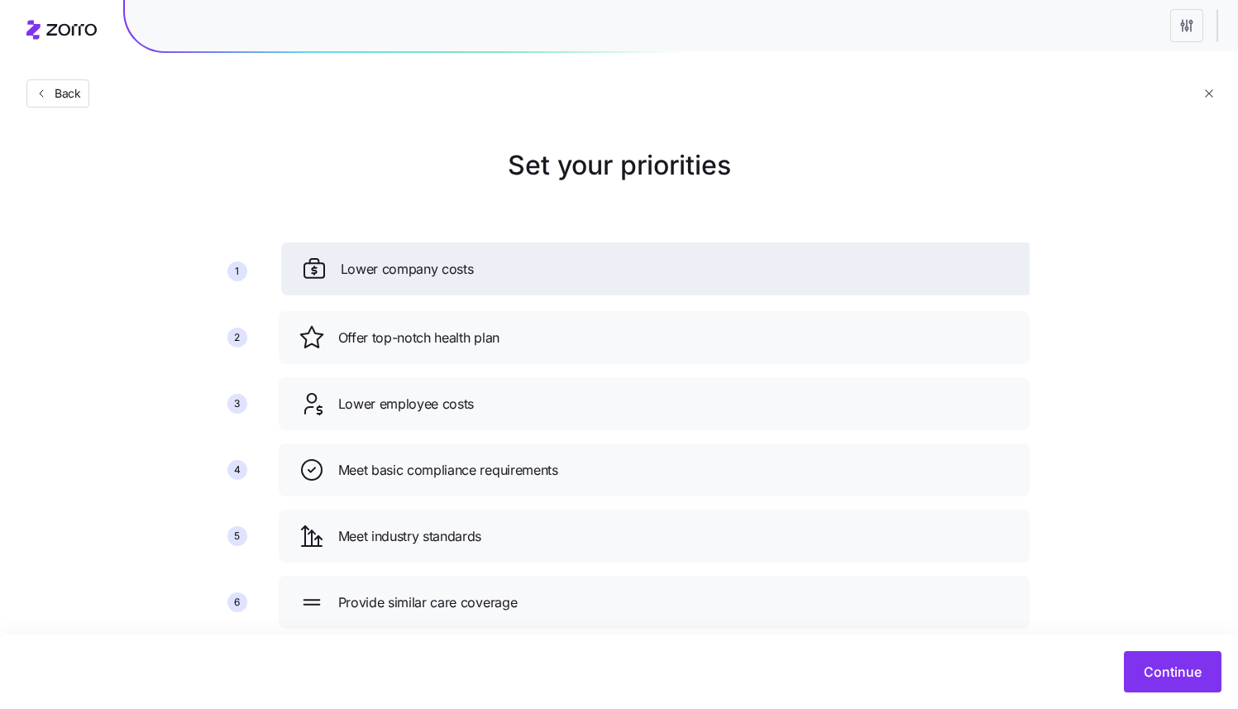
drag, startPoint x: 350, startPoint y: 278, endPoint x: 356, endPoint y: 288, distance: 11.5
click at [352, 276] on span "Lower company costs" at bounding box center [407, 269] width 133 height 21
click at [361, 275] on span "Lower company costs" at bounding box center [404, 271] width 133 height 21
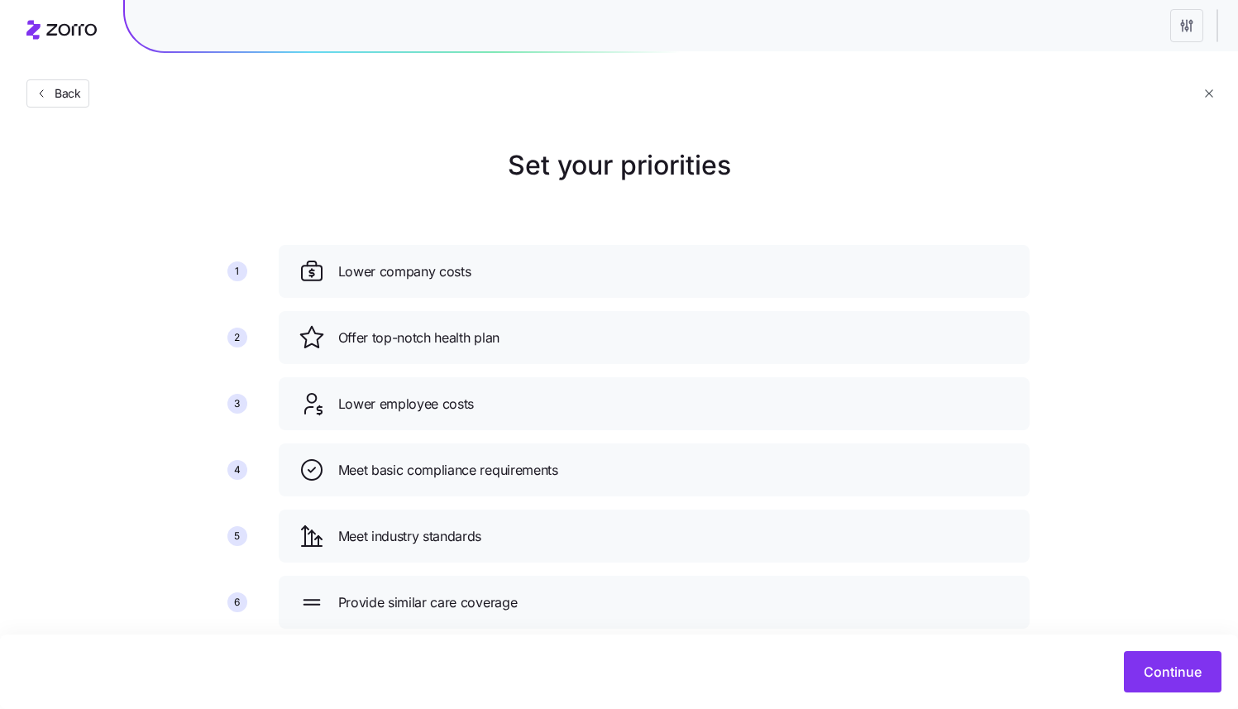
click at [361, 275] on span "Lower company costs" at bounding box center [404, 271] width 133 height 21
click at [378, 341] on span "Offer top-notch health plan" at bounding box center [418, 337] width 161 height 21
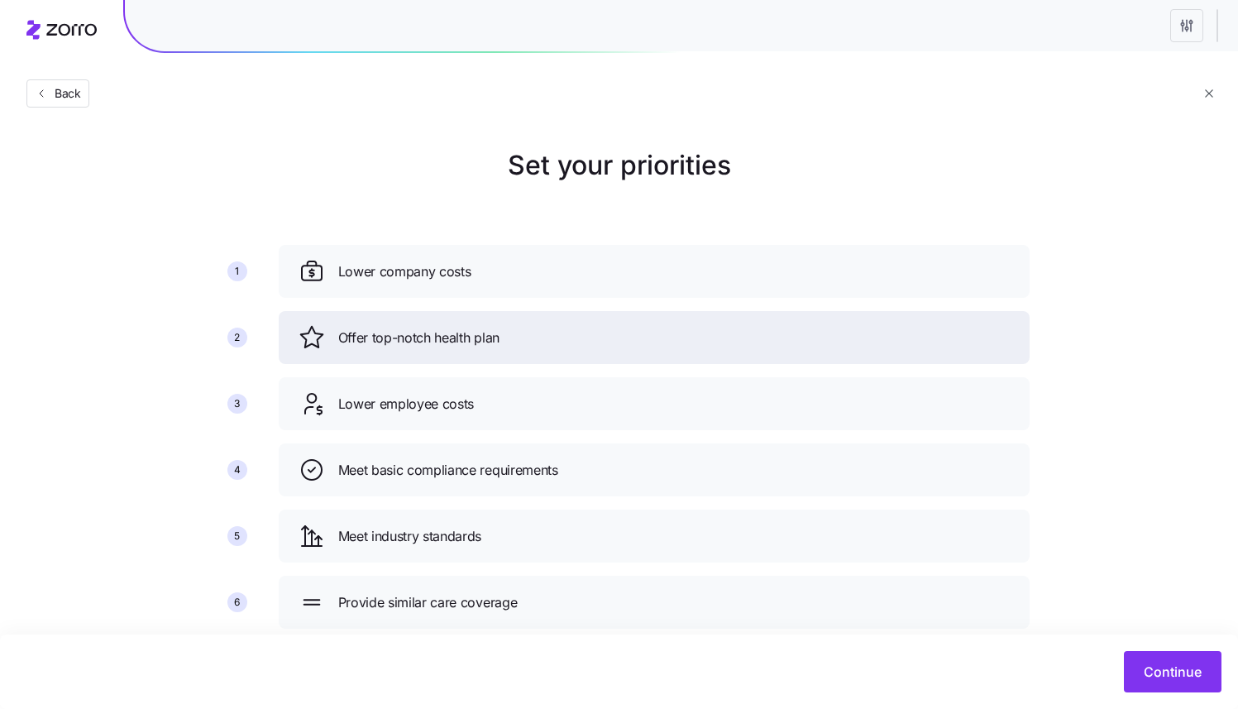
click at [378, 342] on span "Offer top-notch health plan" at bounding box center [418, 337] width 161 height 21
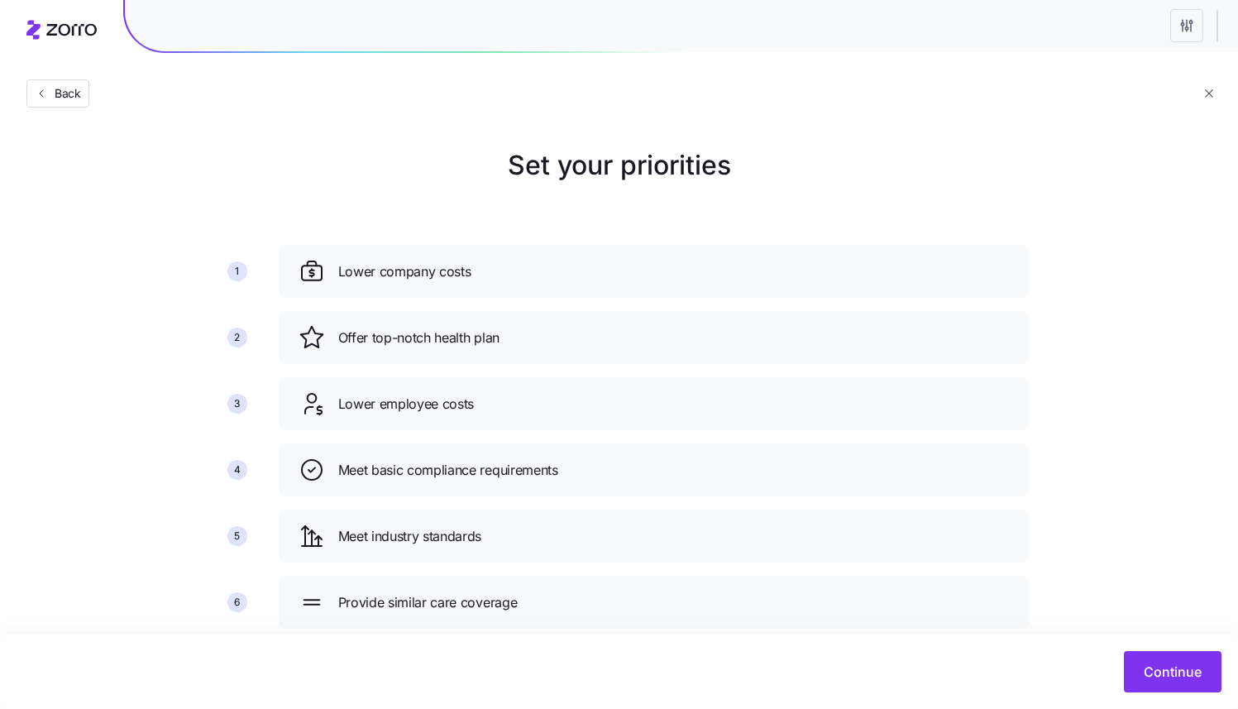
click at [375, 399] on span "Lower employee costs" at bounding box center [406, 404] width 136 height 21
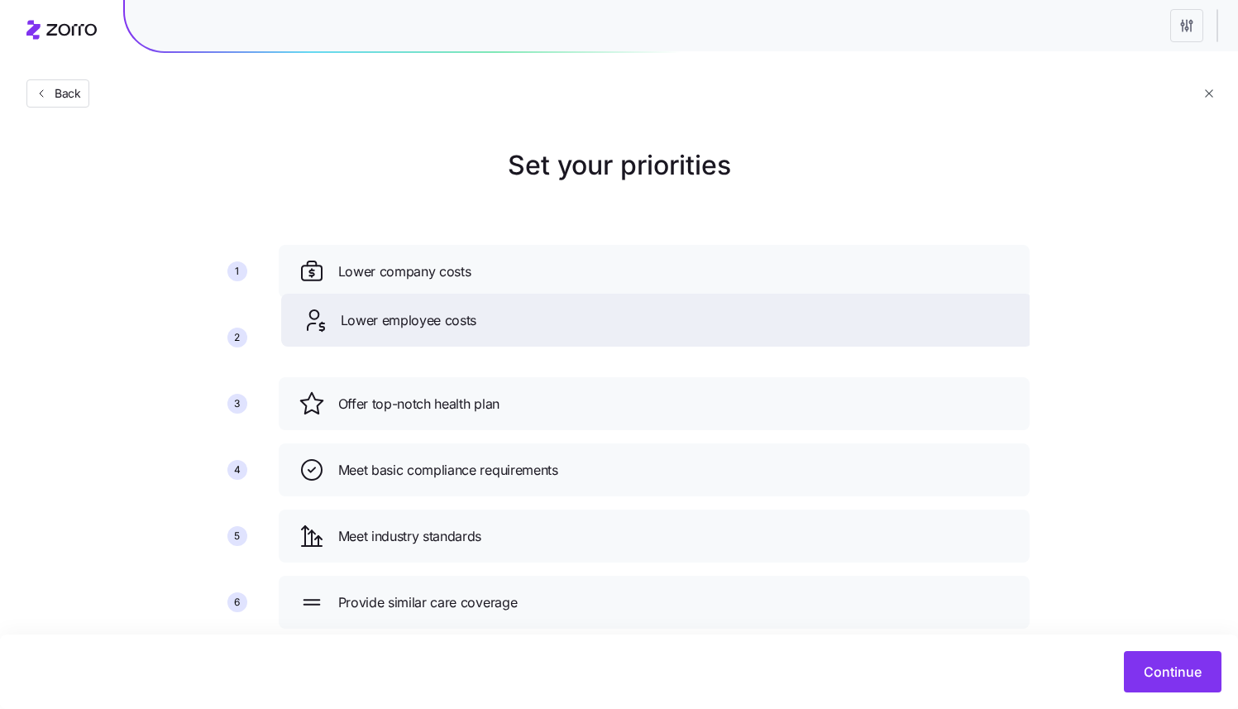
drag, startPoint x: 379, startPoint y: 406, endPoint x: 383, endPoint y: 327, distance: 78.7
click at [383, 327] on span "Lower employee costs" at bounding box center [409, 320] width 136 height 21
